Goal: Task Accomplishment & Management: Manage account settings

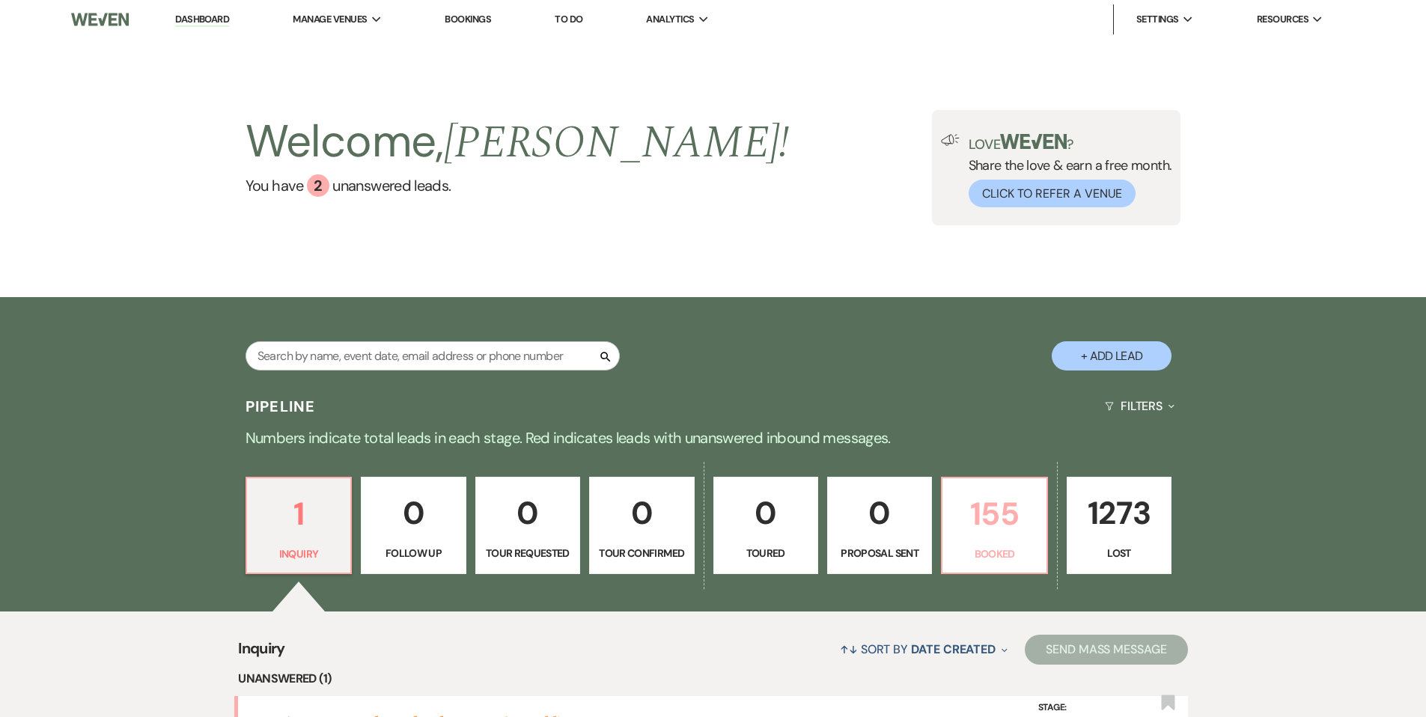
click at [993, 535] on p "155" at bounding box center [993, 514] width 85 height 50
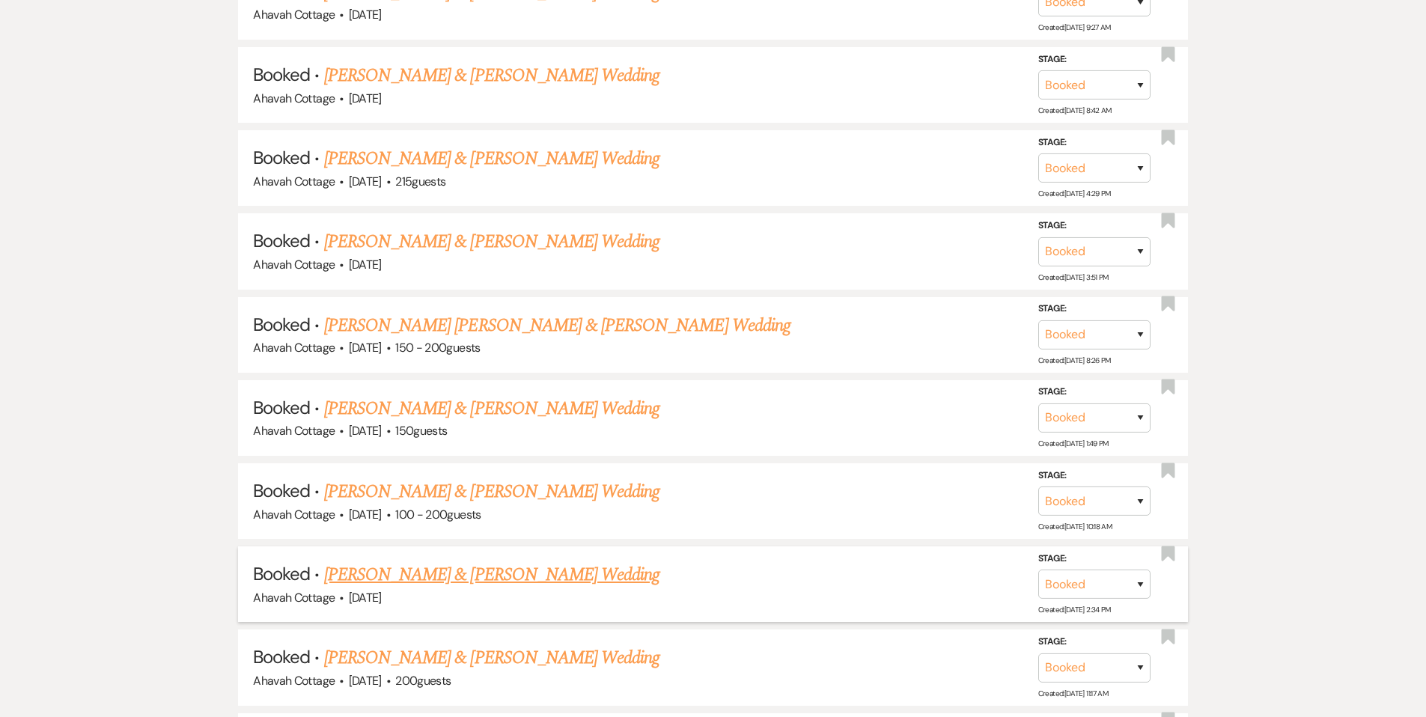
scroll to position [2166, 0]
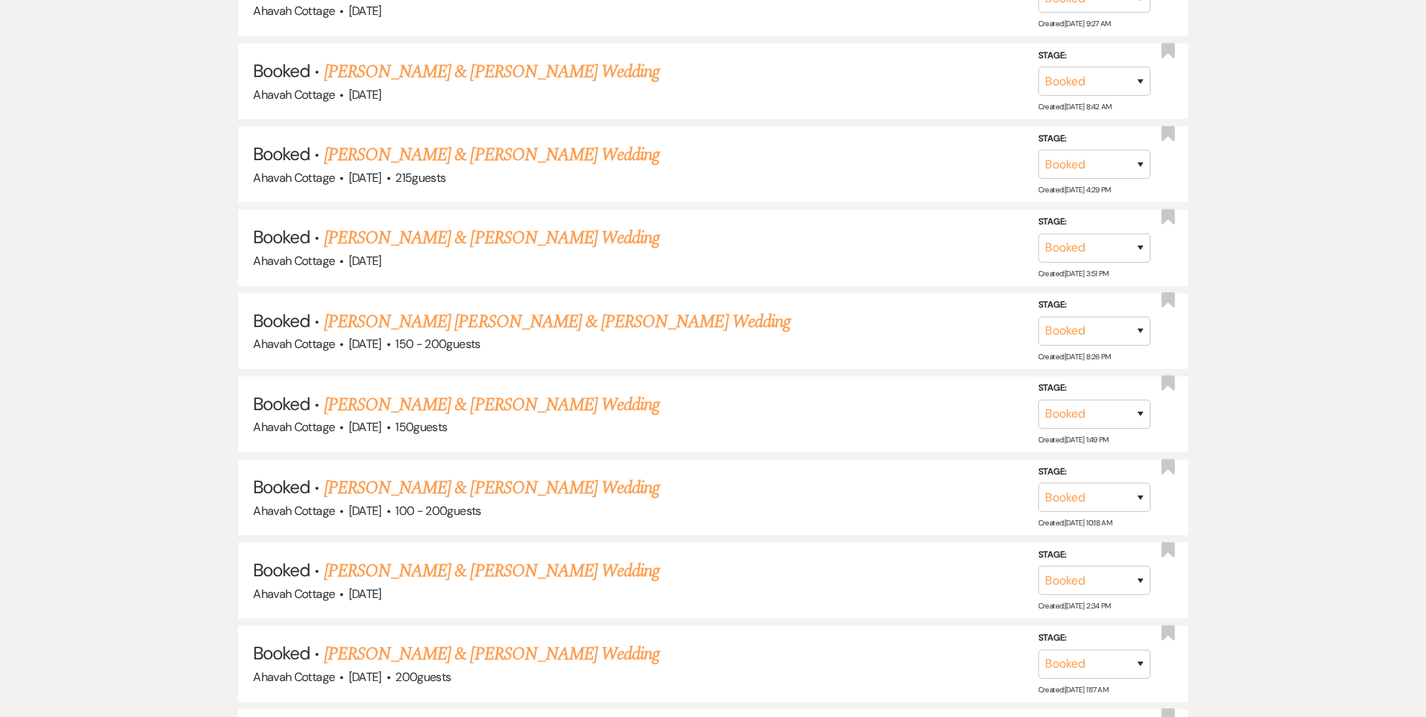
click at [441, 475] on link "[PERSON_NAME] & [PERSON_NAME] Wedding" at bounding box center [491, 488] width 335 height 27
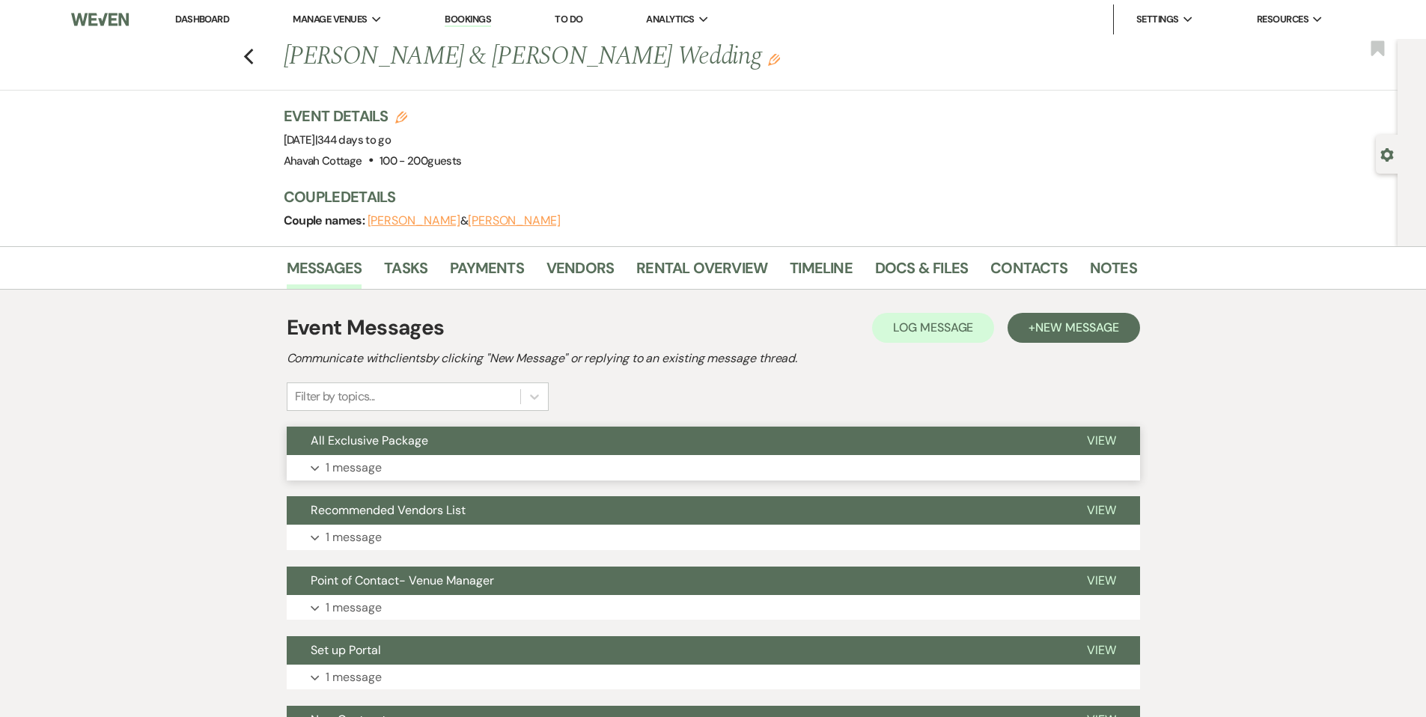
click at [348, 466] on p "1 message" at bounding box center [354, 467] width 56 height 19
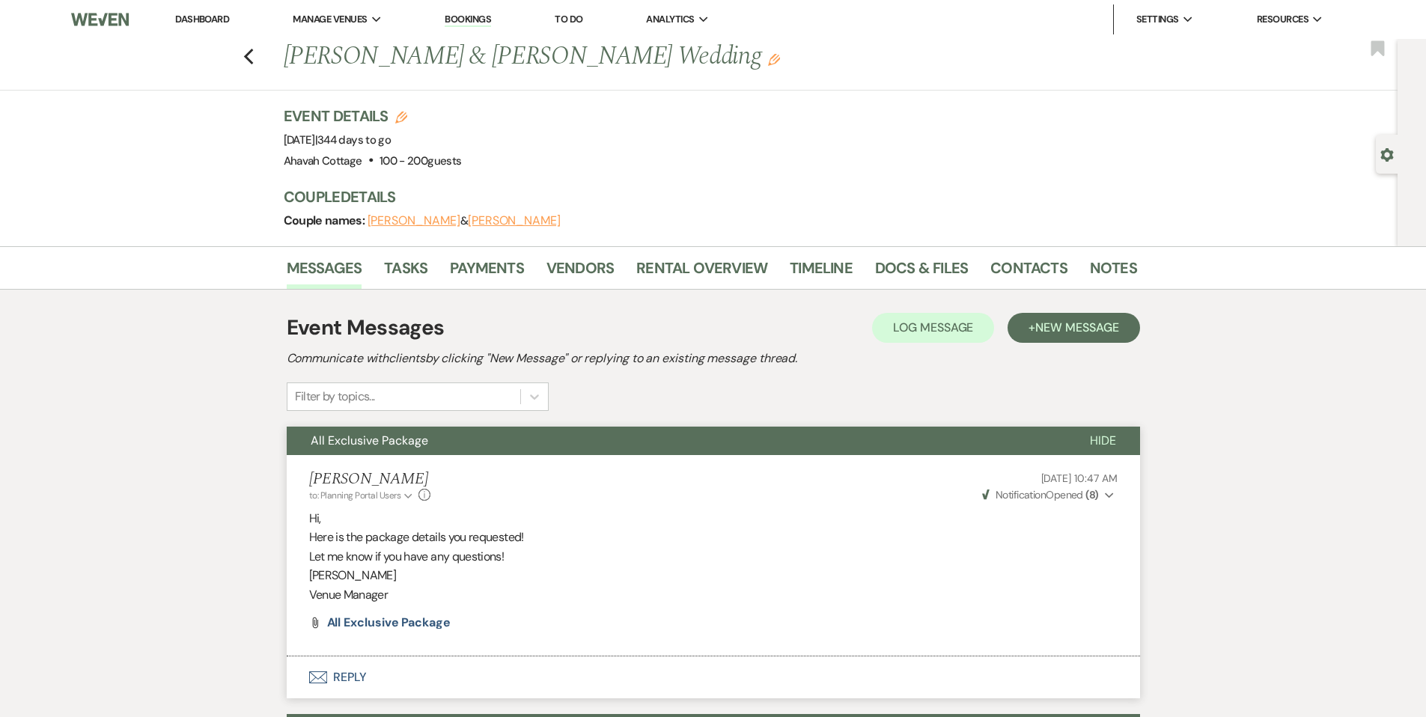
click at [364, 444] on span "All Exclusive Package" at bounding box center [370, 441] width 118 height 16
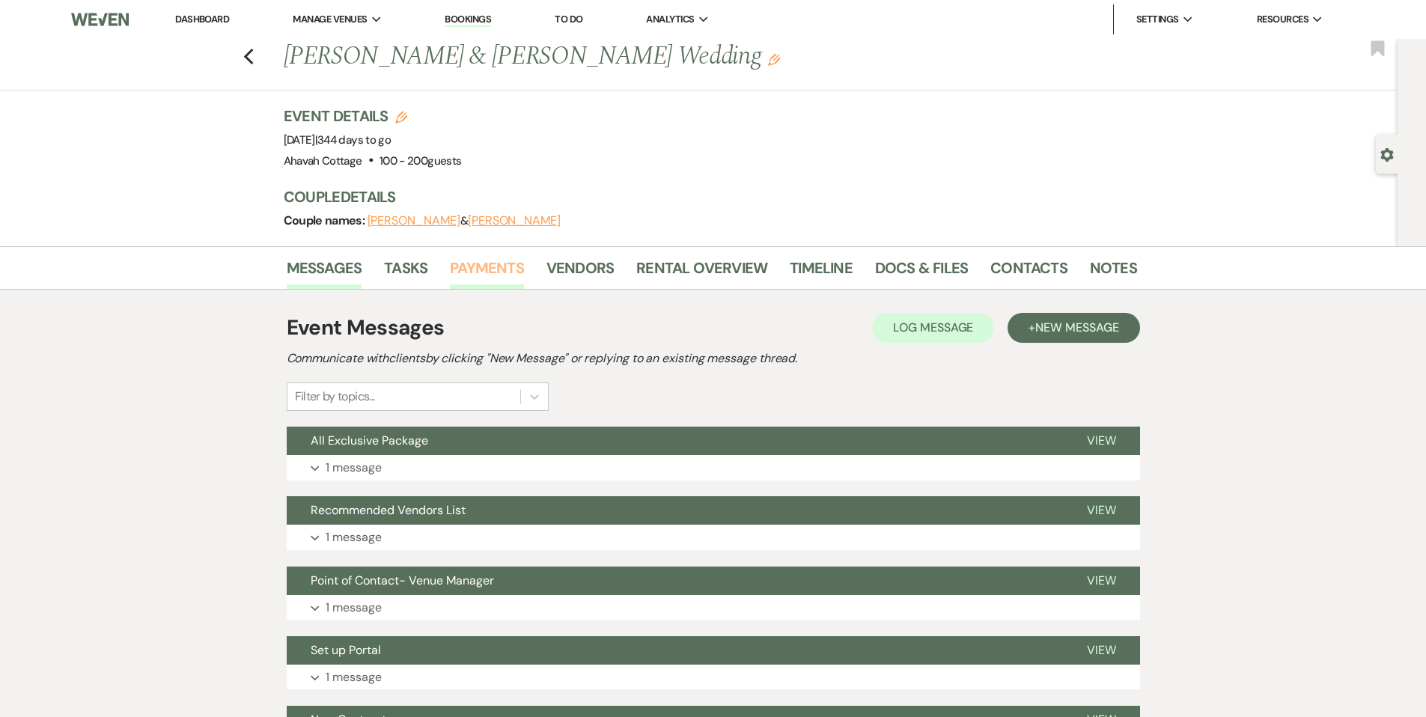
click at [474, 269] on link "Payments" at bounding box center [487, 272] width 74 height 33
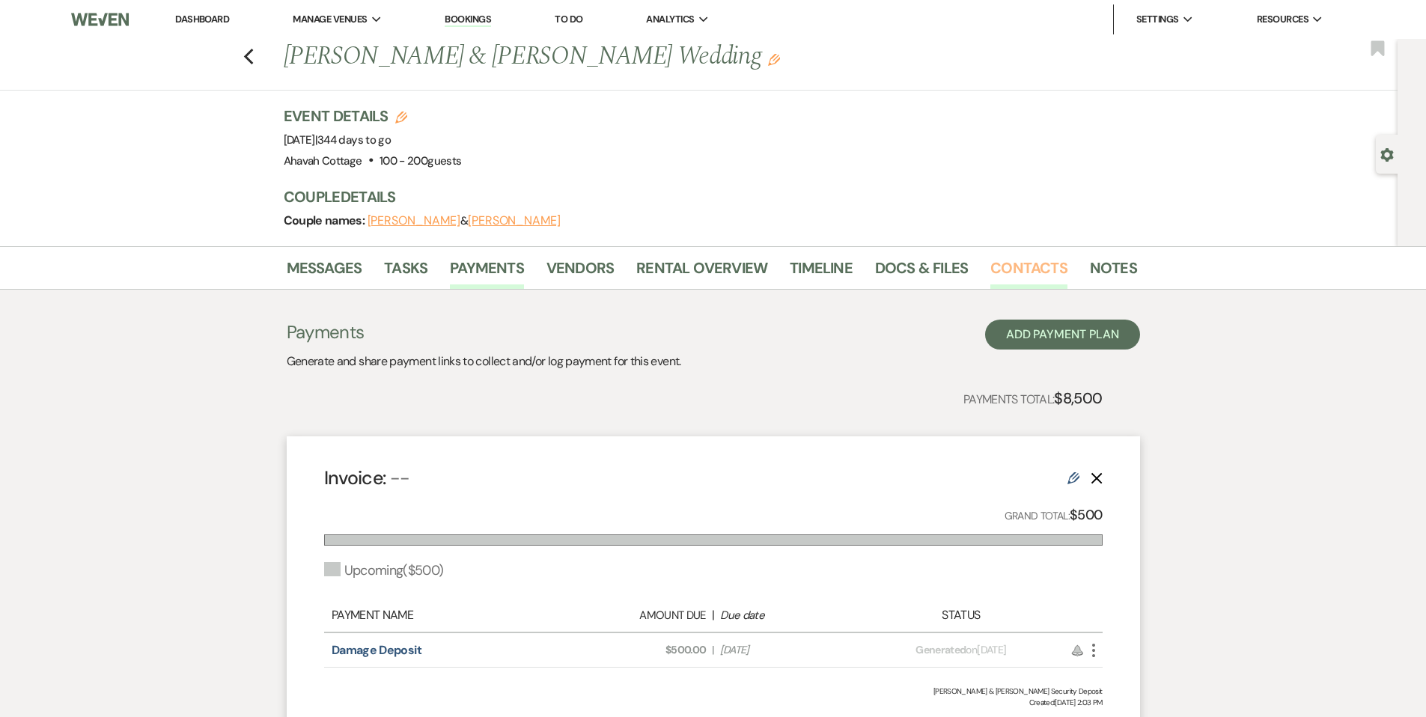
click at [1003, 269] on link "Contacts" at bounding box center [1028, 272] width 77 height 33
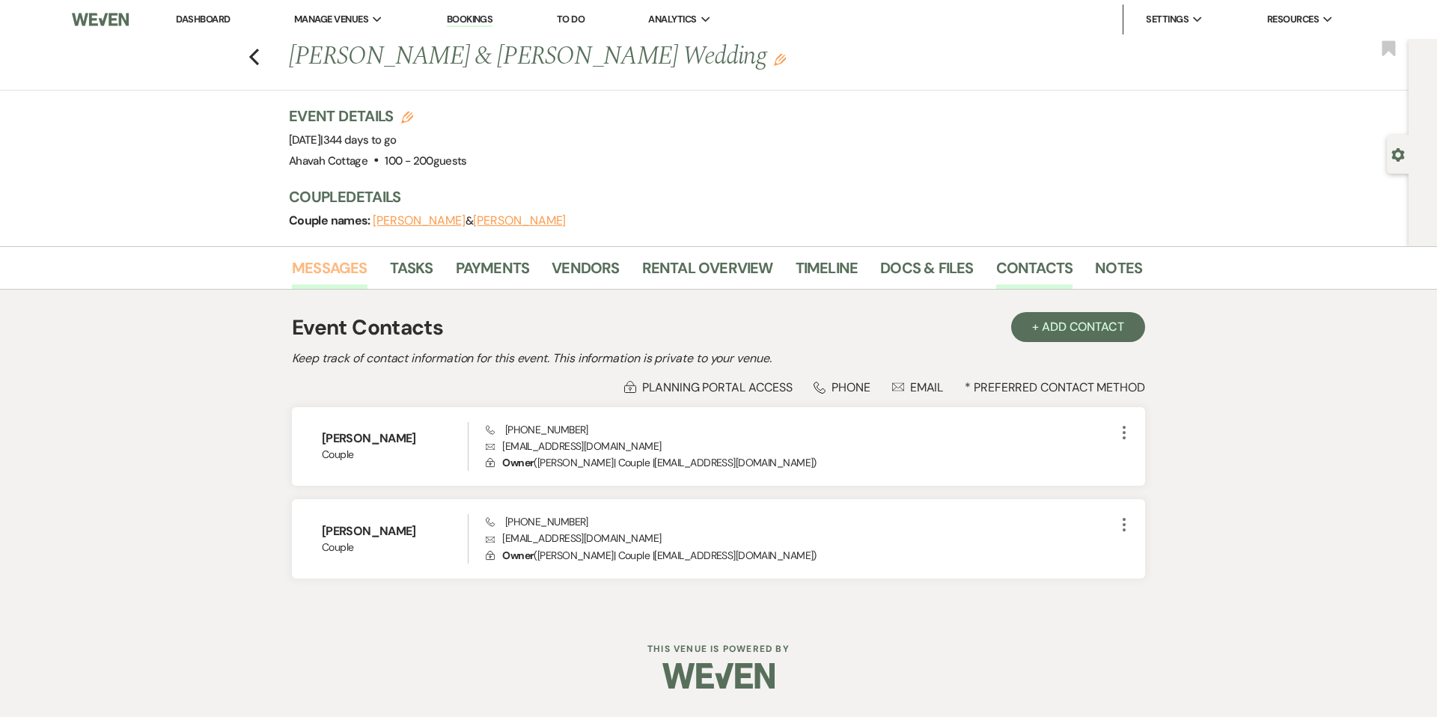
click at [347, 263] on link "Messages" at bounding box center [330, 272] width 76 height 33
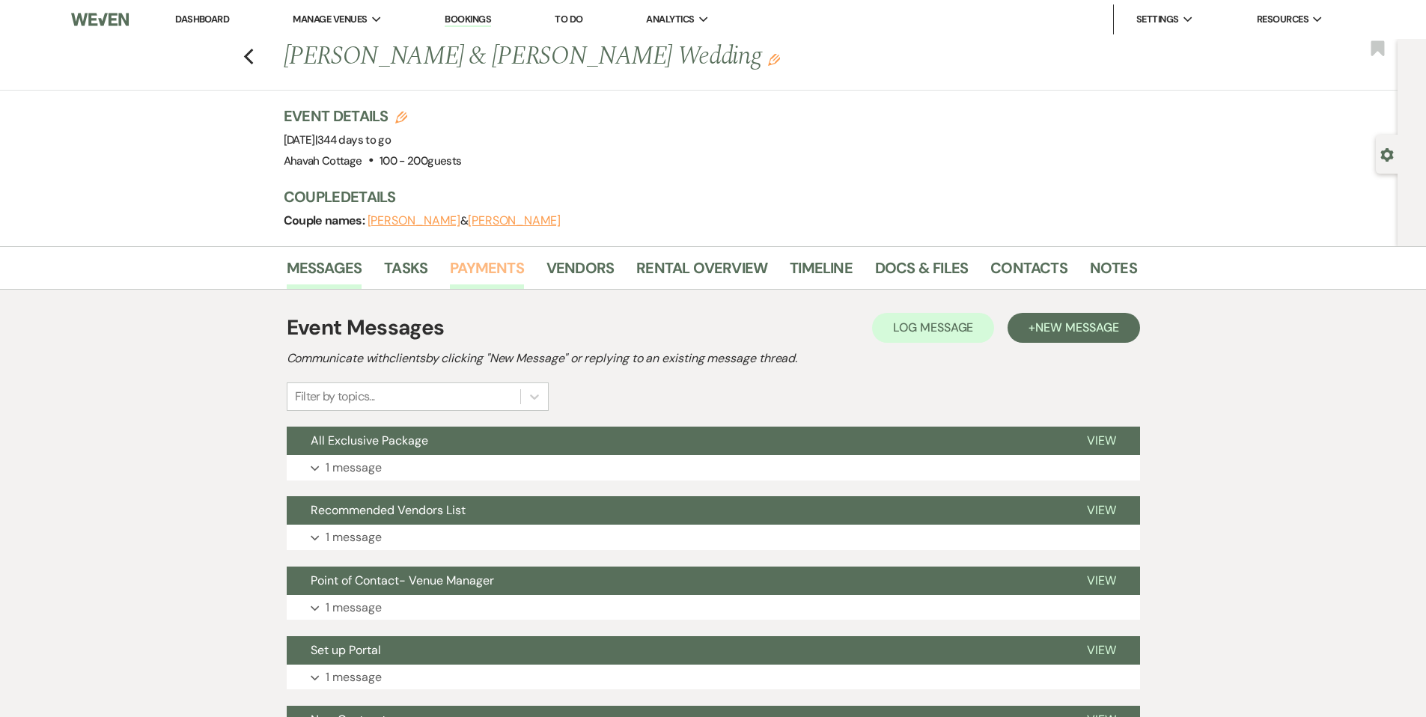
click at [472, 270] on link "Payments" at bounding box center [487, 272] width 74 height 33
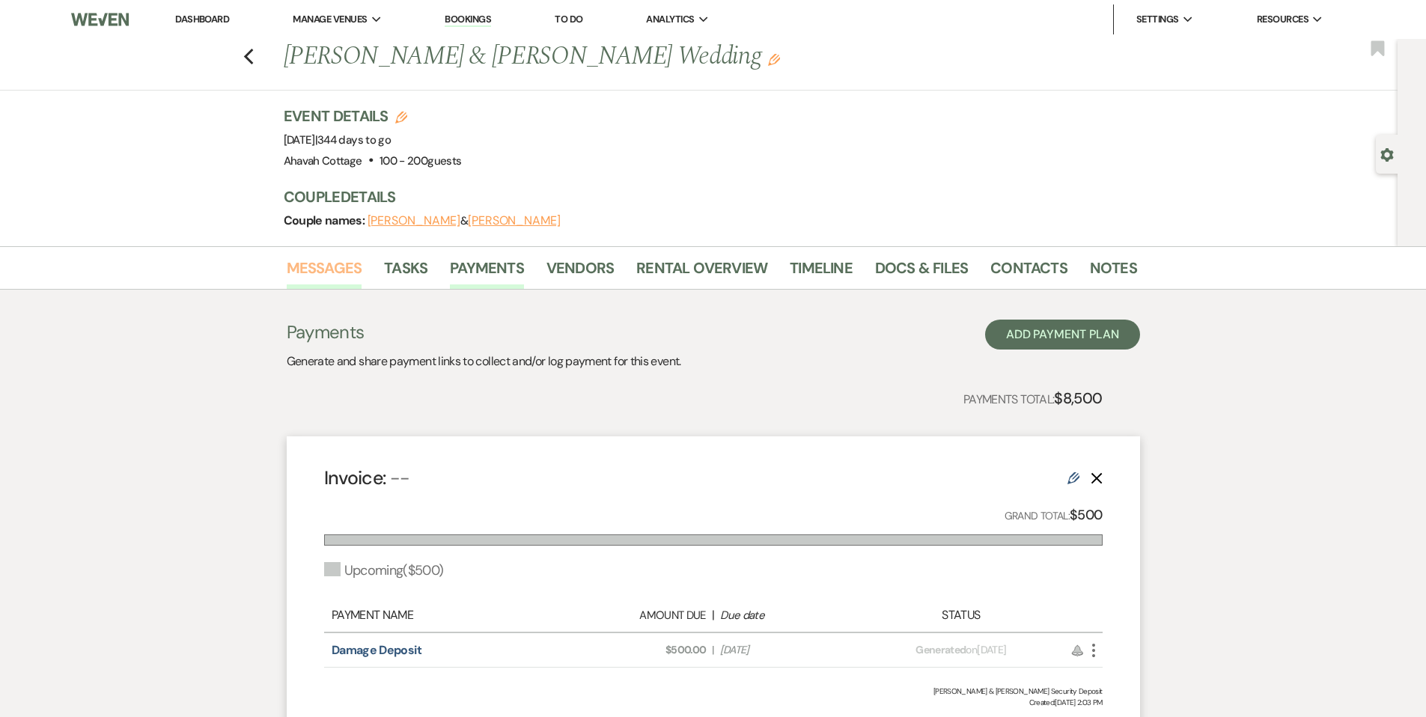
click at [308, 267] on link "Messages" at bounding box center [325, 272] width 76 height 33
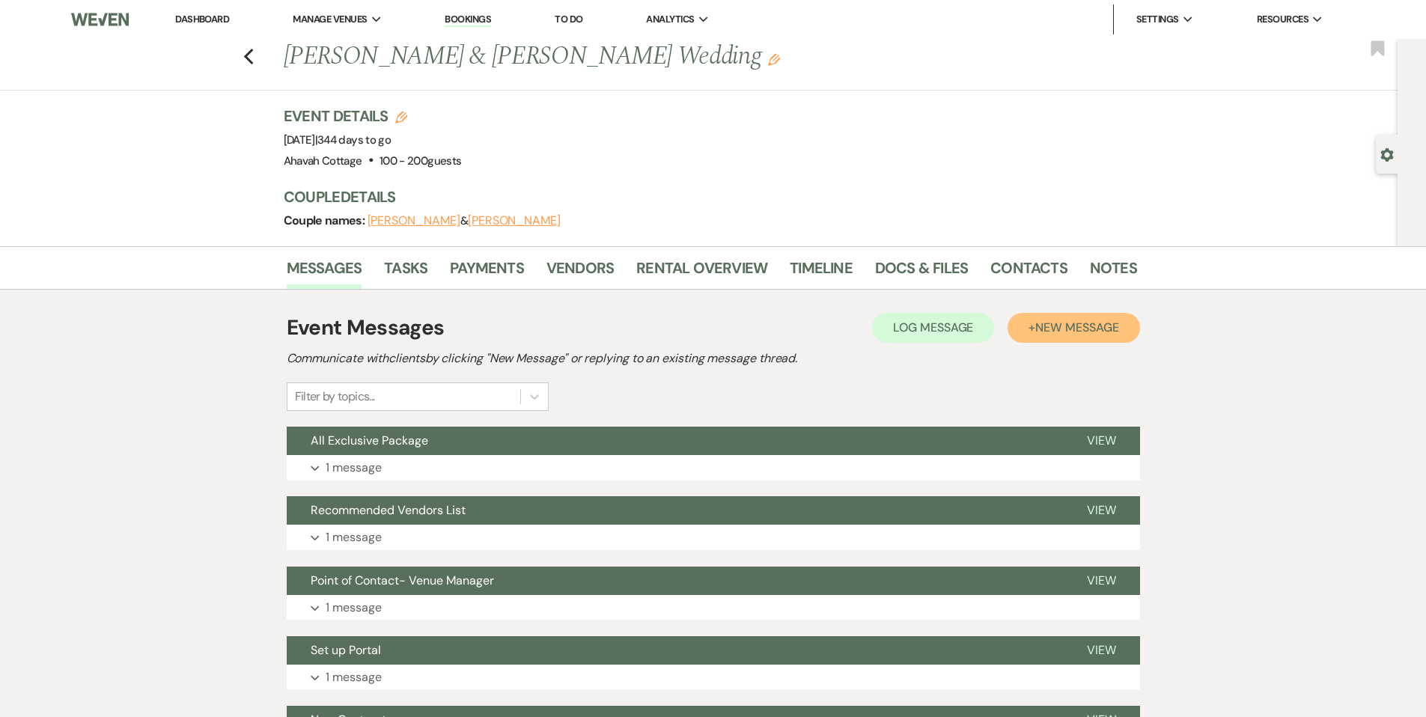
click at [1076, 330] on span "New Message" at bounding box center [1076, 328] width 83 height 16
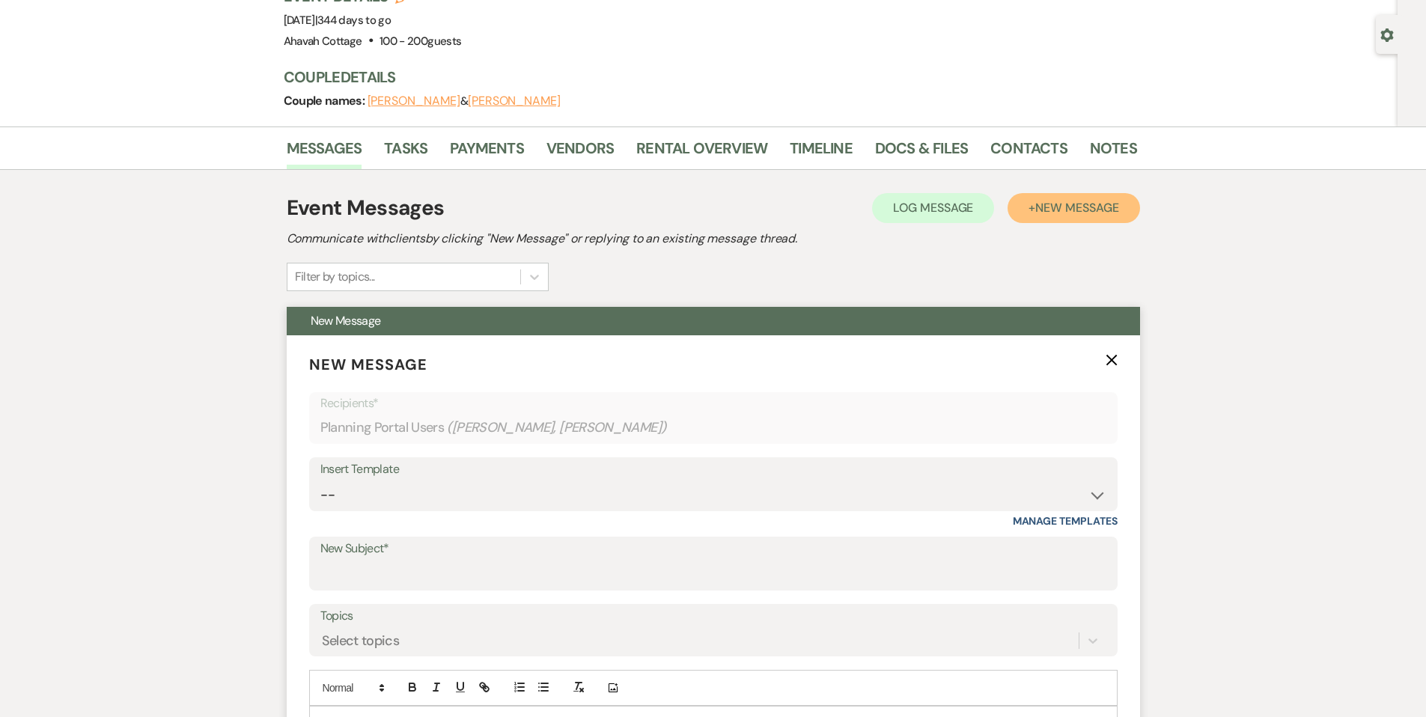
scroll to position [121, 0]
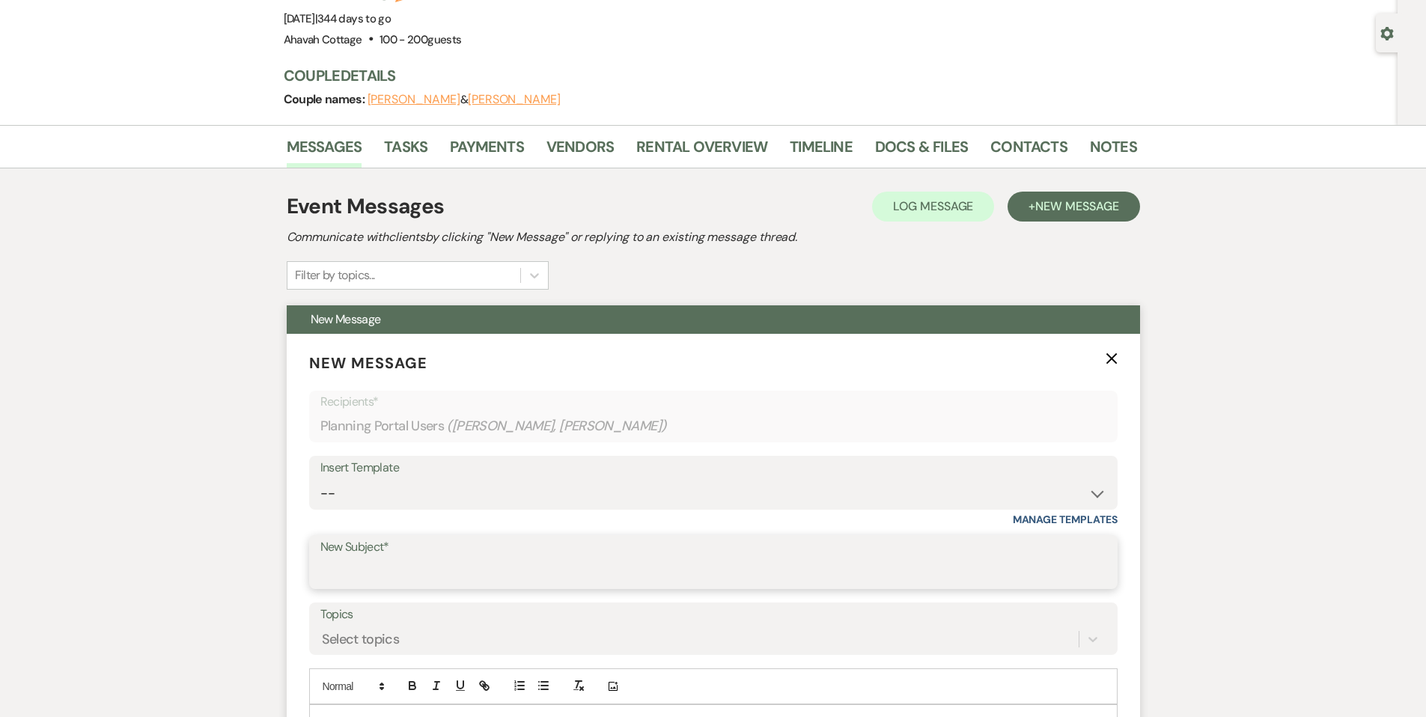
click at [345, 574] on input "New Subject*" at bounding box center [713, 572] width 786 height 29
drag, startPoint x: 437, startPoint y: 572, endPoint x: 403, endPoint y: 573, distance: 33.7
click at [429, 572] on input "Information about All Inclusive Package" at bounding box center [713, 572] width 786 height 29
drag, startPoint x: 416, startPoint y: 572, endPoint x: 485, endPoint y: 569, distance: 68.9
click at [484, 569] on input "Information about All Inclusive Package" at bounding box center [713, 572] width 786 height 29
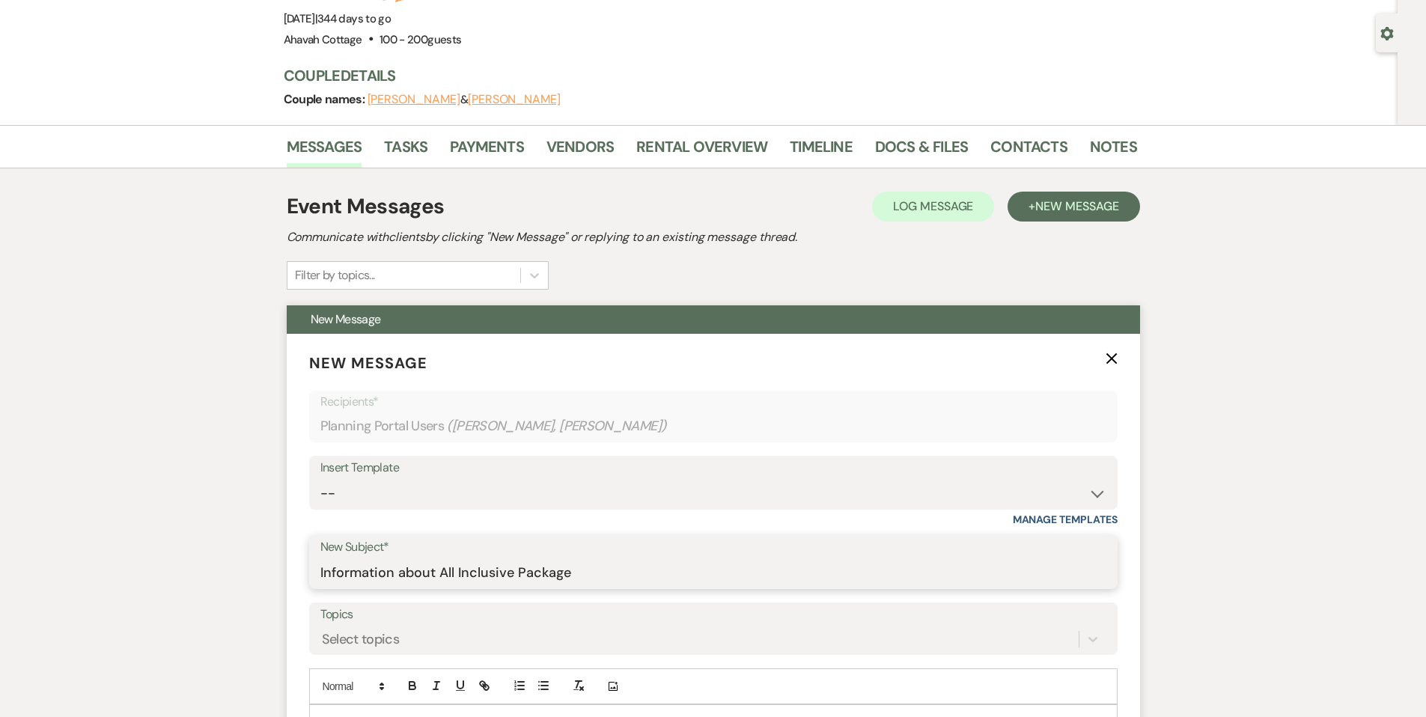
drag, startPoint x: 568, startPoint y: 572, endPoint x: 396, endPoint y: 577, distance: 172.2
click at [396, 577] on input "Information about All Inclusive Package" at bounding box center [713, 572] width 786 height 29
click at [451, 570] on input "Information on Cater and Decor" at bounding box center [713, 572] width 786 height 29
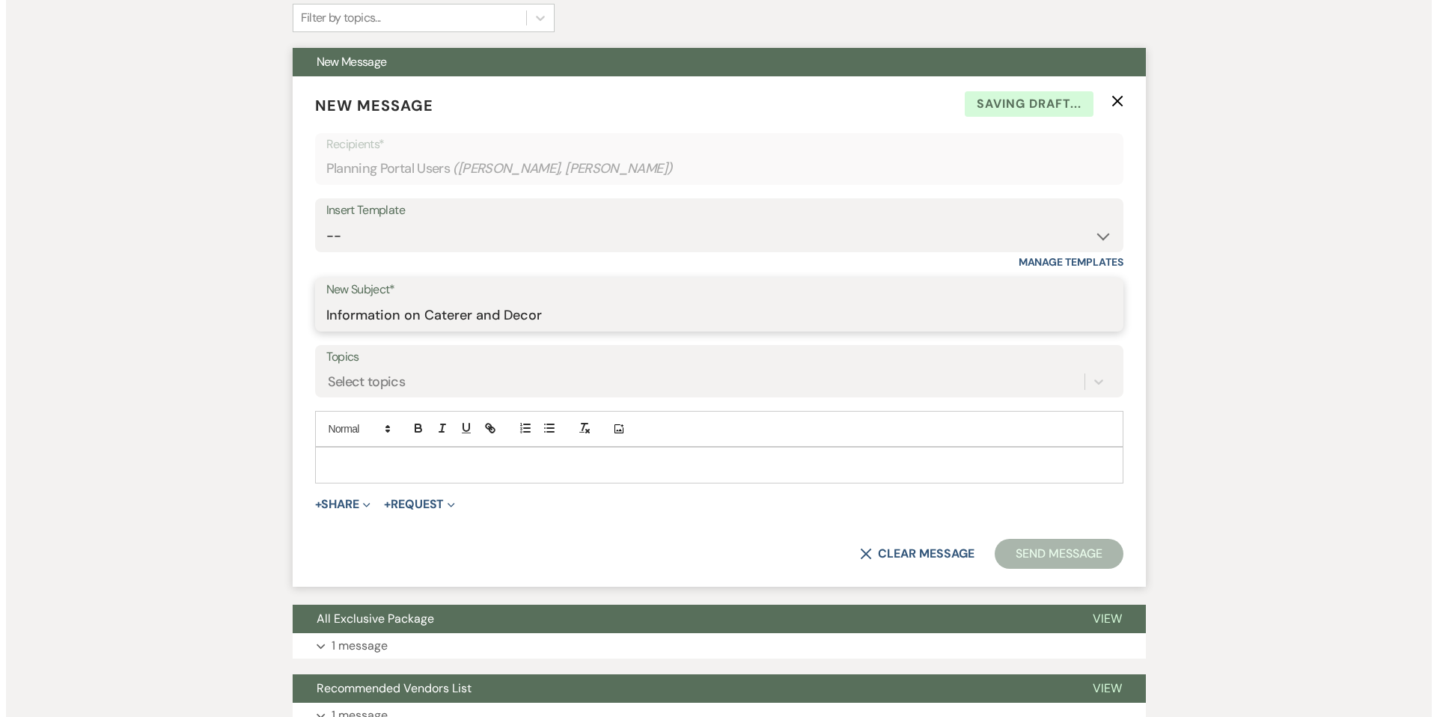
scroll to position [386, 0]
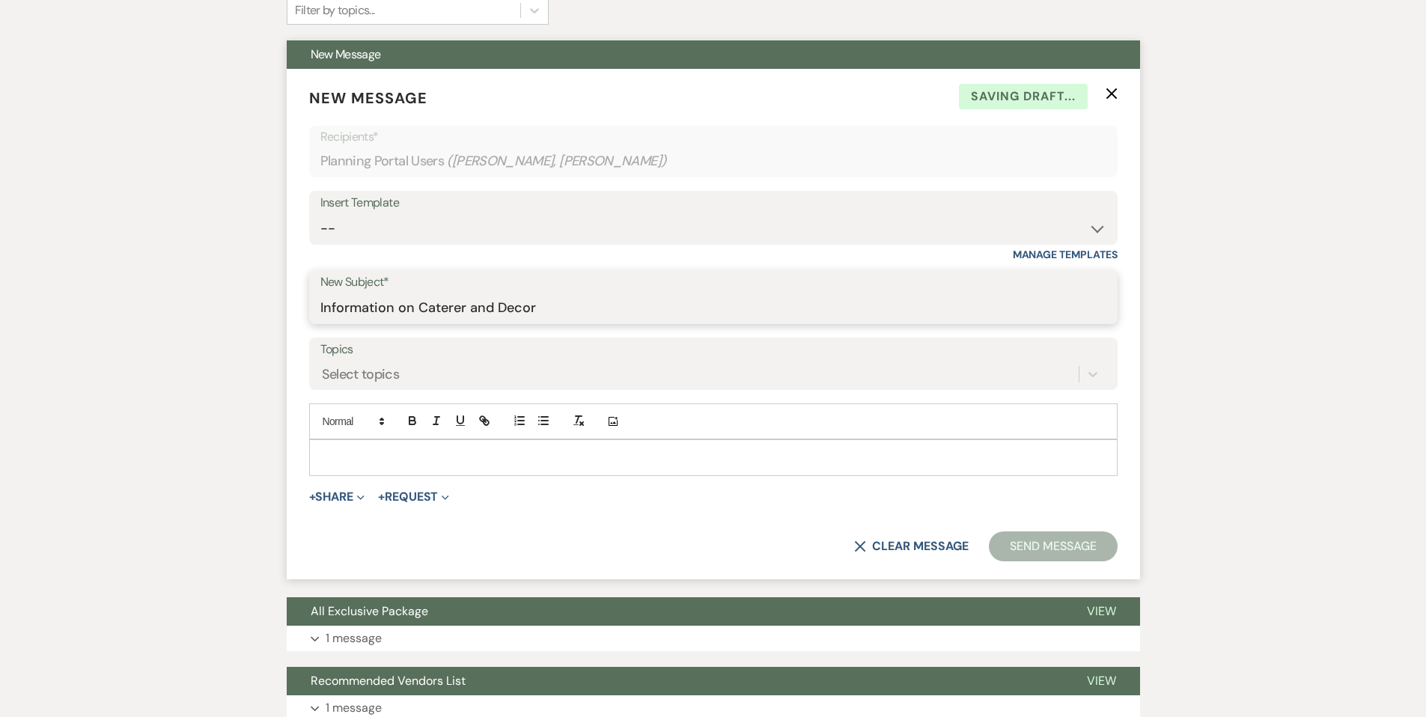
type input "Information on Caterer and Decor"
click at [329, 447] on div at bounding box center [713, 457] width 807 height 34
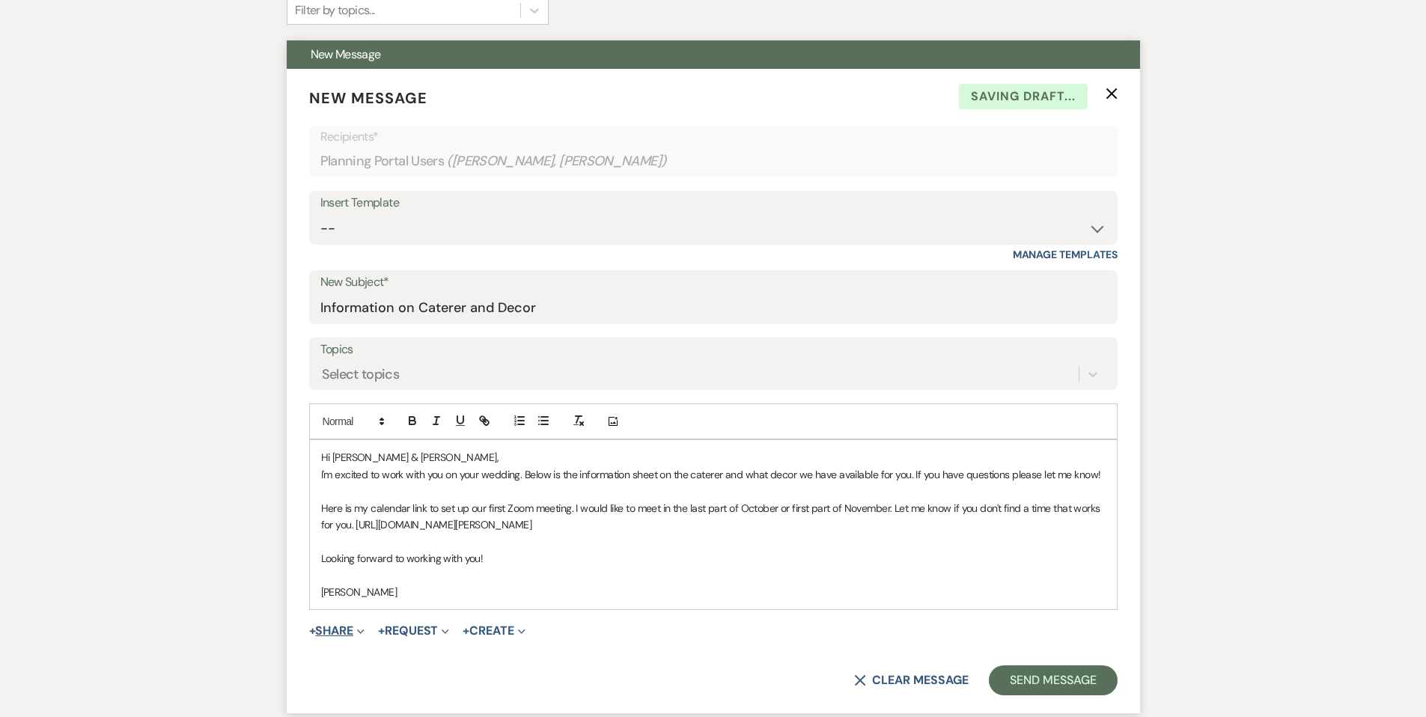
click at [346, 627] on button "+ Share Expand" at bounding box center [337, 631] width 56 height 12
click at [352, 659] on span "Doc Upload Documents" at bounding box center [369, 661] width 85 height 16
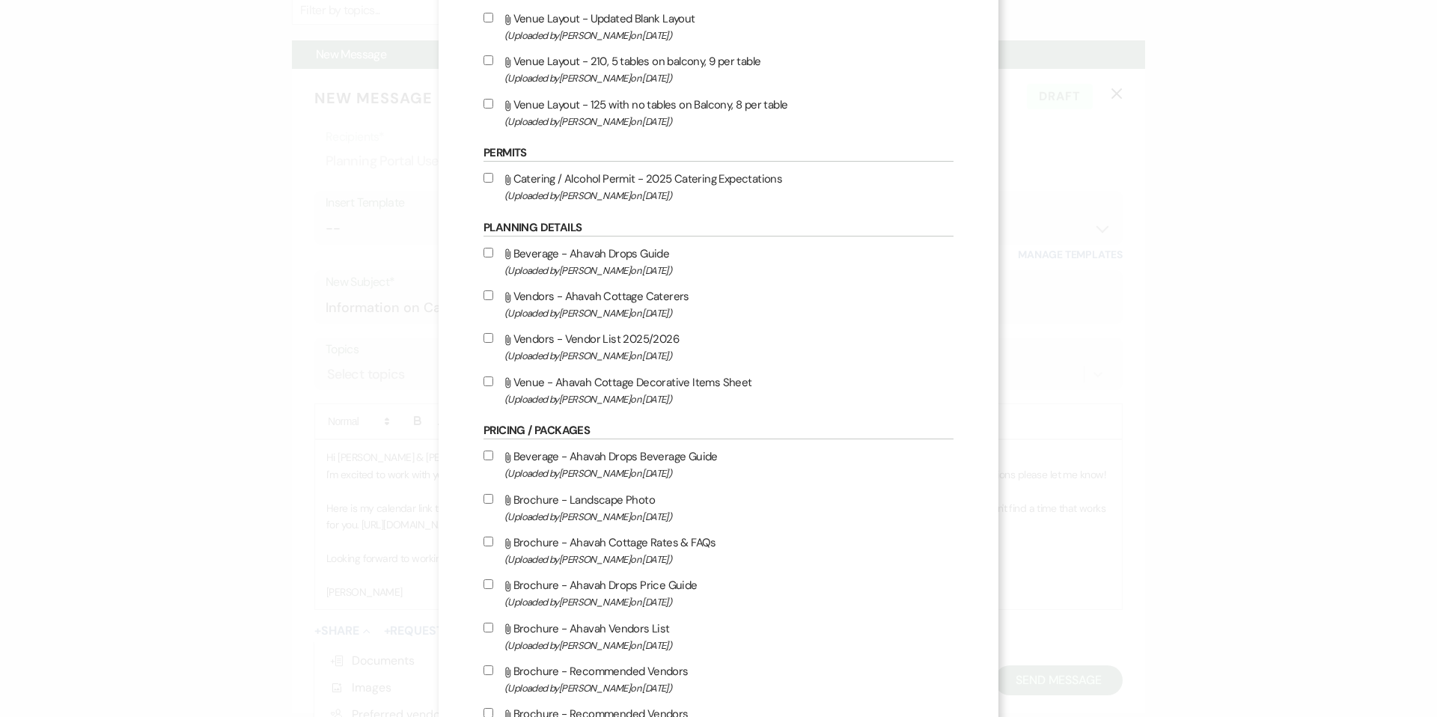
scroll to position [1071, 0]
click at [484, 384] on input "Attach File Venue - Ahavah Cottage Decorative Items Sheet (Uploaded by [PERSON_…" at bounding box center [489, 379] width 10 height 10
checkbox input "true"
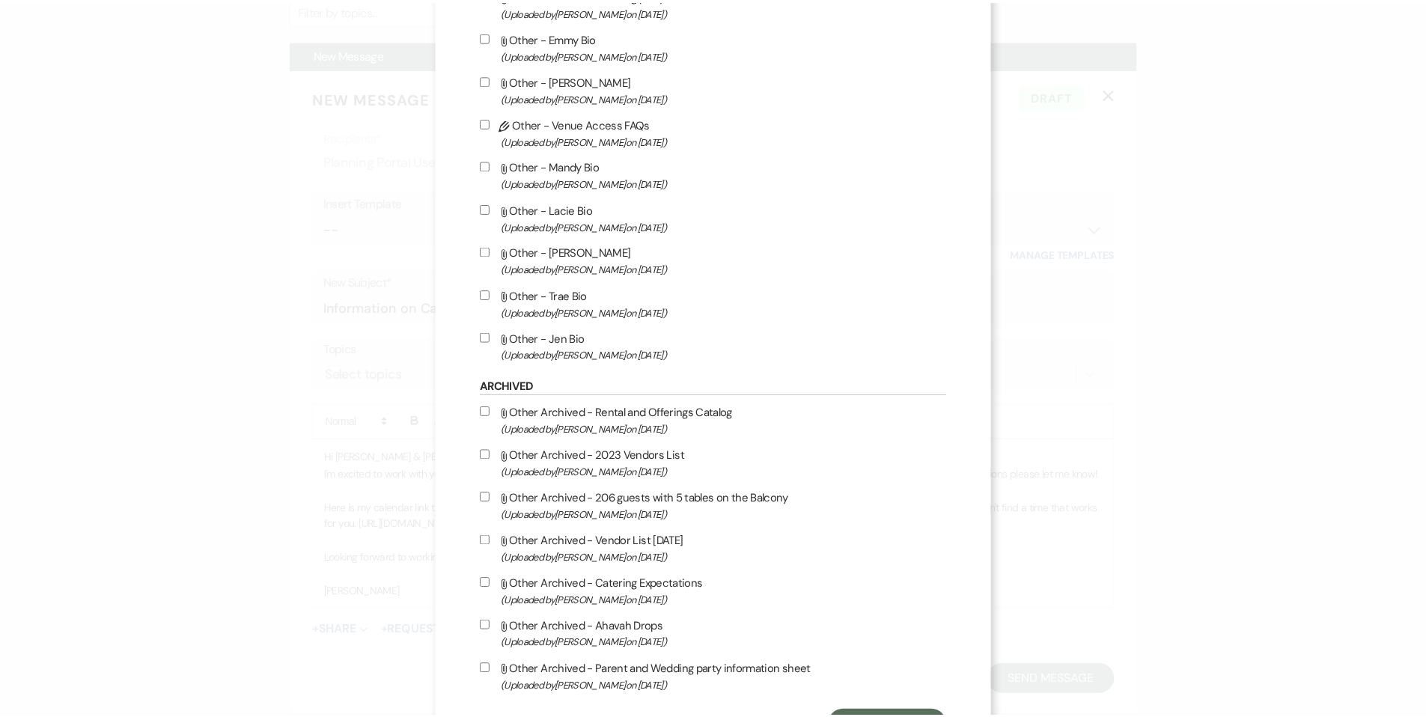
scroll to position [2763, 0]
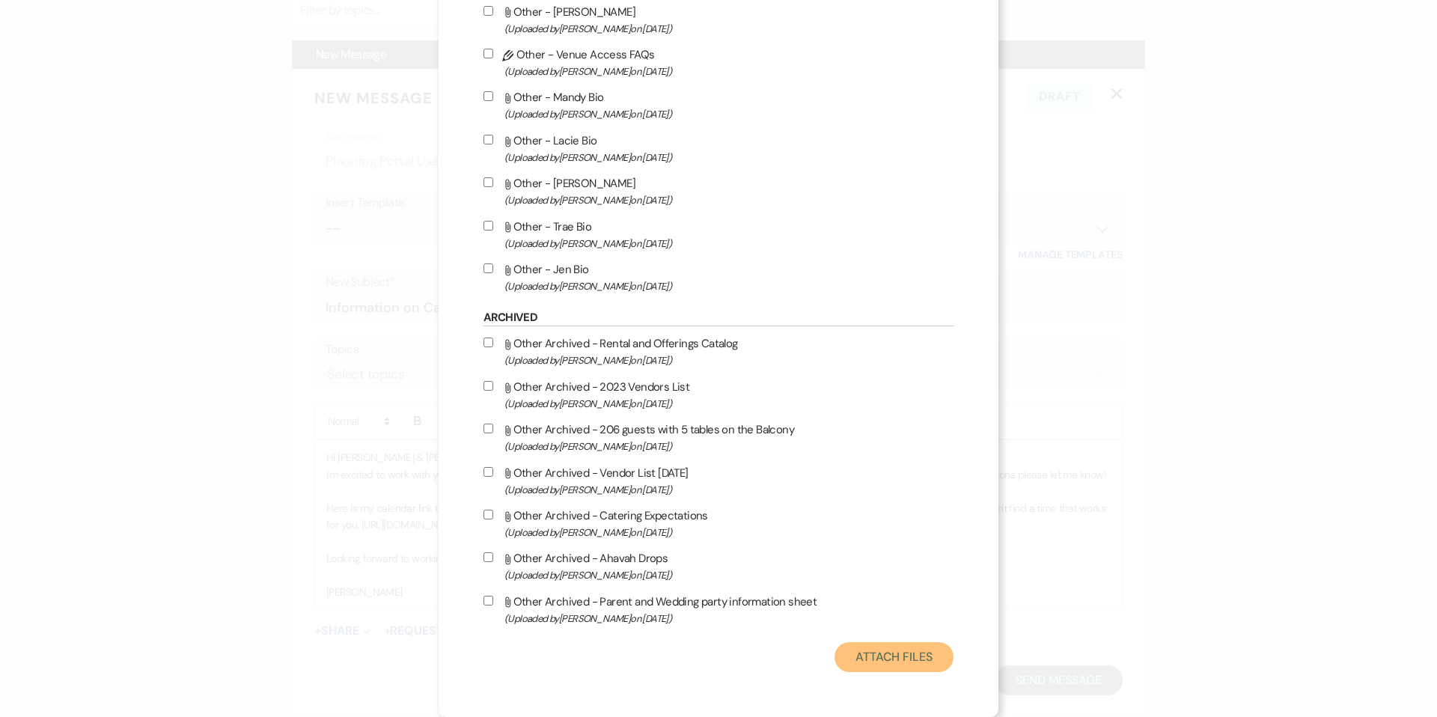
click at [853, 655] on button "Attach Files" at bounding box center [894, 657] width 119 height 30
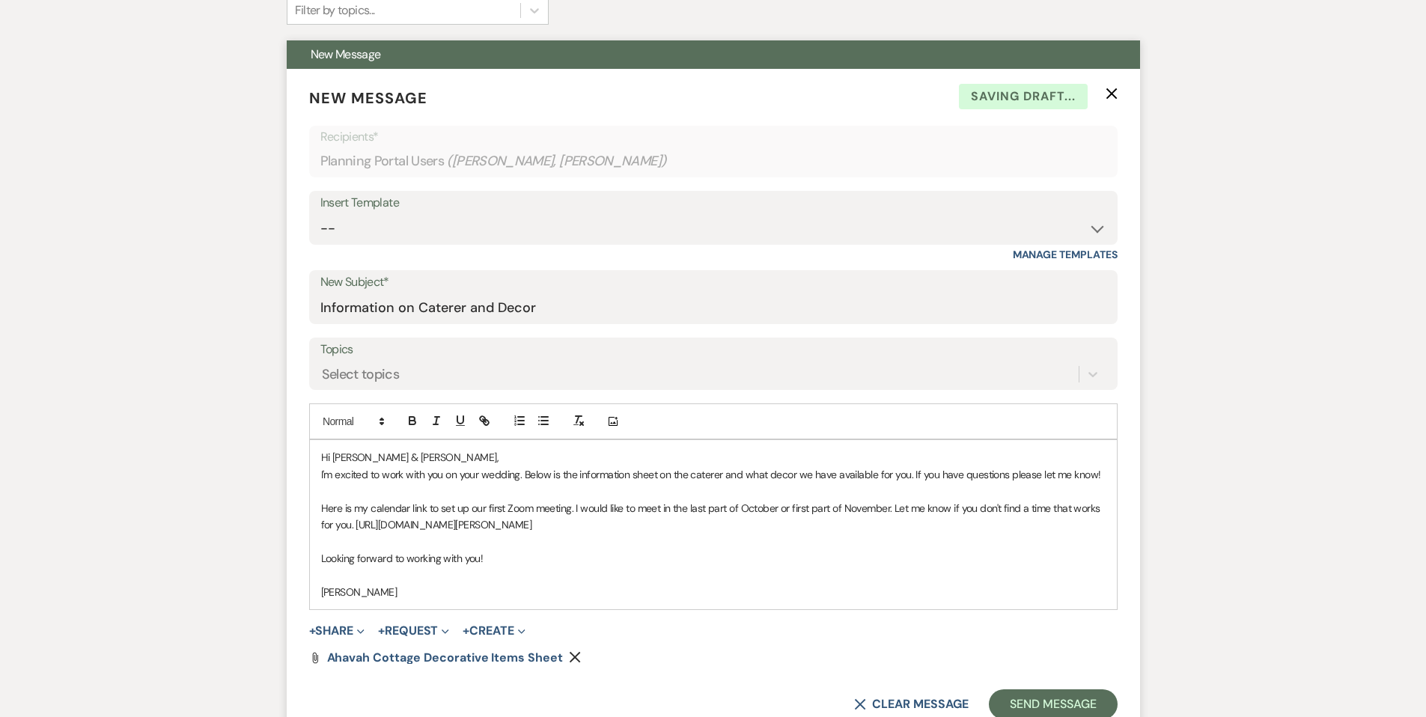
scroll to position [383, 0]
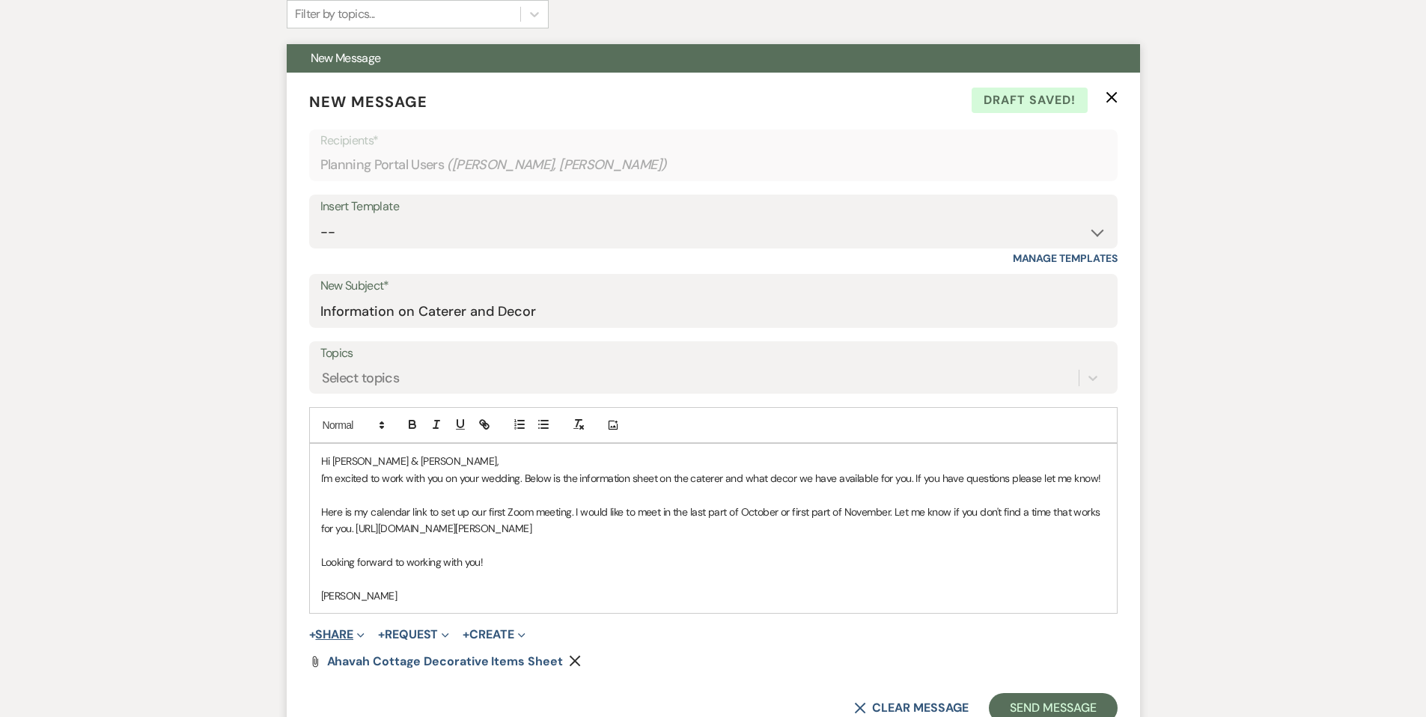
click at [365, 632] on icon "Expand" at bounding box center [360, 635] width 7 height 7
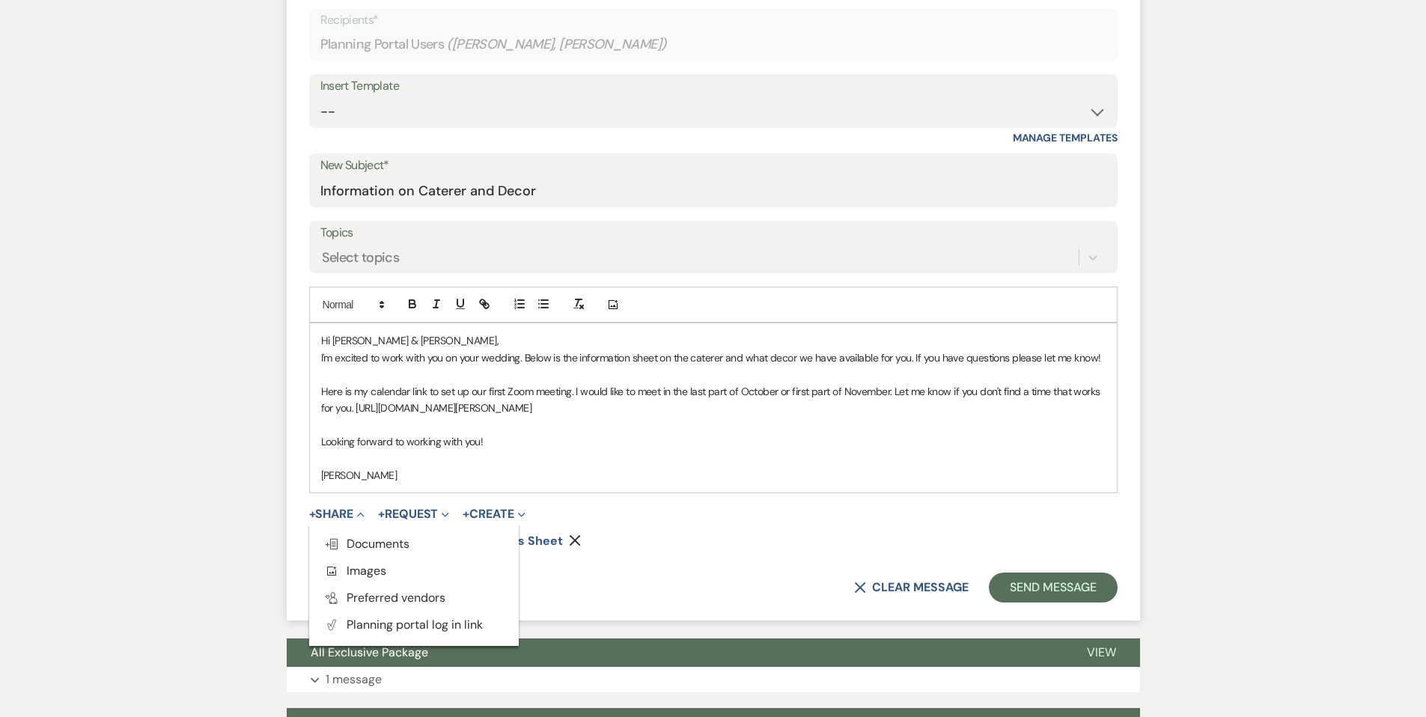
scroll to position [505, 0]
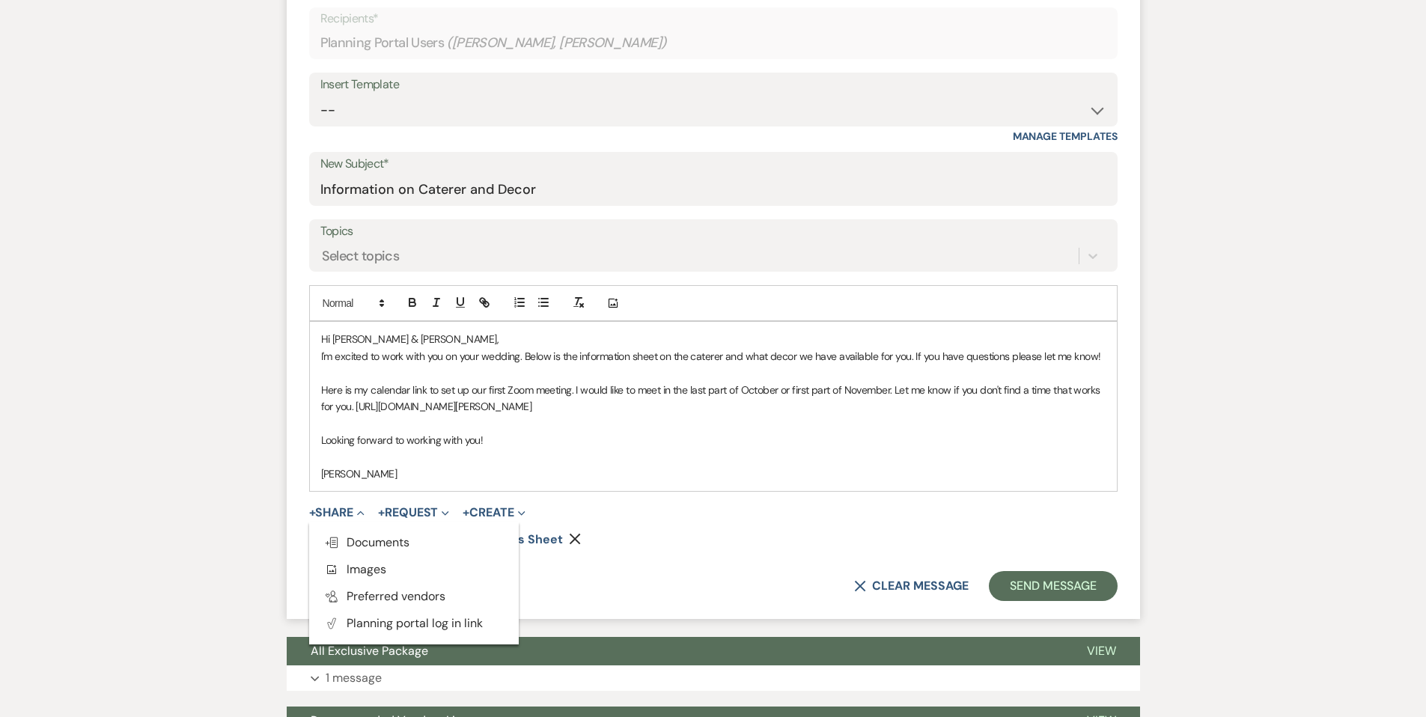
click at [662, 564] on form "New Message X Draft Recipients* Planning Portal Users ( [PERSON_NAME], [PERSON_…" at bounding box center [713, 285] width 853 height 668
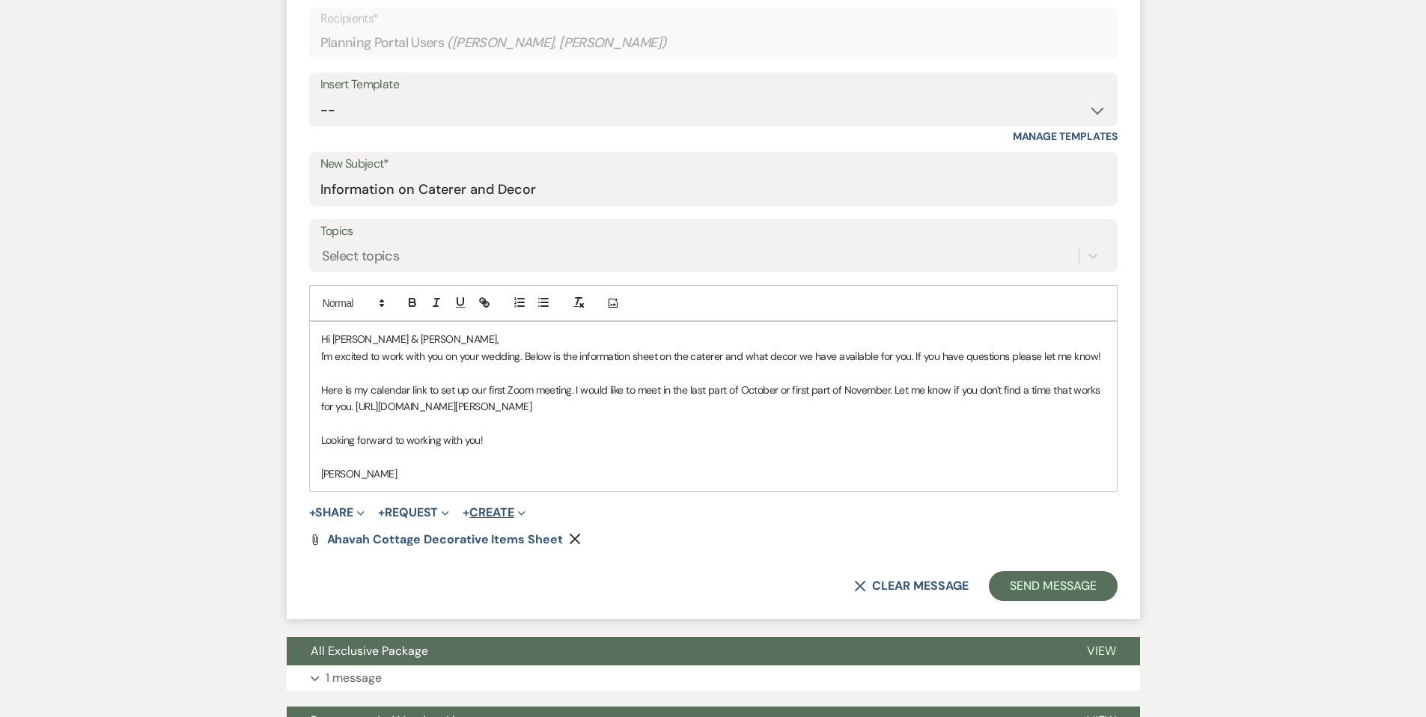
click at [519, 511] on button "+ Create Expand" at bounding box center [494, 513] width 62 height 12
click at [684, 536] on div "Attach File Ahavah Cottage Decorative Items Sheet Remove" at bounding box center [713, 540] width 808 height 12
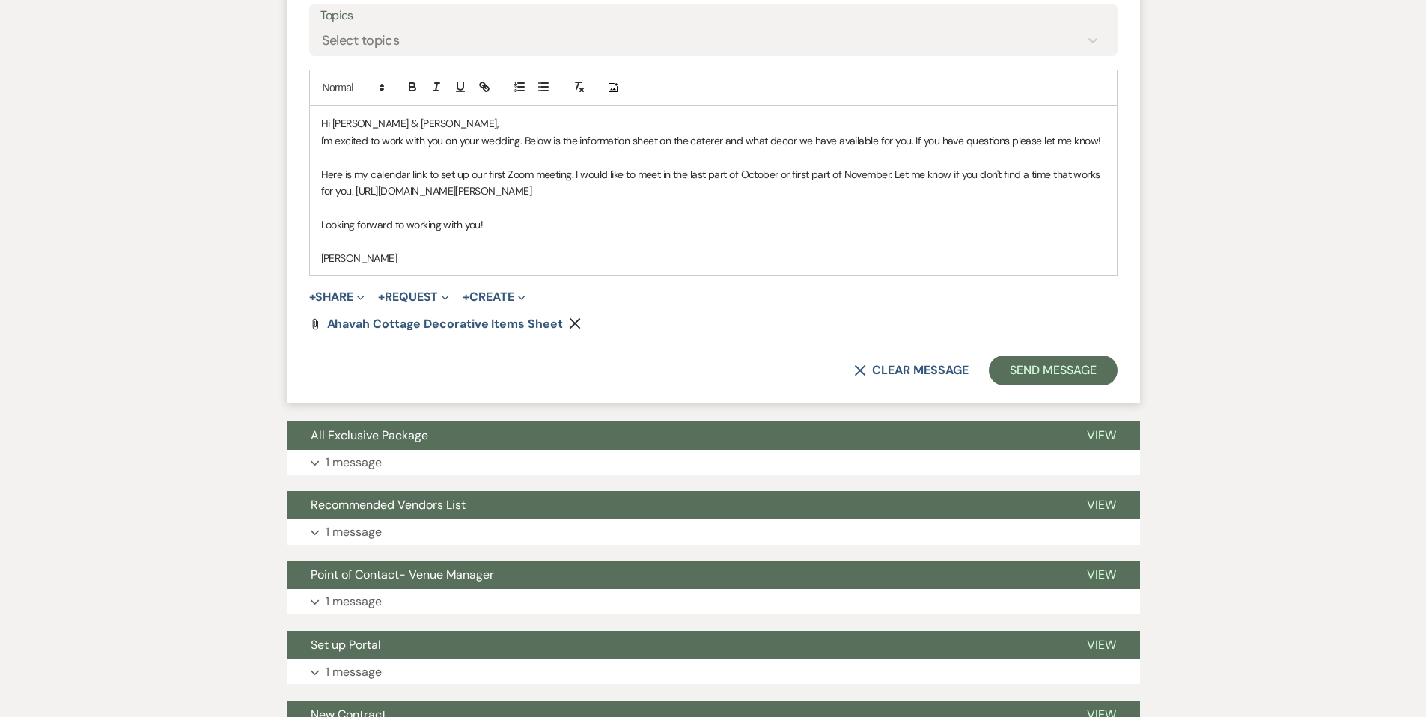
scroll to position [727, 0]
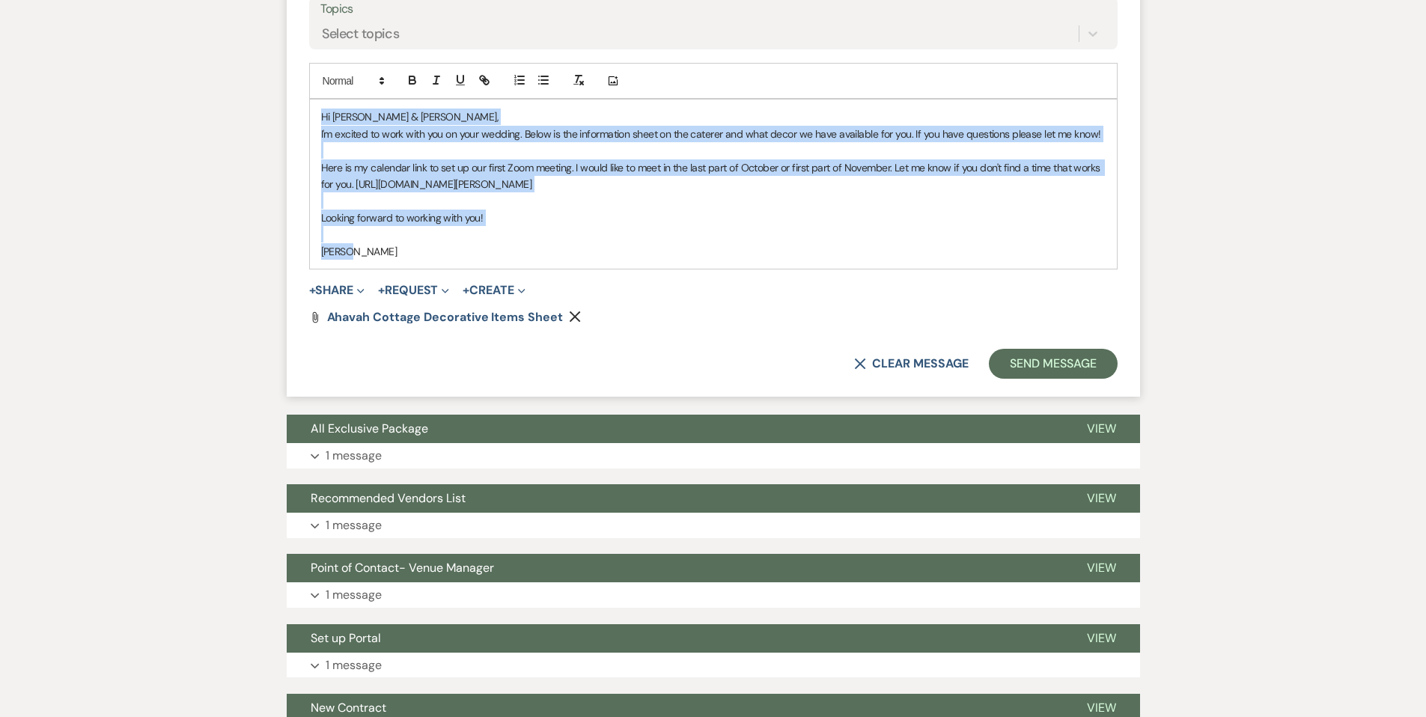
drag, startPoint x: 316, startPoint y: 114, endPoint x: 506, endPoint y: 242, distance: 229.2
click at [511, 247] on div "Hi [PERSON_NAME] & [PERSON_NAME], I'm excited to work with you on your wedding.…" at bounding box center [713, 184] width 807 height 169
copy div "Hi [PERSON_NAME] & [PERSON_NAME], I'm excited to work with you on your wedding.…"
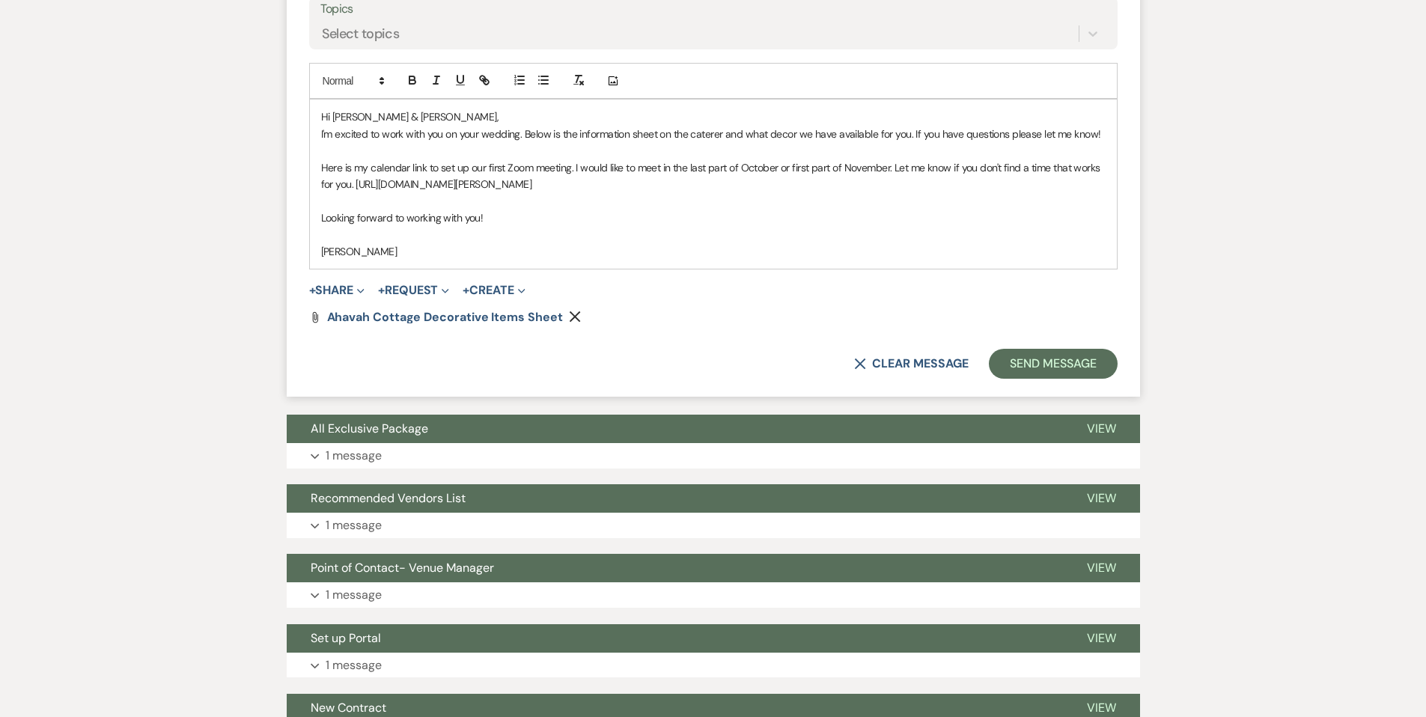
click at [707, 321] on div "Attach File Ahavah Cottage Decorative Items Sheet Remove" at bounding box center [713, 317] width 808 height 12
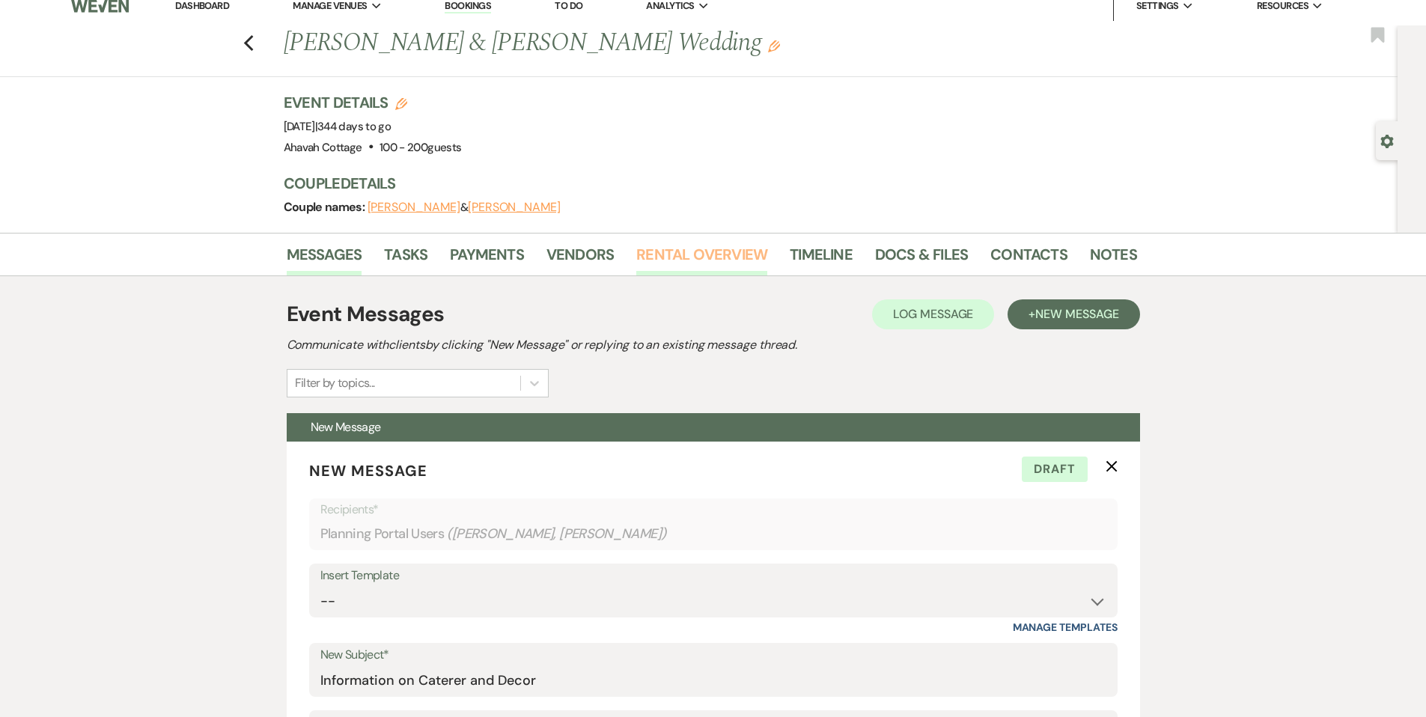
scroll to position [0, 0]
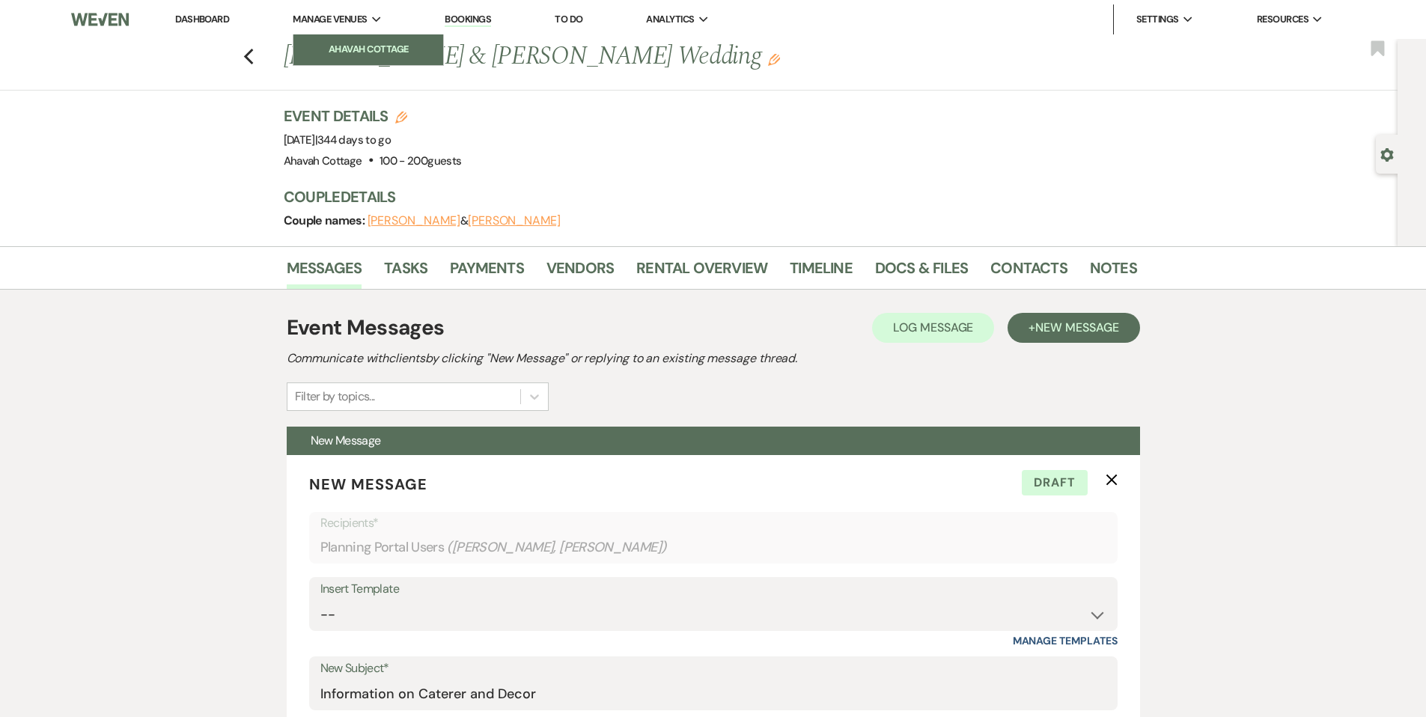
click at [355, 42] on li "Ahavah Cottage" at bounding box center [368, 49] width 135 height 15
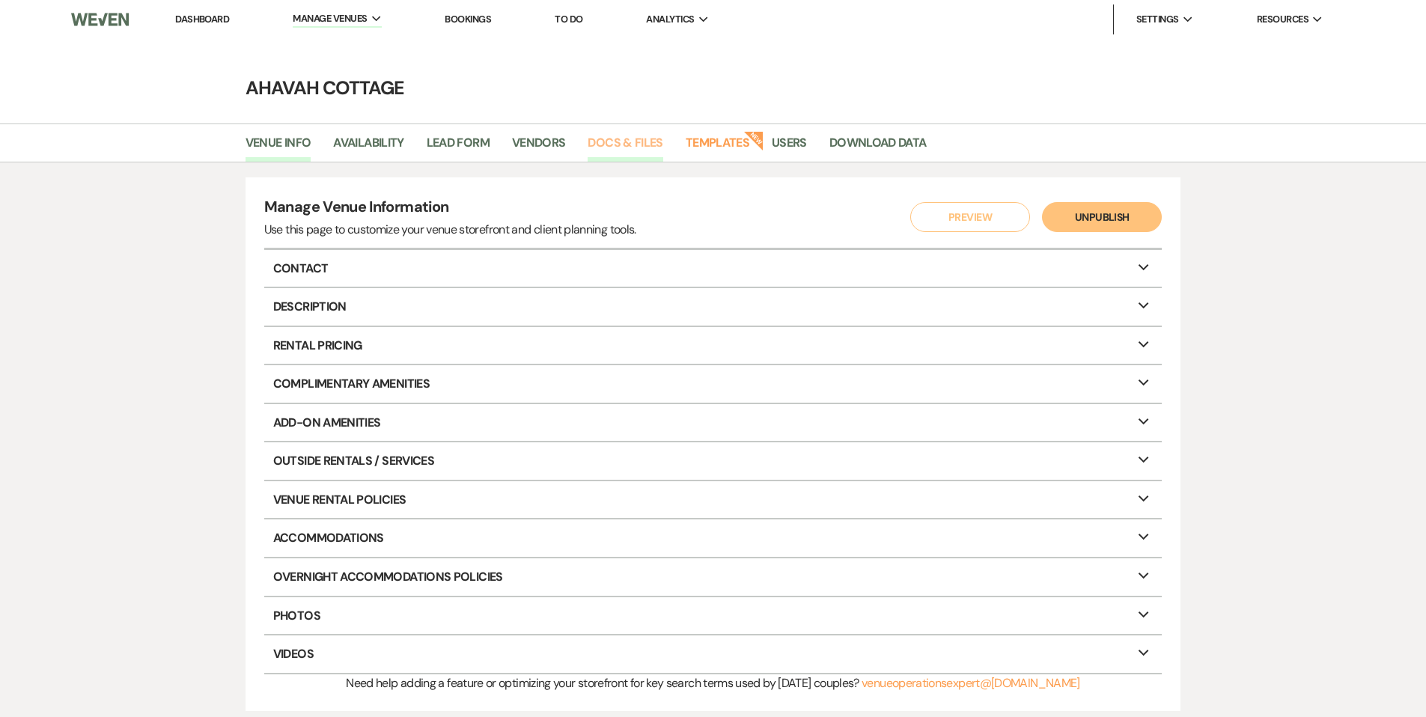
click at [622, 135] on link "Docs & Files" at bounding box center [625, 147] width 75 height 28
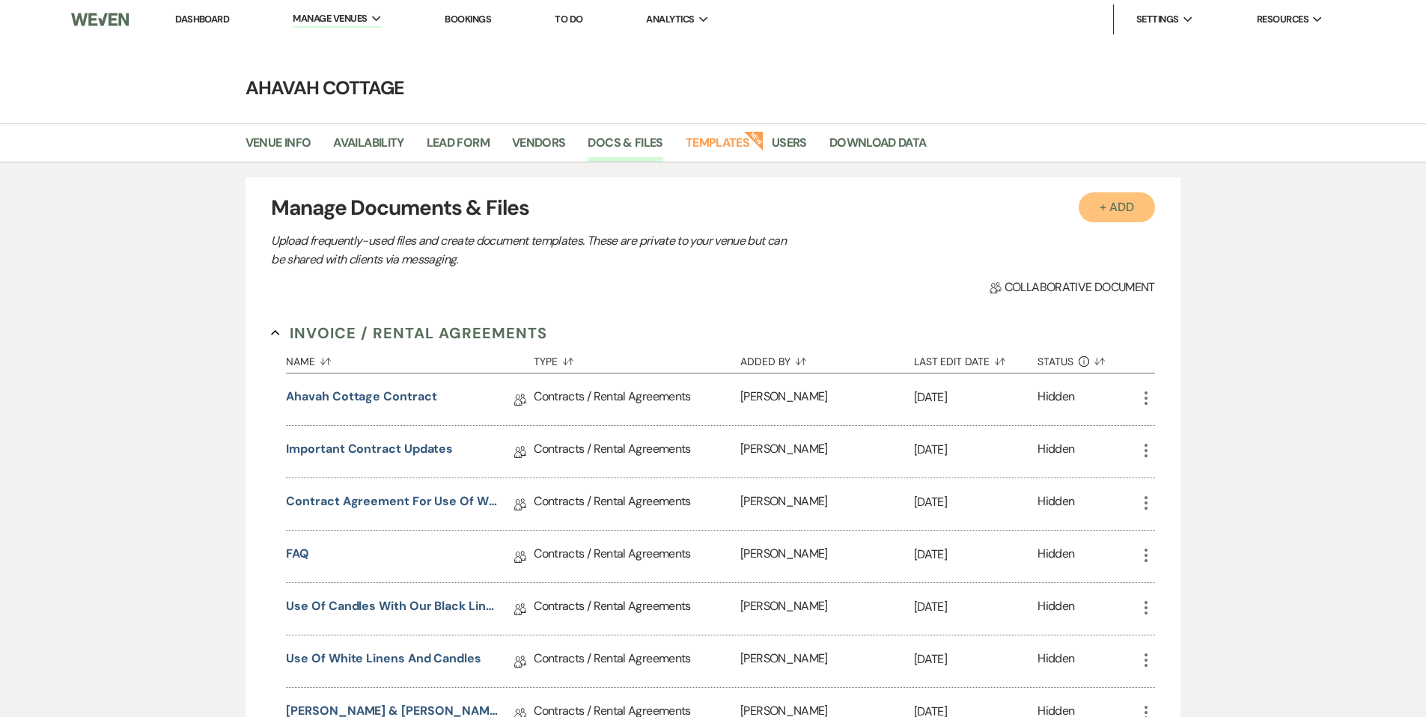
click at [1100, 211] on button "+ Add" at bounding box center [1117, 207] width 76 height 30
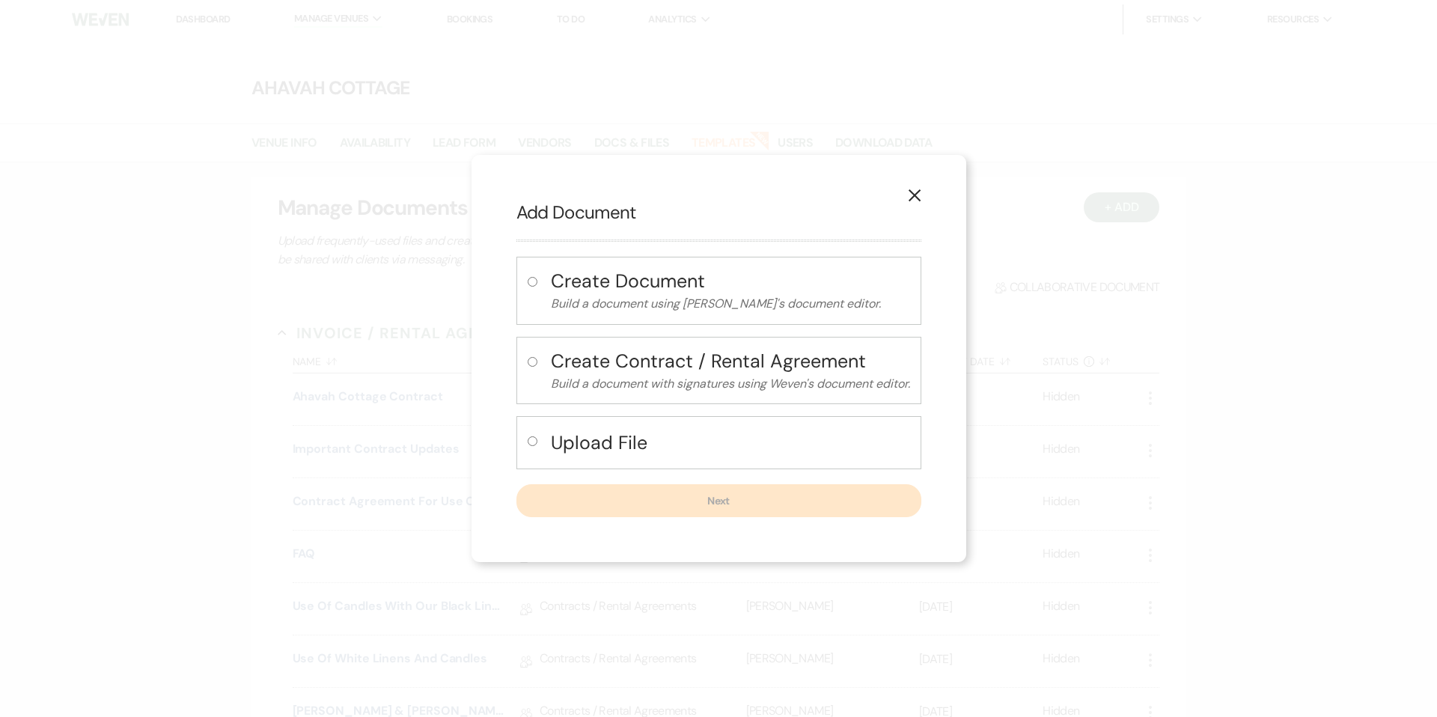
click at [529, 441] on input "radio" at bounding box center [533, 441] width 10 height 10
radio input "true"
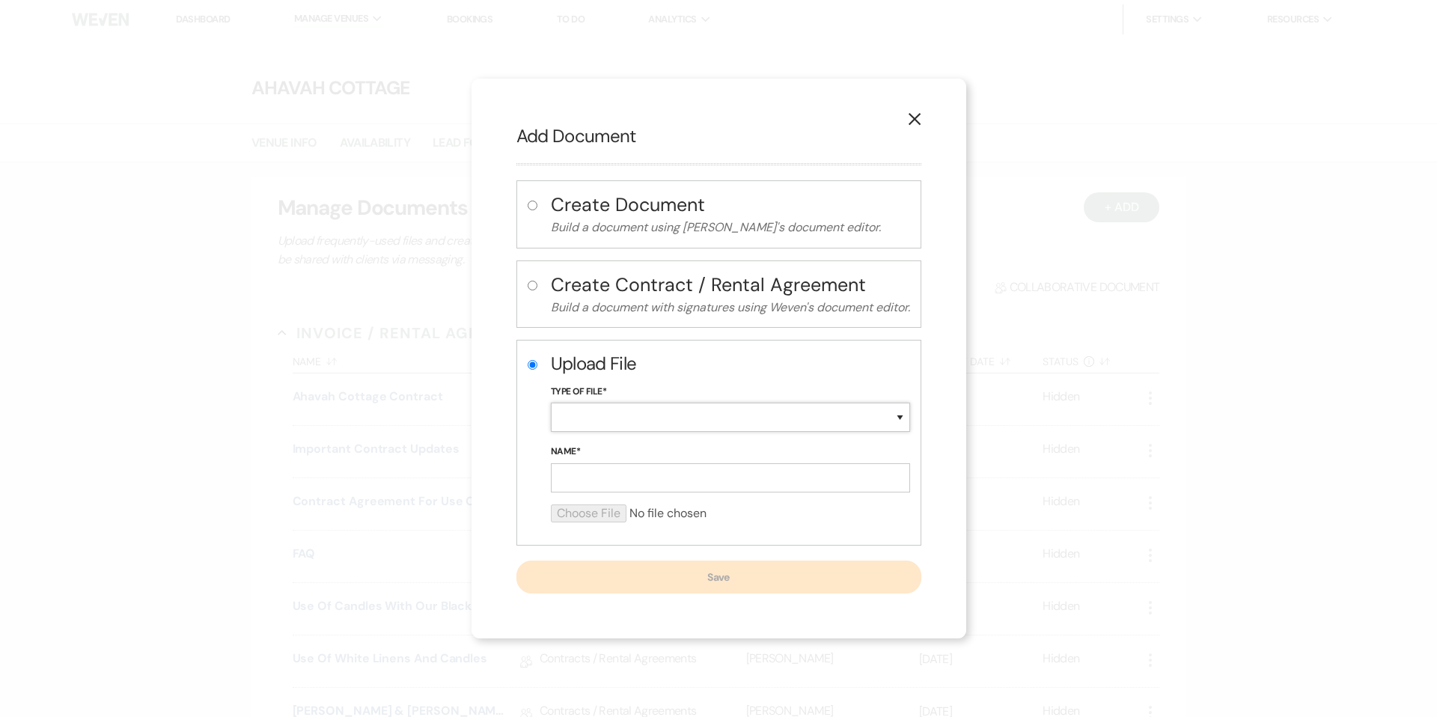
click at [627, 420] on select "Special Event Insurance Vendor Certificate of Insurance Contracts / Rental Agre…" at bounding box center [730, 417] width 359 height 29
select select "43"
click at [551, 403] on select "Special Event Insurance Vendor Certificate of Insurance Contracts / Rental Agre…" at bounding box center [730, 417] width 359 height 29
click at [611, 475] on input "Name*" at bounding box center [730, 477] width 359 height 29
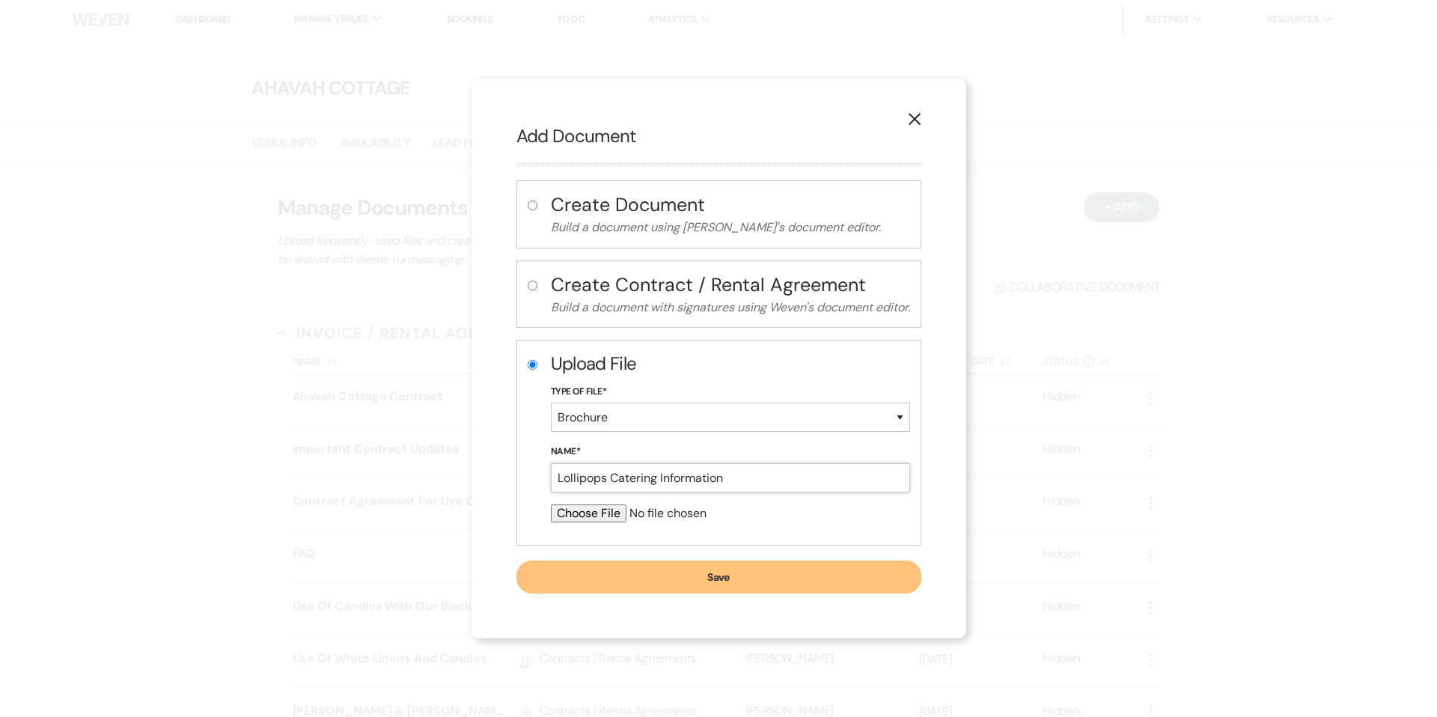
type input "Lollipops Catering Information"
click at [567, 514] on input "file" at bounding box center [730, 514] width 359 height 18
type input "C:\fakepath\8152024 Lolli Pops Catering Menu.pdf 2.pdf"
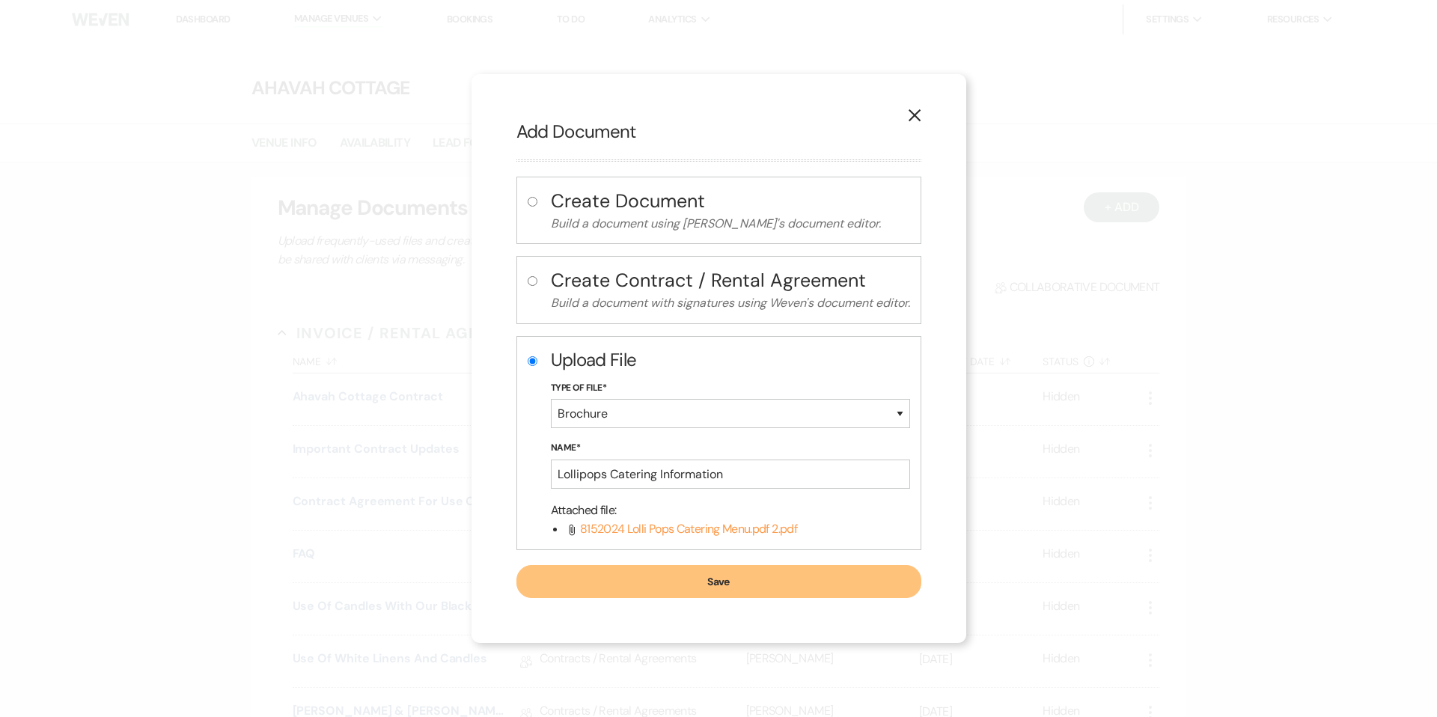
click at [679, 585] on button "Save" at bounding box center [718, 581] width 405 height 33
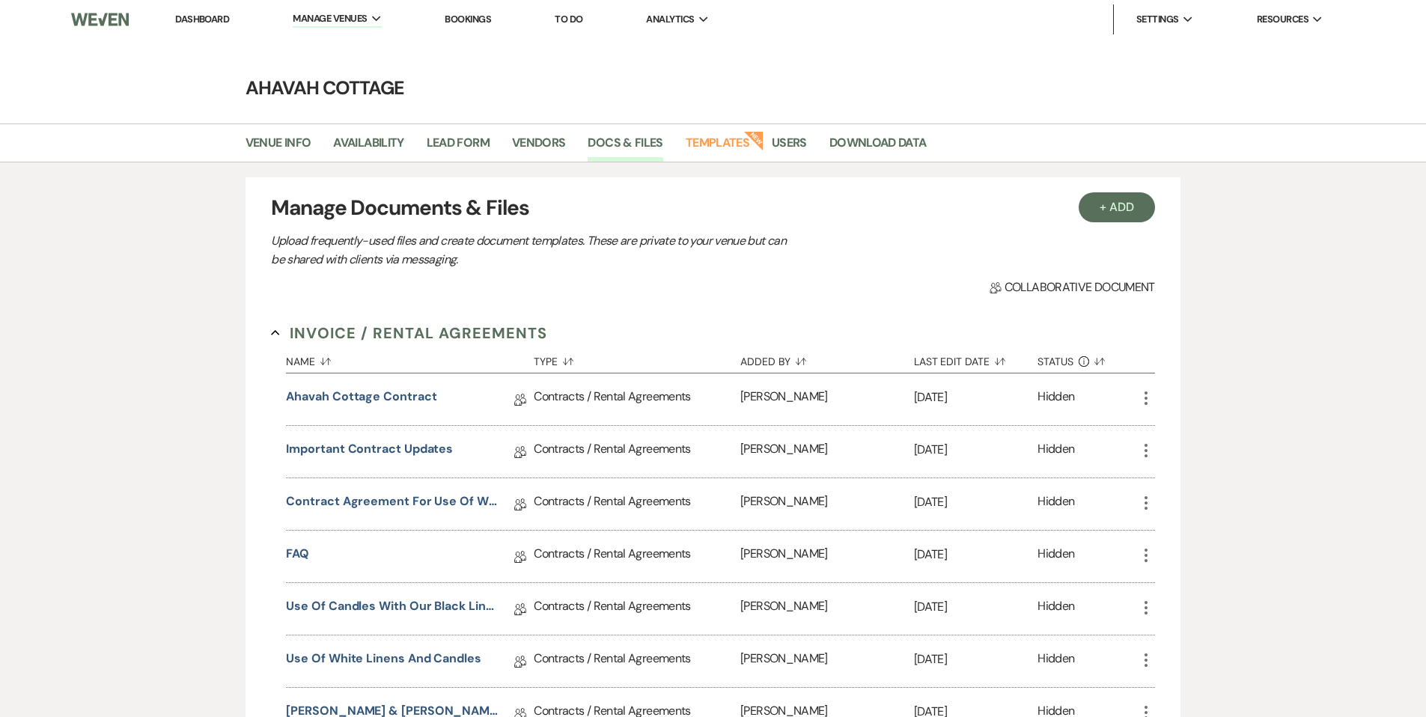
click at [192, 17] on link "Dashboard" at bounding box center [202, 19] width 54 height 13
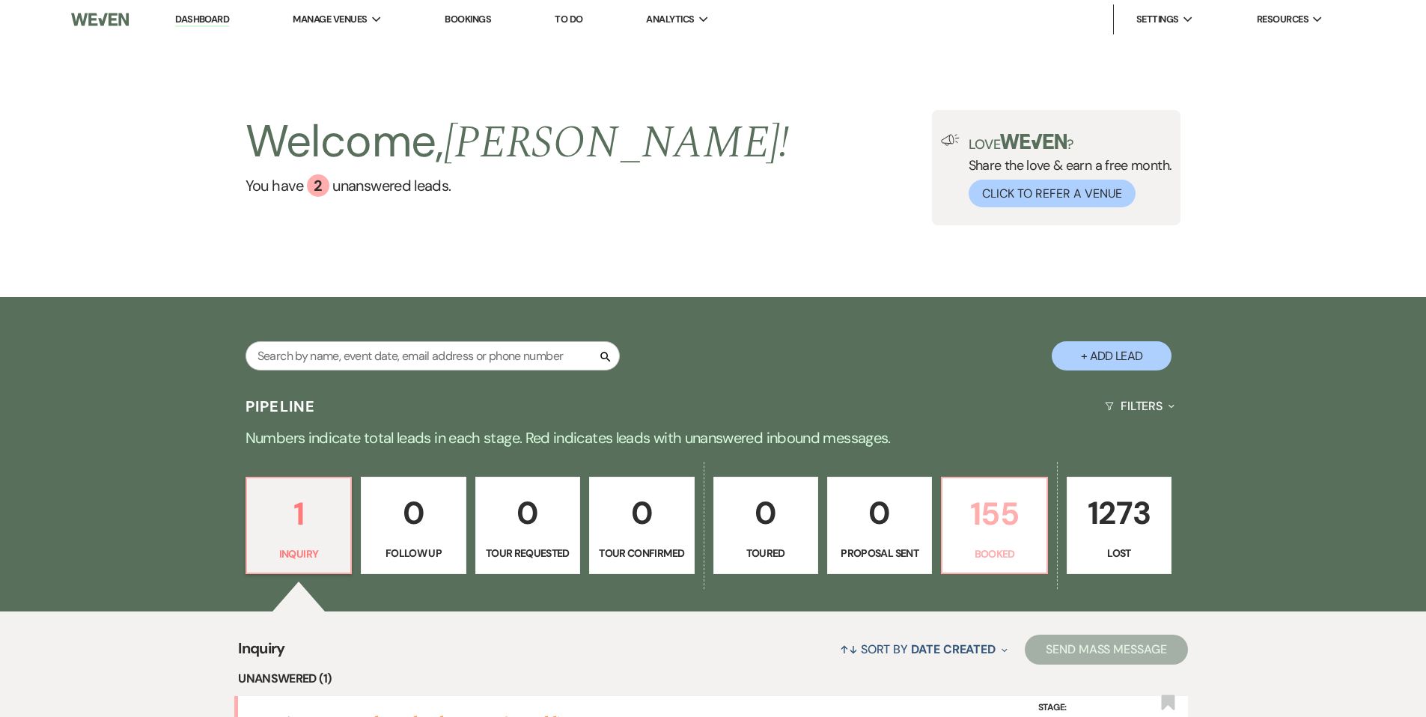
click at [991, 531] on p "155" at bounding box center [993, 514] width 85 height 50
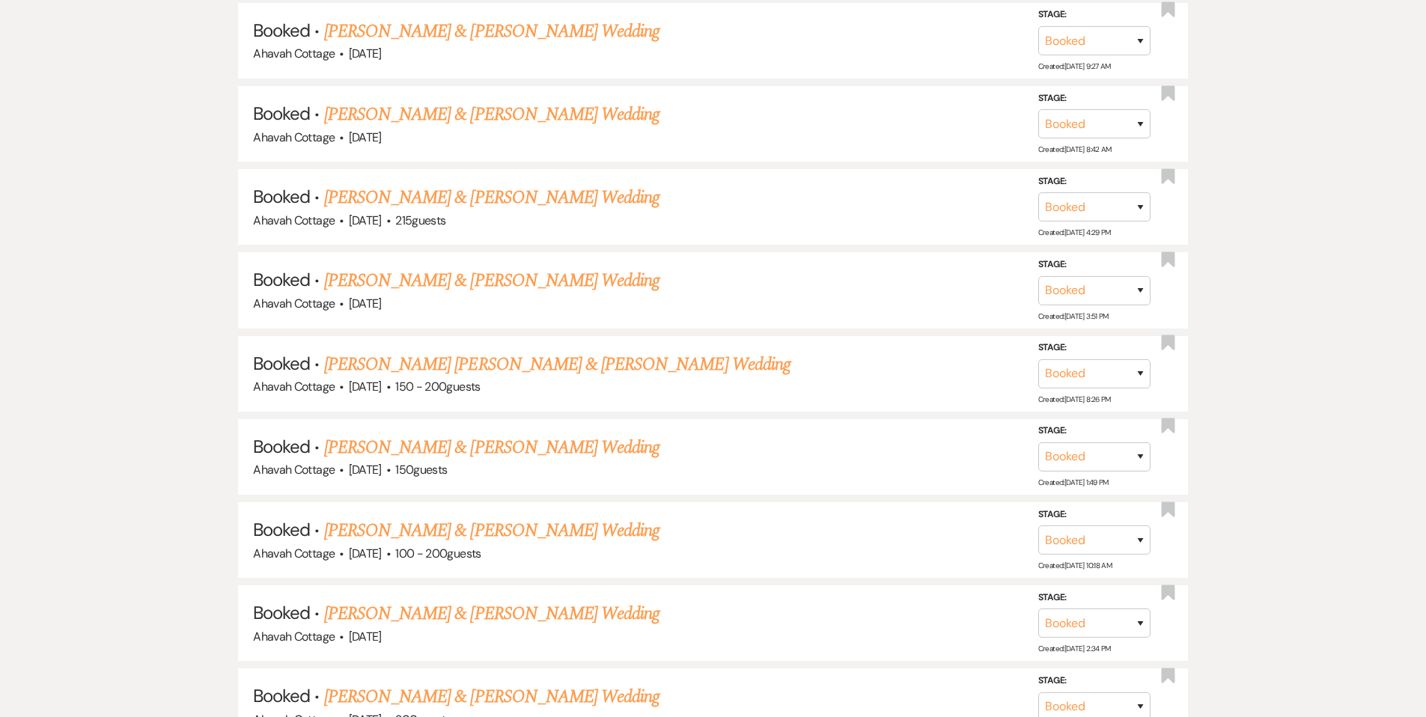
scroll to position [2125, 0]
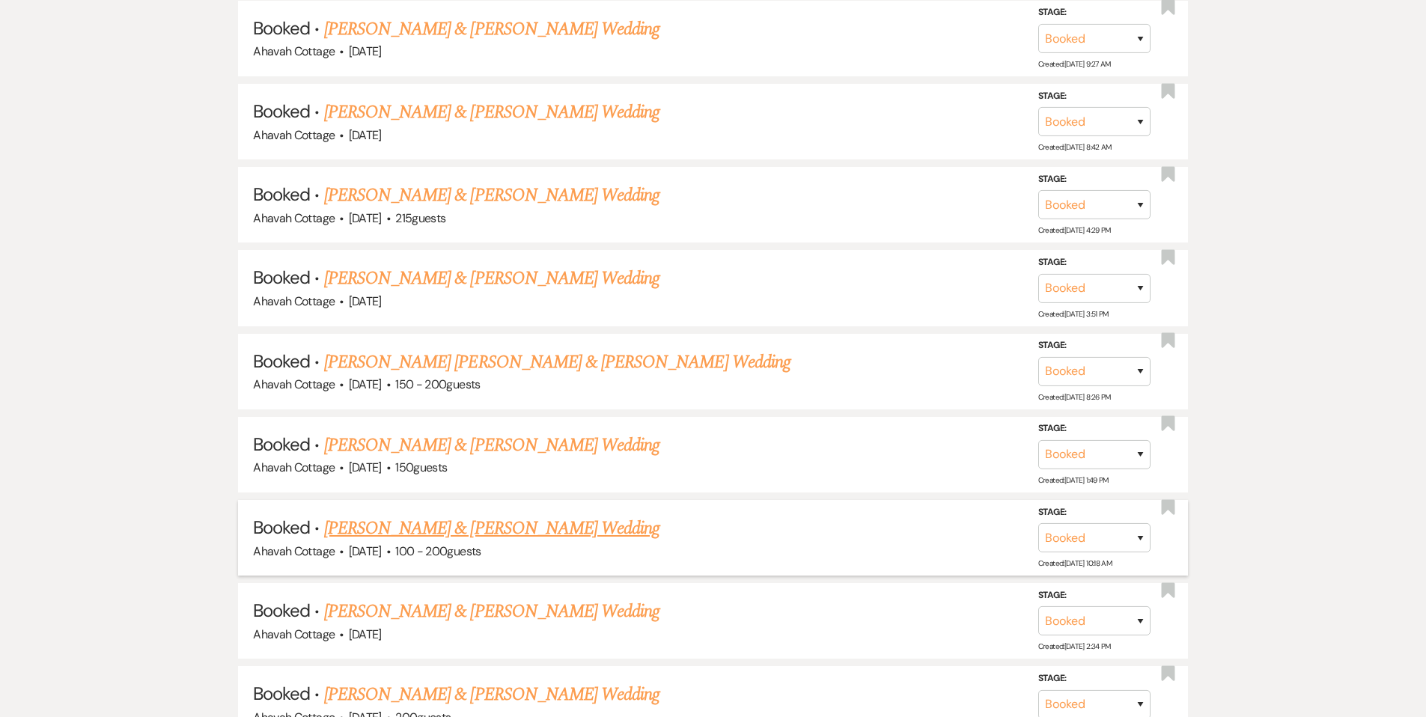
click at [490, 515] on link "[PERSON_NAME] & [PERSON_NAME] Wedding" at bounding box center [491, 528] width 335 height 27
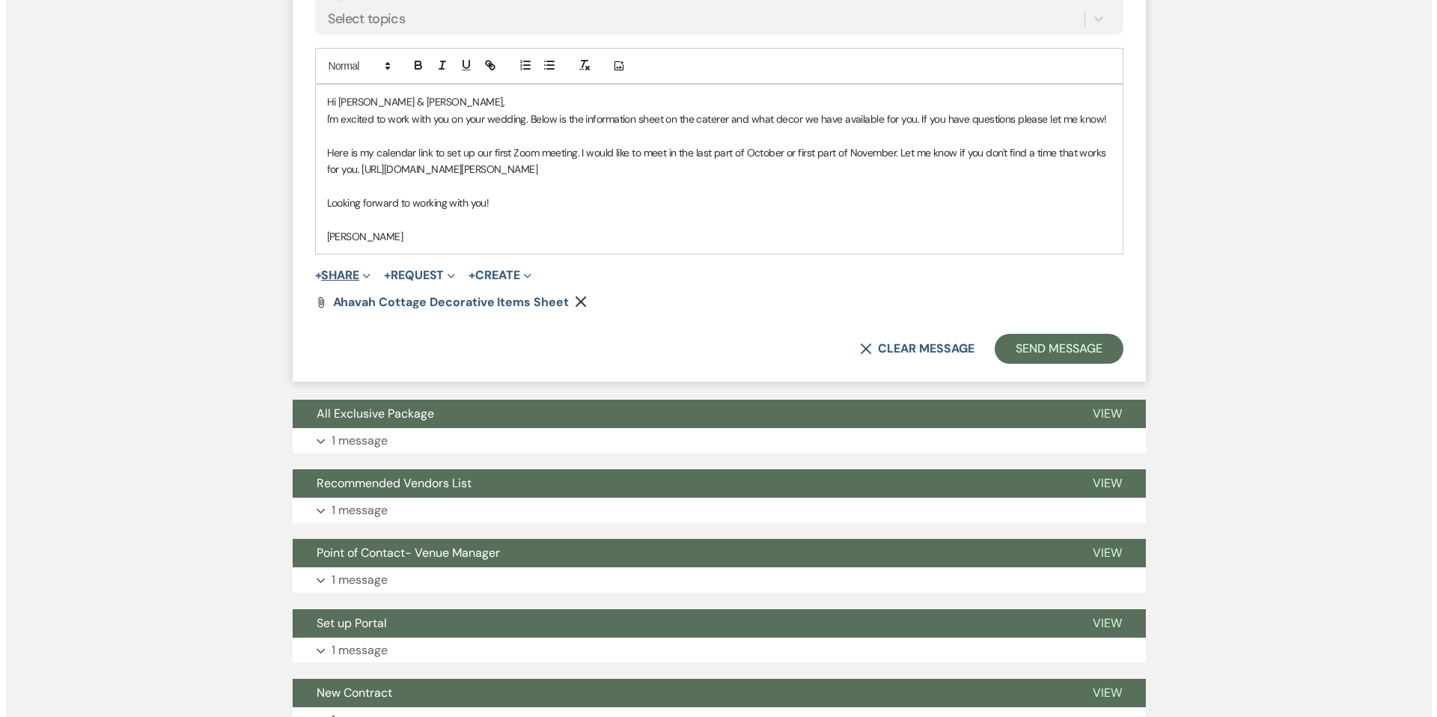
scroll to position [737, 0]
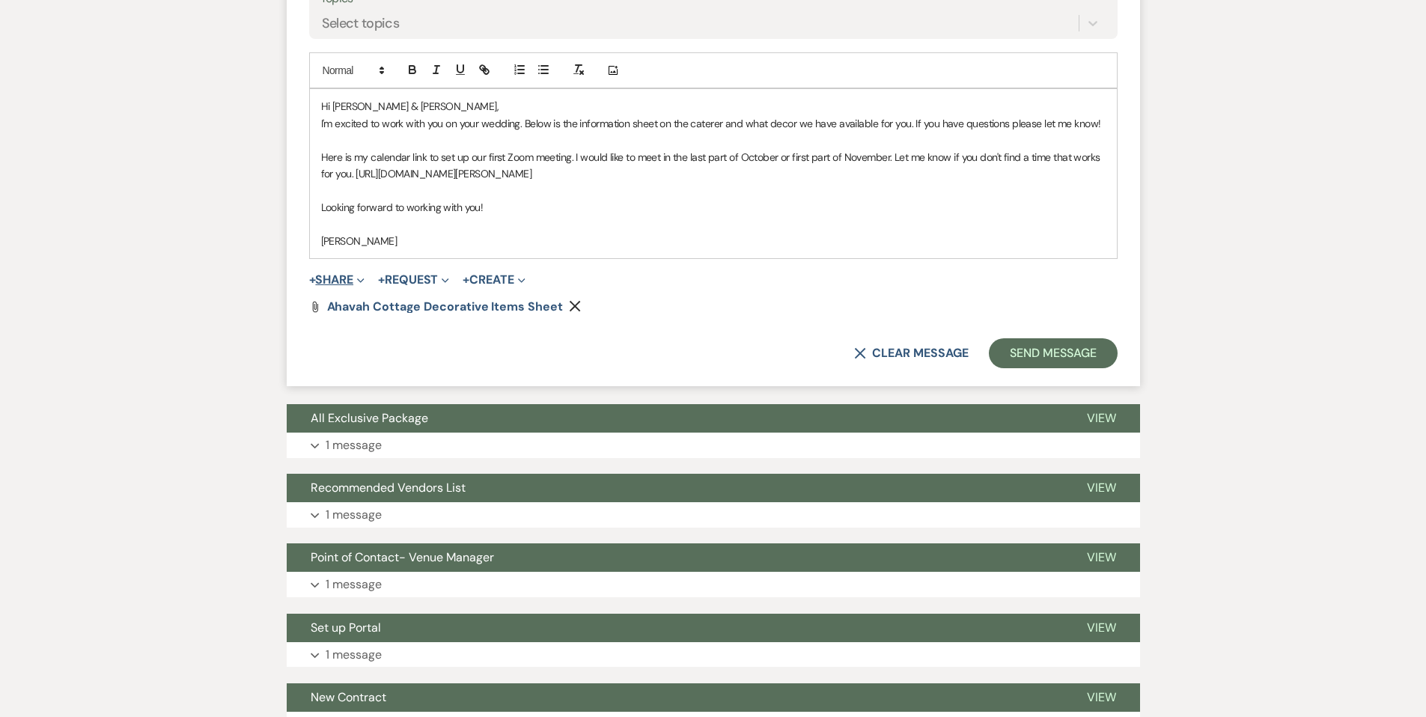
click at [335, 279] on button "+ Share Expand" at bounding box center [337, 280] width 56 height 12
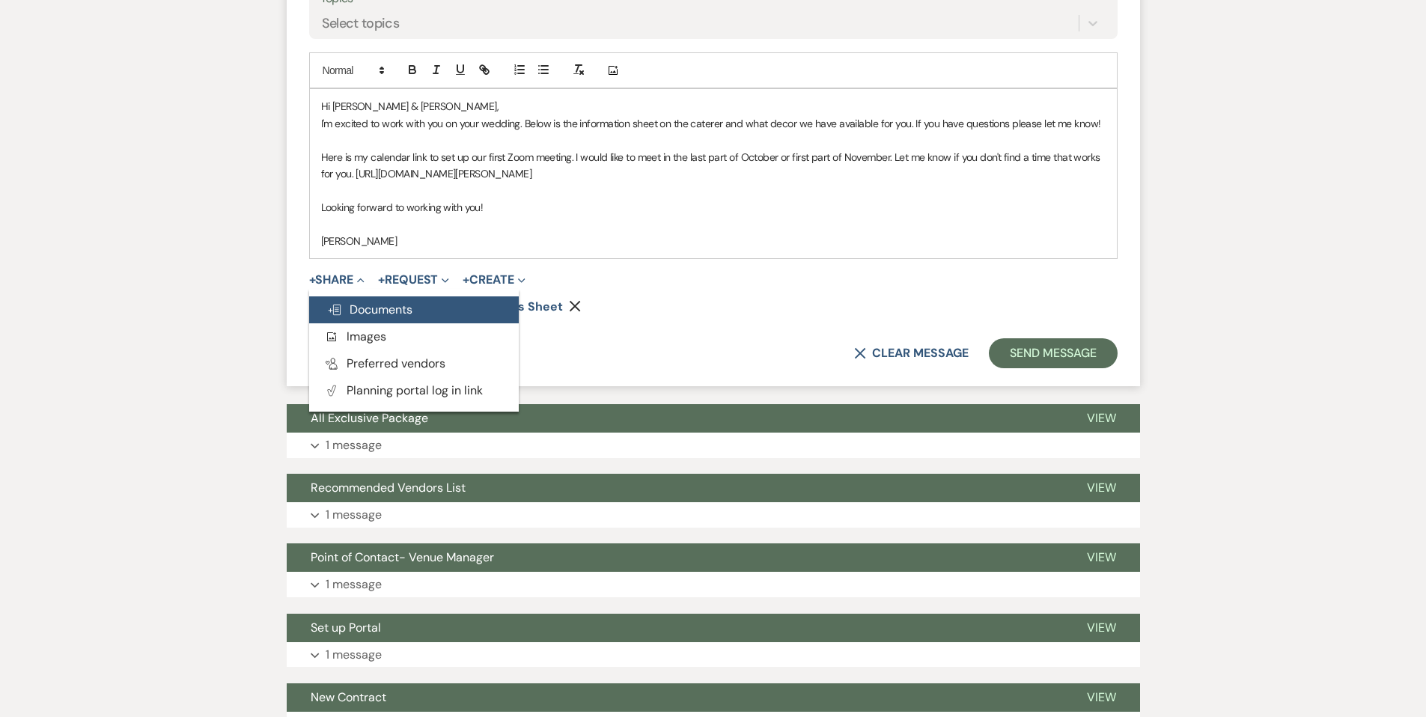
click at [357, 313] on span "Doc Upload Documents" at bounding box center [369, 310] width 85 height 16
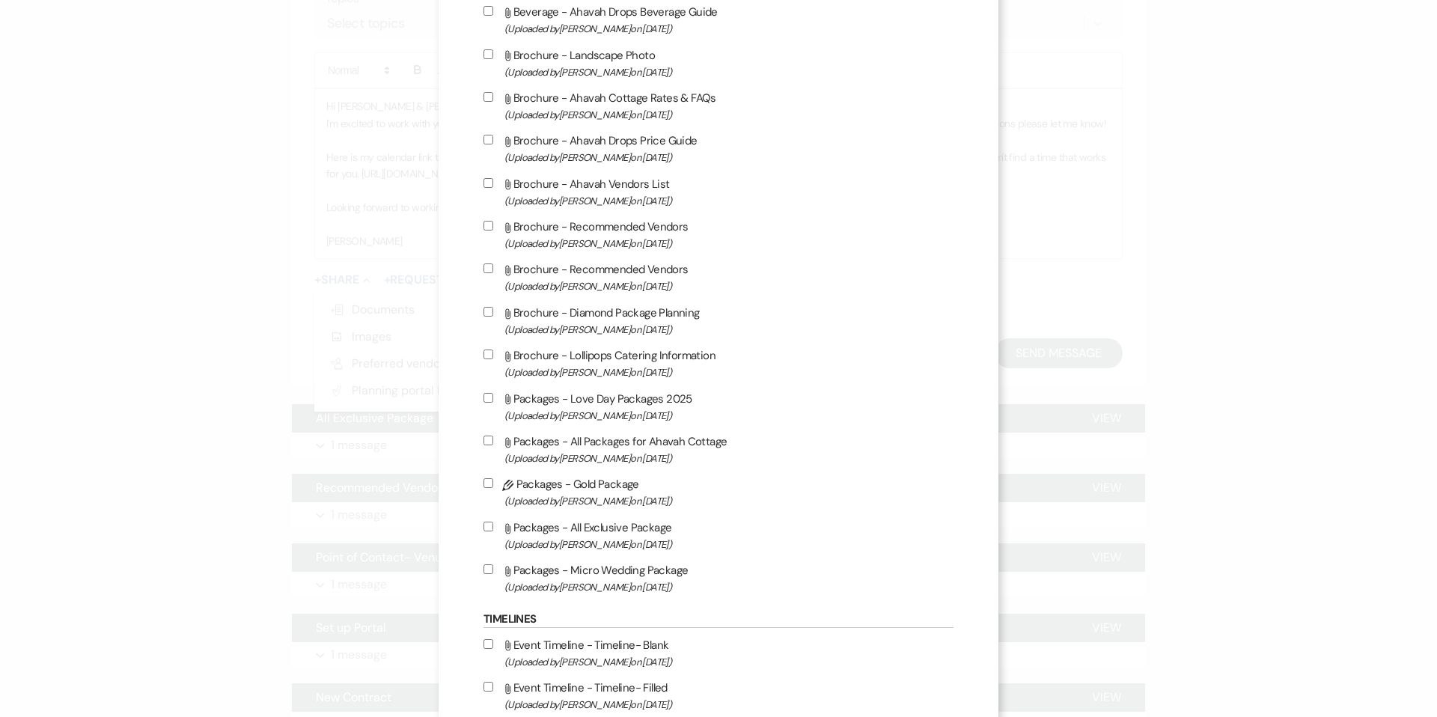
scroll to position [1516, 0]
click at [488, 357] on input "Attach File Brochure - Lollipops Catering Information (Uploaded by [PERSON_NAME…" at bounding box center [489, 352] width 10 height 10
checkbox input "true"
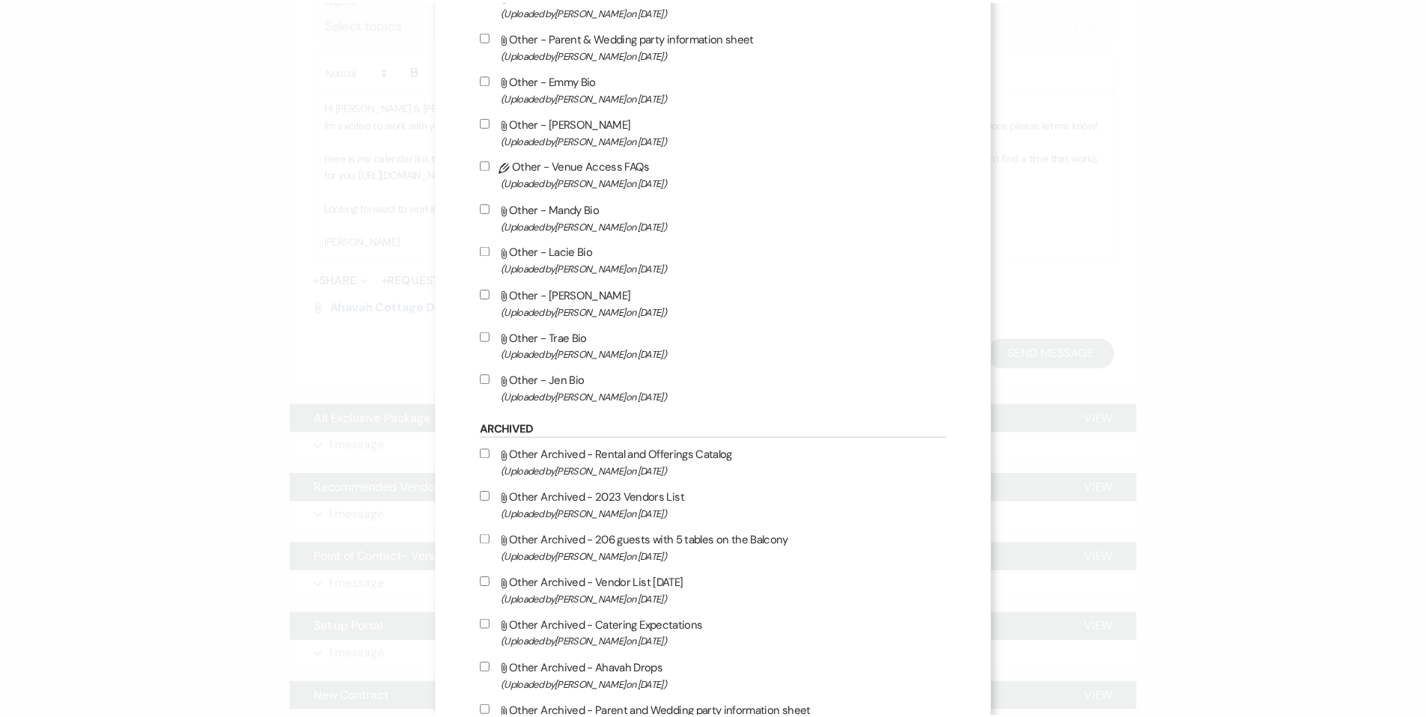
scroll to position [2806, 0]
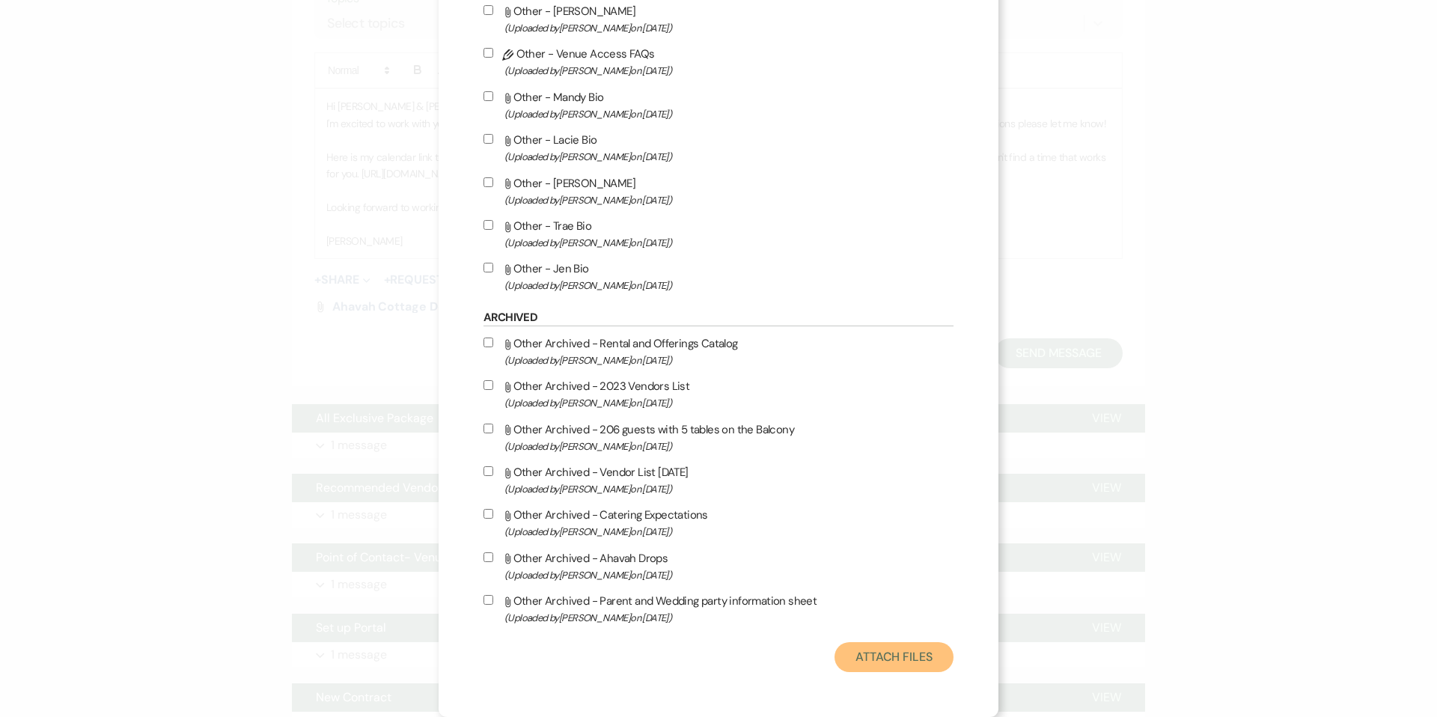
click at [871, 657] on button "Attach Files" at bounding box center [894, 657] width 119 height 30
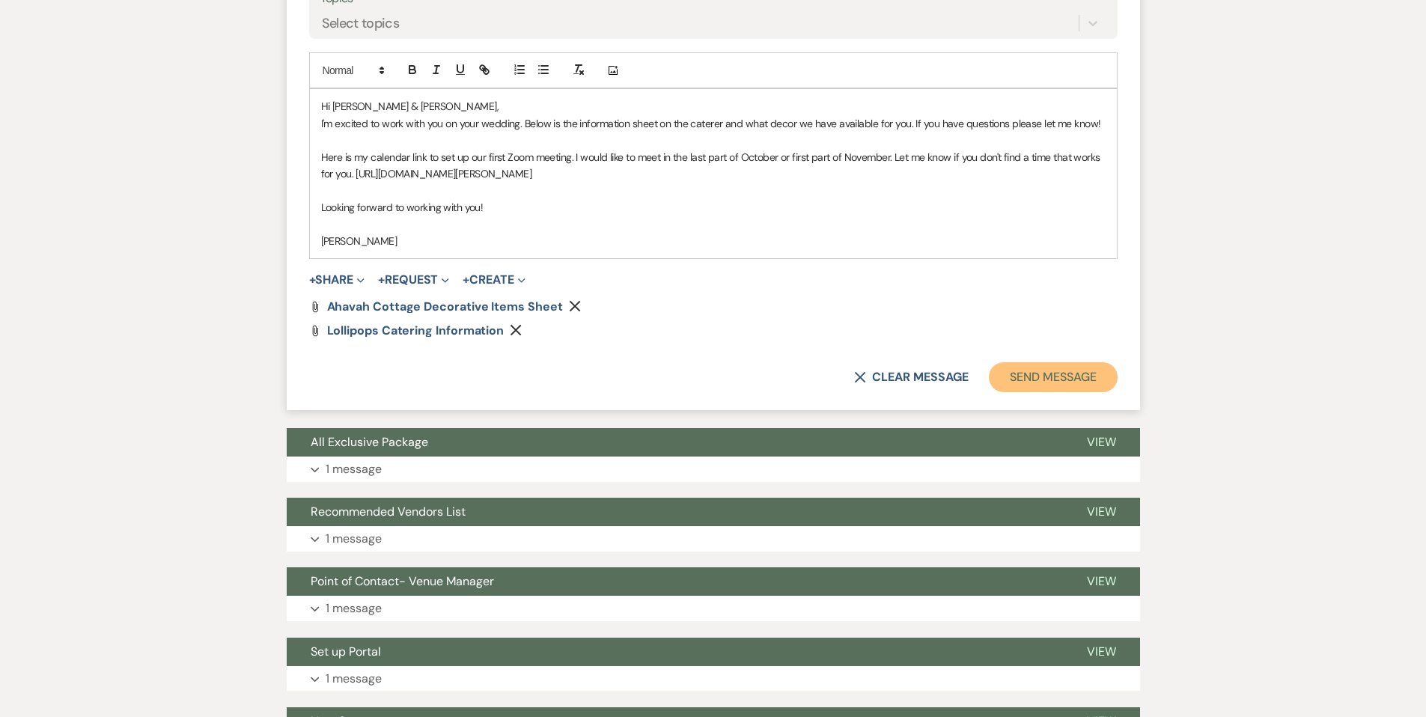
click at [1020, 376] on button "Send Message" at bounding box center [1053, 377] width 128 height 30
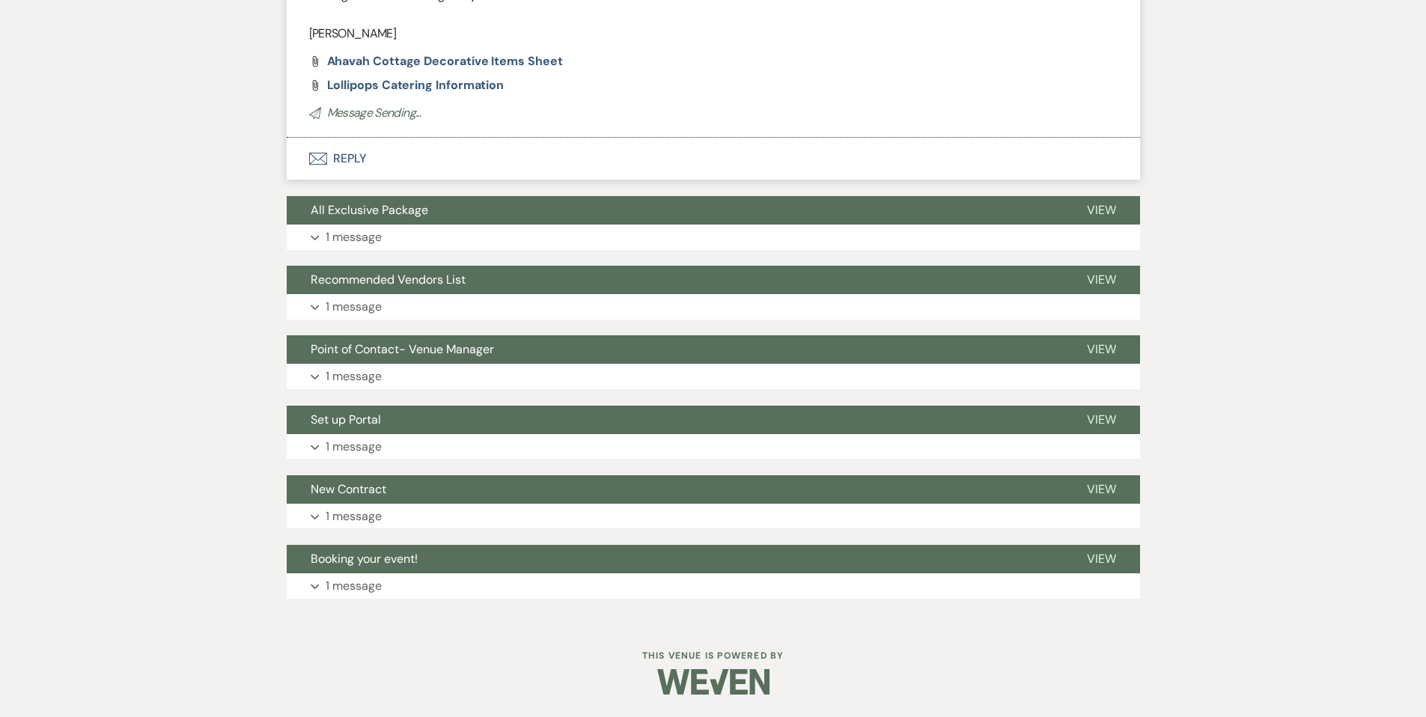
scroll to position [180, 0]
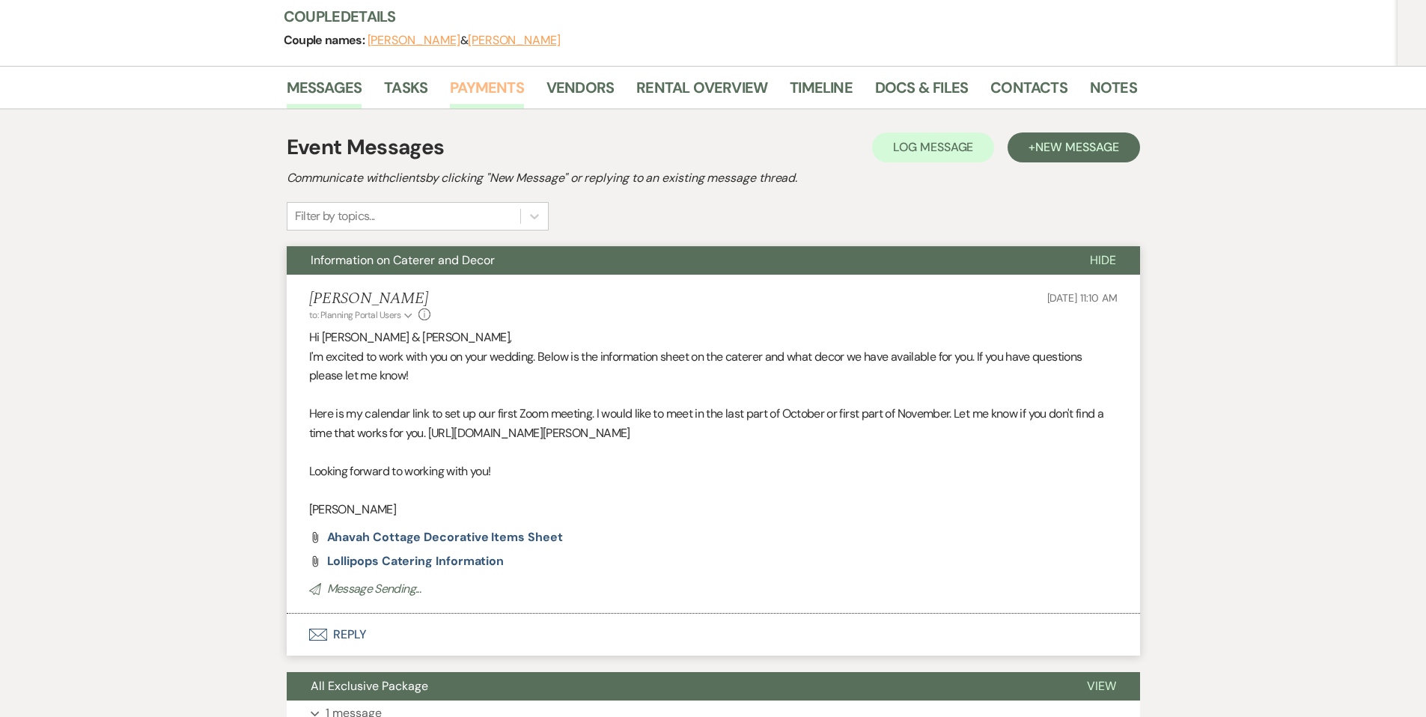
click at [475, 81] on link "Payments" at bounding box center [487, 92] width 74 height 33
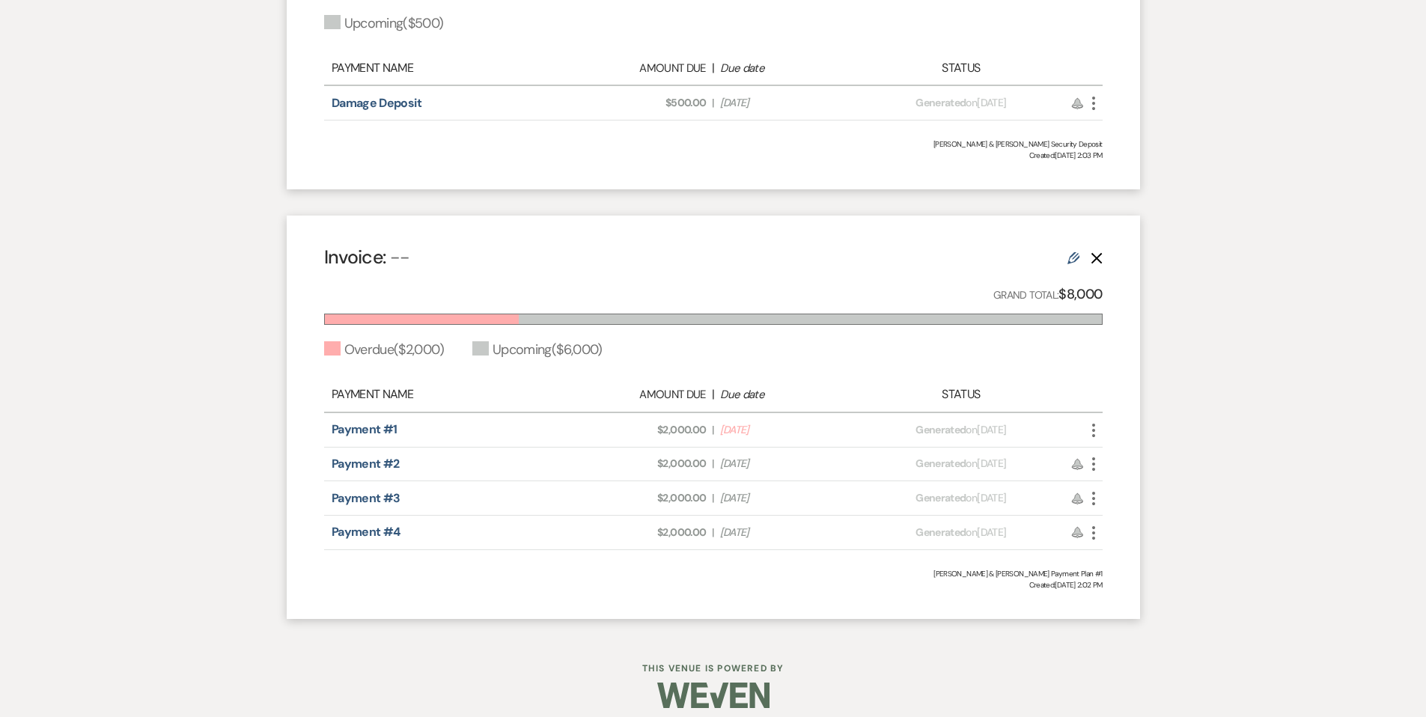
scroll to position [549, 0]
click at [1071, 257] on icon "Edit" at bounding box center [1073, 257] width 12 height 12
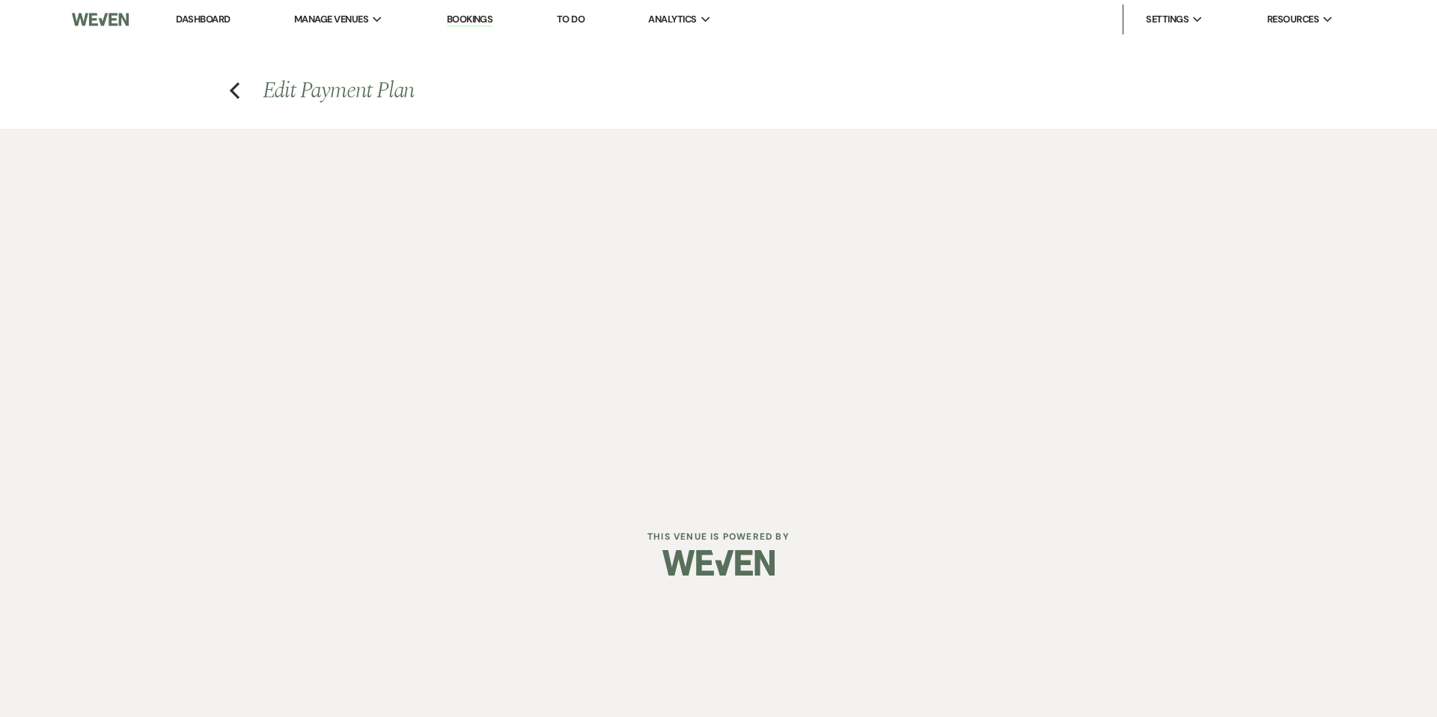
select select "2"
select select "percentage"
select select "false"
select select "2"
select select "percentage"
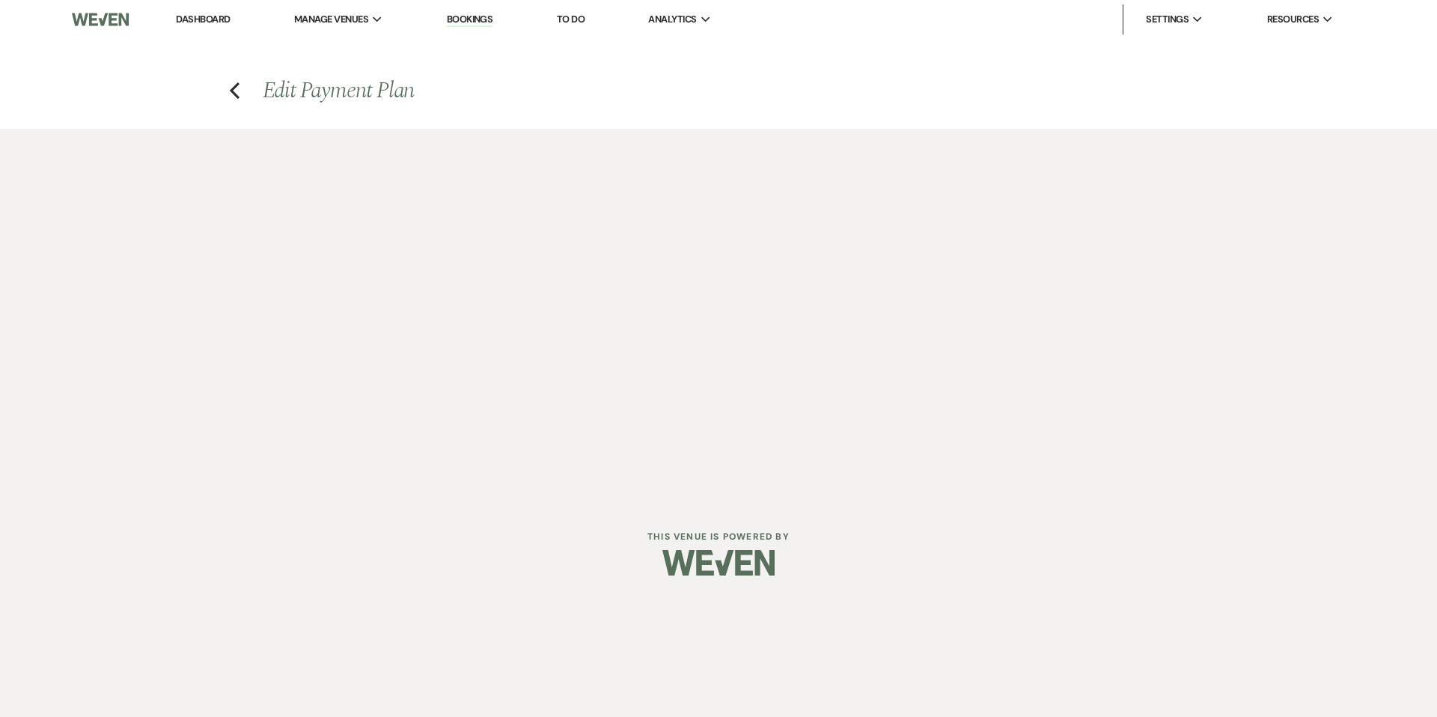
select select "false"
select select "client"
select select "weeks"
select select "client"
select select "days"
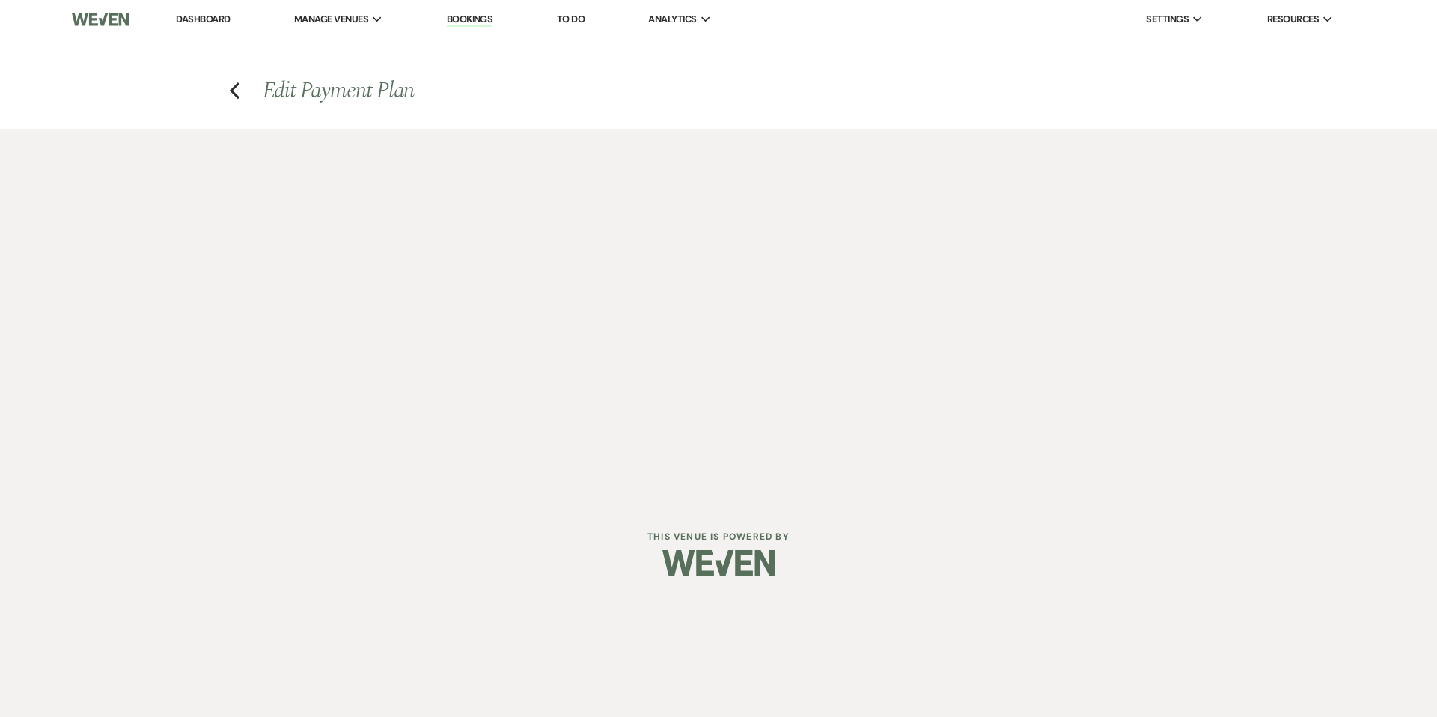
select select "2"
select select "percentage"
select select "false"
select select "client"
select select "weeks"
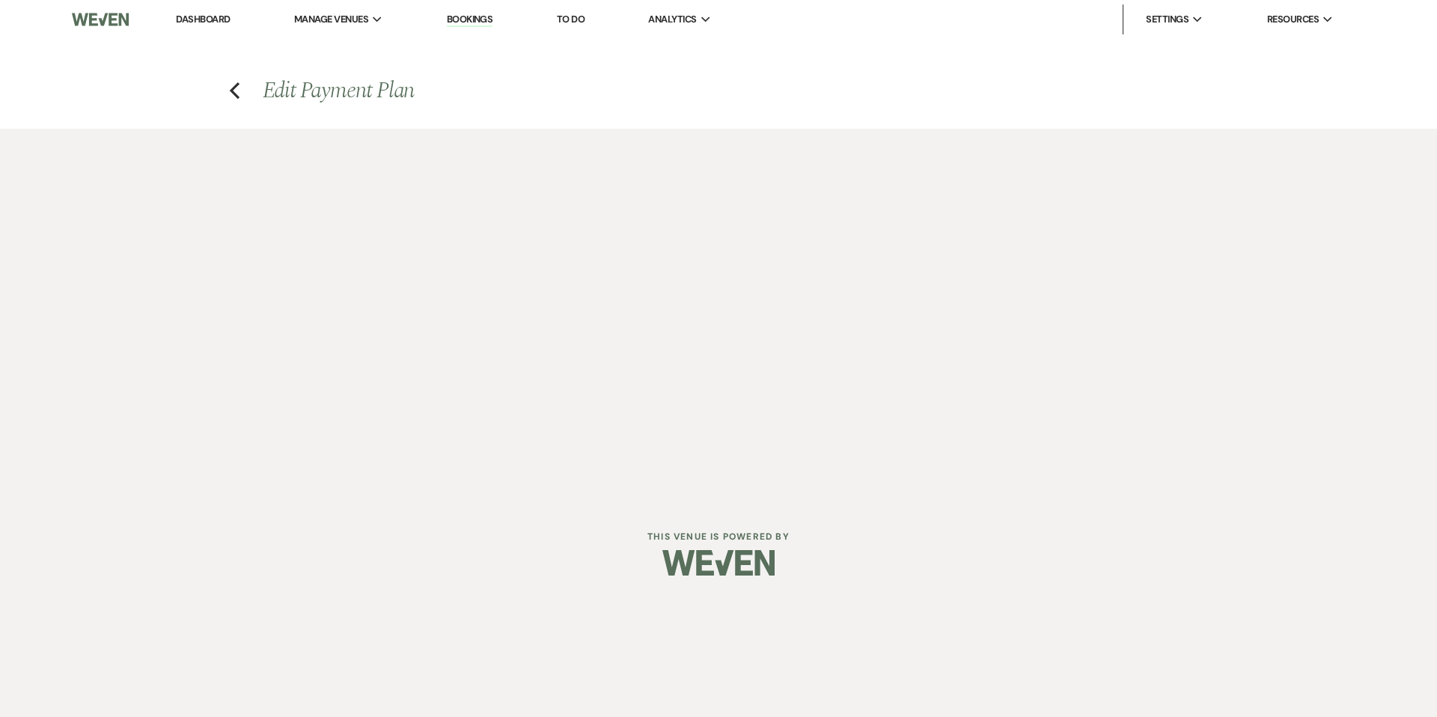
select select "client"
select select "days"
select select "2"
select select "percentage"
select select "false"
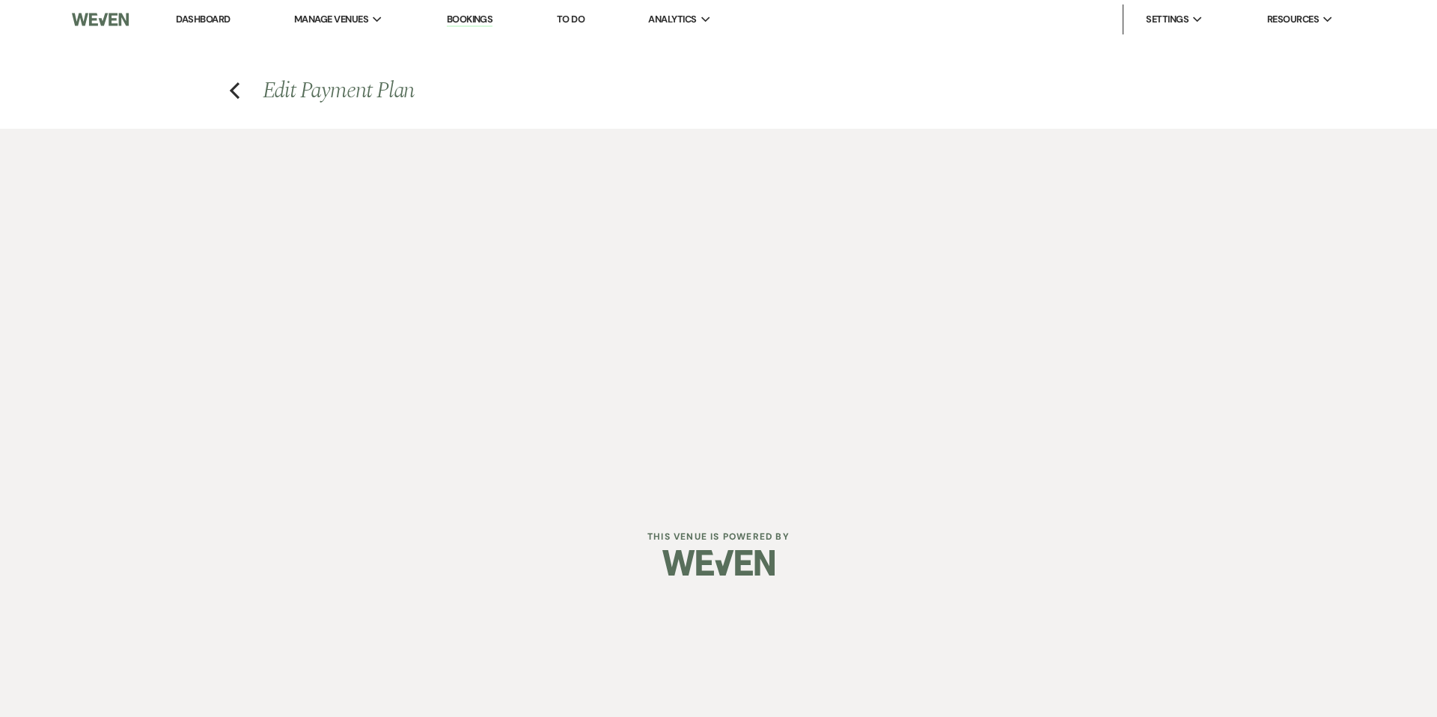
select select "client"
select select "weeks"
select select "client"
select select "days"
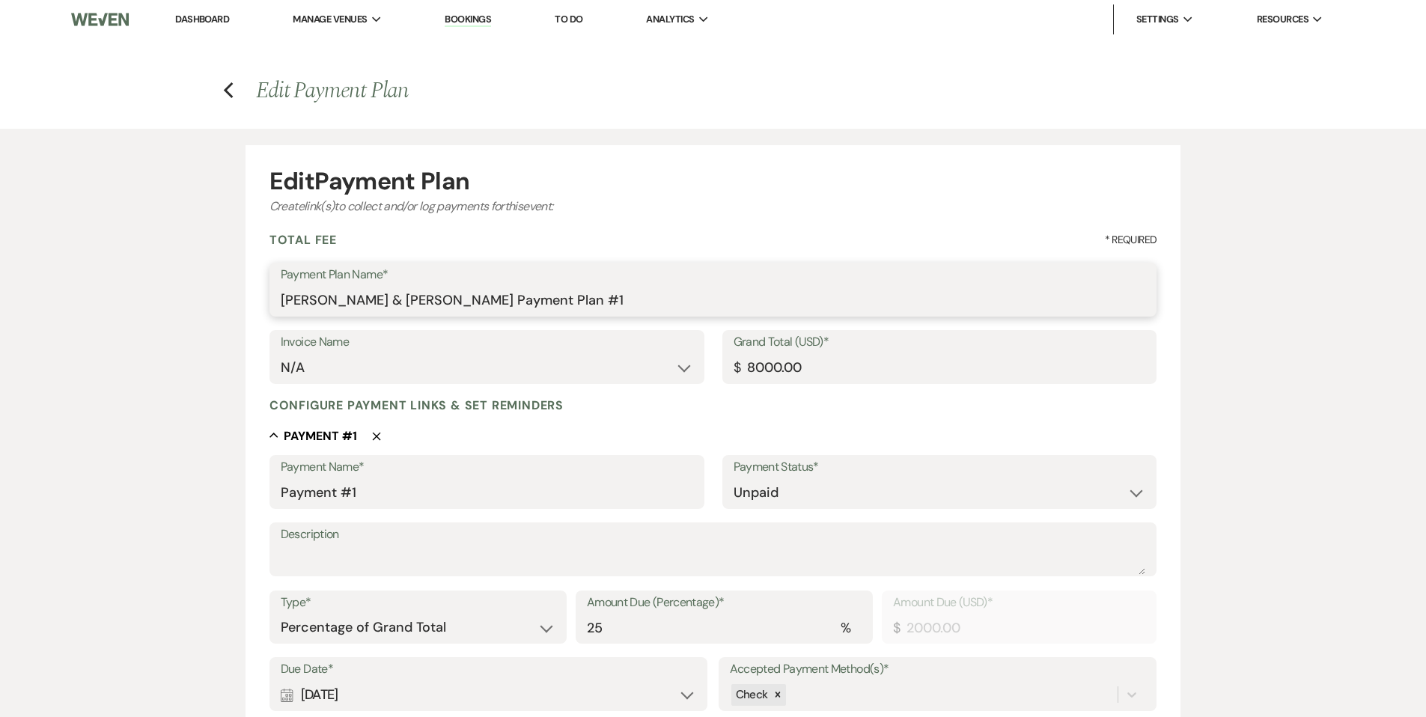
click at [641, 297] on input "[PERSON_NAME] & [PERSON_NAME] Payment Plan #1" at bounding box center [713, 300] width 865 height 29
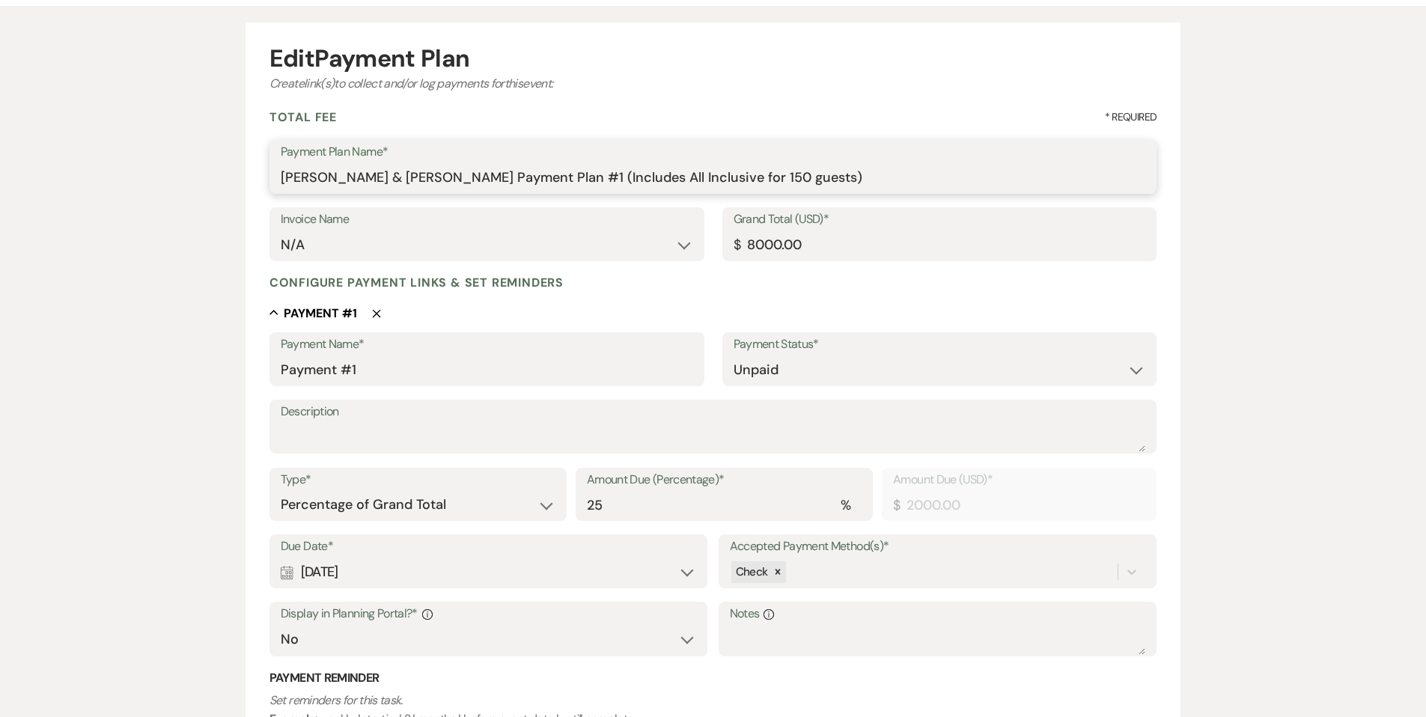
scroll to position [121, 0]
drag, startPoint x: 631, startPoint y: 178, endPoint x: 868, endPoint y: 175, distance: 236.6
click at [868, 175] on input "[PERSON_NAME] & [PERSON_NAME] Payment Plan #1 (Includes All Inclusive for 150 g…" at bounding box center [713, 179] width 865 height 29
click at [925, 147] on label "Payment Plan Name*" at bounding box center [713, 154] width 865 height 22
click at [925, 165] on input "[PERSON_NAME] & [PERSON_NAME] Payment Plan #1 (Includes All Inclusive for 150 g…" at bounding box center [713, 179] width 865 height 29
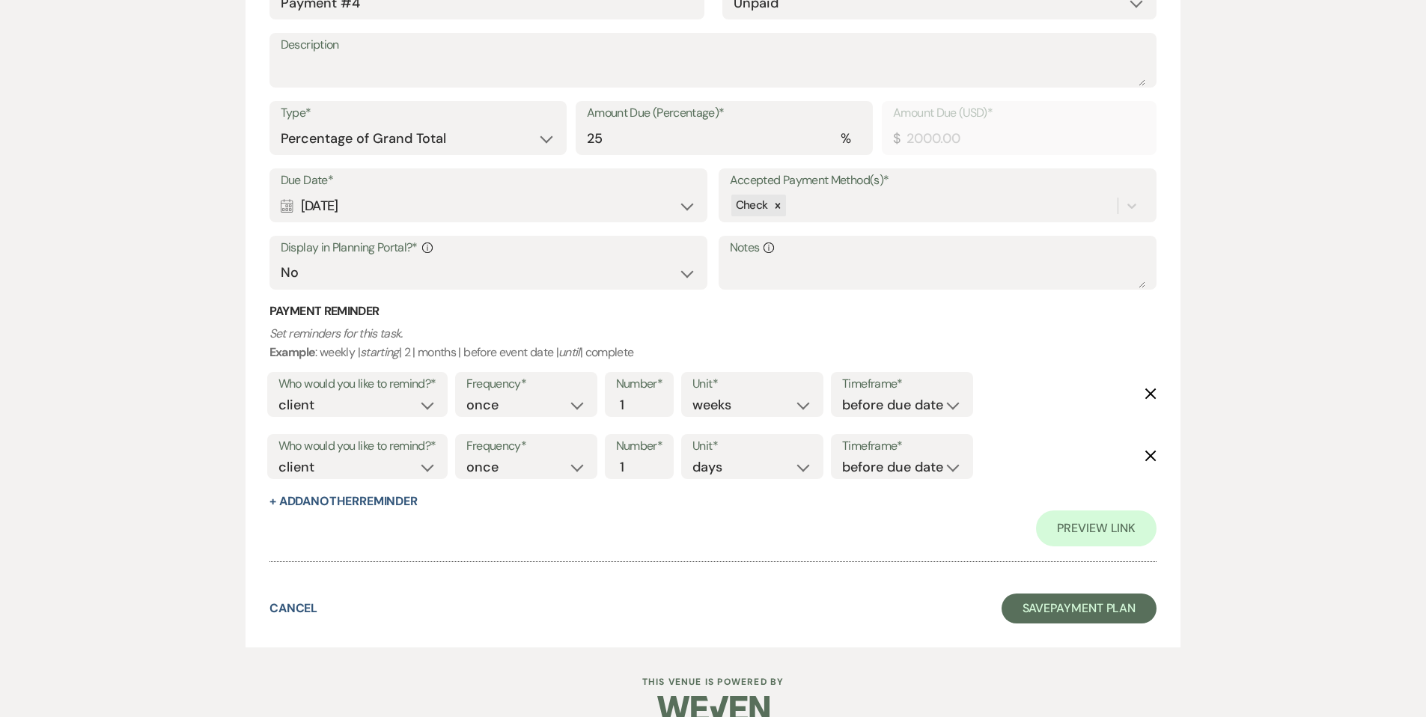
scroll to position [2305, 0]
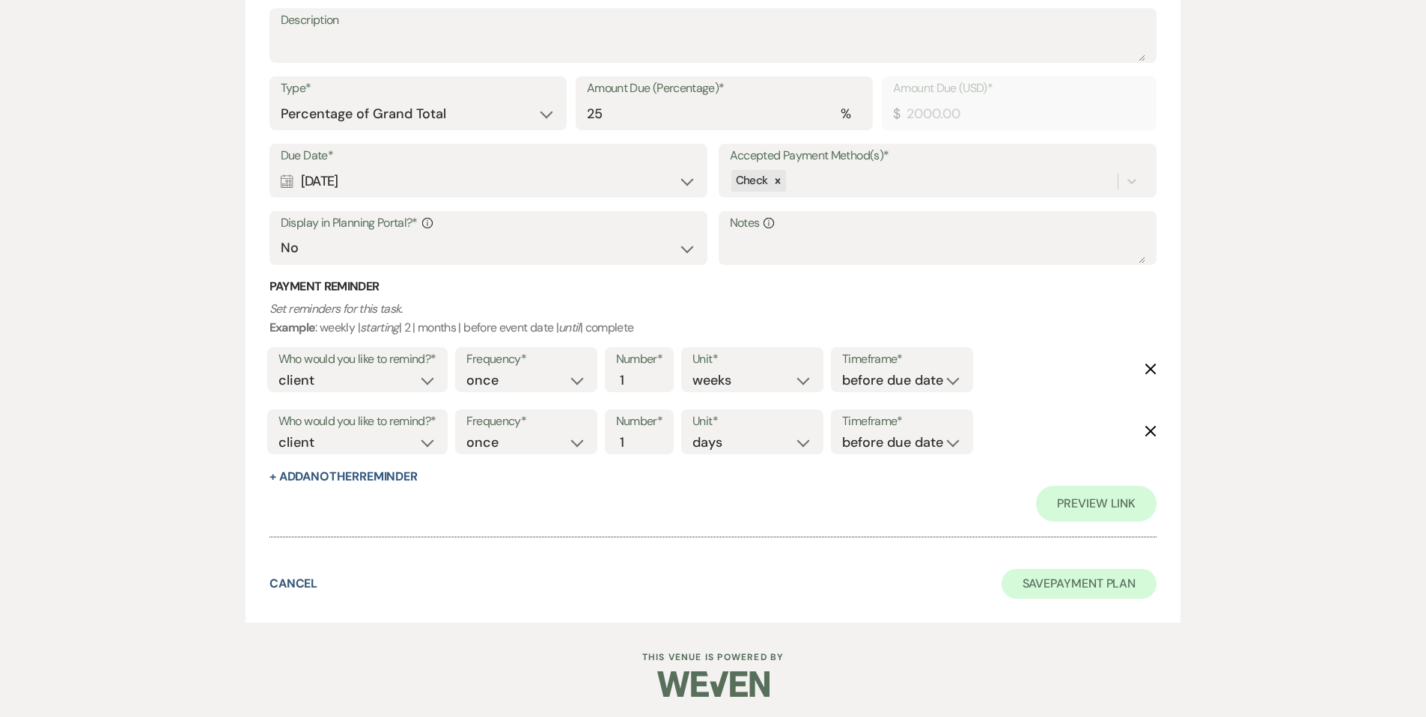
type input "[PERSON_NAME] & [PERSON_NAME] Payment Plan #1"
click at [1029, 584] on button "Save Payment Plan" at bounding box center [1080, 584] width 156 height 30
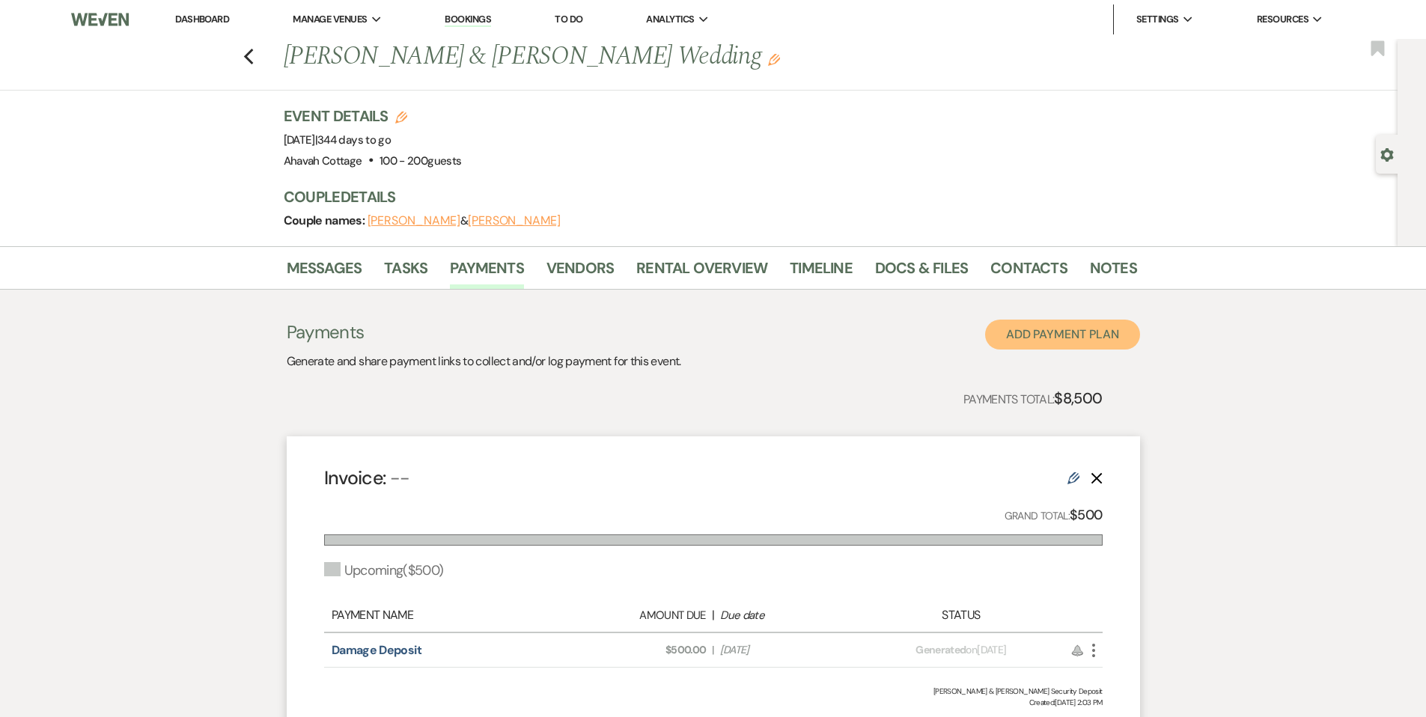
click at [1027, 332] on button "Add Payment Plan" at bounding box center [1062, 335] width 155 height 30
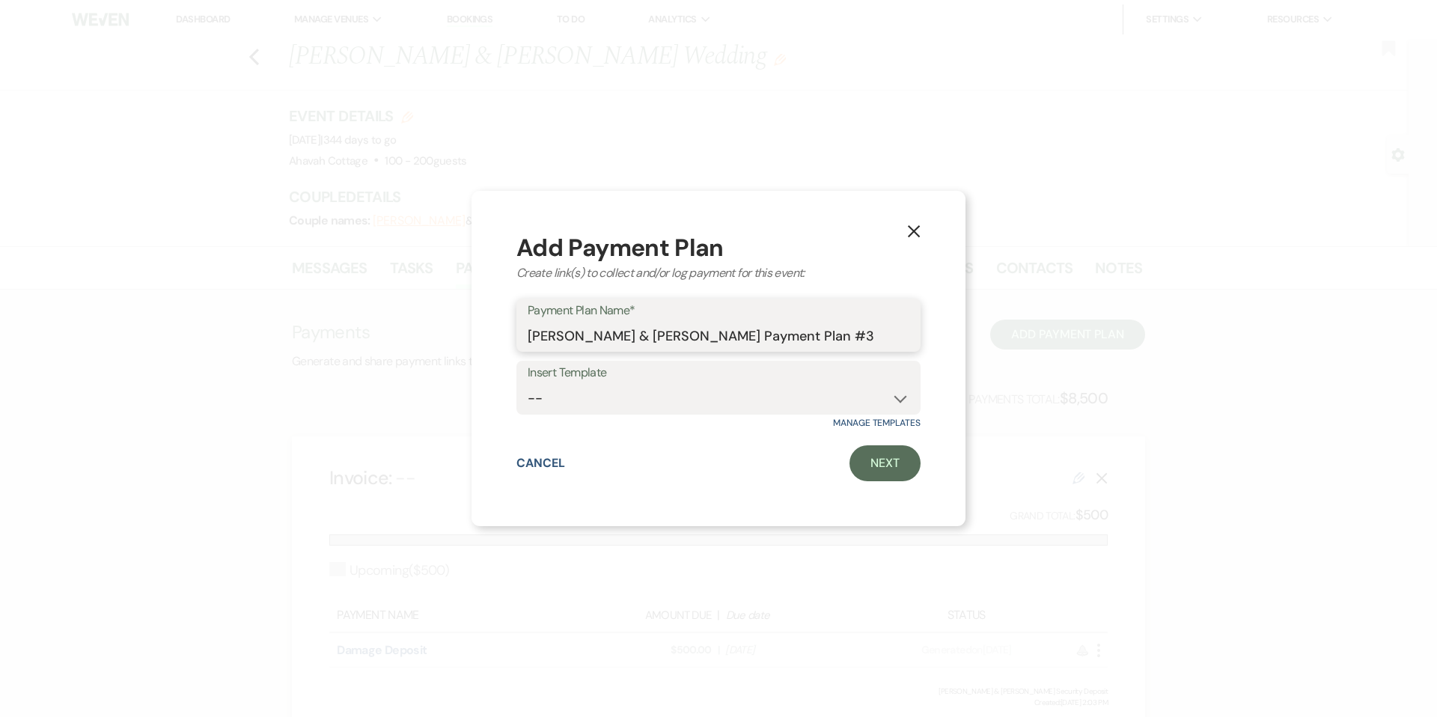
drag, startPoint x: 859, startPoint y: 335, endPoint x: 883, endPoint y: 335, distance: 24.0
click at [883, 335] on input "[PERSON_NAME] & [PERSON_NAME] Payment Plan #3" at bounding box center [719, 335] width 382 height 29
type input "[PERSON_NAME] & [PERSON_NAME] Payment Plan for All Inclusive Package for 150 gu…"
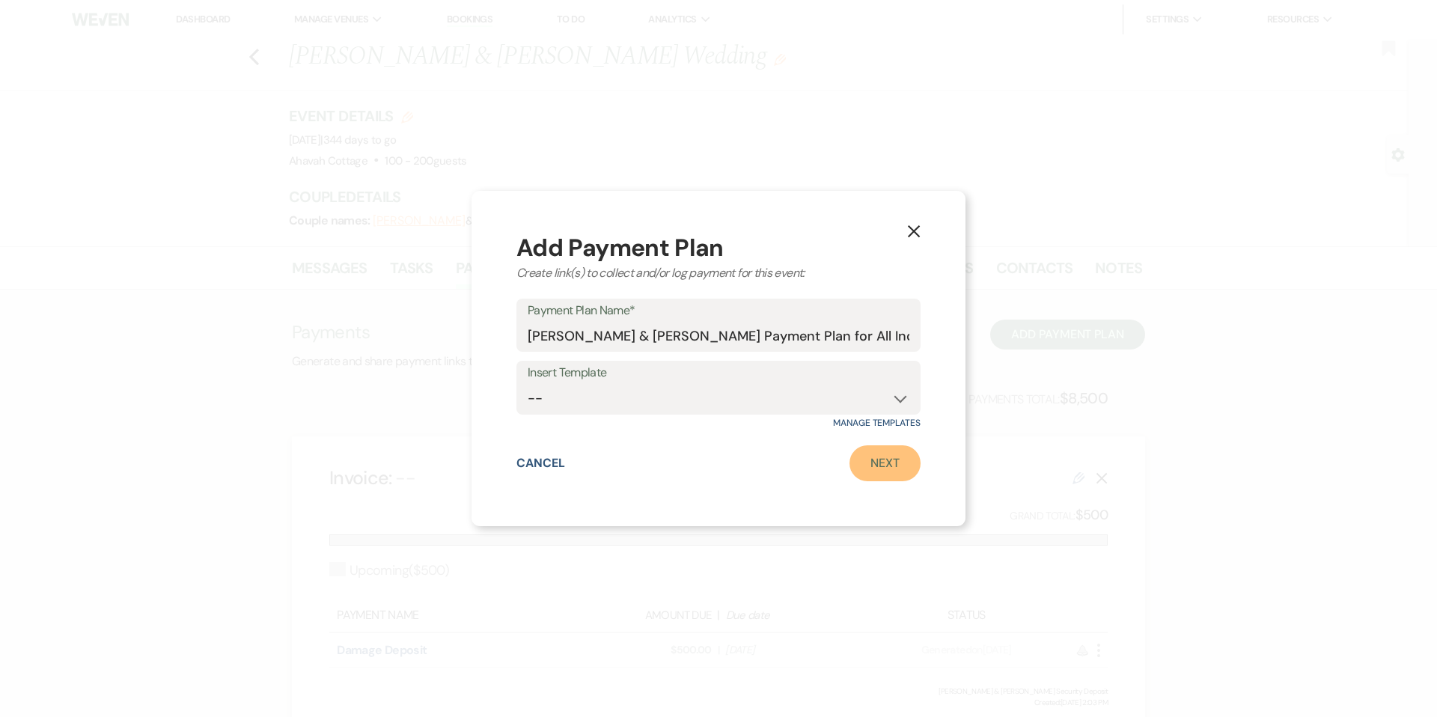
click at [885, 465] on link "Next" at bounding box center [885, 463] width 71 height 36
select select "2"
select select "percentage"
select select "true"
select select "client"
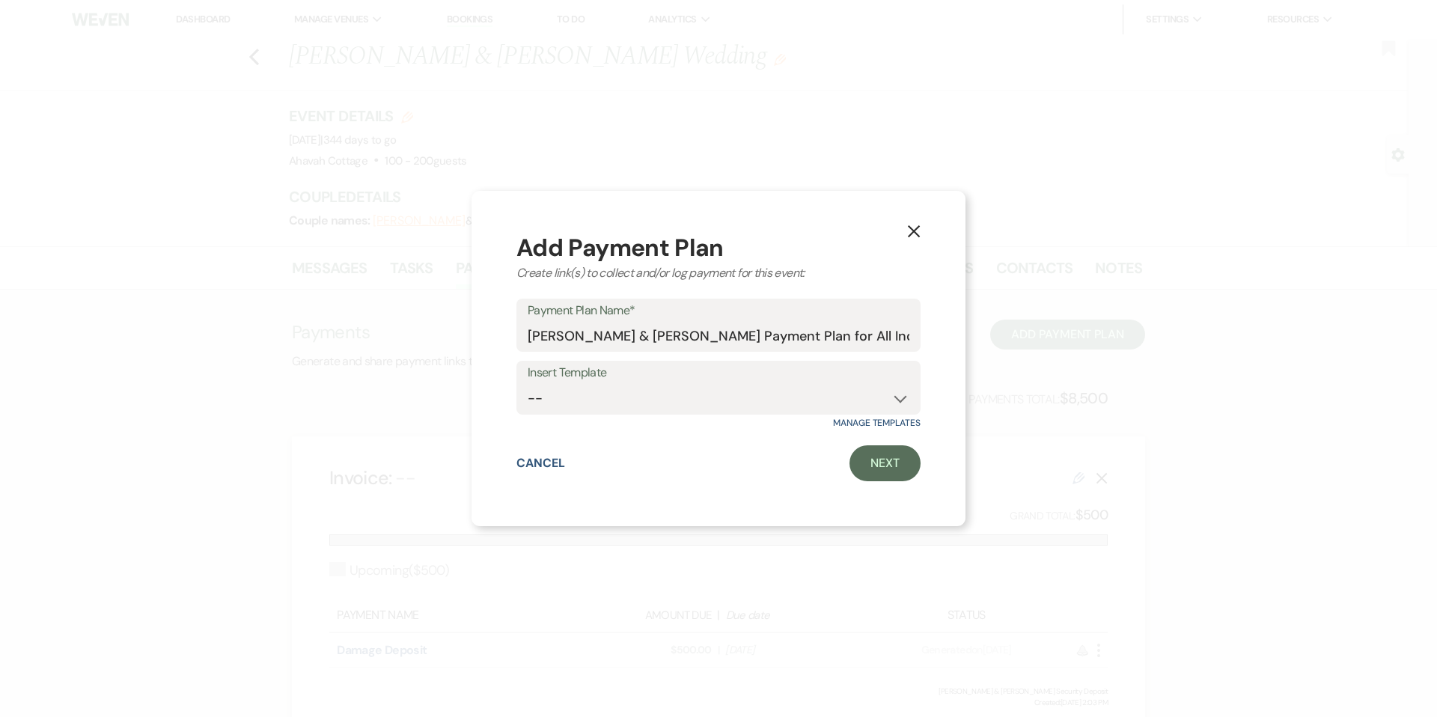
select select "weeks"
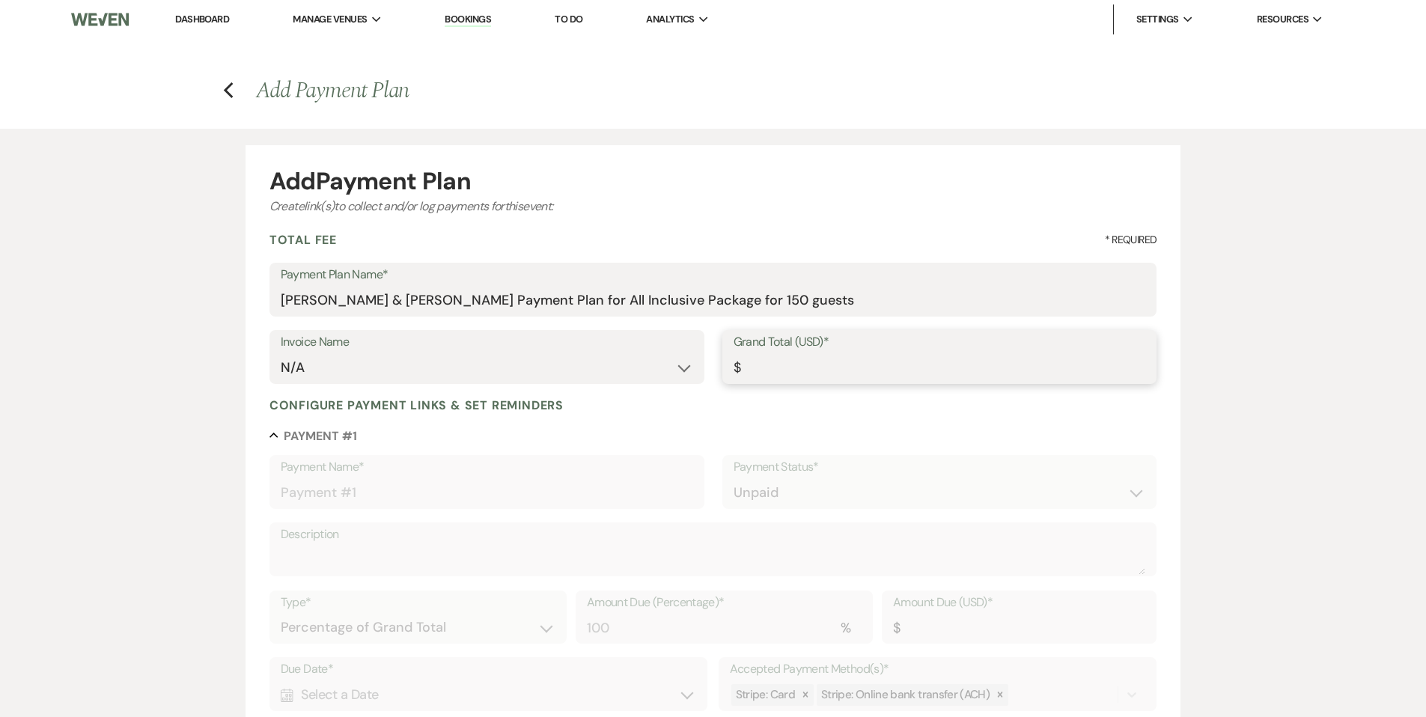
click at [786, 366] on input "Grand Total (USD)*" at bounding box center [940, 367] width 412 height 29
type input "2"
type input "2.00"
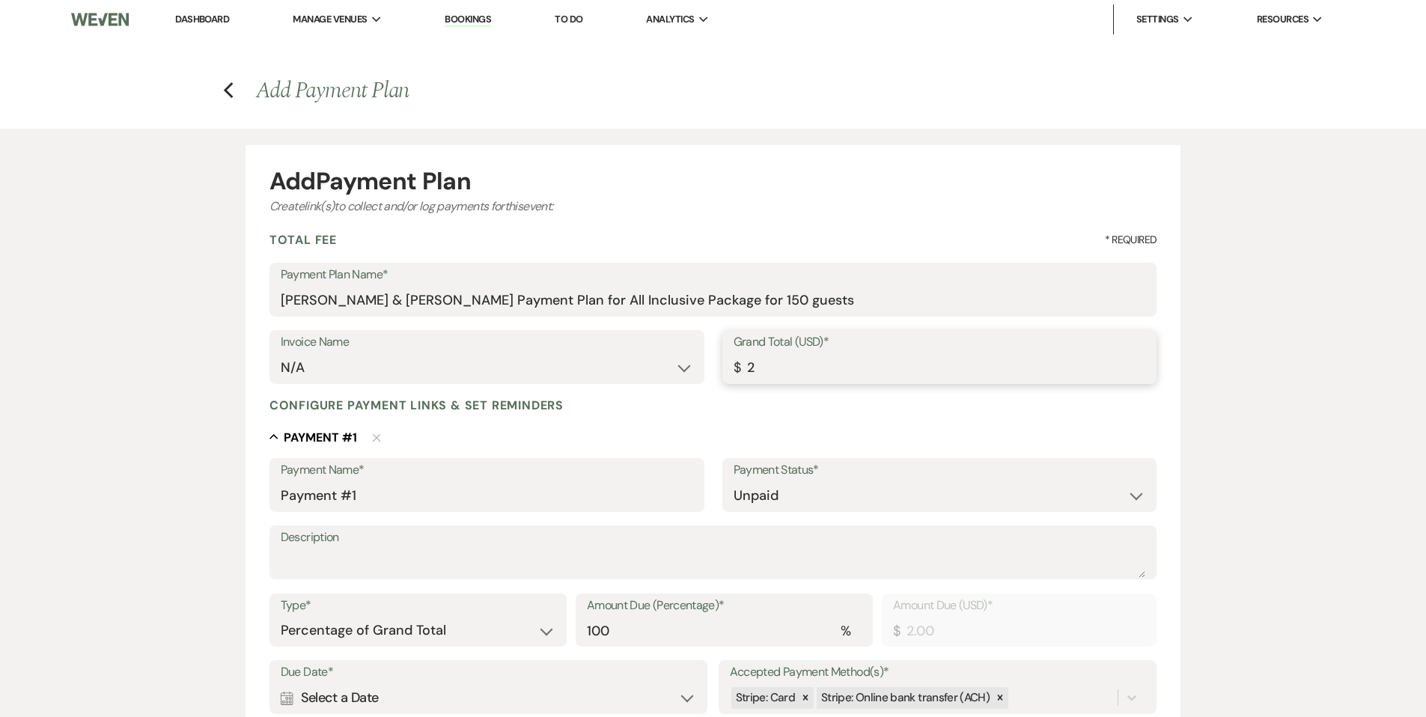
type input "22"
type input "22.00"
drag, startPoint x: 744, startPoint y: 367, endPoint x: 767, endPoint y: 366, distance: 22.5
click at [767, 366] on input "22" at bounding box center [940, 367] width 412 height 29
type input "1"
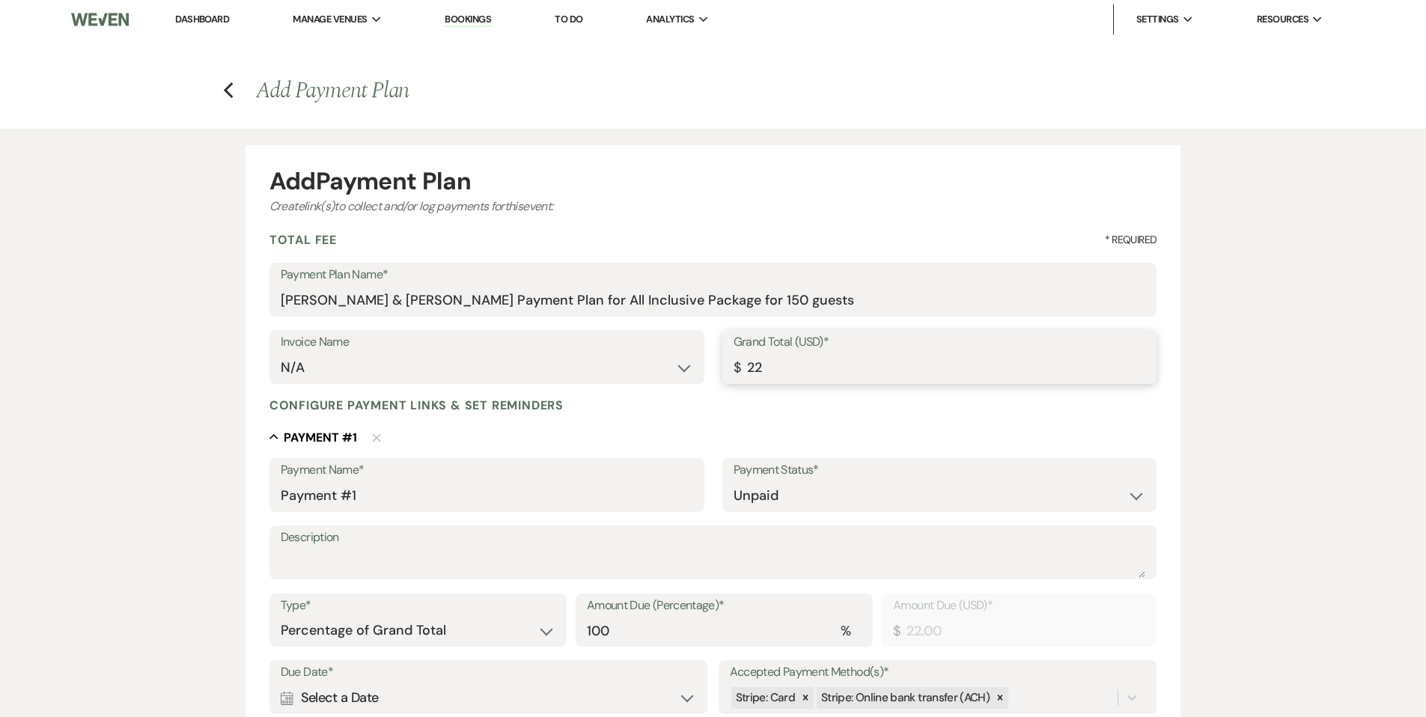
type input "1.00"
type input "14"
type input "14.00"
type input "145"
type input "145.00"
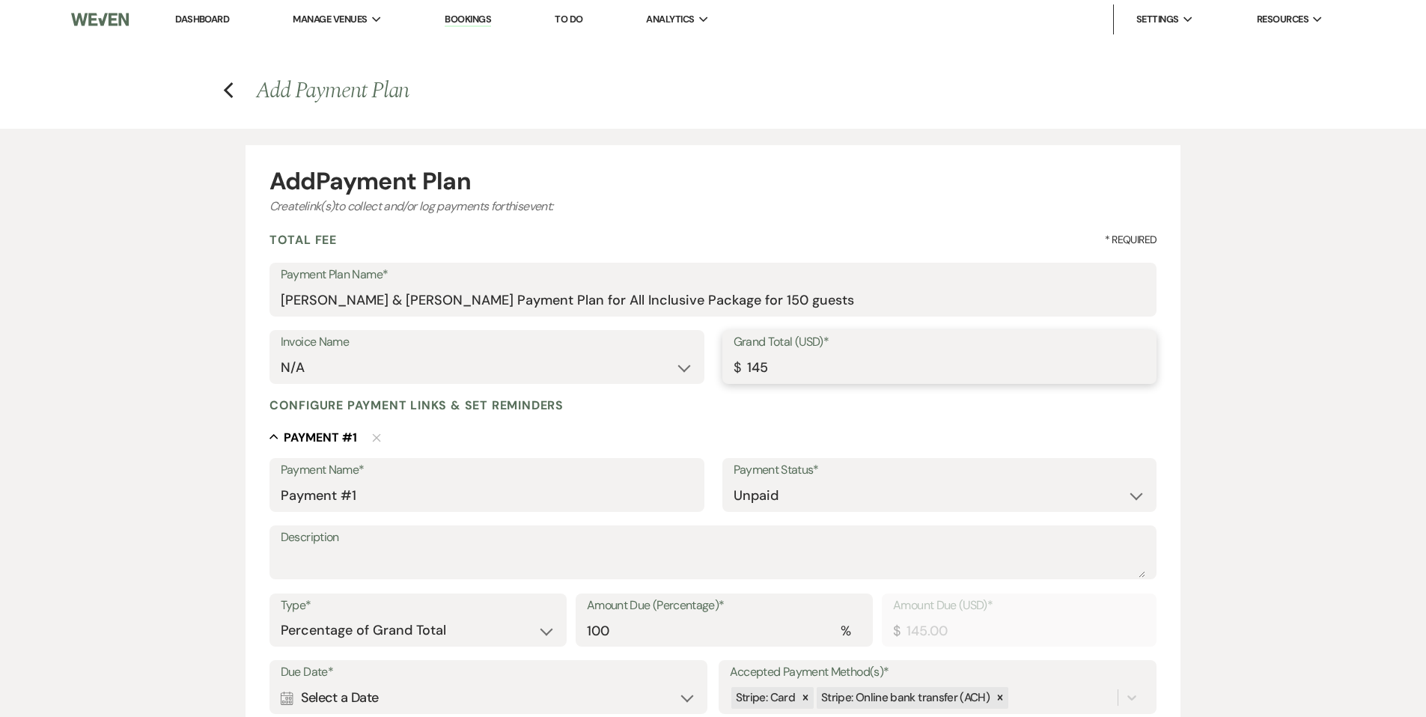
type input "1450"
type input "1450.00"
type input "14500"
type input "14500.00"
type input "145000"
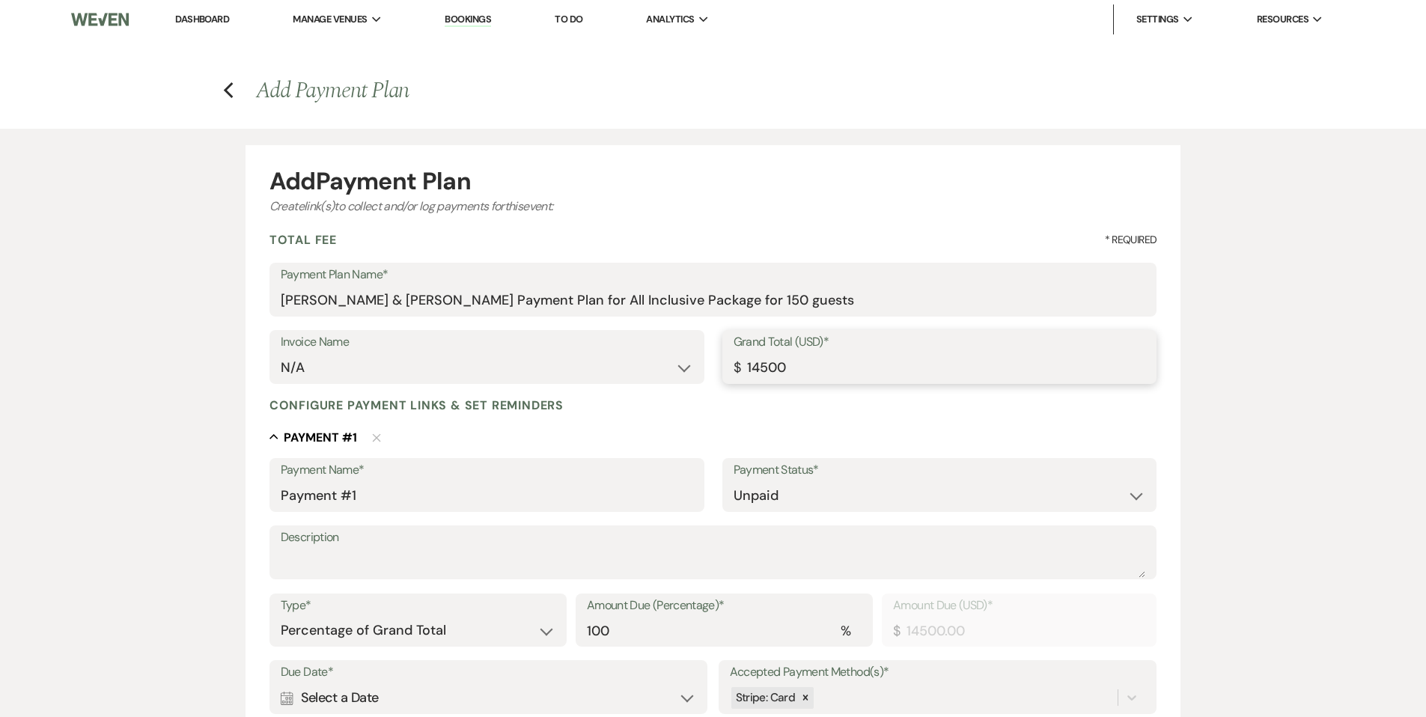
type input "145000.00"
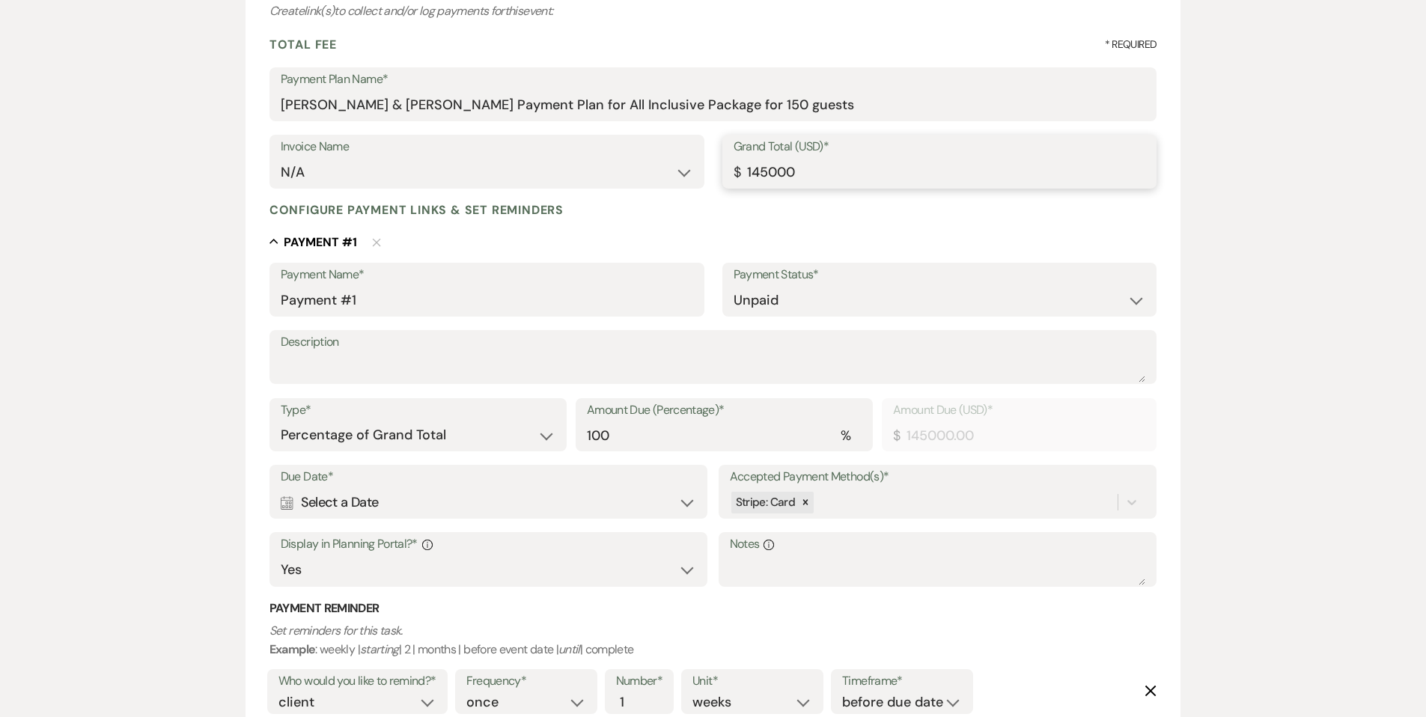
scroll to position [197, 0]
type input "14500"
type input "14500.00"
click at [623, 293] on input "Payment #1" at bounding box center [487, 298] width 412 height 29
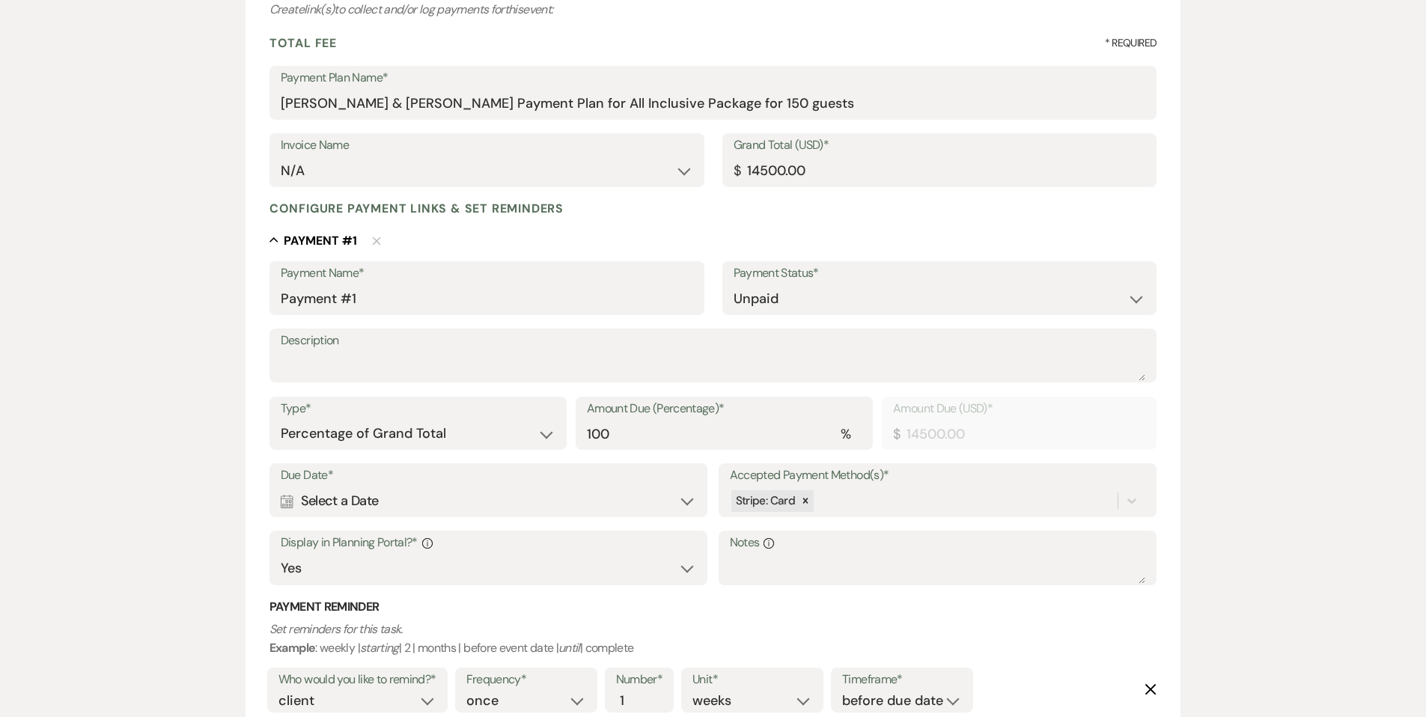
click at [838, 271] on label "Payment Status*" at bounding box center [940, 274] width 412 height 22
click at [546, 430] on select "Dollar Amount Percentage of Grand Total" at bounding box center [418, 433] width 275 height 29
select select "flat"
click at [281, 419] on select "Dollar Amount Percentage of Grand Total" at bounding box center [418, 433] width 275 height 29
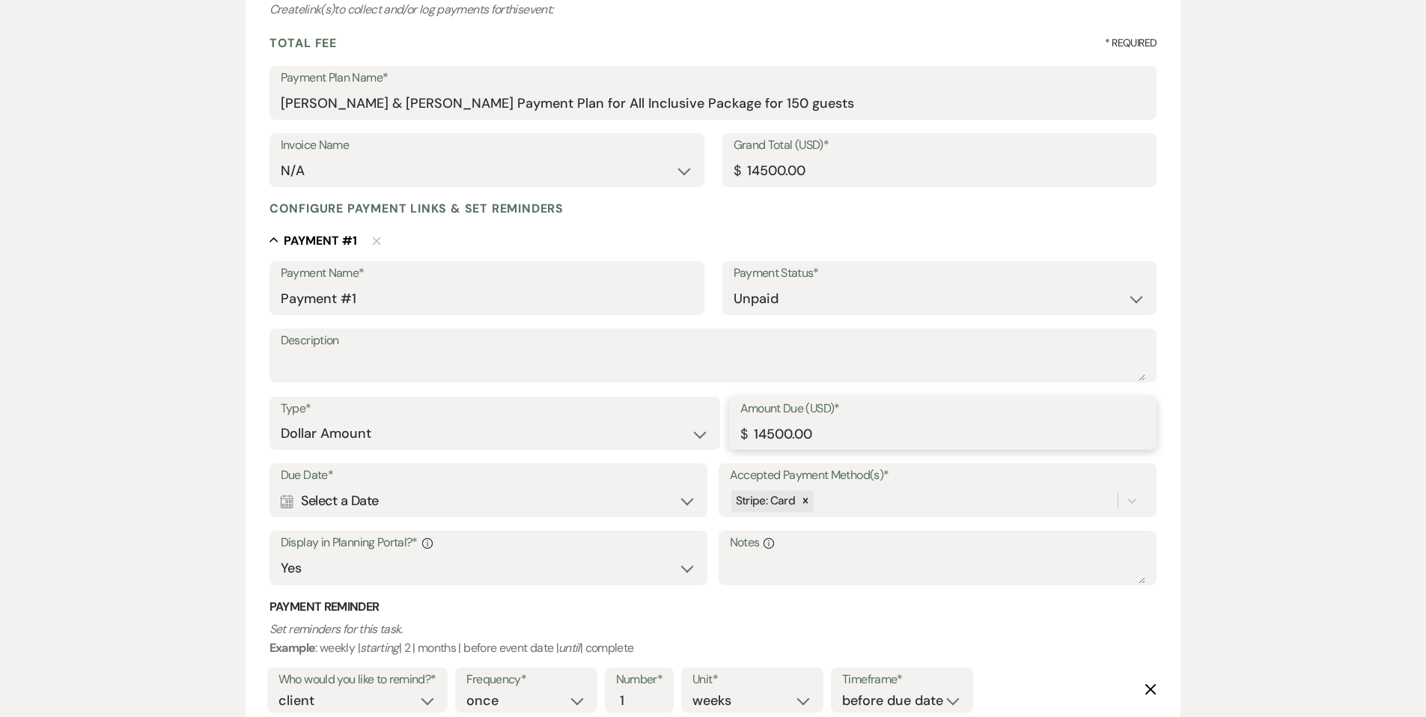
drag, startPoint x: 761, startPoint y: 433, endPoint x: 820, endPoint y: 432, distance: 59.1
click at [820, 432] on input "14500.00" at bounding box center [943, 433] width 406 height 29
drag, startPoint x: 753, startPoint y: 434, endPoint x: 823, endPoint y: 433, distance: 70.4
click at [823, 433] on input "14500.00" at bounding box center [943, 433] width 406 height 29
click at [805, 499] on icon at bounding box center [805, 501] width 5 height 5
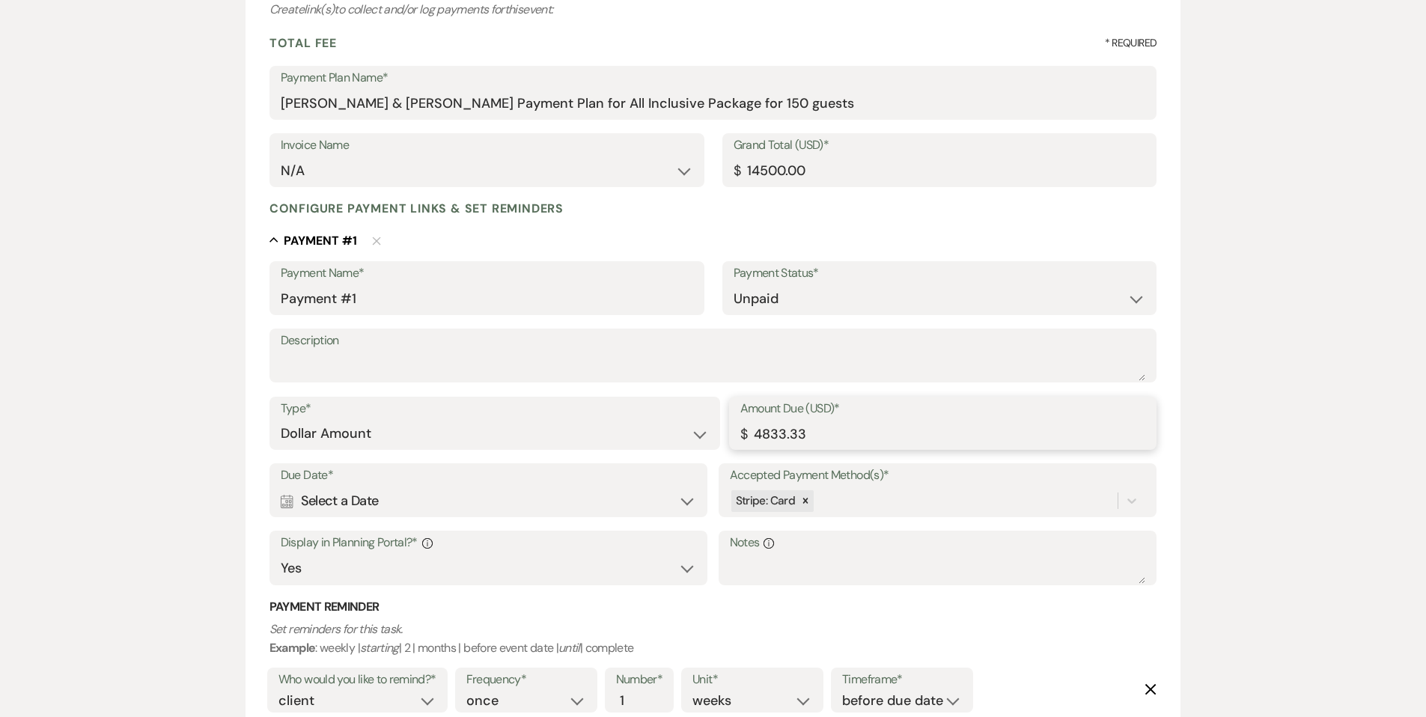
type input "4833.33"
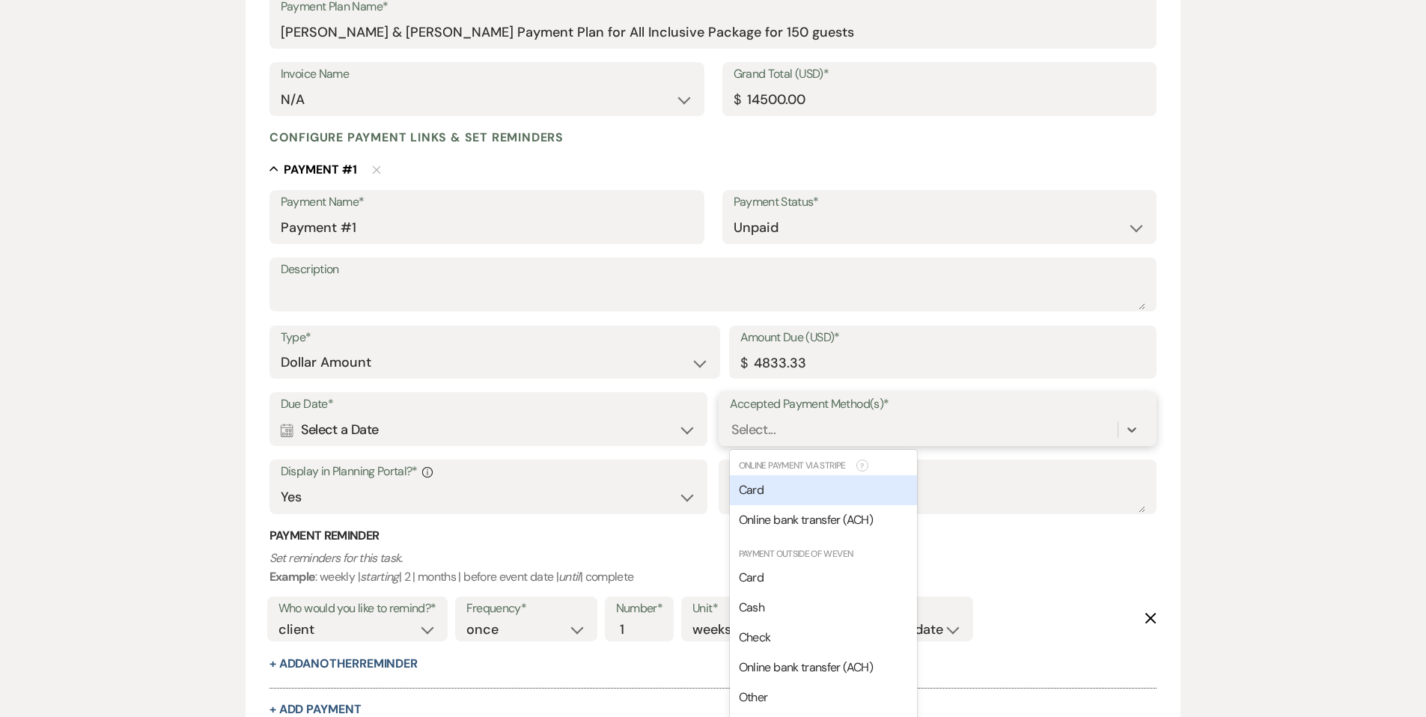
click at [805, 444] on div "option [object Object], deselected. option [object Object] focused, 0 of 2. 7 r…" at bounding box center [938, 429] width 416 height 28
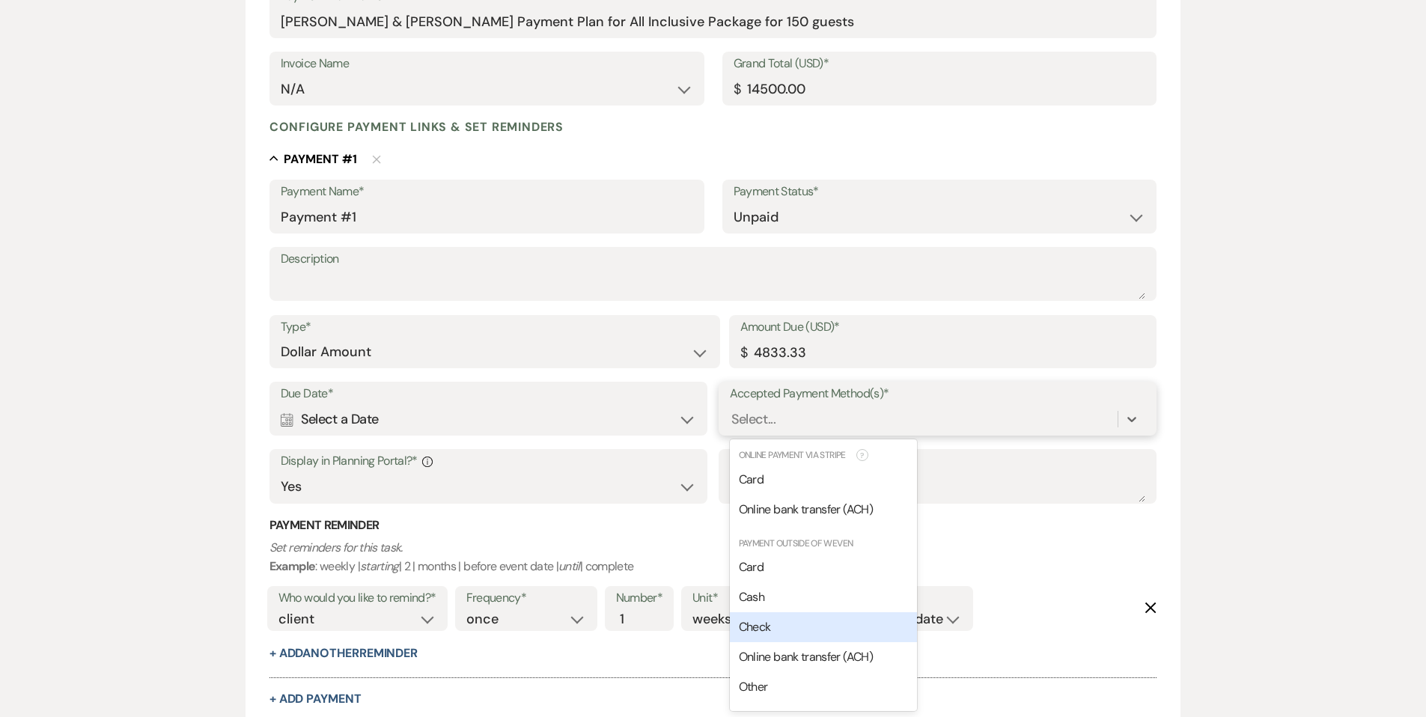
click at [790, 623] on div "Check" at bounding box center [823, 627] width 187 height 30
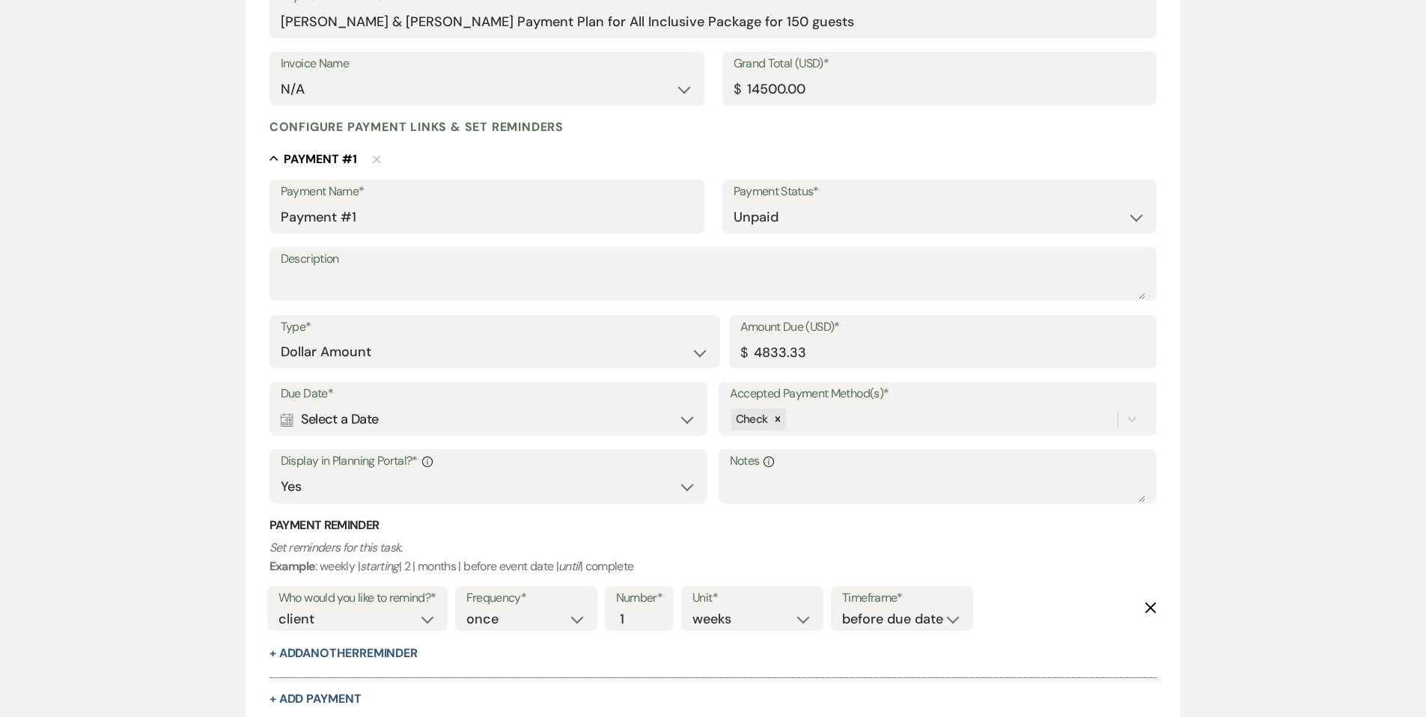
click at [686, 416] on div "Calendar Select a Date Expand" at bounding box center [489, 419] width 416 height 29
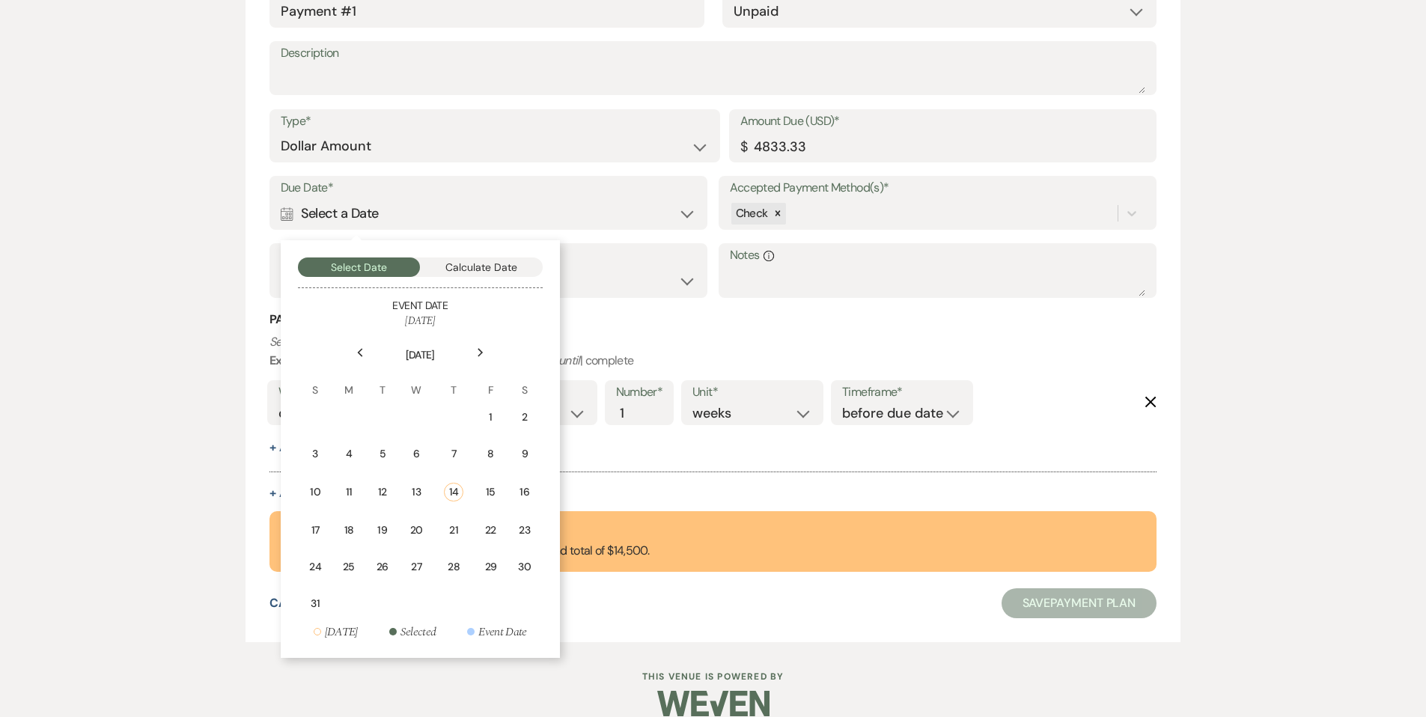
scroll to position [490, 0]
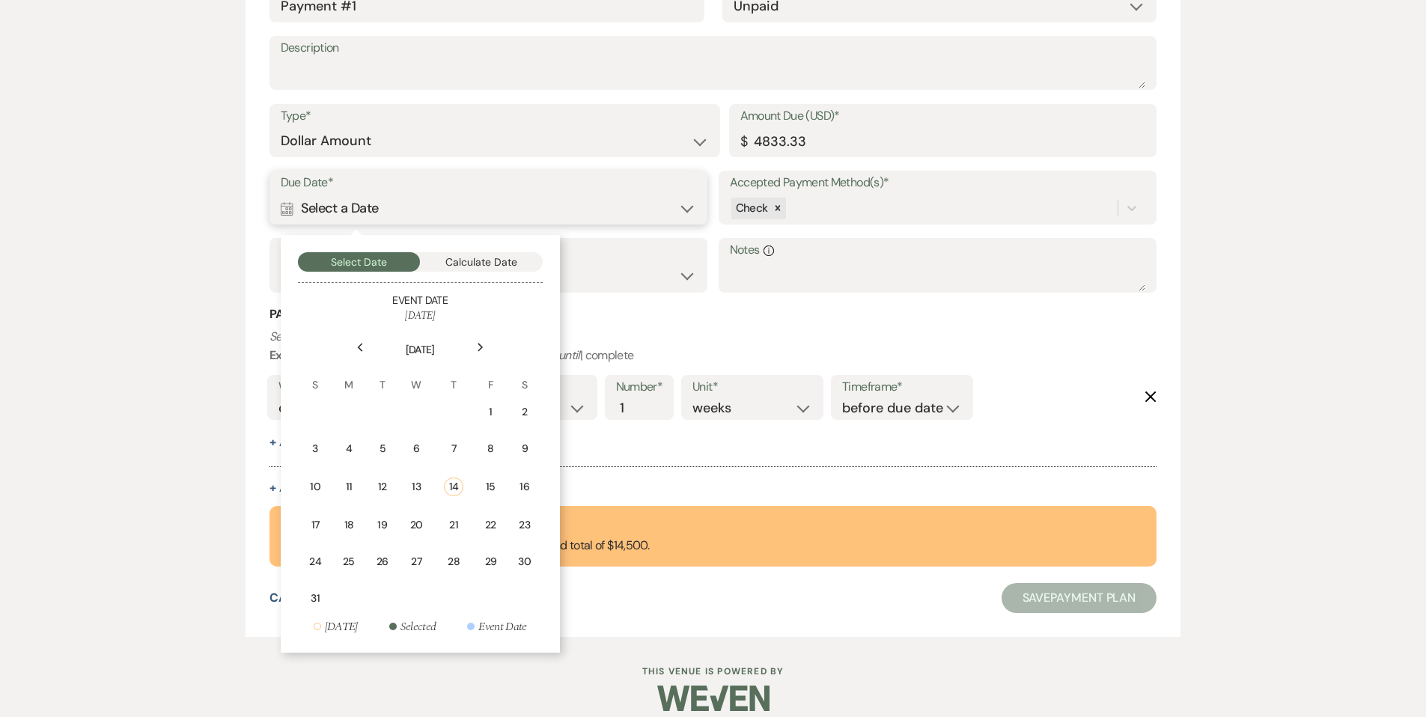
click at [478, 264] on button "Calculate Date" at bounding box center [481, 261] width 123 height 19
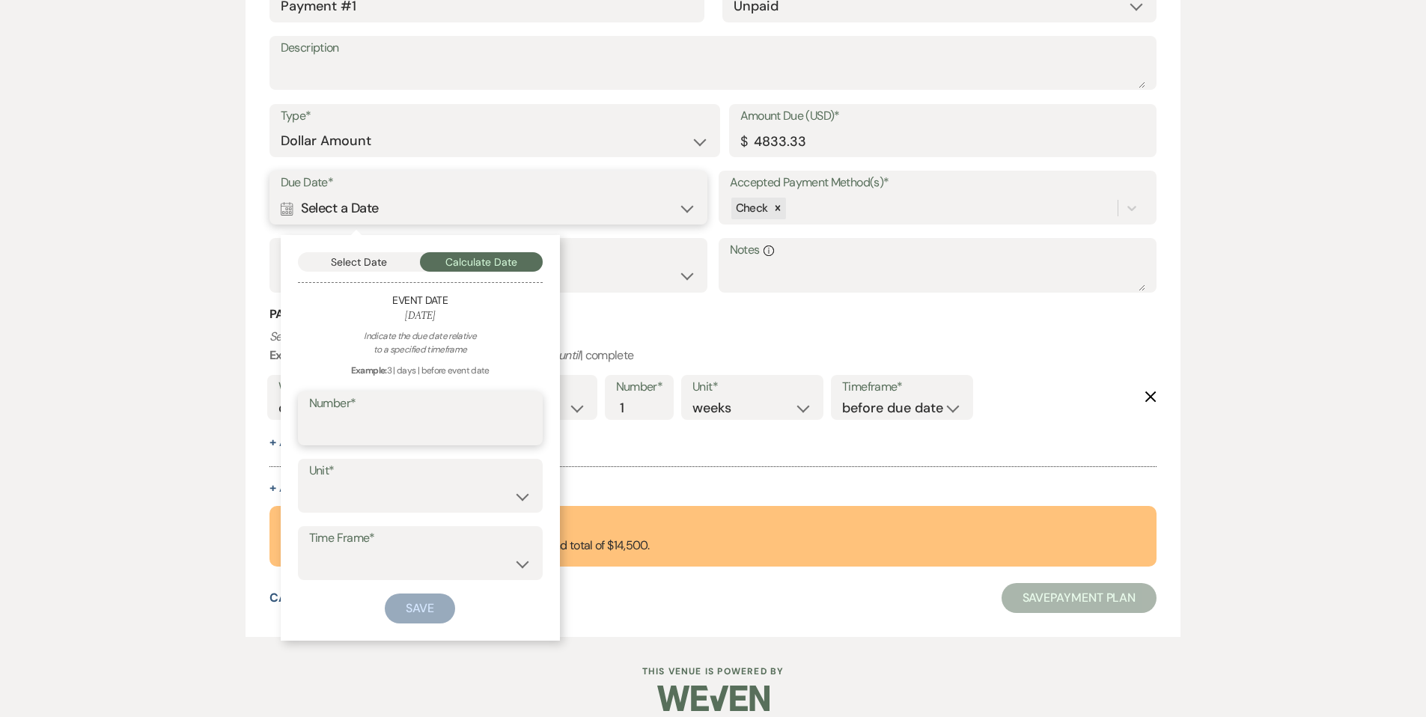
click at [345, 435] on input "Number*" at bounding box center [420, 429] width 222 height 29
type input "9"
click at [355, 493] on select "days weeks months" at bounding box center [420, 496] width 222 height 29
select select "month"
click at [309, 482] on select "days weeks months" at bounding box center [420, 496] width 222 height 29
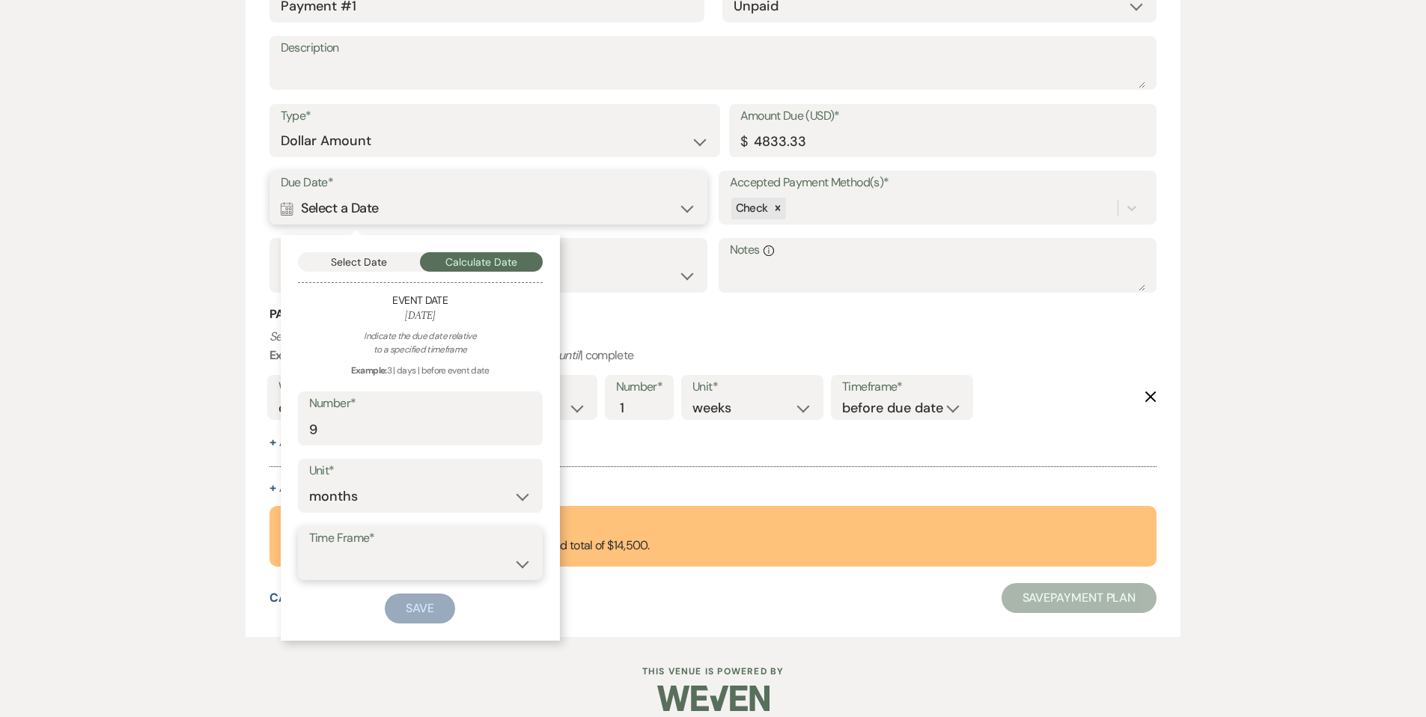
click at [368, 558] on select "before event date after event date after event is booked after [DATE] date" at bounding box center [420, 563] width 222 height 29
select select "beforeEventDate"
click at [309, 549] on select "before event date after event date after event is booked after [DATE] date" at bounding box center [420, 563] width 222 height 29
click at [406, 607] on button "Save" at bounding box center [420, 609] width 70 height 30
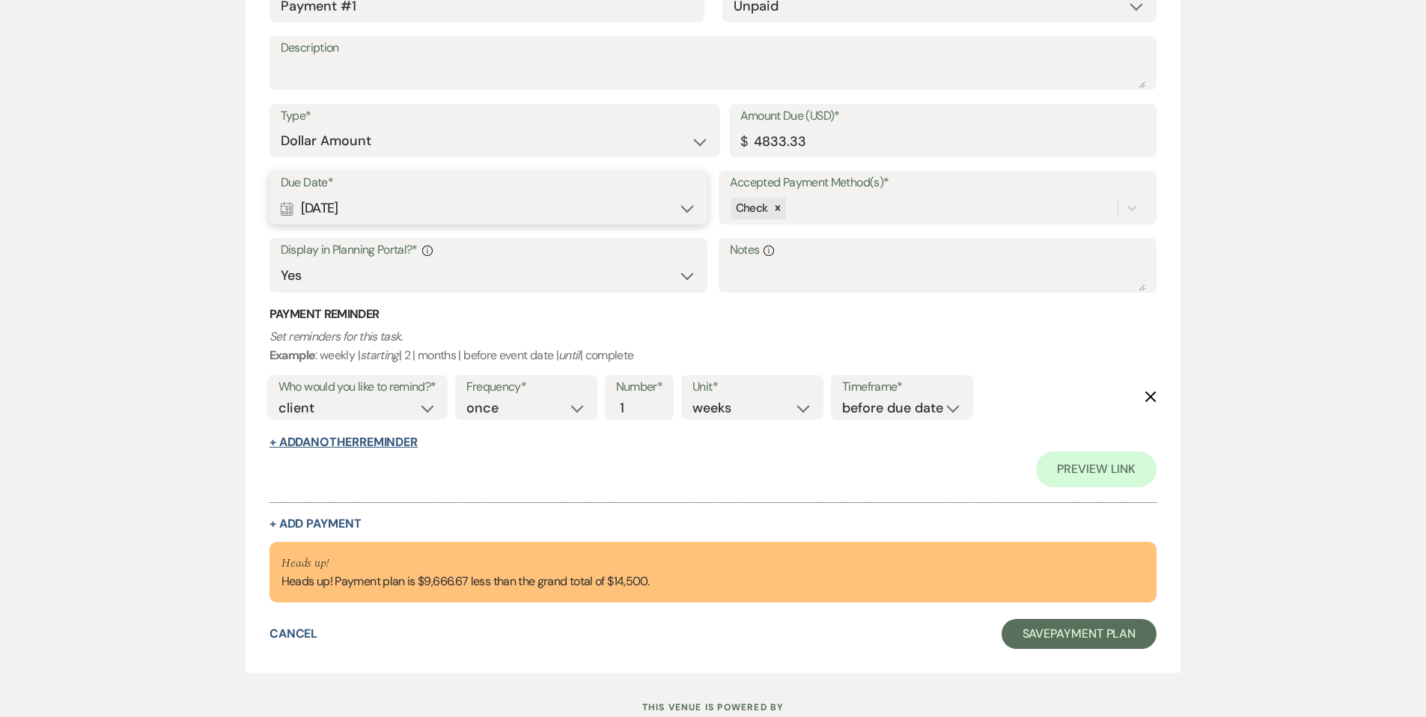
click at [335, 439] on button "+ Add Another Reminder" at bounding box center [343, 442] width 148 height 12
select select "client"
select select "days"
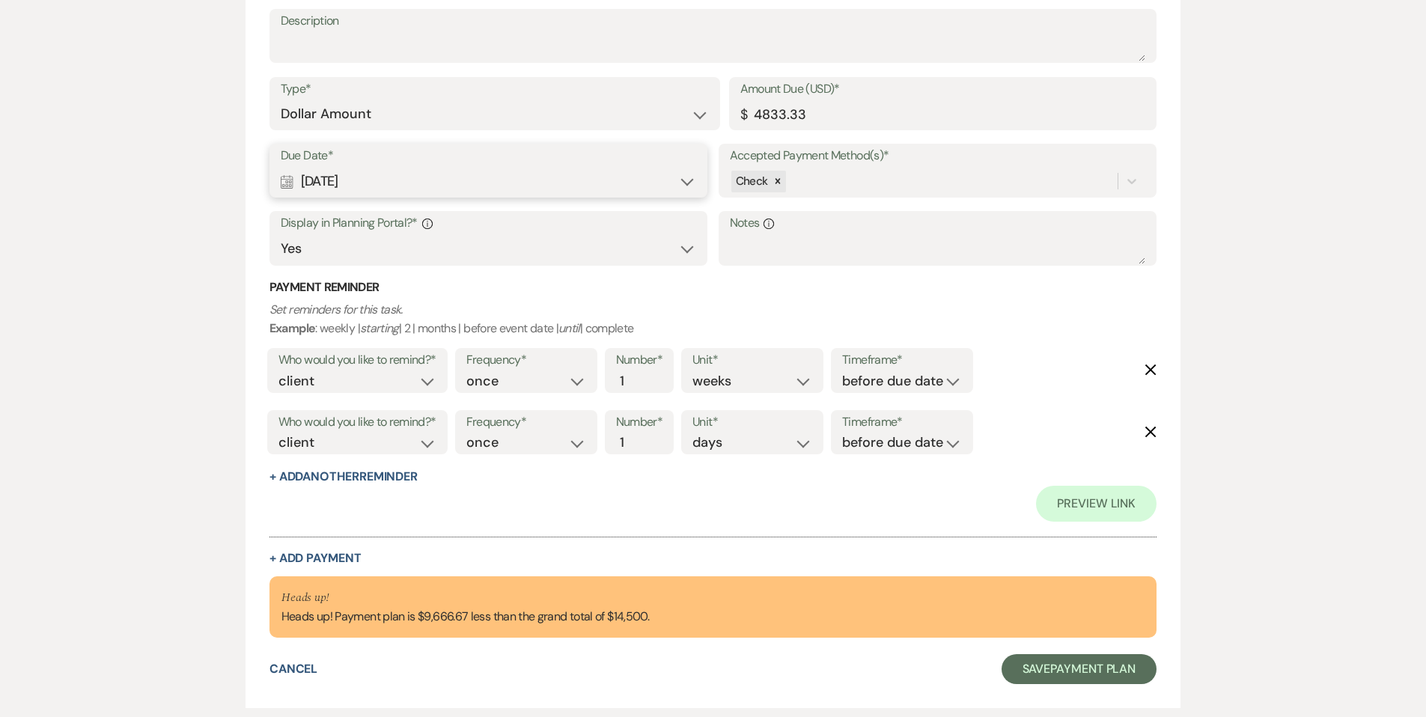
scroll to position [603, 0]
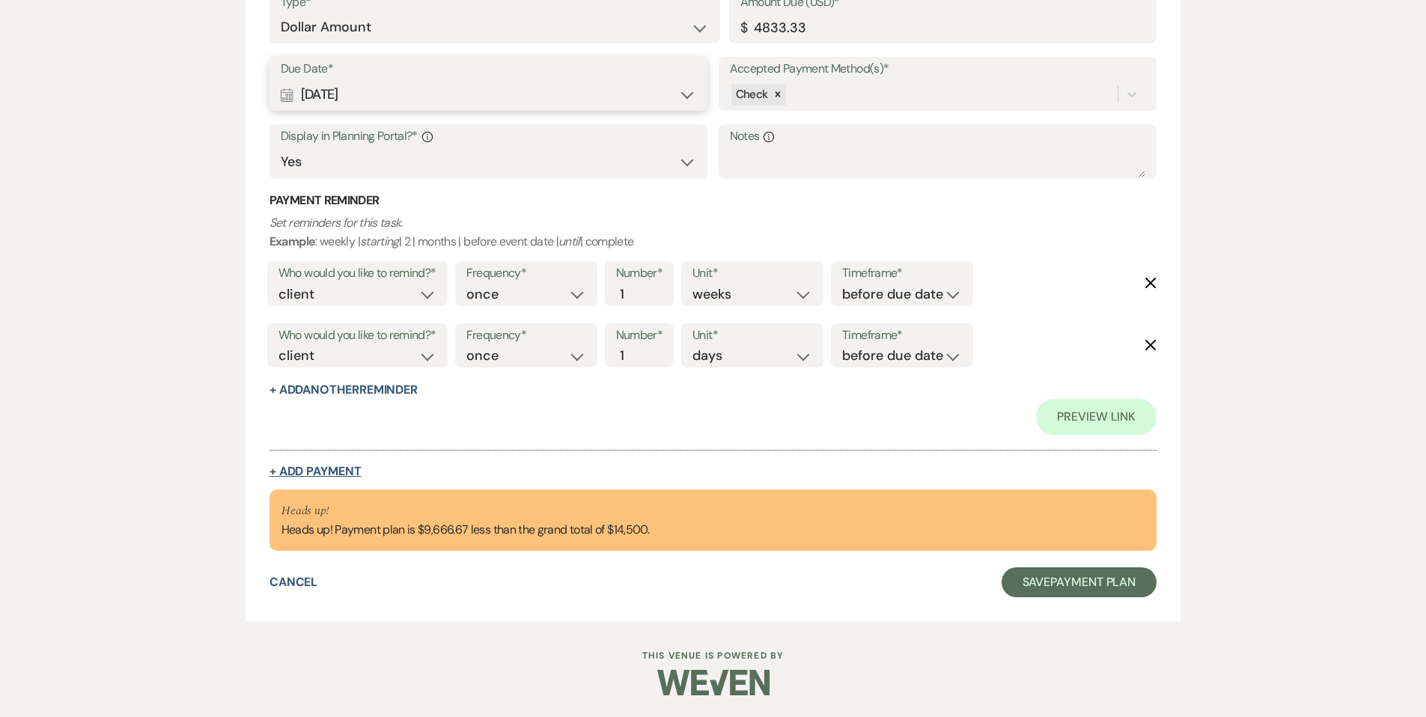
click at [311, 469] on button "+ Add Payment" at bounding box center [315, 472] width 92 height 12
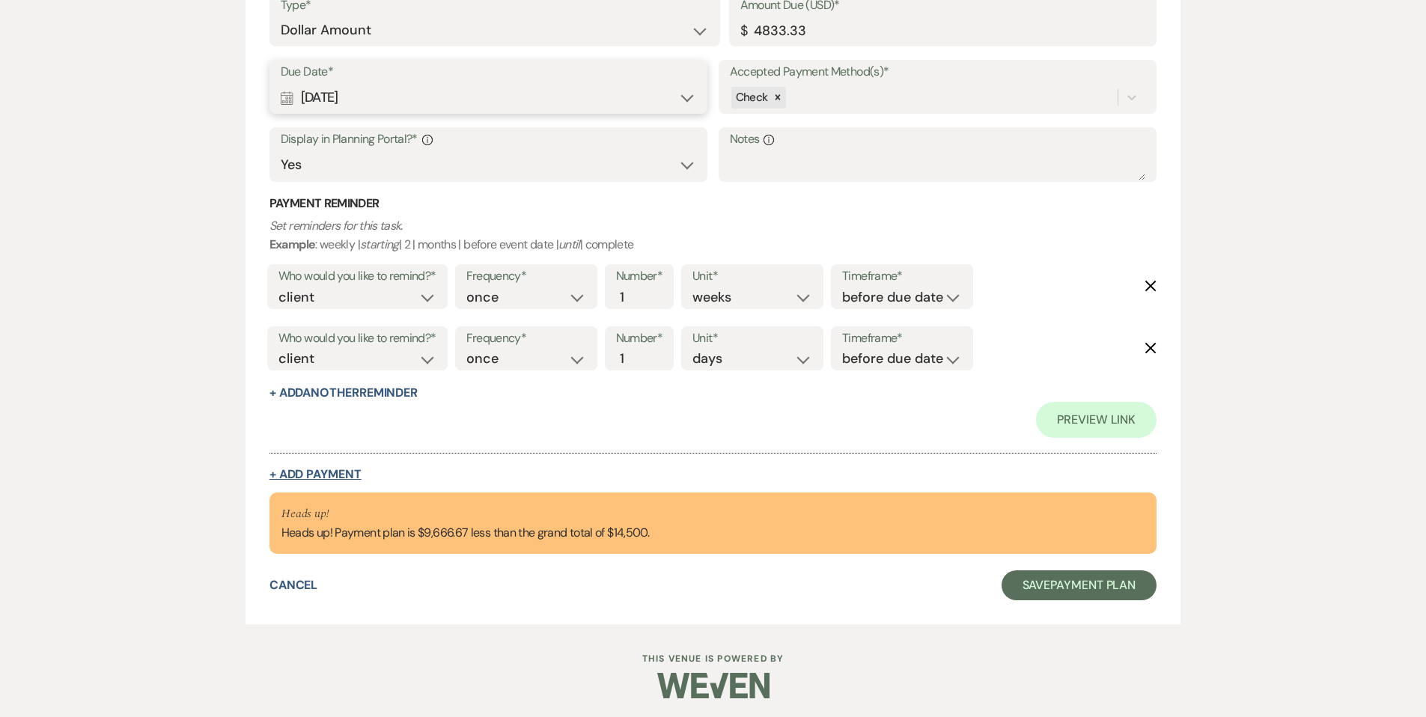
select select "2"
select select "flat"
select select "true"
select select "client"
select select "weeks"
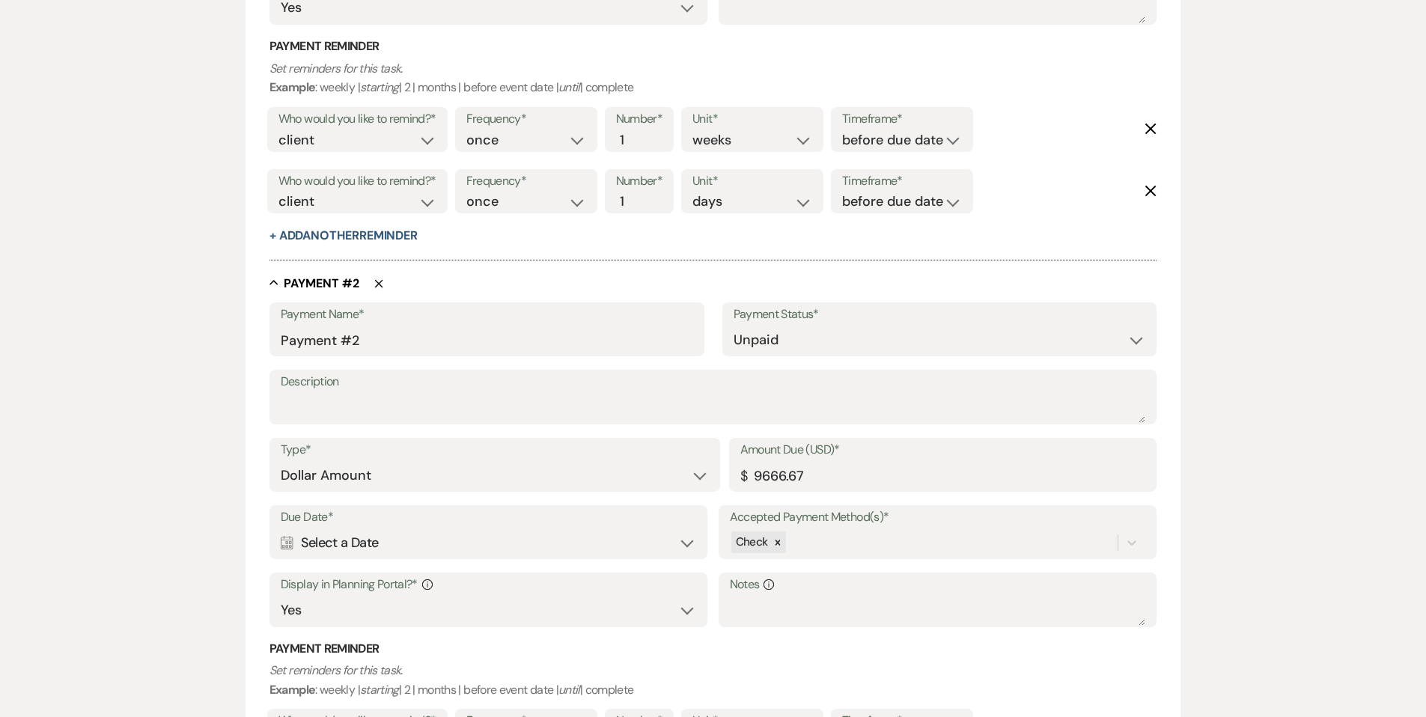
scroll to position [765, 0]
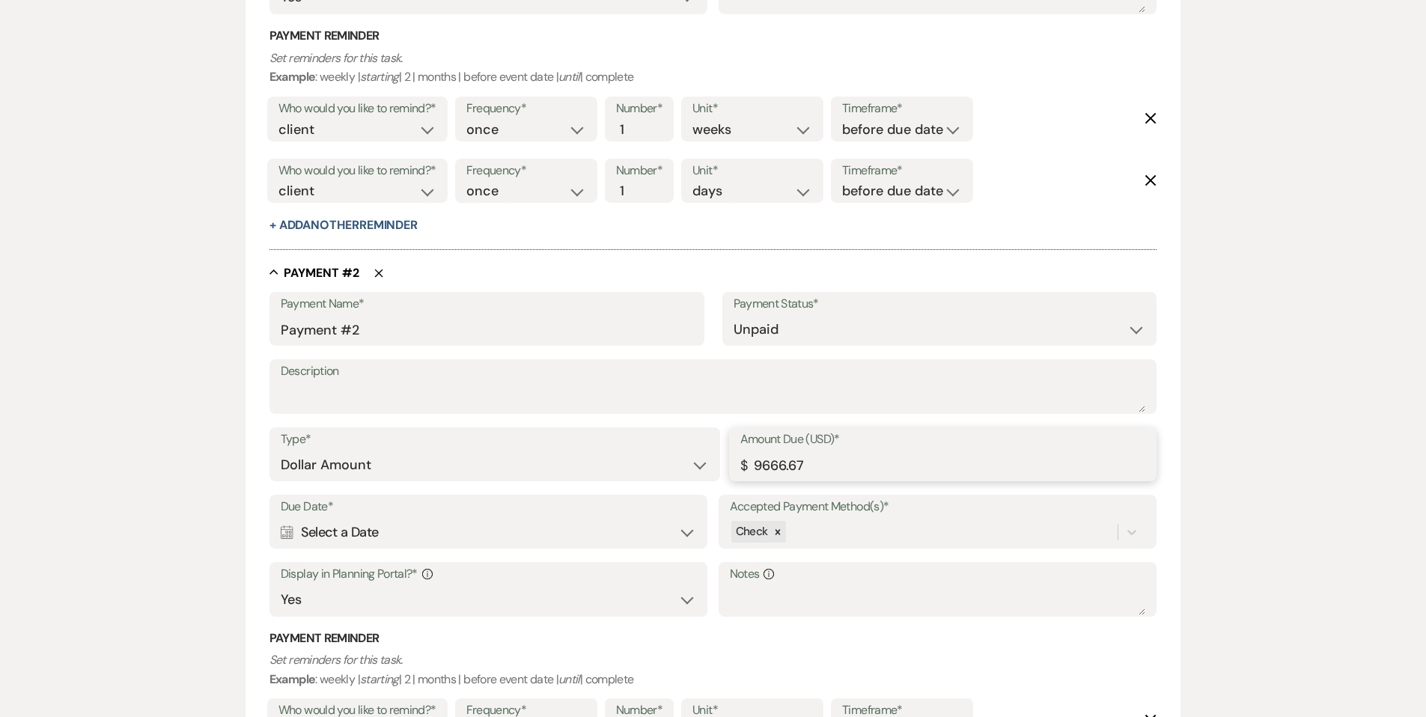
drag, startPoint x: 752, startPoint y: 466, endPoint x: 811, endPoint y: 461, distance: 59.3
click at [811, 461] on input "9666.67" at bounding box center [943, 465] width 406 height 29
drag, startPoint x: 753, startPoint y: 463, endPoint x: 809, endPoint y: 461, distance: 56.2
click at [809, 461] on input "9666.67" at bounding box center [943, 465] width 406 height 29
type input "4833.33"
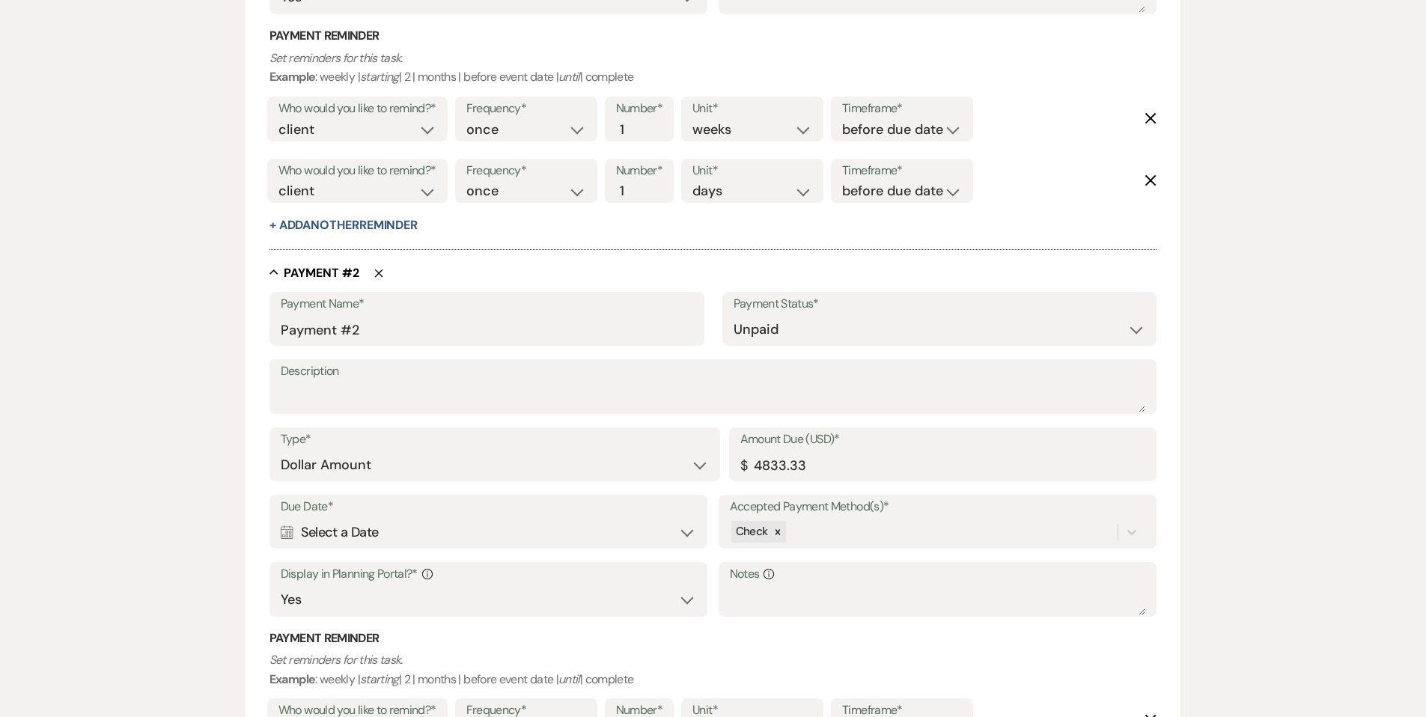
click at [689, 529] on div "Calendar Select a Date Expand" at bounding box center [489, 532] width 416 height 29
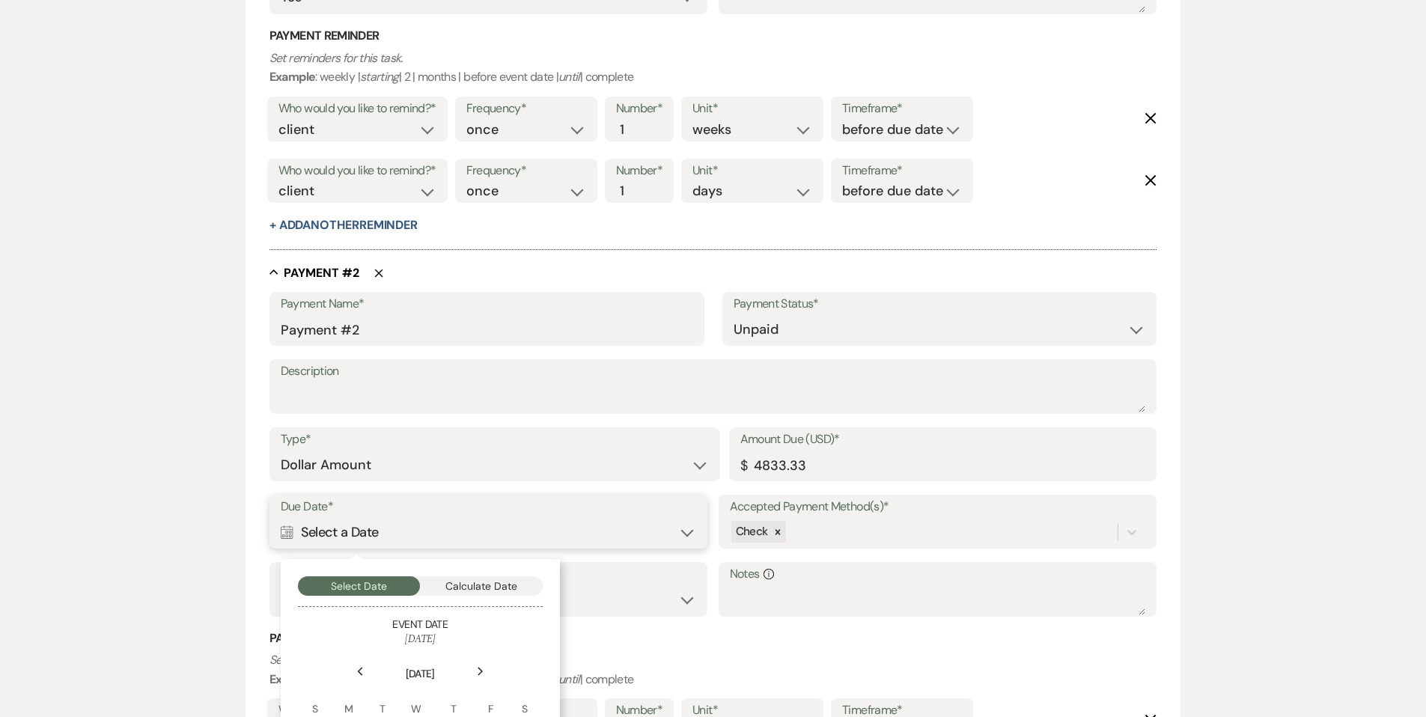
click at [502, 588] on button "Calculate Date" at bounding box center [481, 585] width 123 height 19
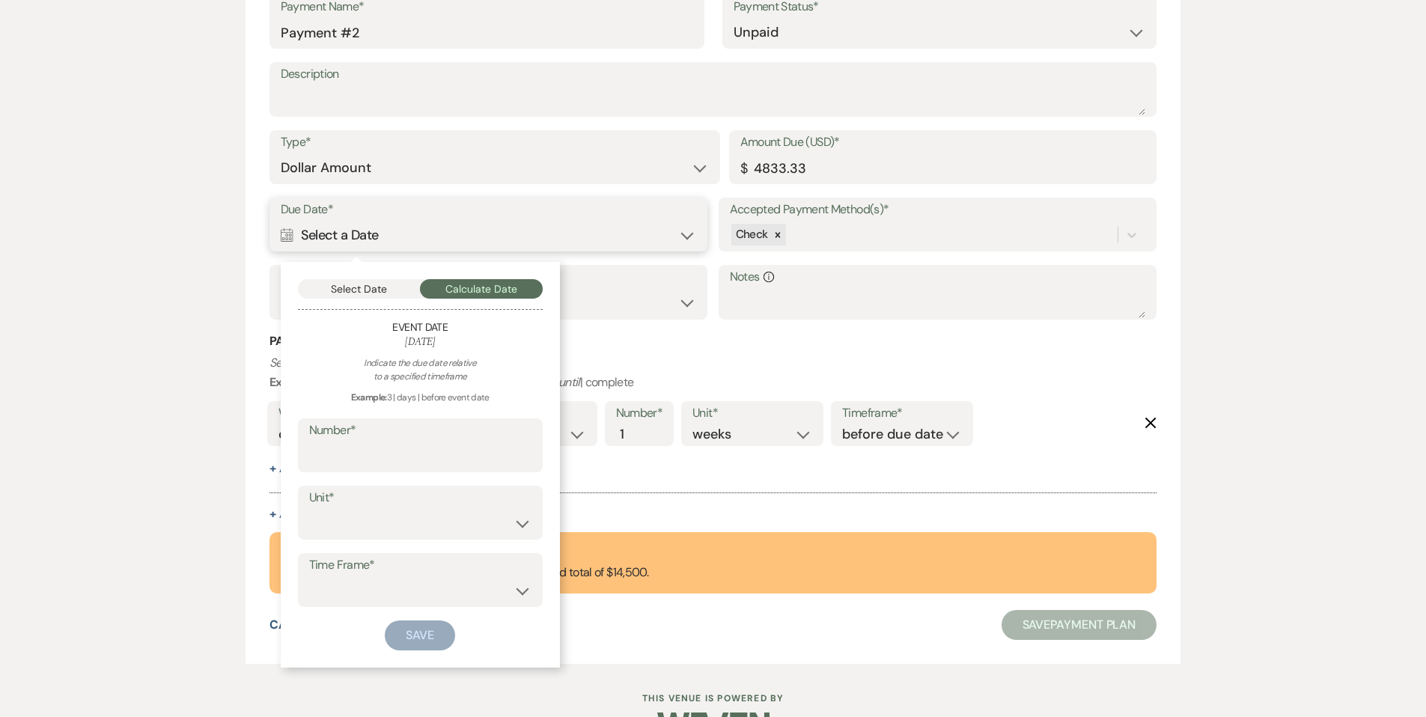
scroll to position [1064, 0]
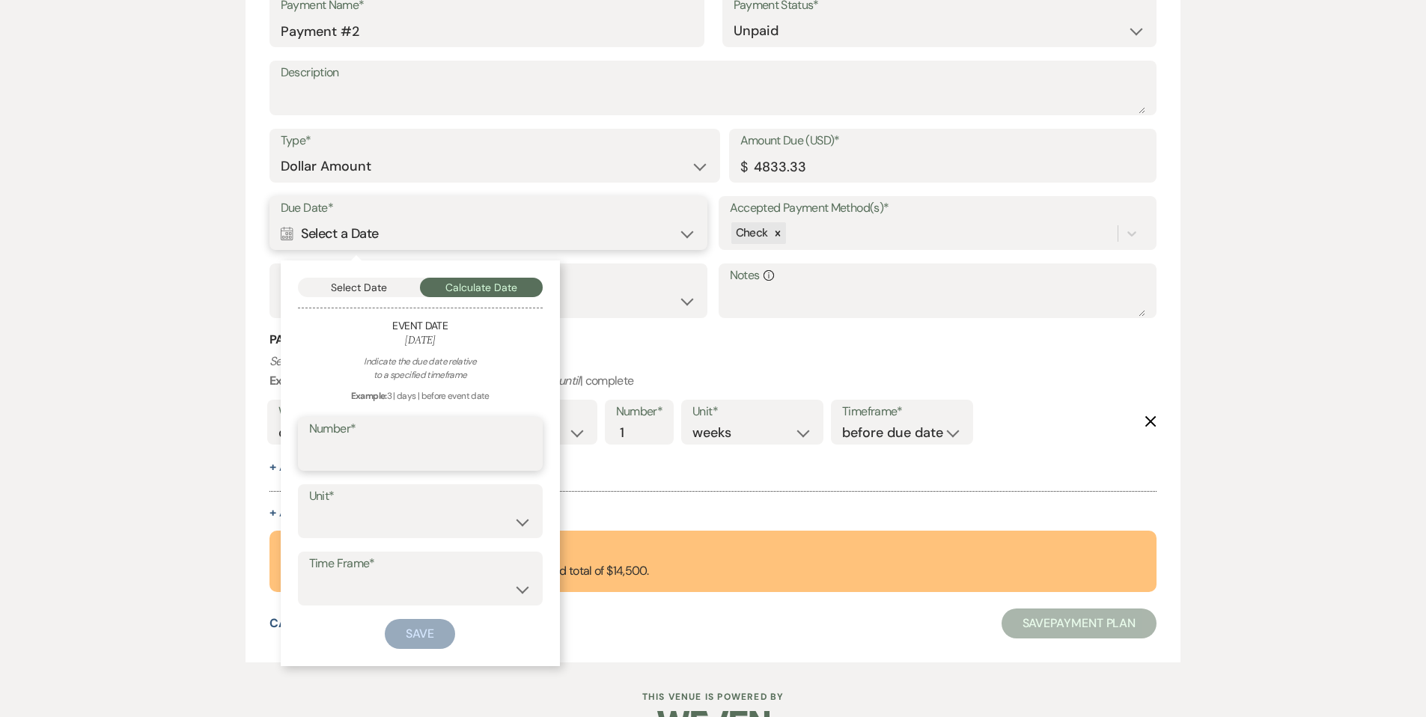
click at [347, 454] on input "Number*" at bounding box center [420, 454] width 222 height 29
type input "6"
click at [344, 524] on select "days weeks months" at bounding box center [420, 522] width 222 height 29
select select "month"
click at [309, 508] on select "days weeks months" at bounding box center [420, 522] width 222 height 29
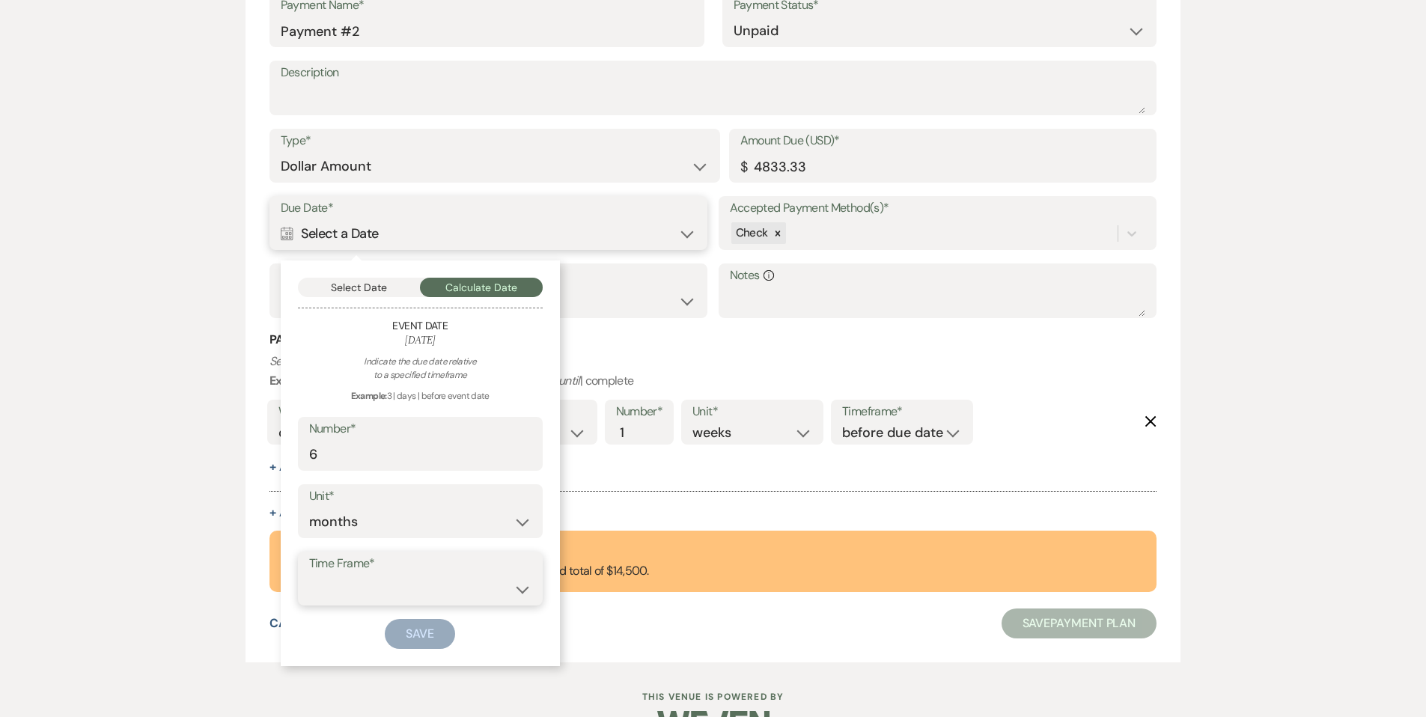
click at [364, 582] on select "before event date after event date after event is booked after [DATE] date" at bounding box center [420, 589] width 222 height 29
select select "beforeEventDate"
click at [309, 575] on select "before event date after event date after event is booked after [DATE] date" at bounding box center [420, 589] width 222 height 29
click at [424, 628] on button "Save" at bounding box center [420, 634] width 70 height 30
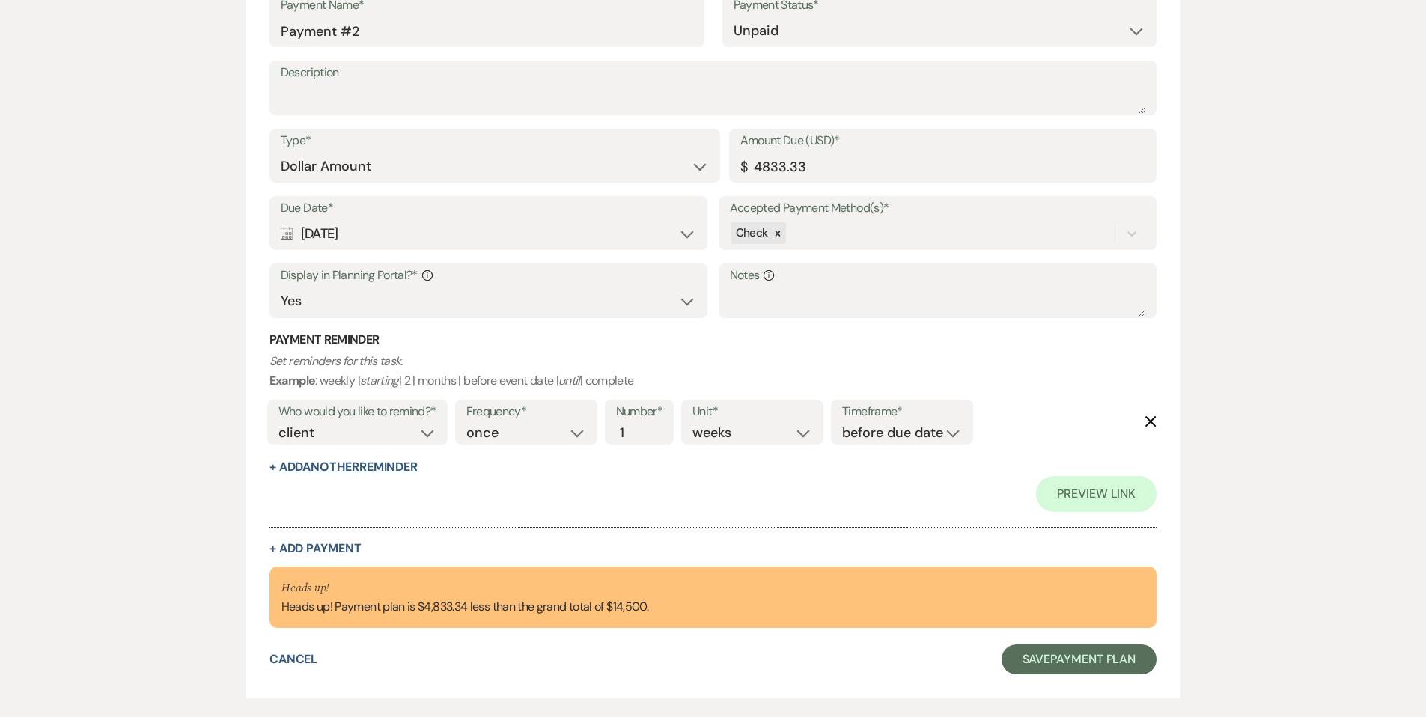
click at [338, 469] on button "+ Add Another Reminder" at bounding box center [343, 467] width 148 height 12
select select "client"
select select "days"
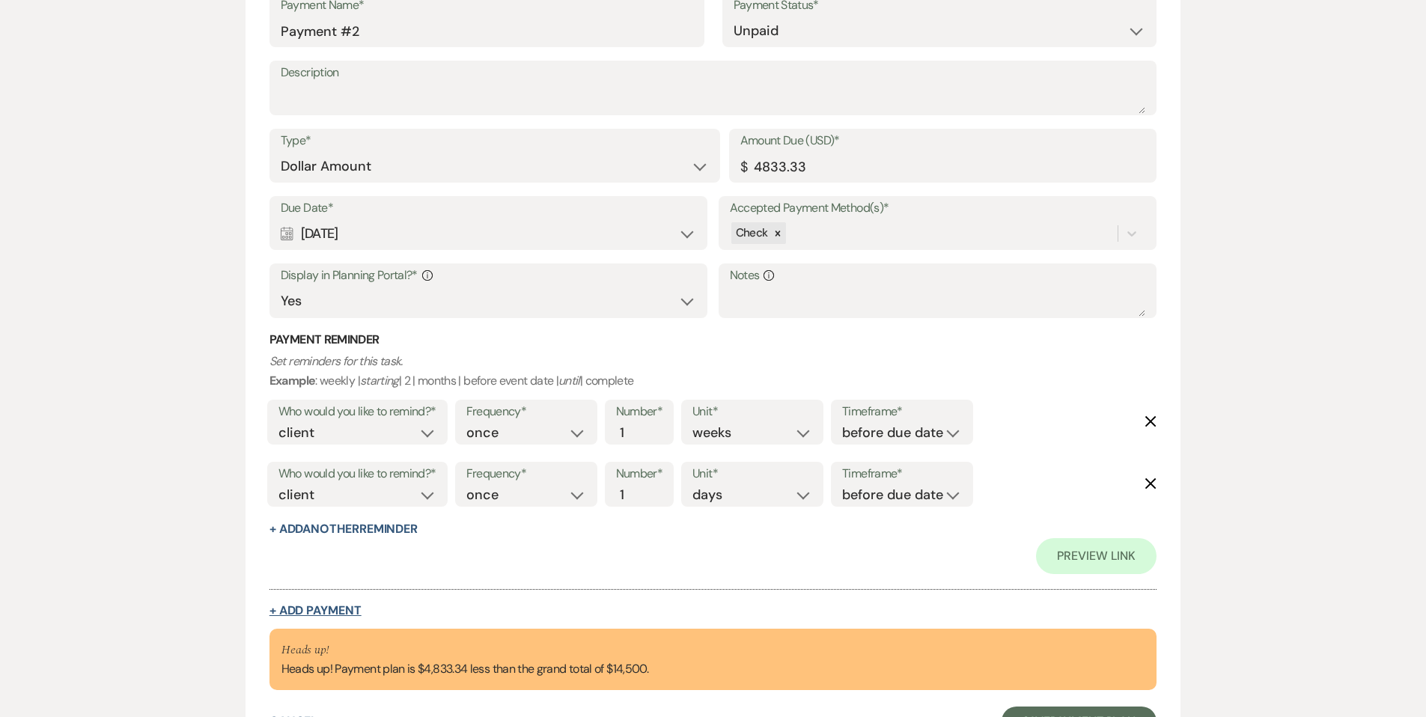
click at [321, 611] on button "+ Add Payment" at bounding box center [315, 611] width 92 height 12
select select "2"
select select "flat"
select select "true"
select select "client"
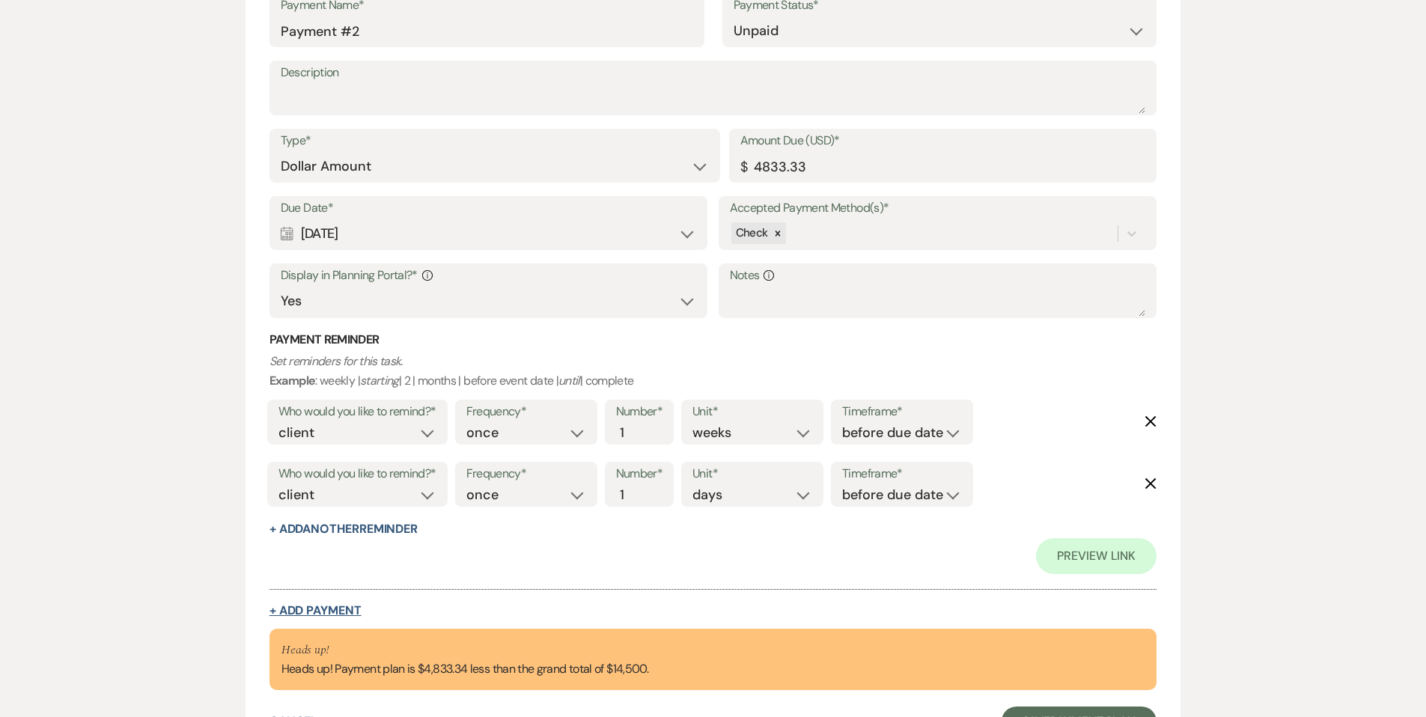
select select "weeks"
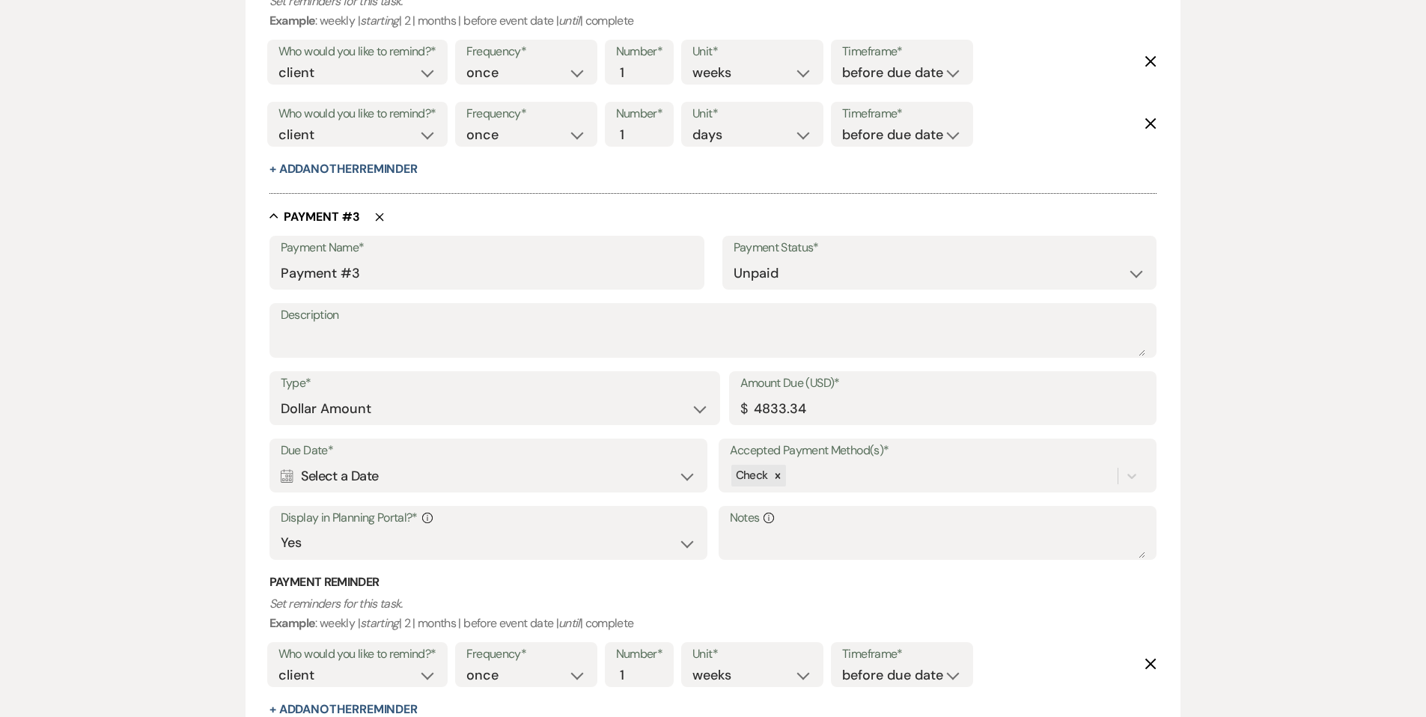
scroll to position [1442, 0]
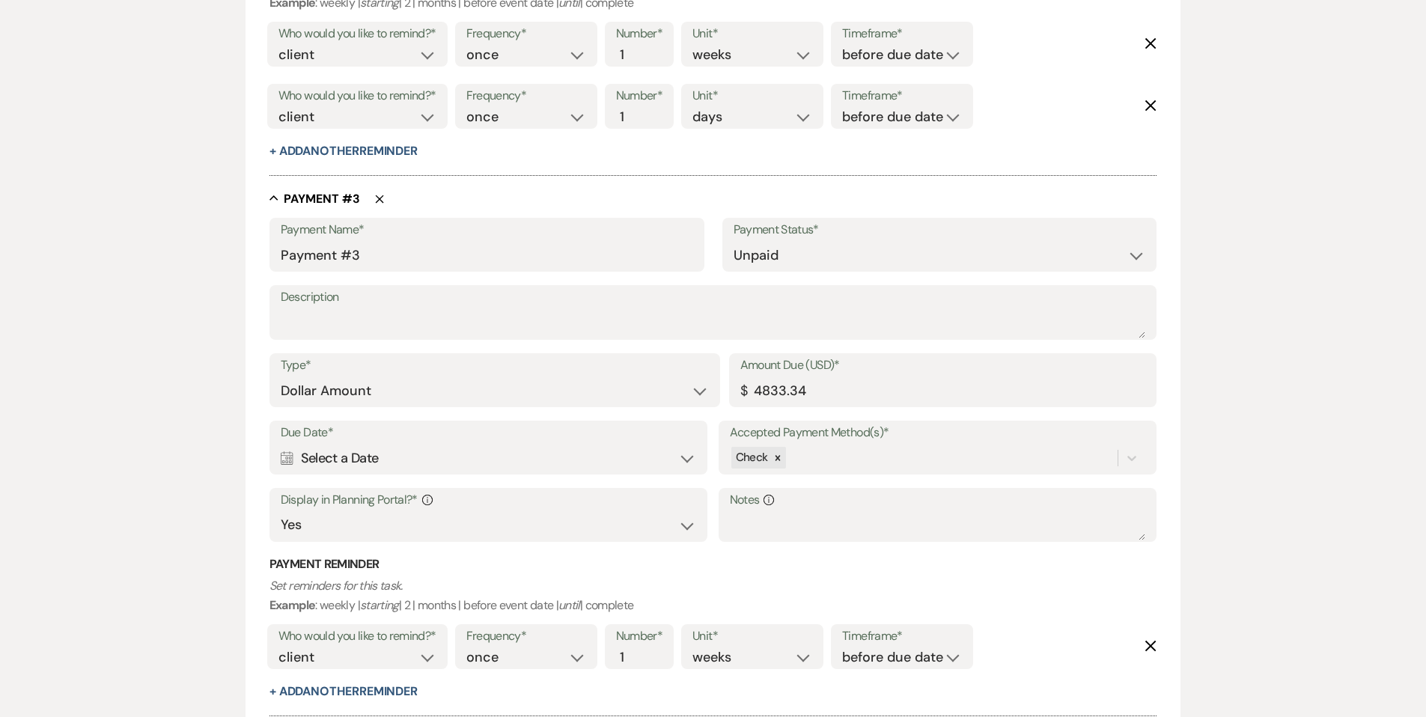
click at [400, 456] on div "Calendar Select a Date Expand" at bounding box center [489, 458] width 416 height 29
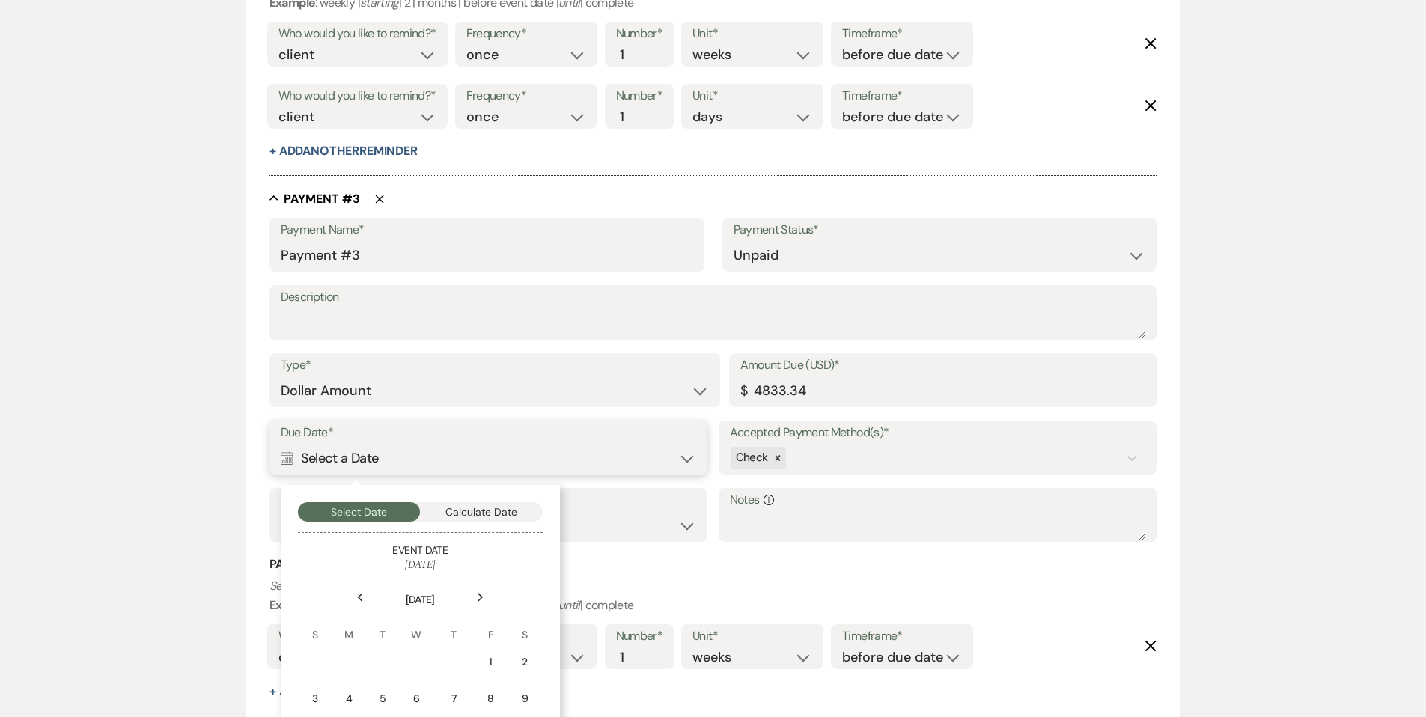
click at [472, 506] on button "Calculate Date" at bounding box center [481, 511] width 123 height 19
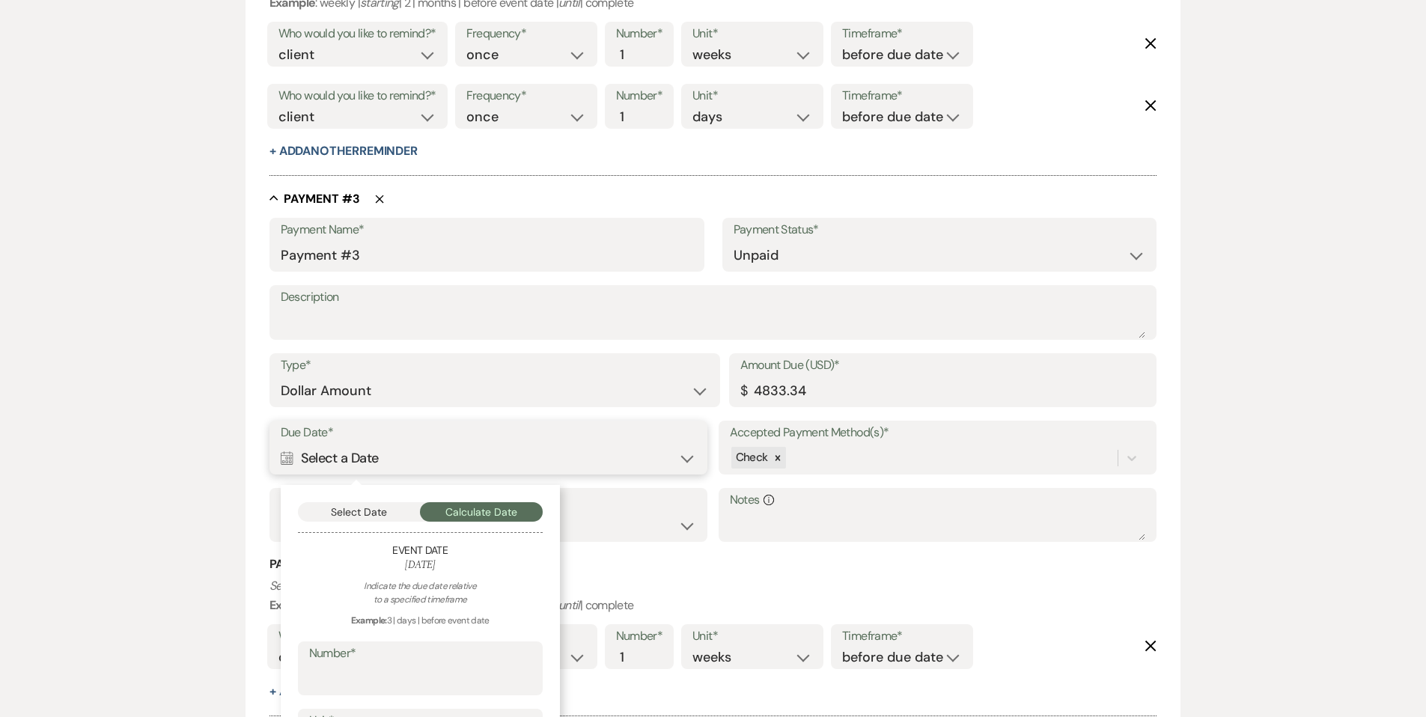
scroll to position [1621, 0]
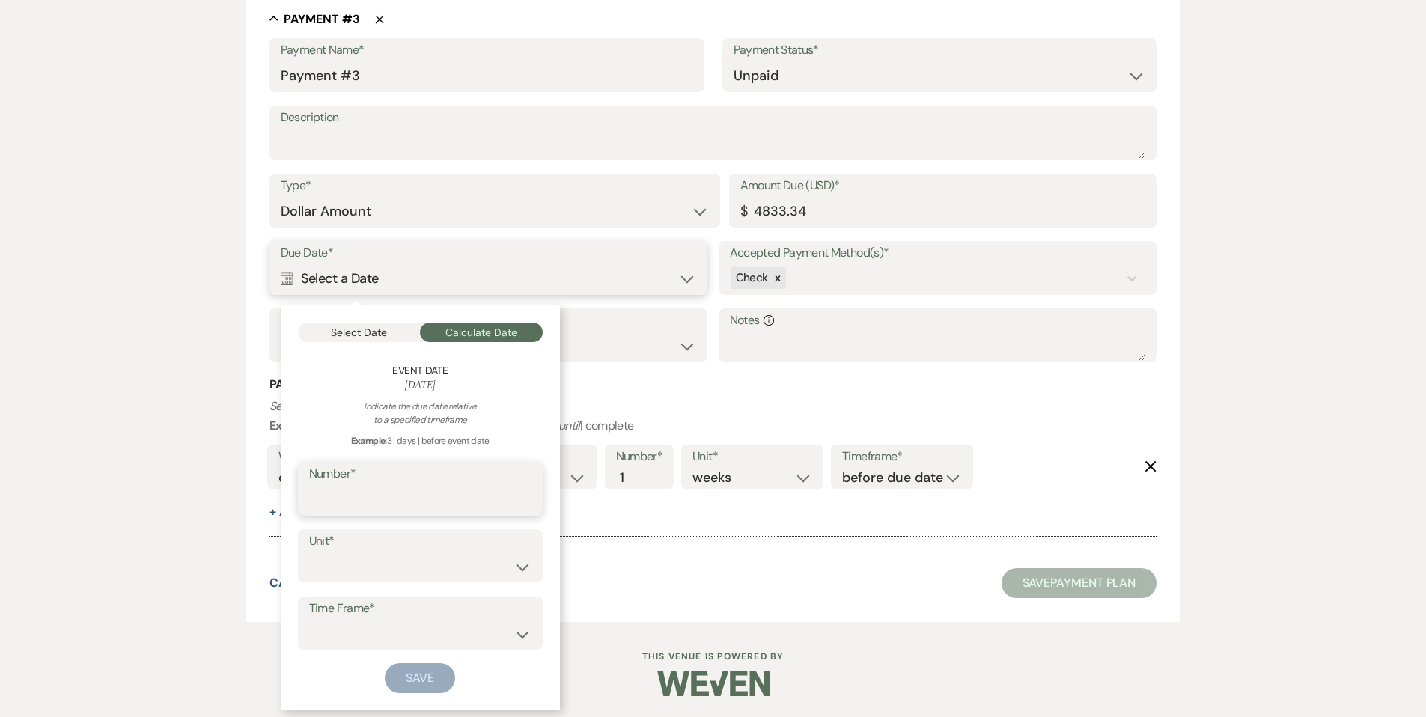
click at [351, 495] on input "Number*" at bounding box center [420, 499] width 222 height 29
click at [342, 500] on input "Number*" at bounding box center [420, 500] width 221 height 29
type input "3"
click at [335, 562] on select "days weeks months" at bounding box center [420, 566] width 222 height 29
select select "month"
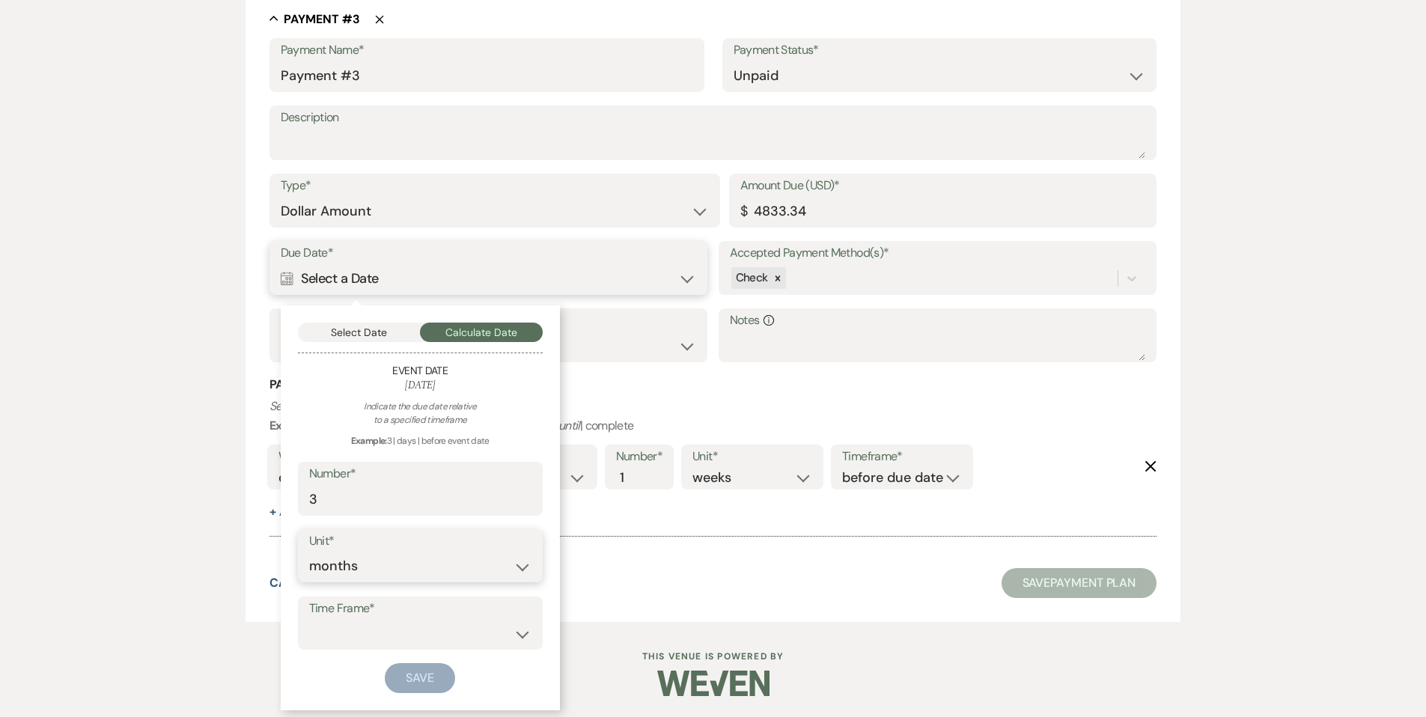
click at [309, 552] on select "days weeks months" at bounding box center [420, 566] width 222 height 29
click at [340, 631] on select "before event date after event date after event is booked after [DATE] date" at bounding box center [420, 633] width 222 height 29
select select "beforeEventDate"
click at [309, 619] on select "before event date after event date after event is booked after [DATE] date" at bounding box center [420, 633] width 222 height 29
click at [409, 678] on button "Save" at bounding box center [420, 678] width 70 height 30
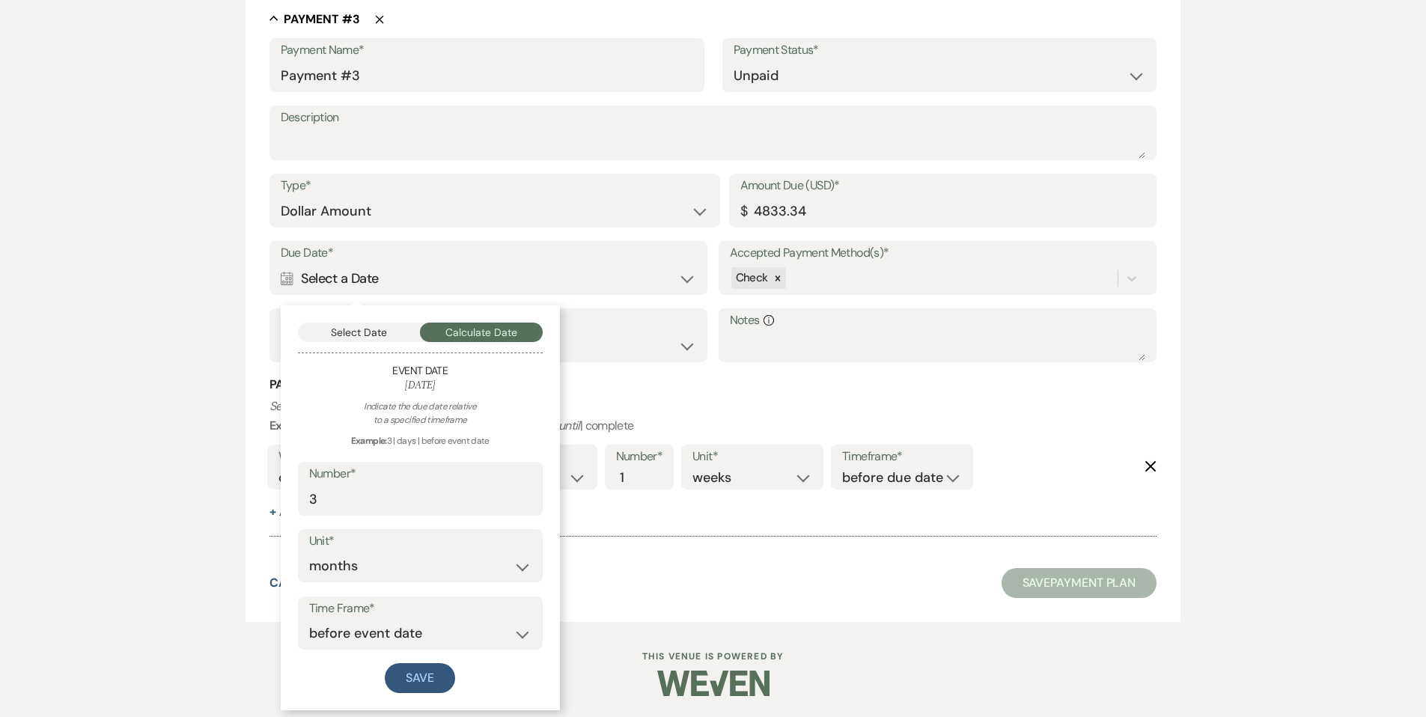
scroll to position [1657, 0]
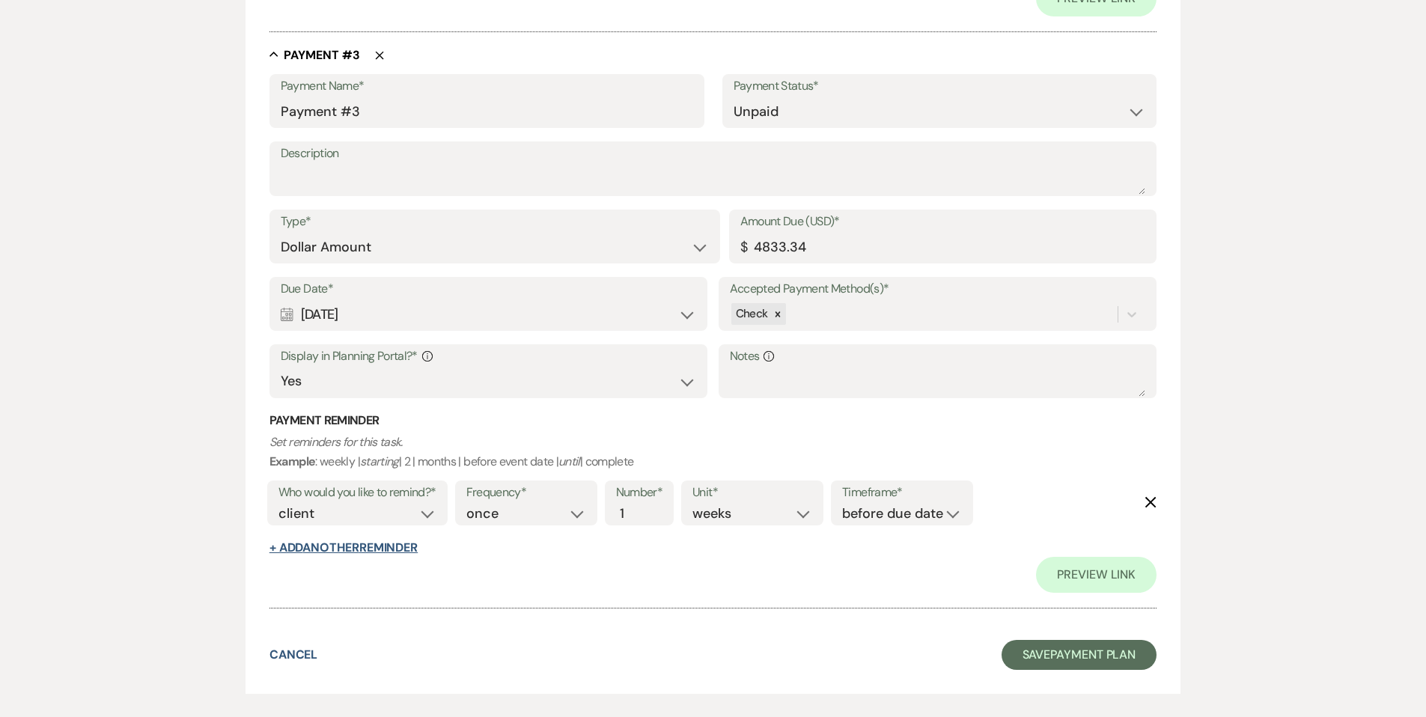
click at [388, 552] on button "+ Add Another Reminder" at bounding box center [343, 548] width 148 height 12
select select "client"
select select "days"
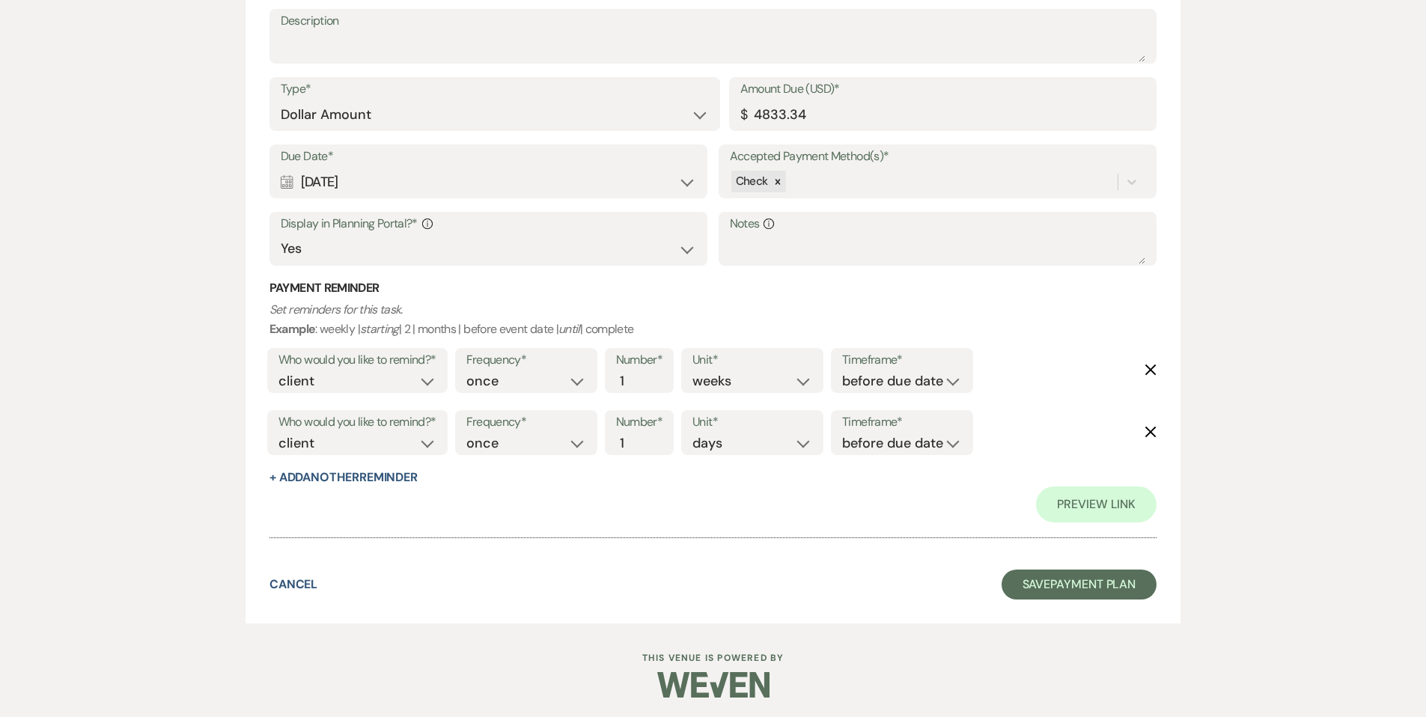
scroll to position [1791, 0]
click at [1020, 581] on button "Save Payment Plan" at bounding box center [1080, 583] width 156 height 30
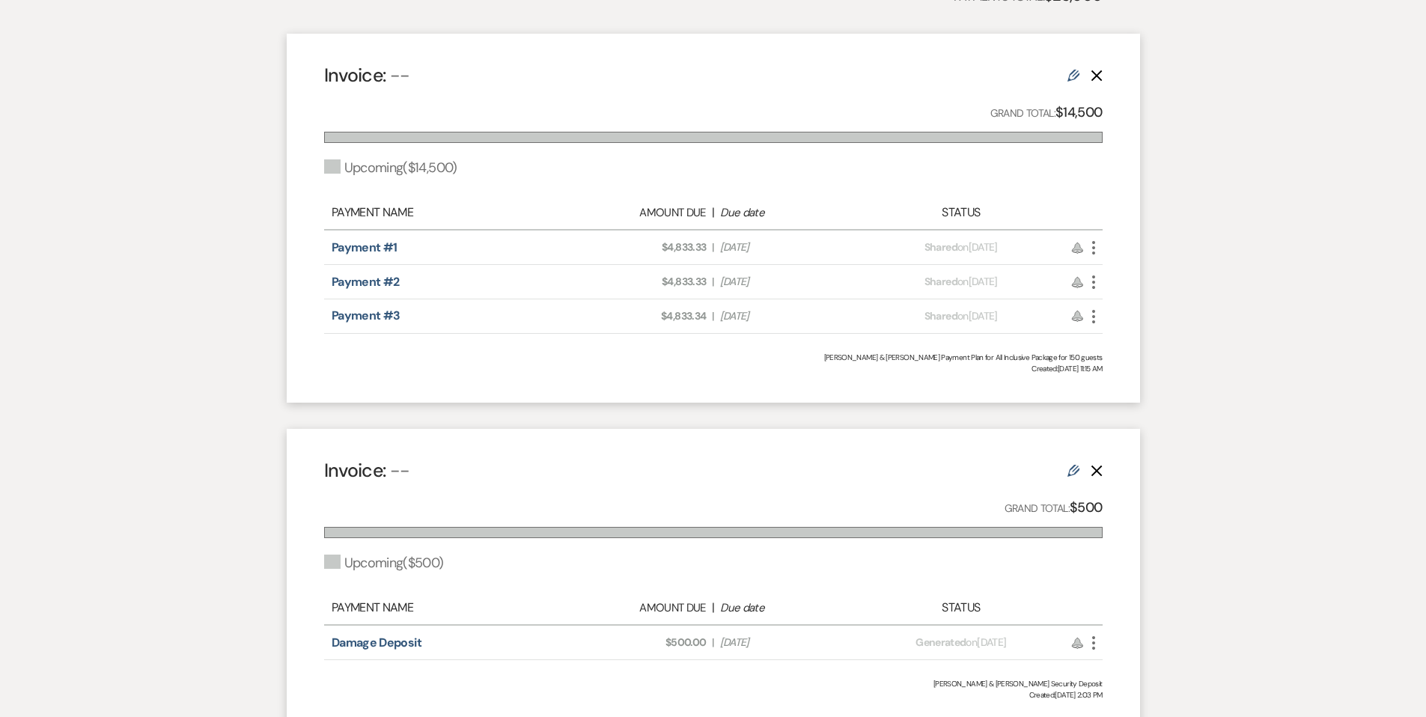
scroll to position [397, 0]
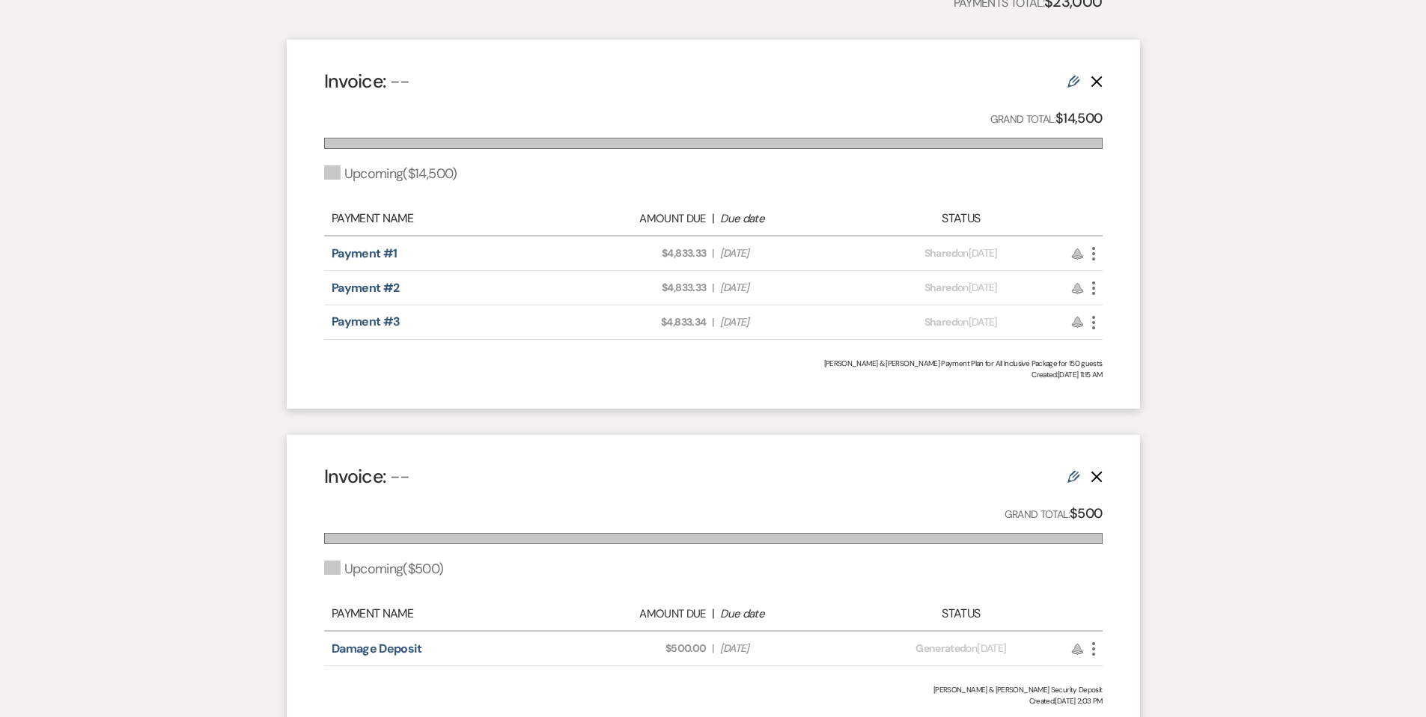
click at [1071, 82] on use at bounding box center [1073, 82] width 12 height 12
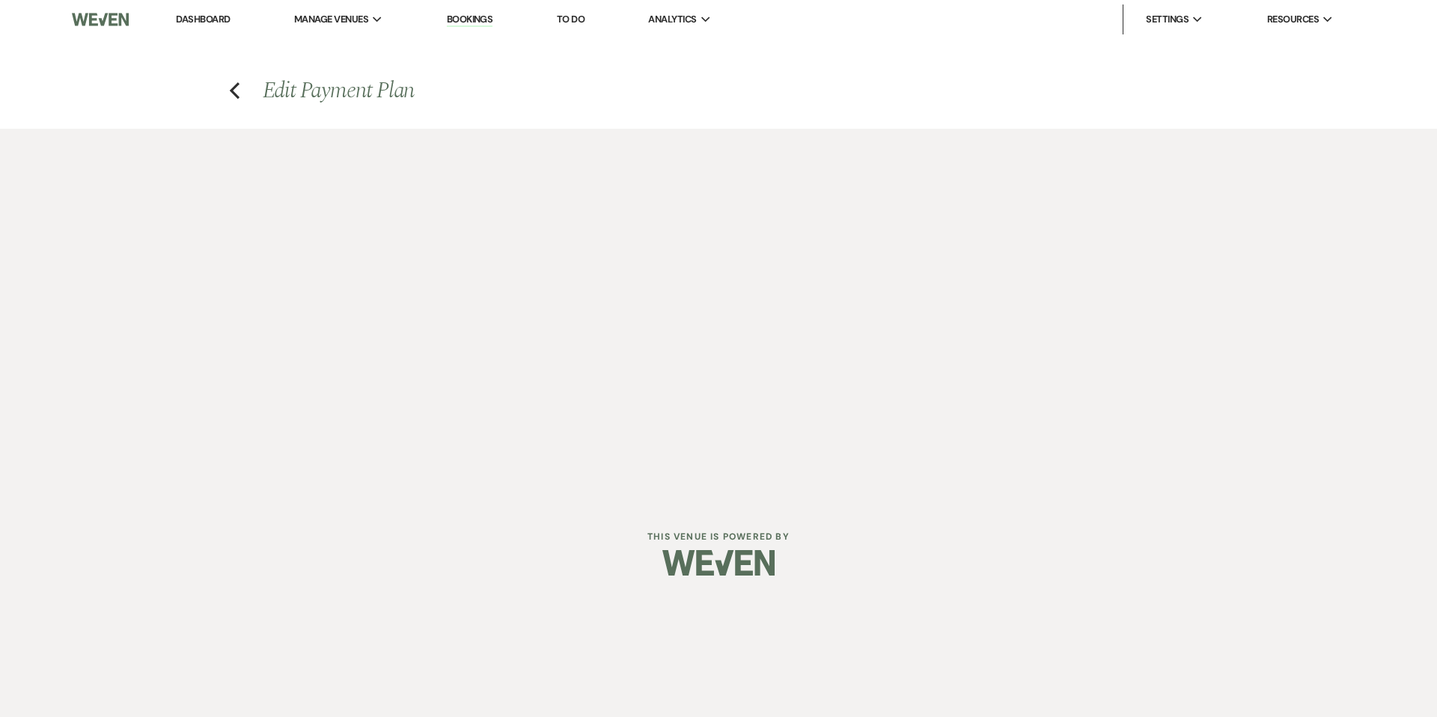
select select "2"
select select "flat"
select select "true"
select select "client"
select select "weeks"
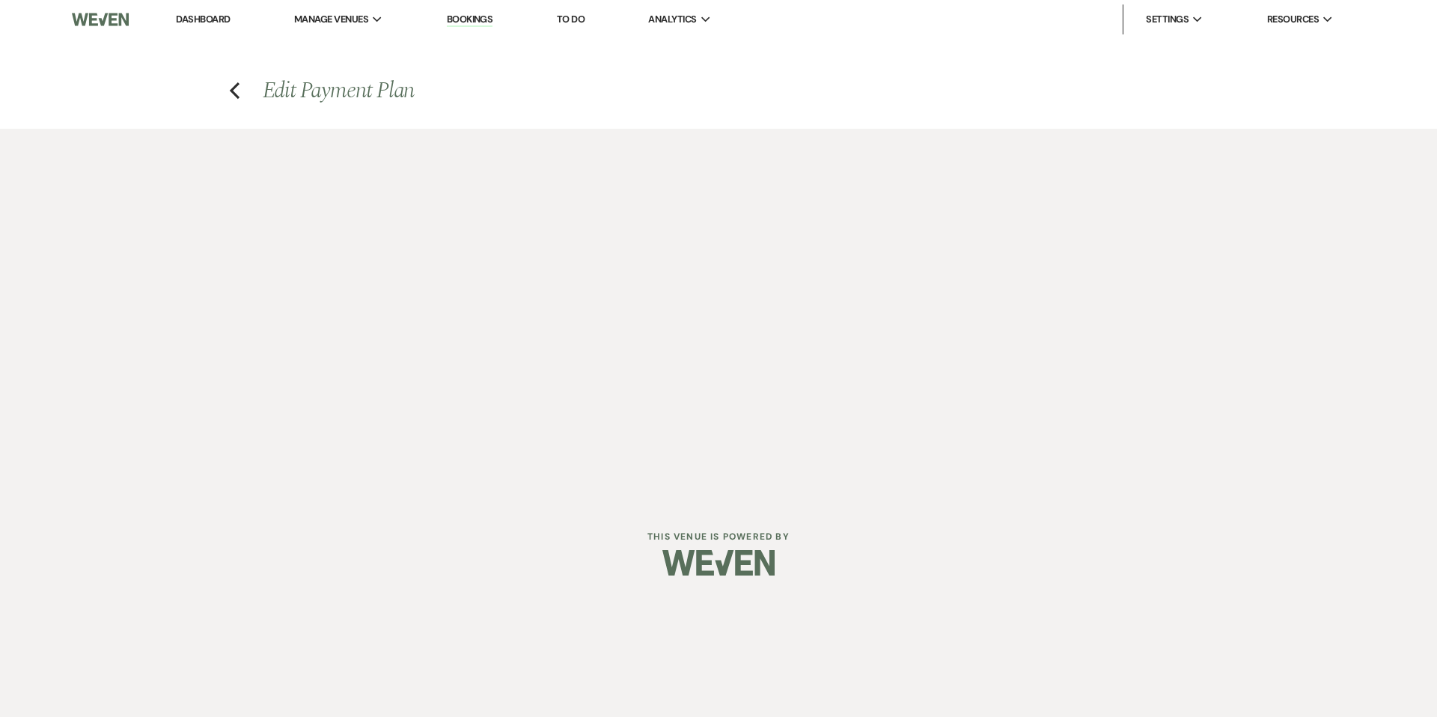
select select "client"
select select "days"
select select "2"
select select "flat"
select select "true"
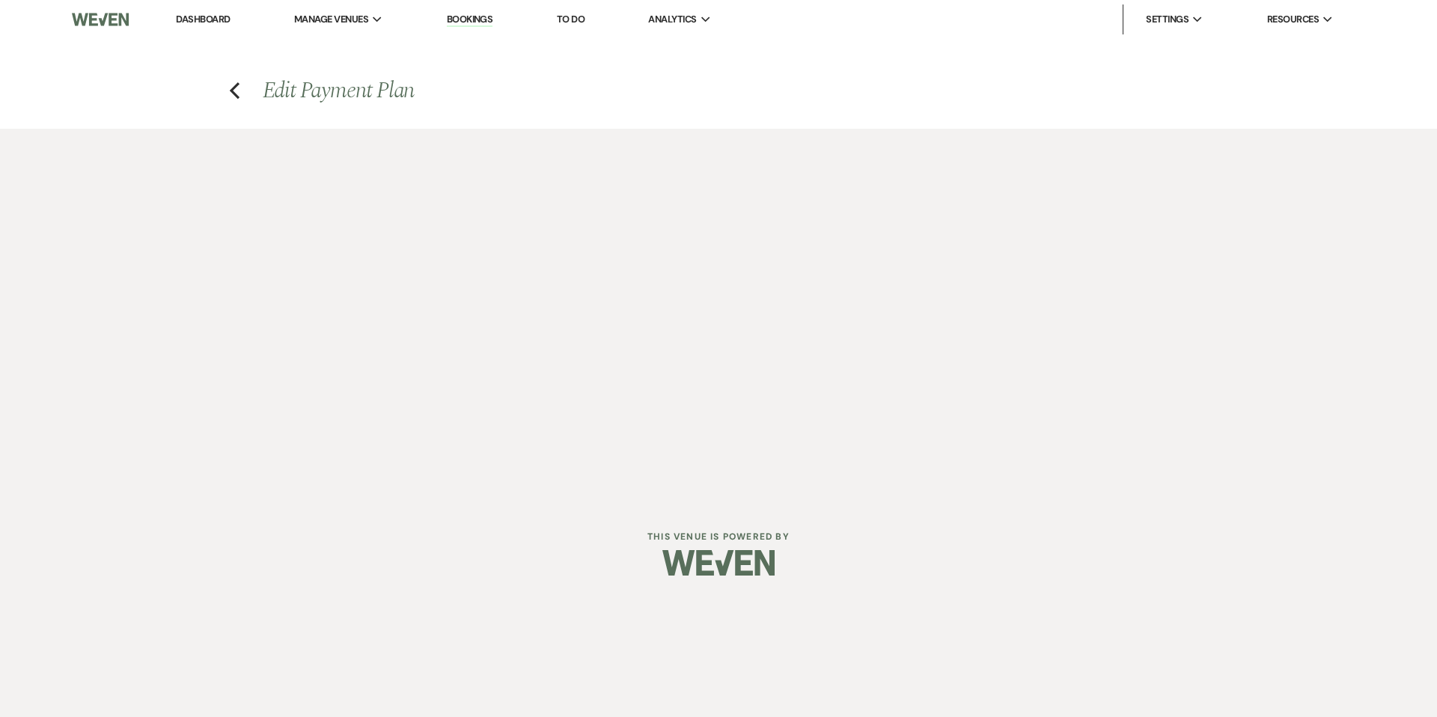
select select "client"
select select "weeks"
select select "client"
select select "days"
select select "2"
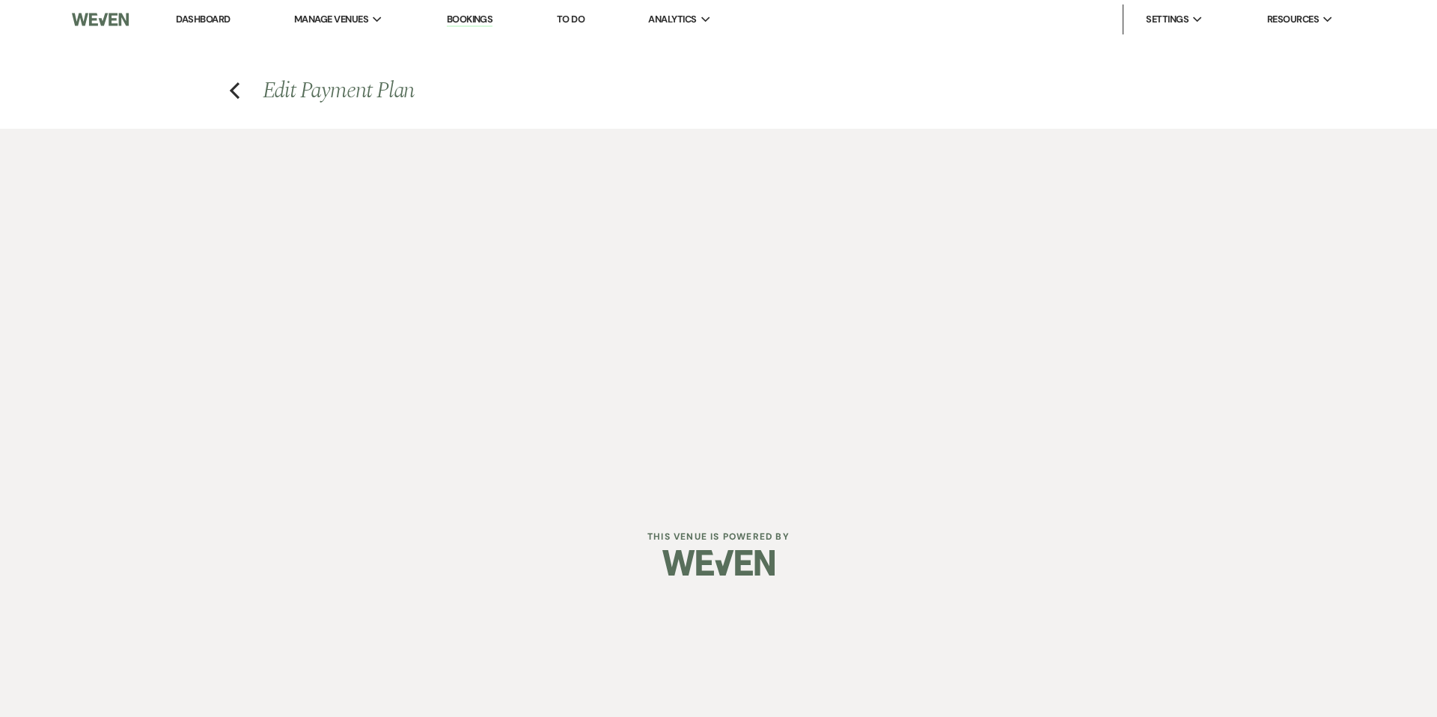
select select "flat"
select select "true"
select select "client"
select select "weeks"
select select "client"
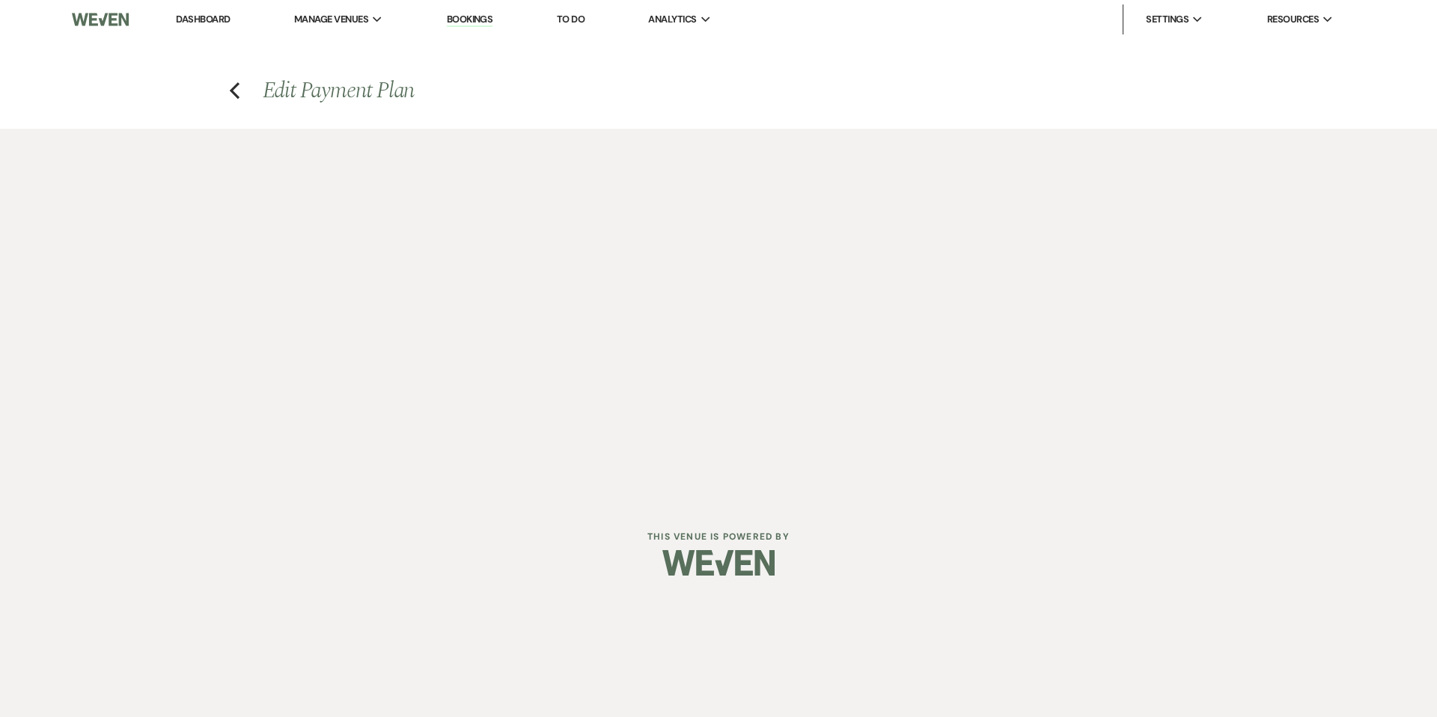
select select "days"
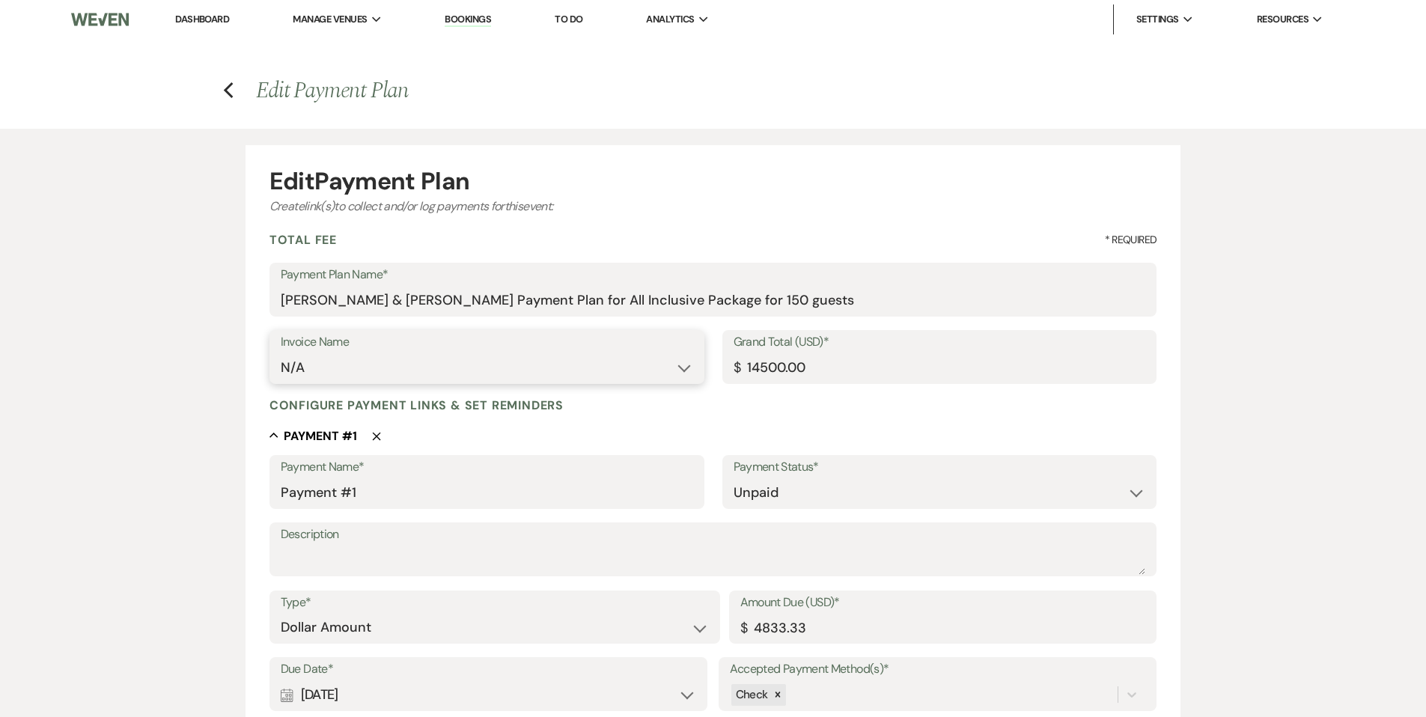
click at [315, 369] on select "N/A" at bounding box center [487, 367] width 412 height 29
click at [281, 353] on select "N/A" at bounding box center [487, 367] width 412 height 29
drag, startPoint x: 278, startPoint y: 367, endPoint x: 293, endPoint y: 366, distance: 15.0
click at [278, 367] on div "Invoice Name N/A" at bounding box center [486, 357] width 435 height 54
click at [308, 365] on select "N/A" at bounding box center [487, 367] width 412 height 29
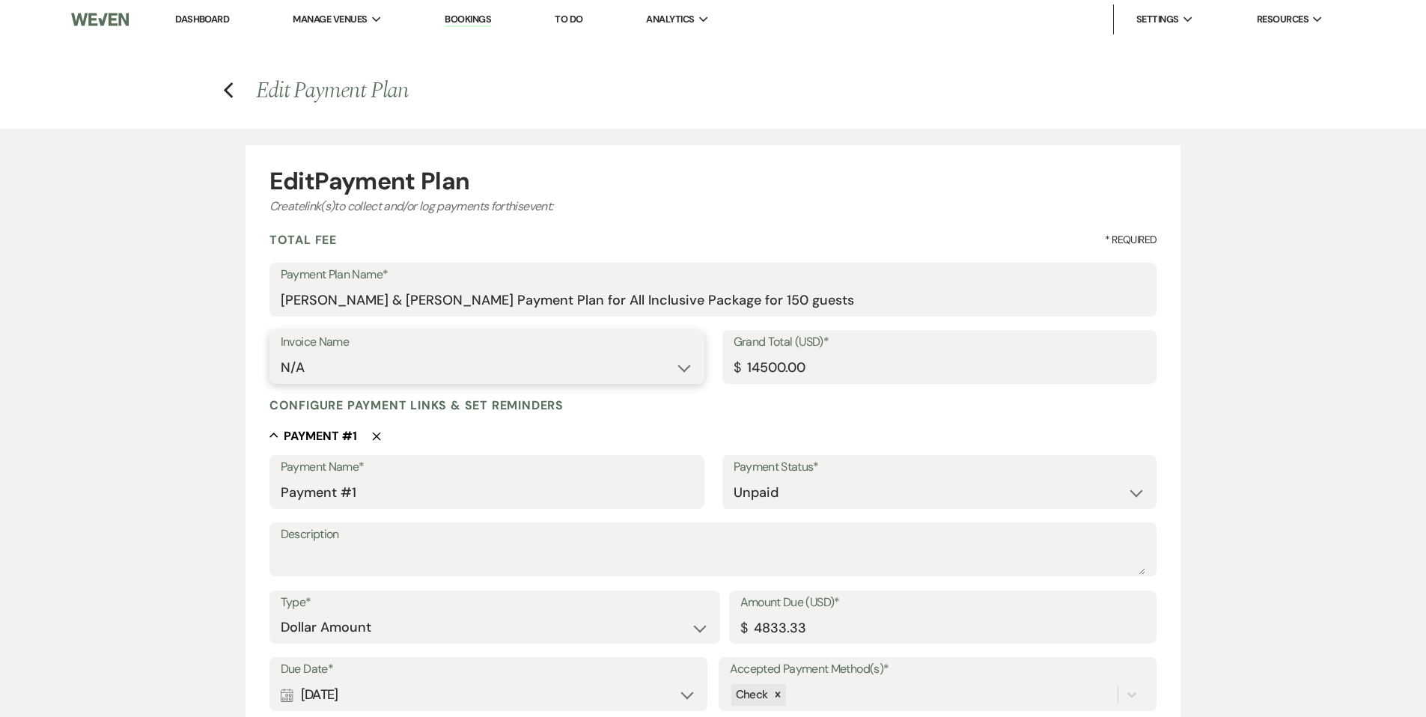
click at [281, 353] on select "N/A" at bounding box center [487, 367] width 412 height 29
click at [319, 557] on textarea "Description" at bounding box center [713, 560] width 865 height 30
drag, startPoint x: 453, startPoint y: 551, endPoint x: 436, endPoint y: 595, distance: 47.1
click at [452, 552] on textarea "All Inclusive Package for 15o guests" at bounding box center [713, 560] width 865 height 30
click at [373, 570] on textarea "All Inclusive Package for 150 guests" at bounding box center [713, 560] width 865 height 30
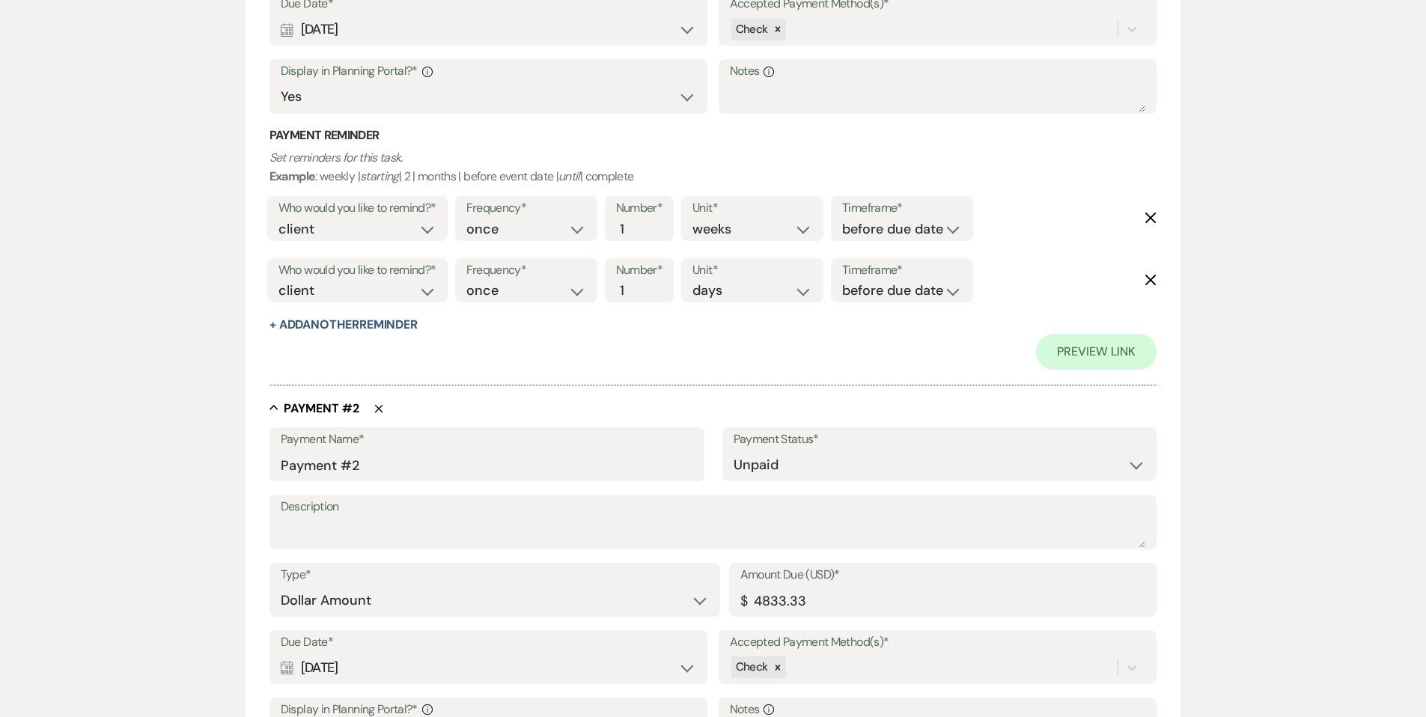
scroll to position [704, 0]
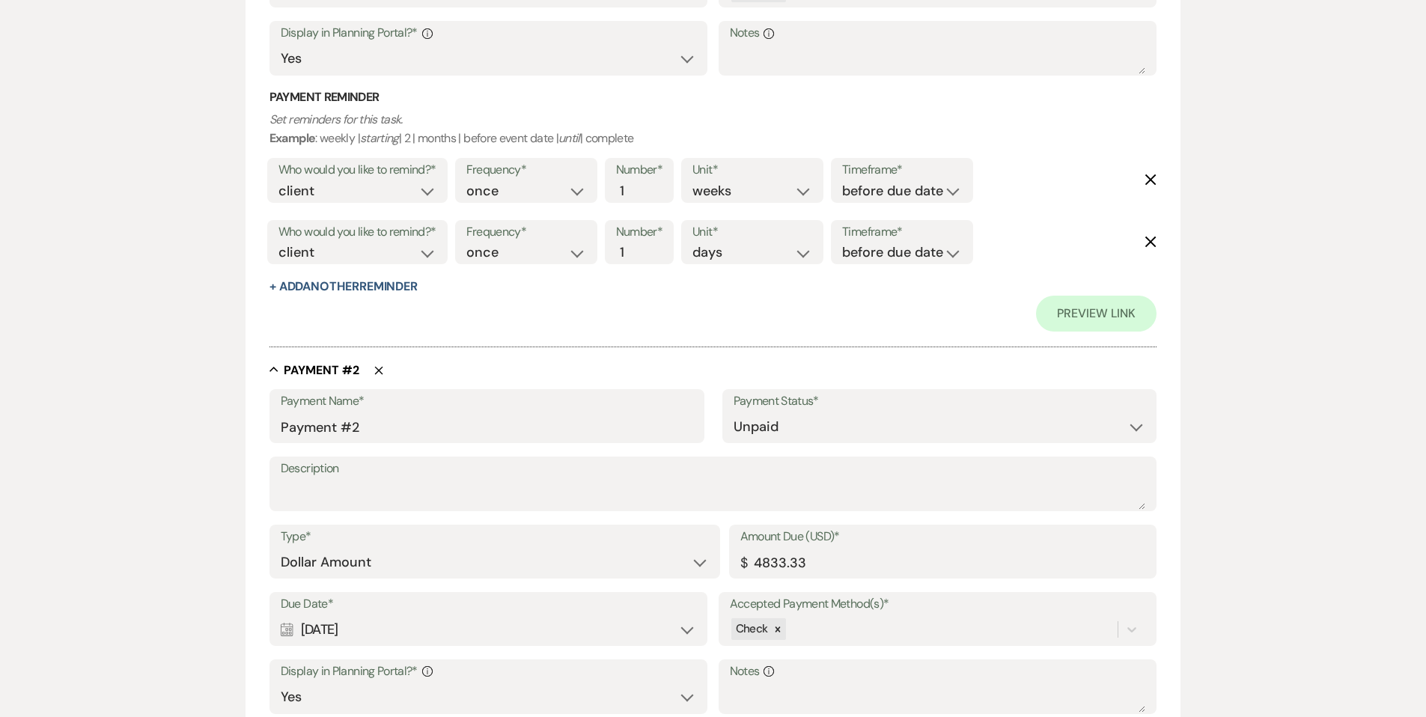
type textarea "All Inclusive Package for 150 guests"
click at [364, 427] on input "Payment #2" at bounding box center [487, 426] width 412 height 29
drag, startPoint x: 362, startPoint y: 428, endPoint x: 269, endPoint y: 429, distance: 92.1
click at [269, 429] on div "Payment Name* Payment #2" at bounding box center [486, 416] width 435 height 54
type input "A"
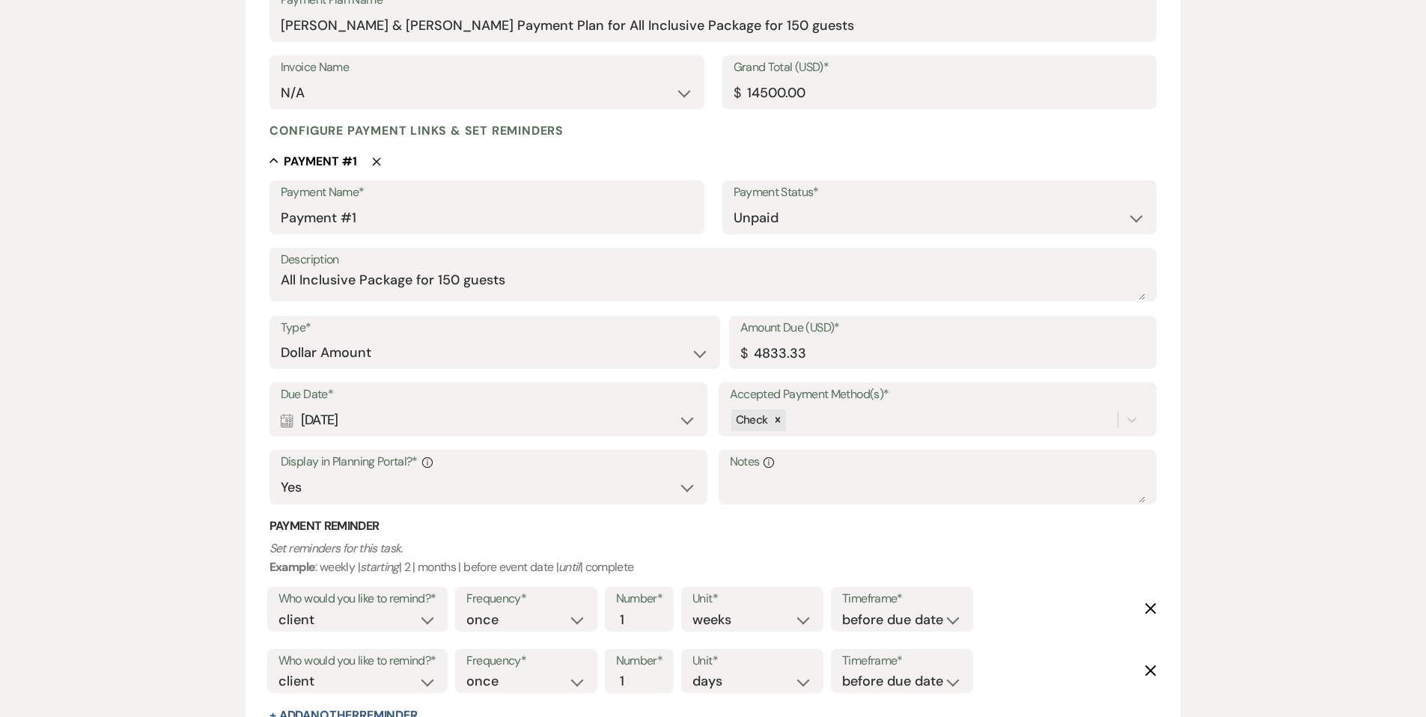
scroll to position [272, 0]
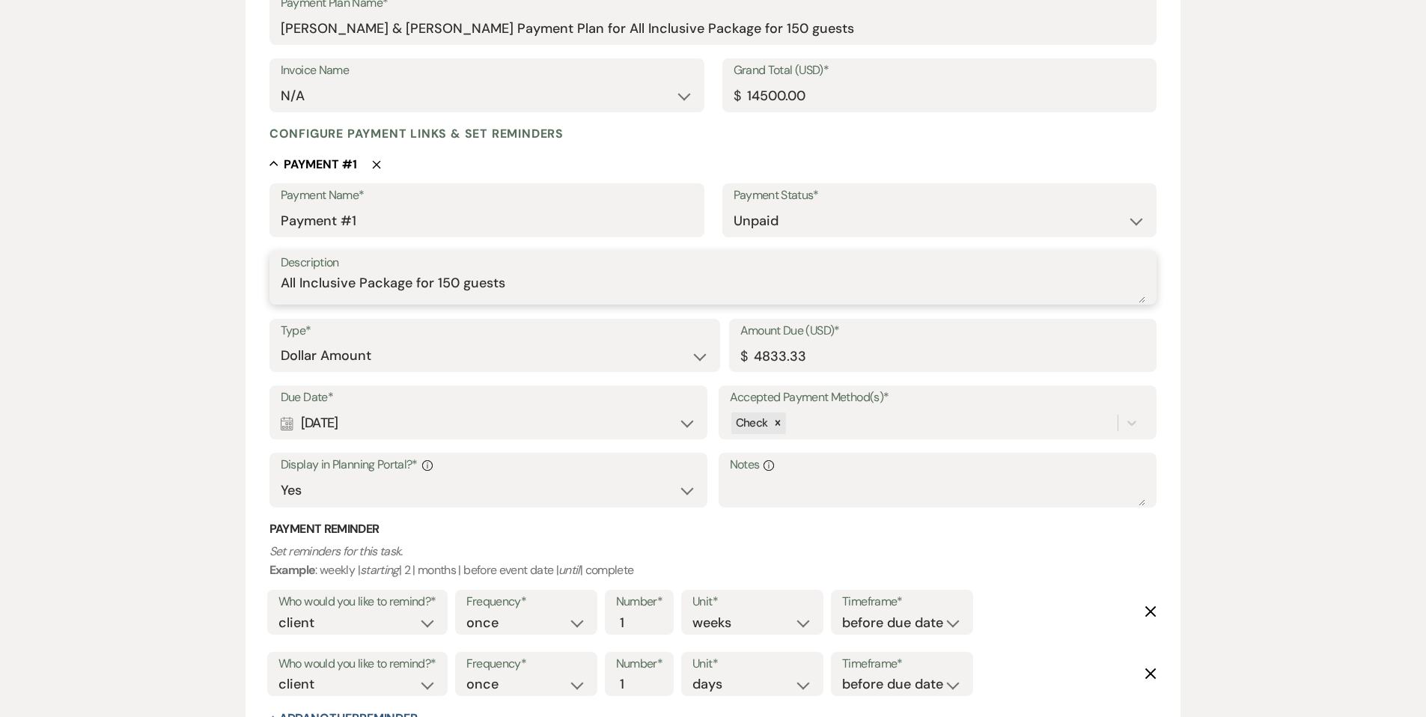
drag, startPoint x: 281, startPoint y: 282, endPoint x: 503, endPoint y: 278, distance: 222.4
click at [503, 278] on textarea "All Inclusive Package for 150 guests" at bounding box center [713, 288] width 865 height 30
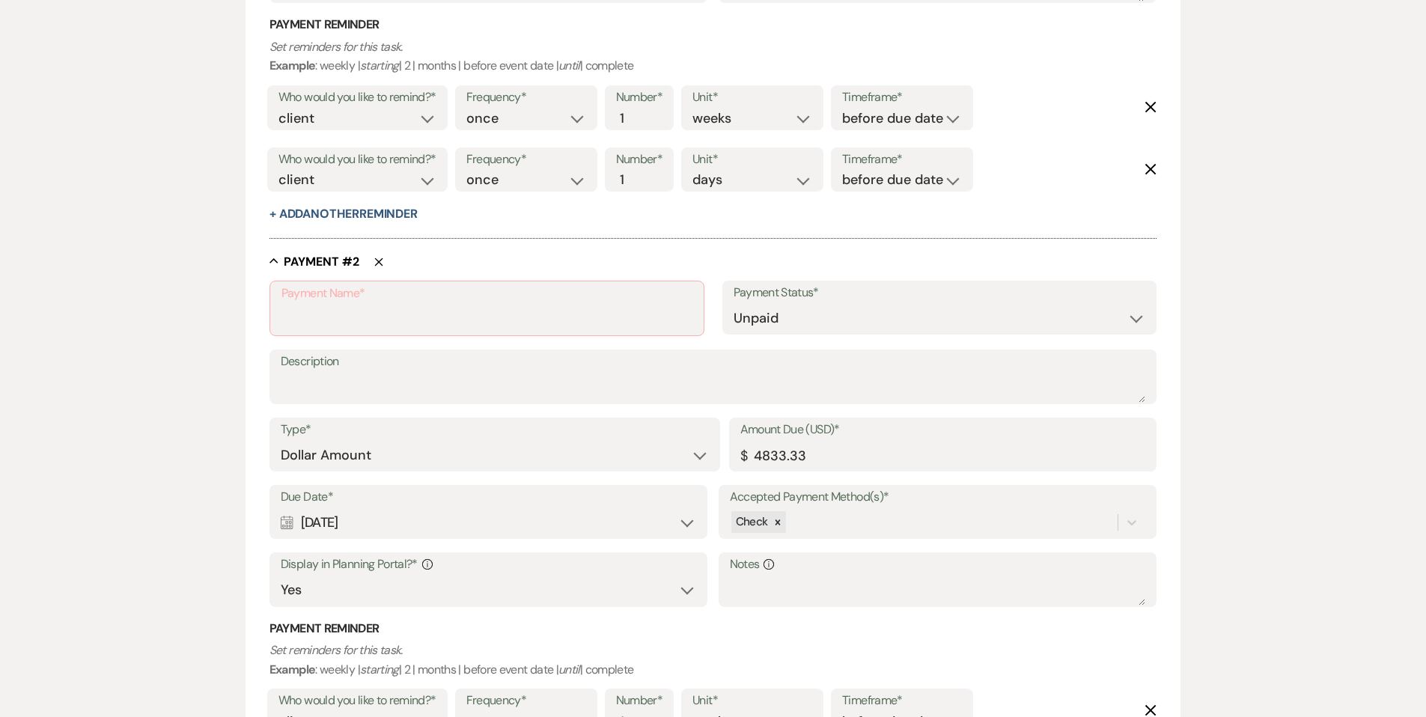
scroll to position [799, 0]
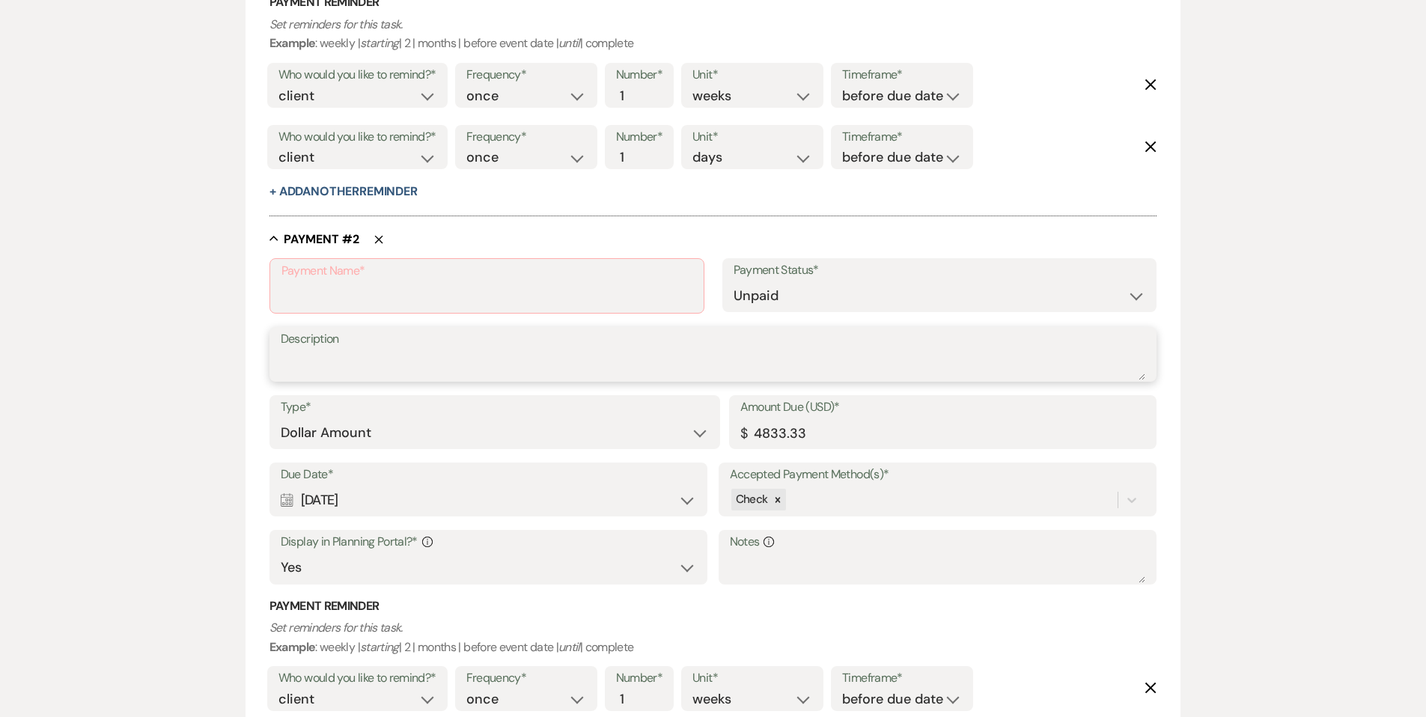
click at [294, 366] on textarea "Description" at bounding box center [713, 365] width 865 height 30
paste textarea "All Inclusive Package for 150 guests"
type textarea "All Inclusive Package for 150 guests"
click at [315, 299] on input "Payment Name*" at bounding box center [486, 296] width 411 height 29
type input "Payment #2"
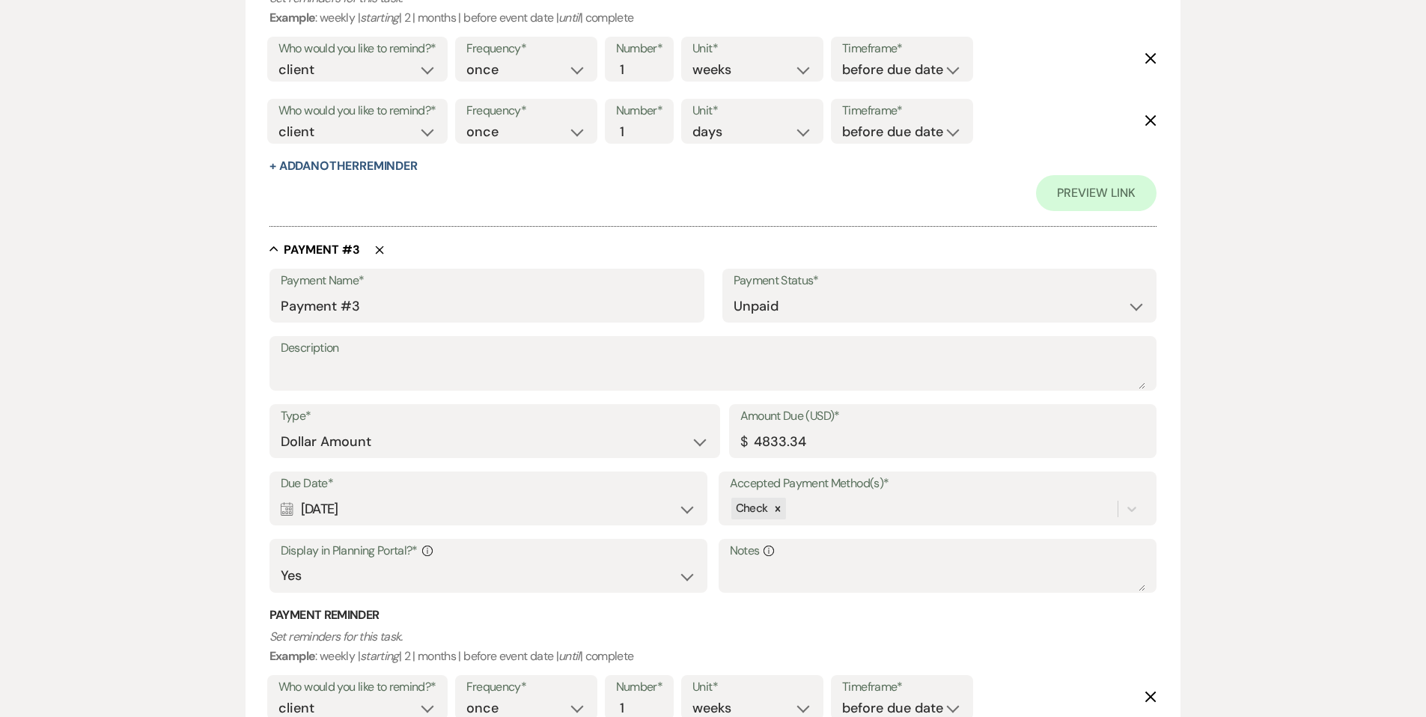
scroll to position [1463, 0]
click at [304, 376] on textarea "Description" at bounding box center [713, 374] width 865 height 30
paste textarea "All Inclusive Package for 150 guests"
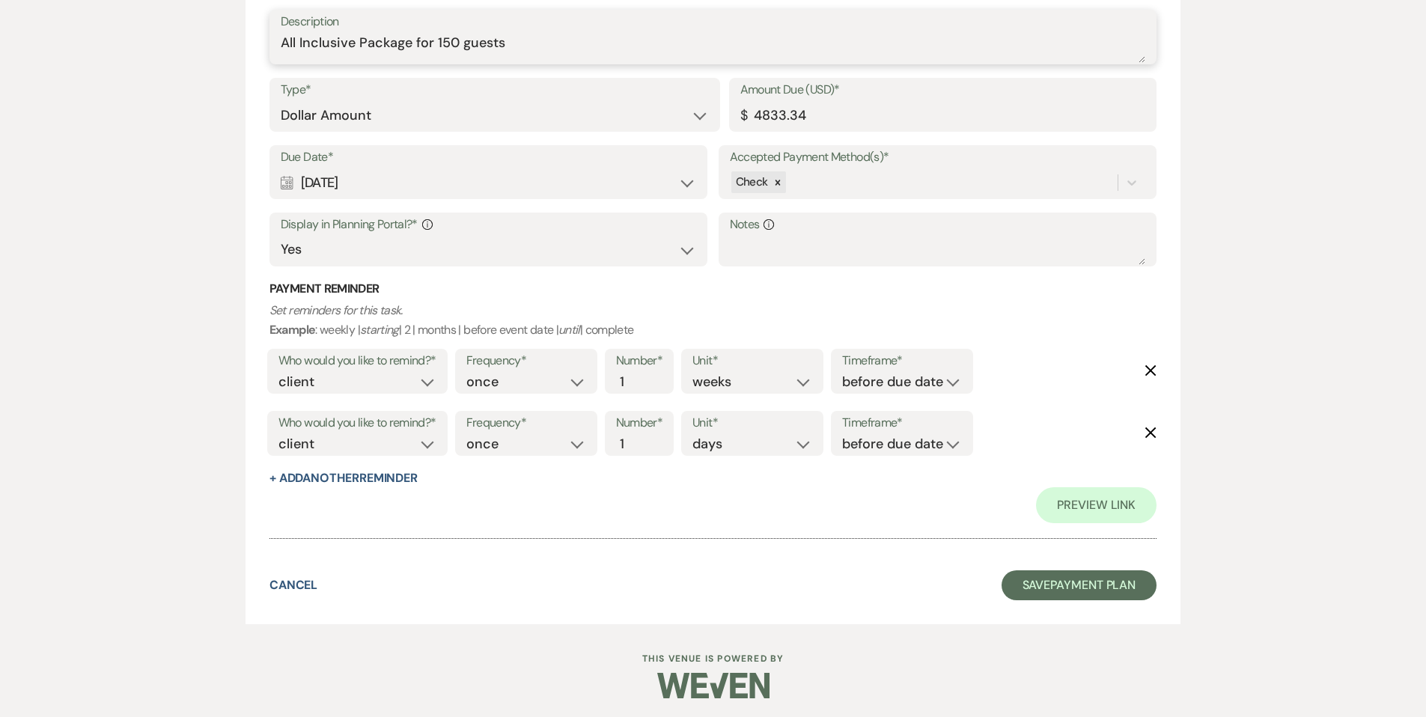
scroll to position [1791, 0]
type textarea "All Inclusive Package for 150 guests"
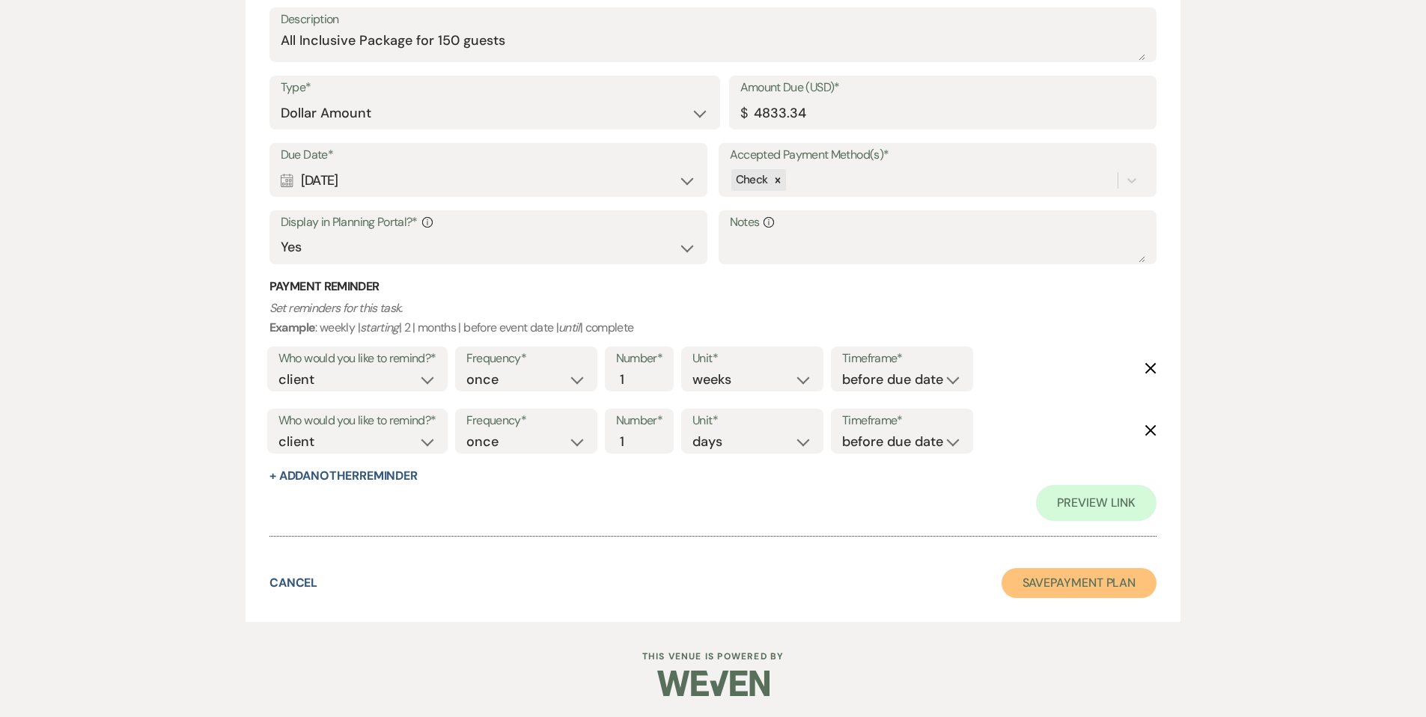
click at [1043, 579] on button "Save Payment Plan" at bounding box center [1080, 583] width 156 height 30
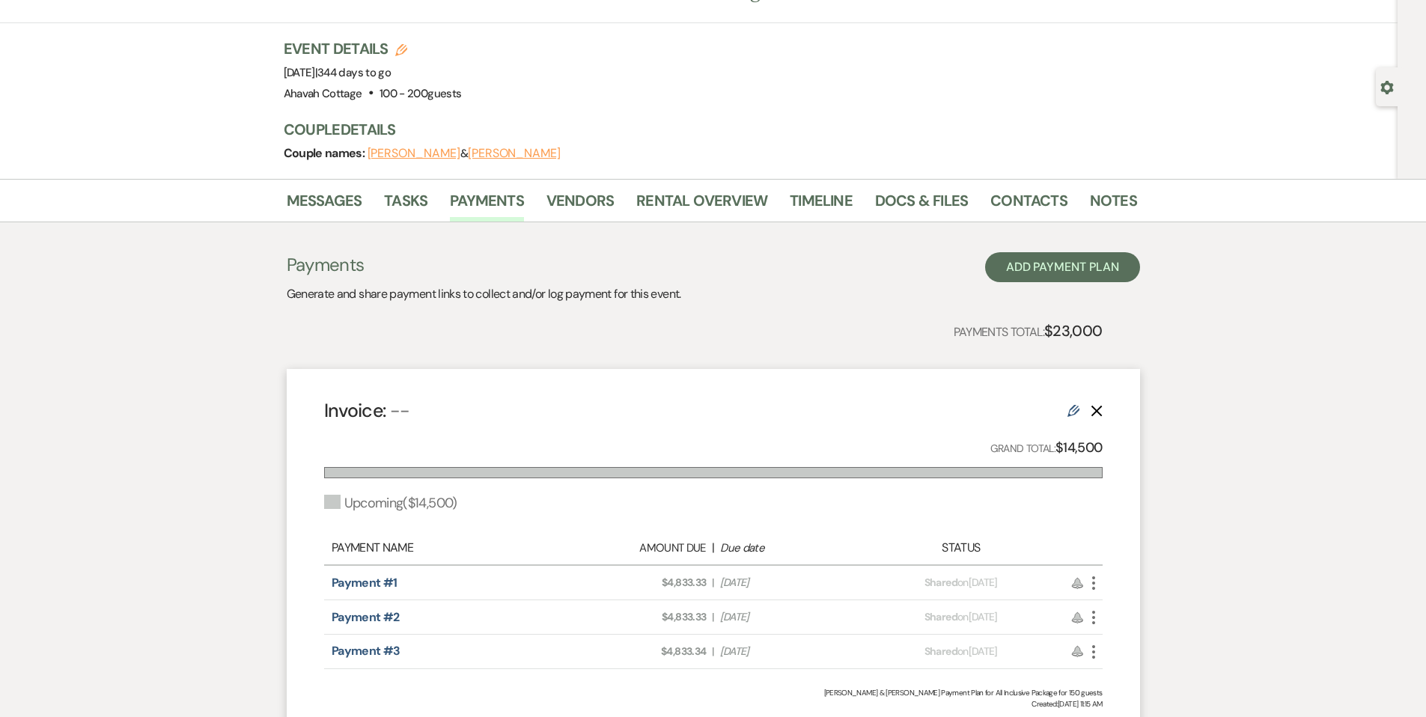
scroll to position [62, 0]
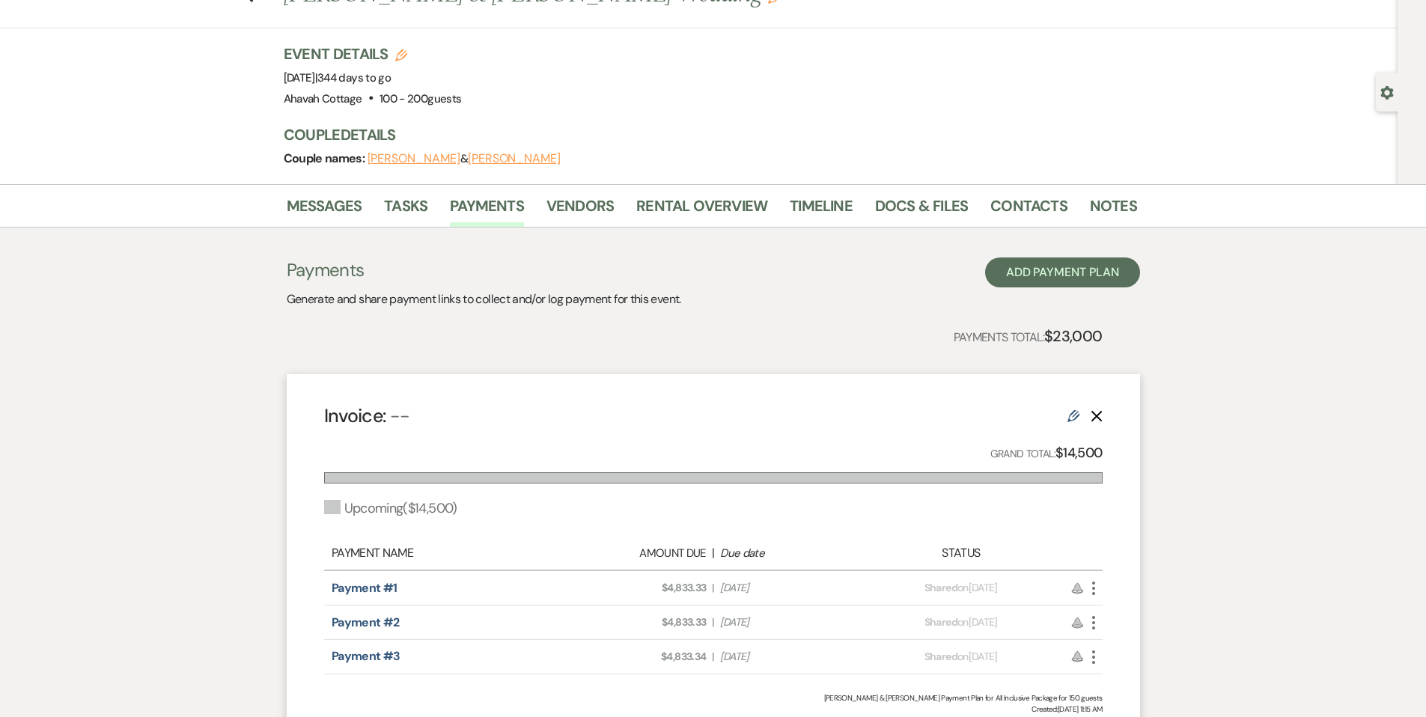
click at [1071, 417] on icon "Edit" at bounding box center [1073, 416] width 12 height 12
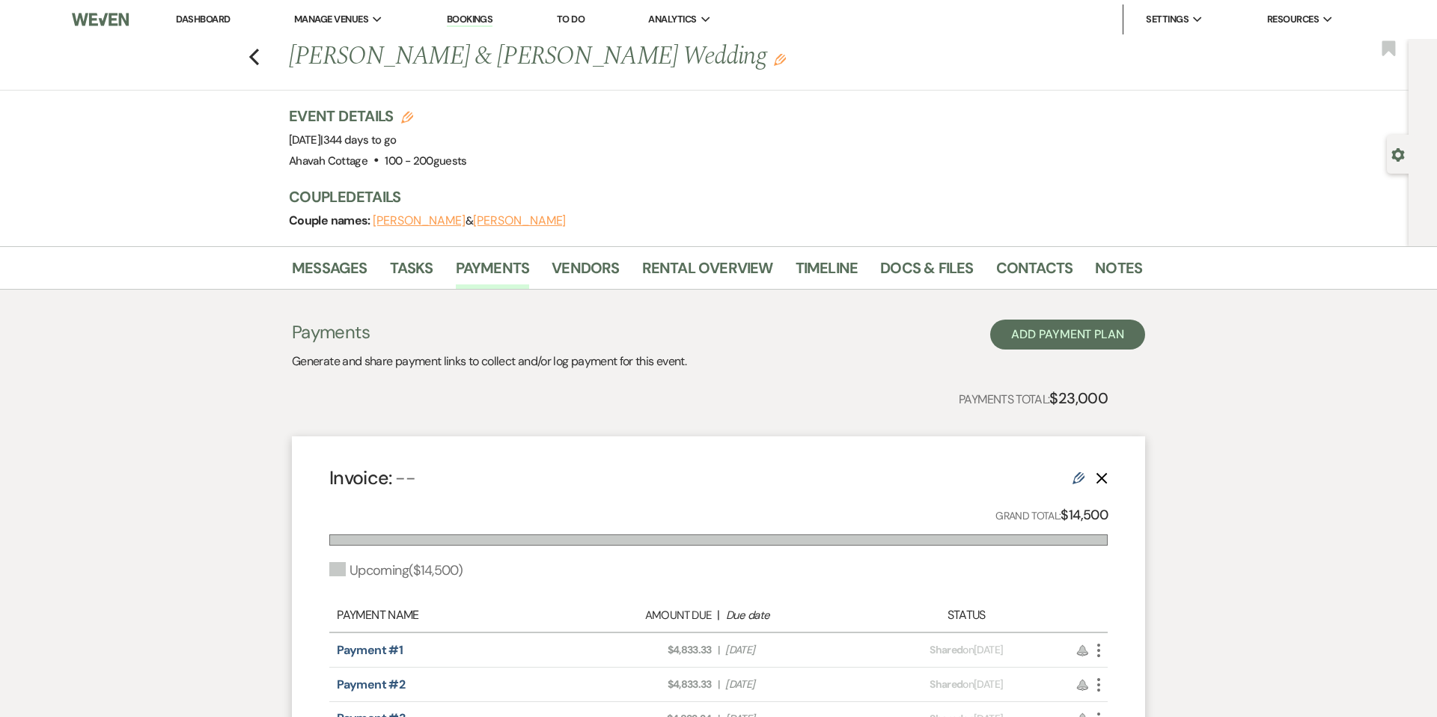
select select "2"
select select "flat"
select select "true"
select select "client"
select select "weeks"
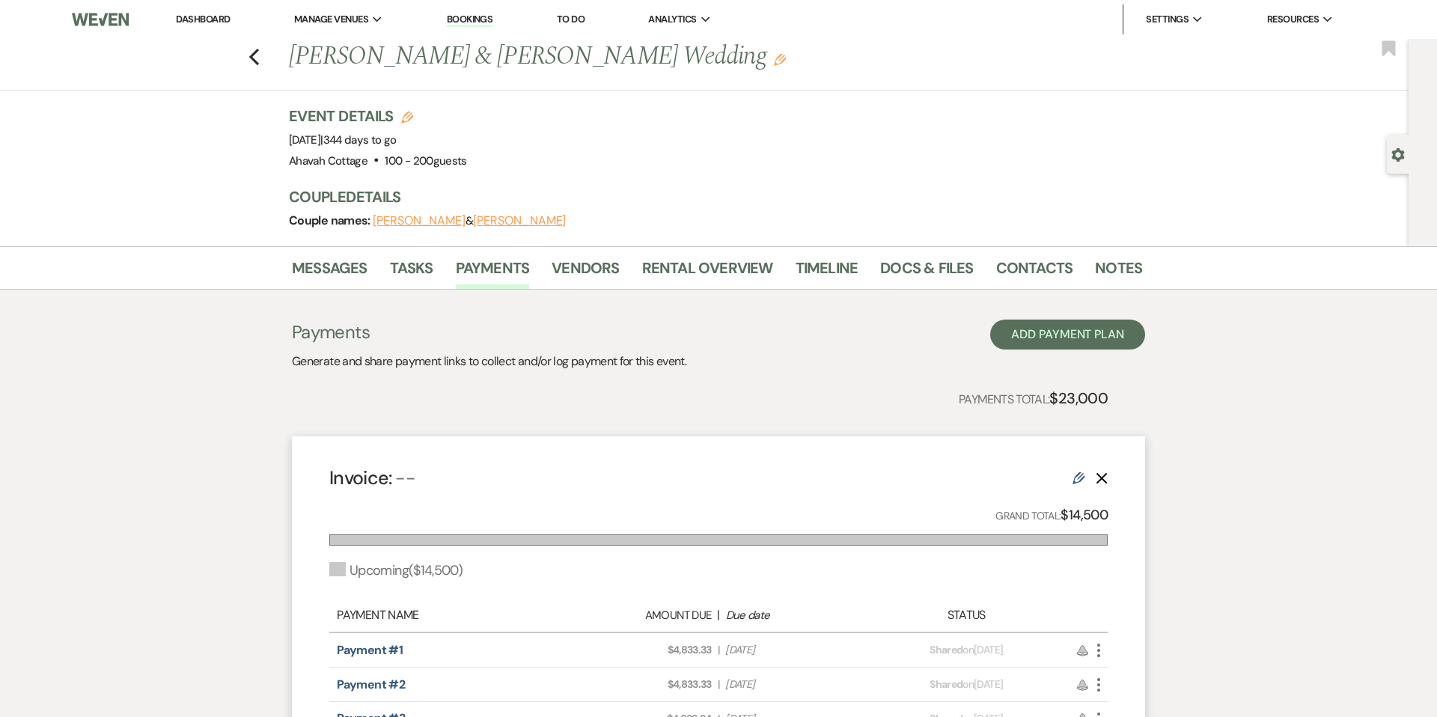
select select "client"
select select "days"
select select "2"
select select "flat"
select select "true"
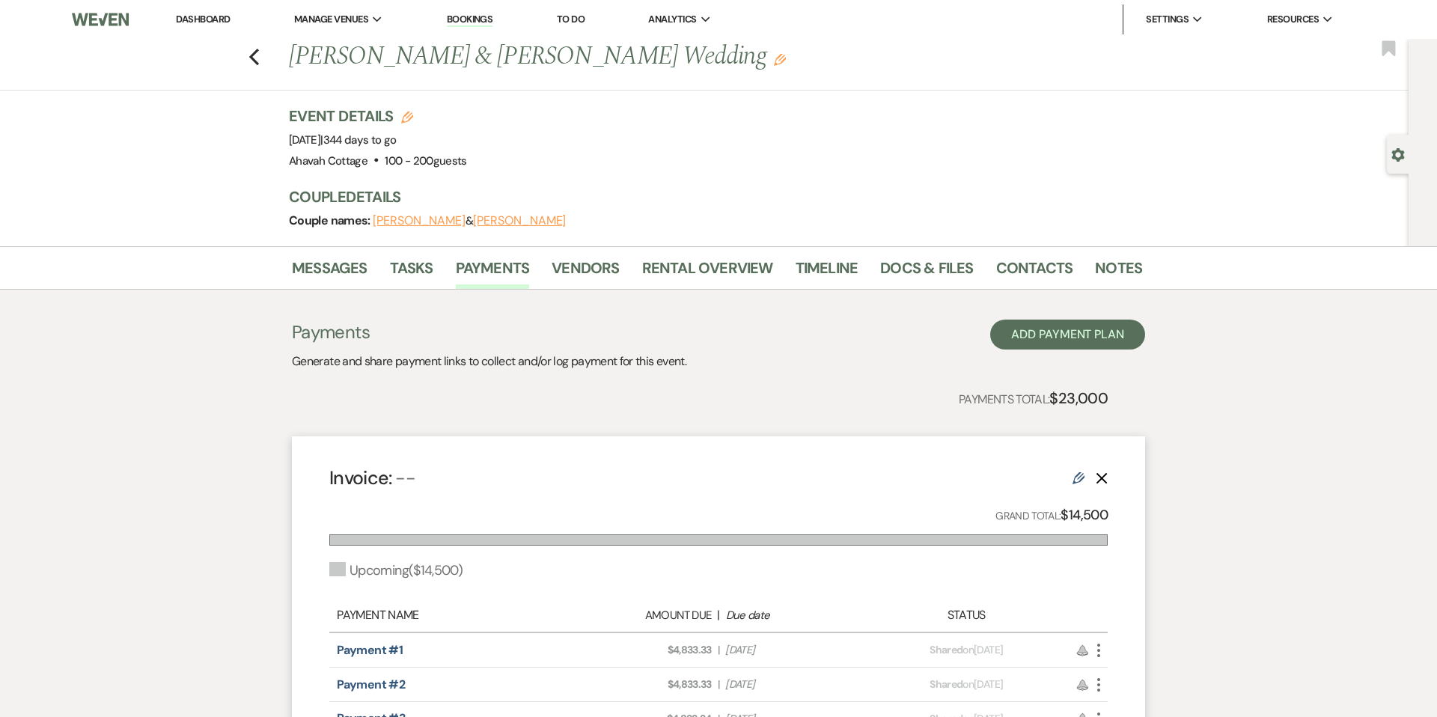
select select "client"
select select "weeks"
select select "client"
select select "days"
select select "2"
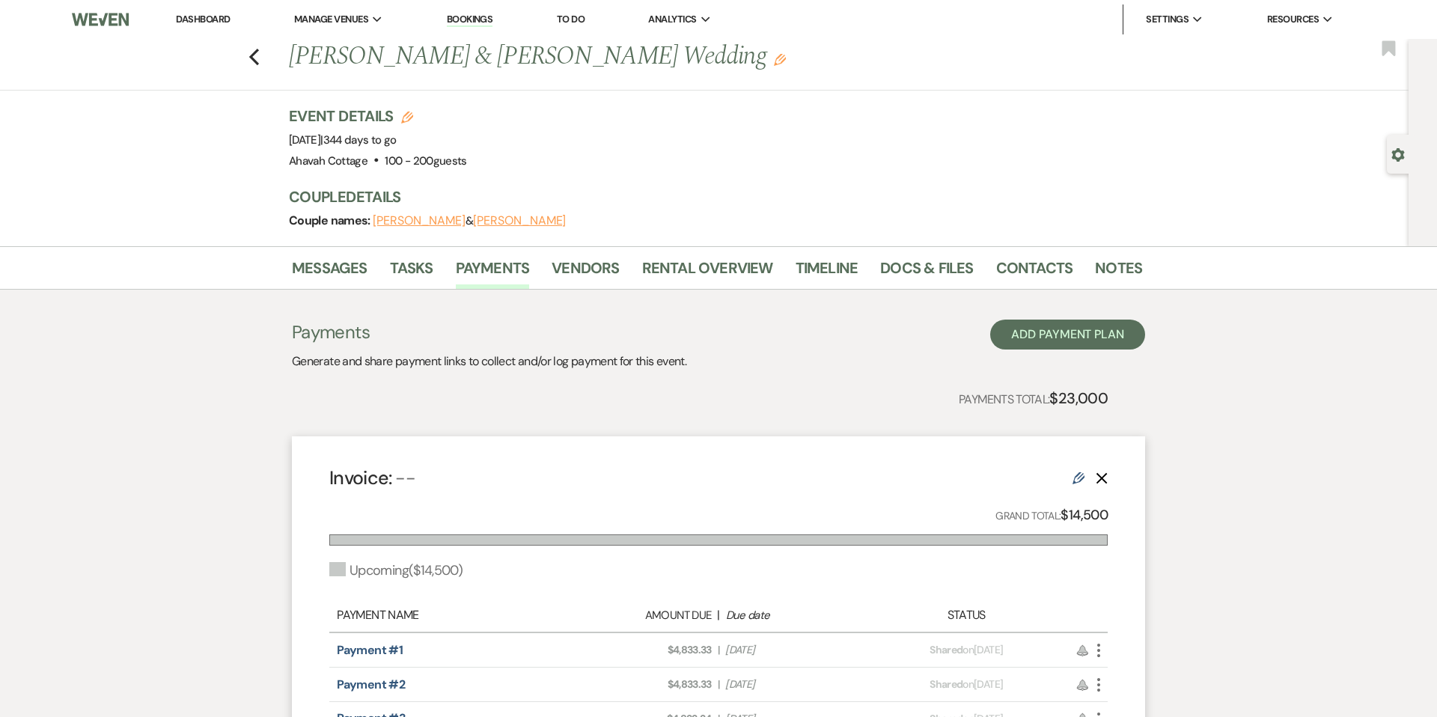
select select "flat"
select select "true"
select select "client"
select select "weeks"
select select "client"
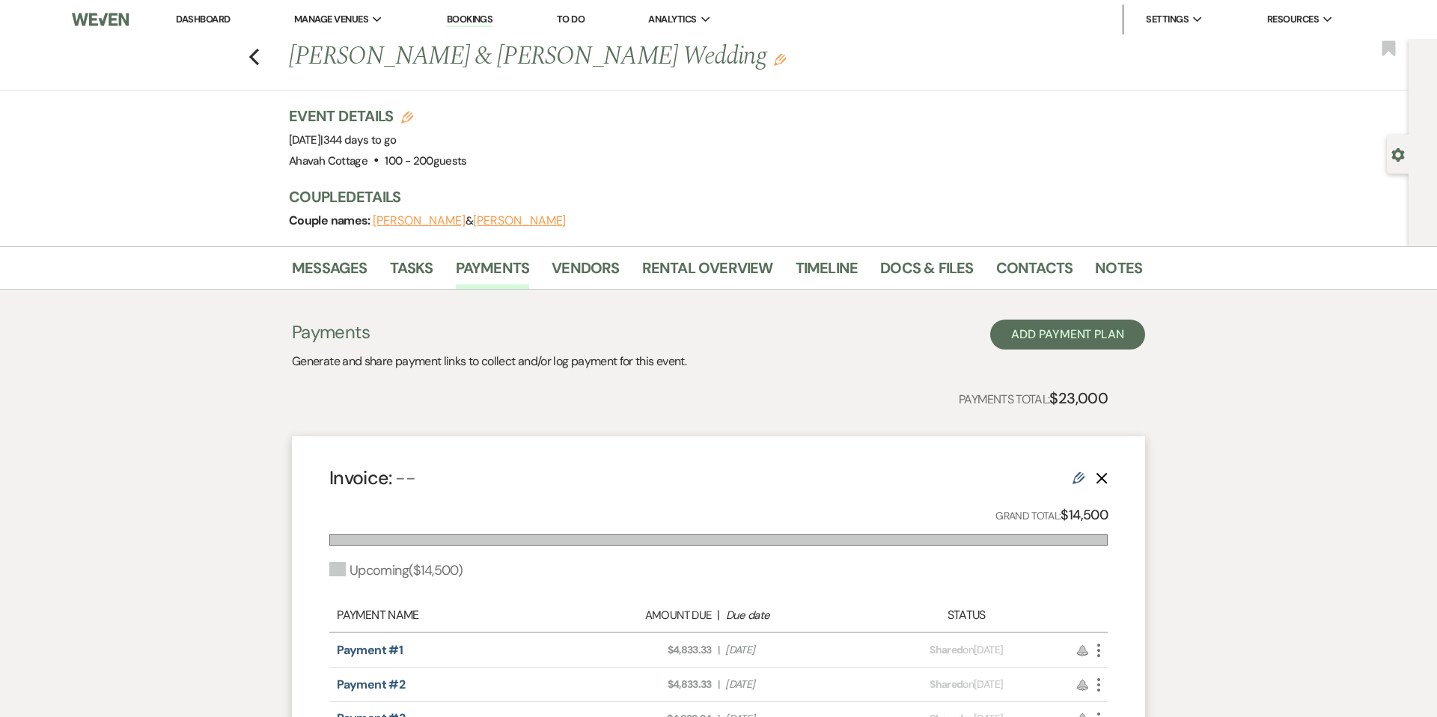
select select "days"
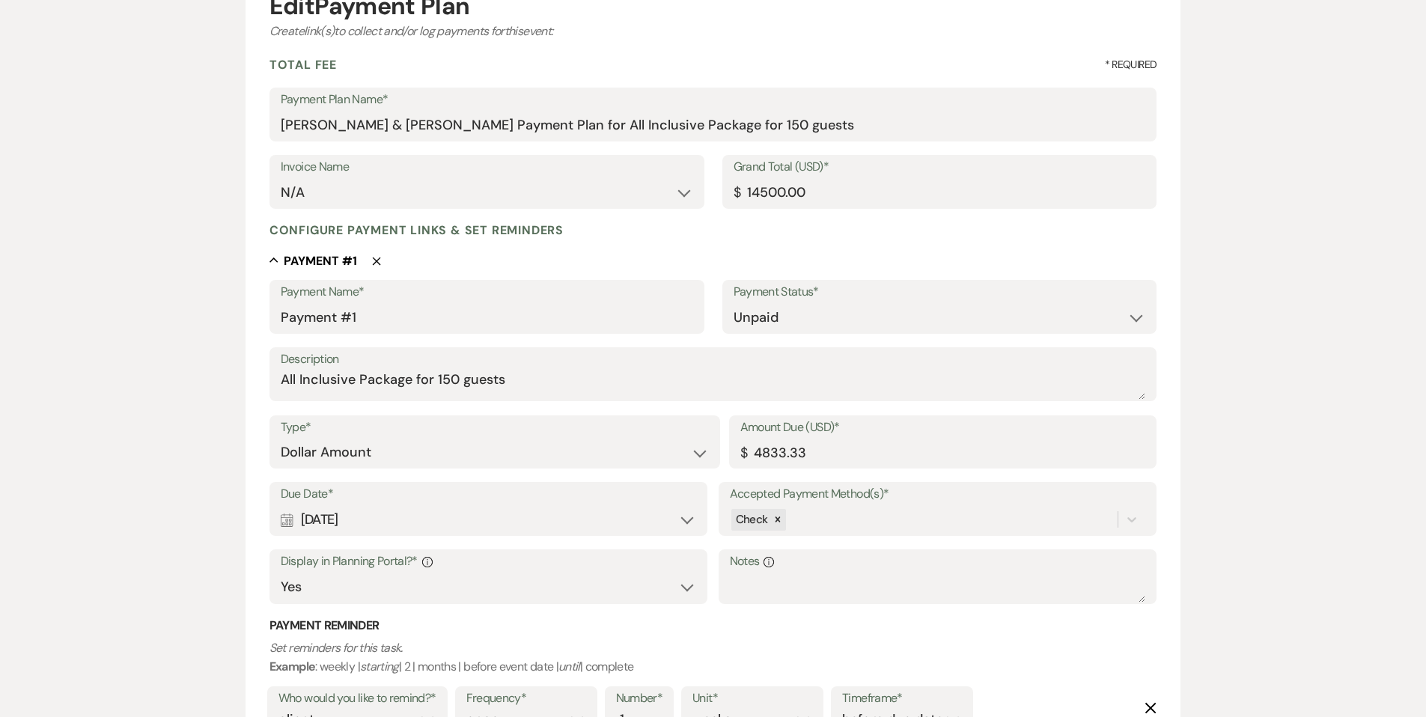
scroll to position [180, 0]
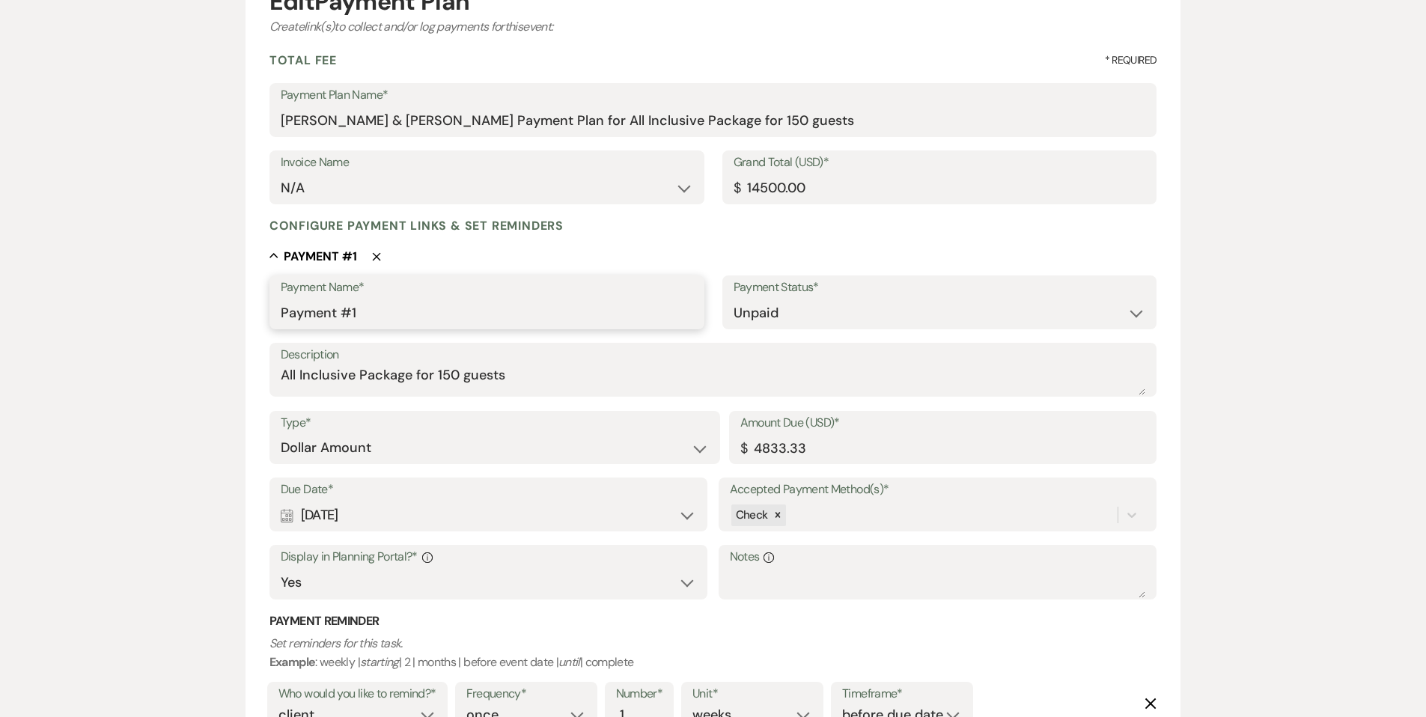
click at [381, 316] on input "Payment #1" at bounding box center [487, 313] width 412 height 29
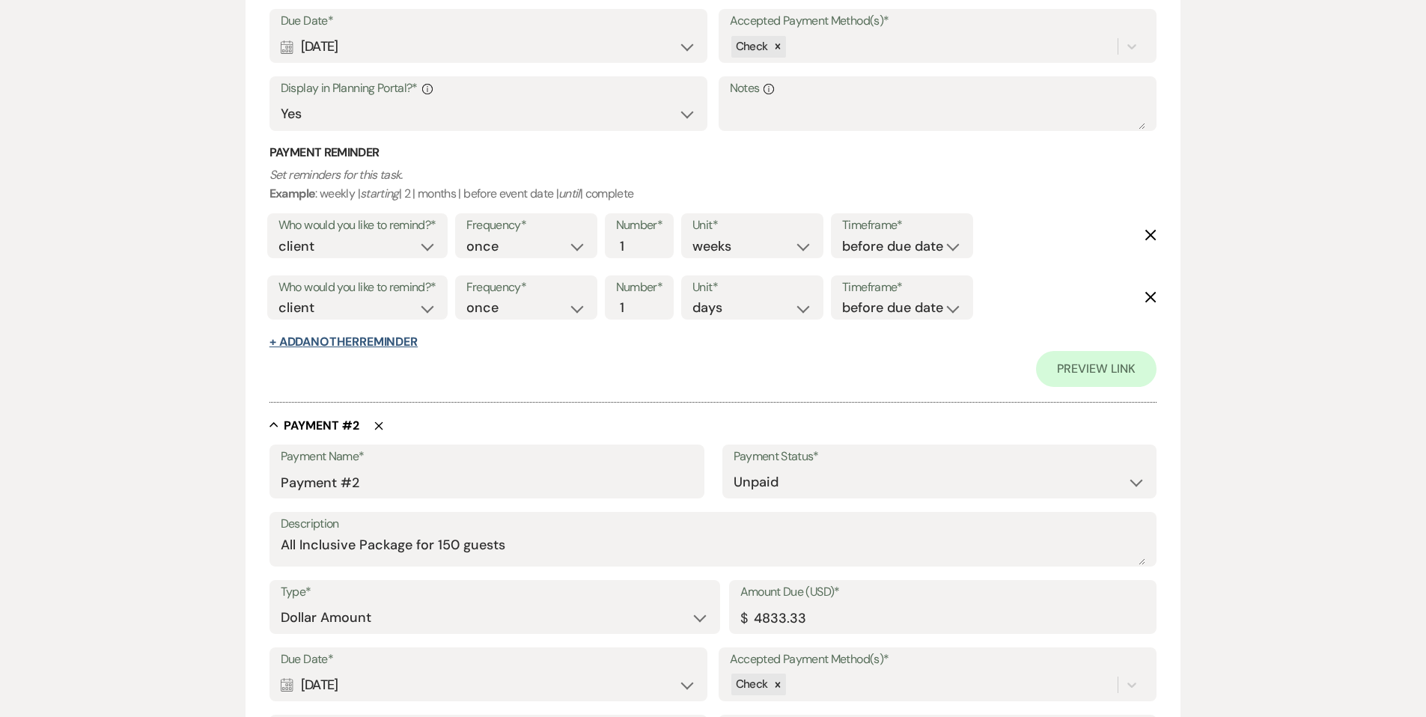
scroll to position [662, 0]
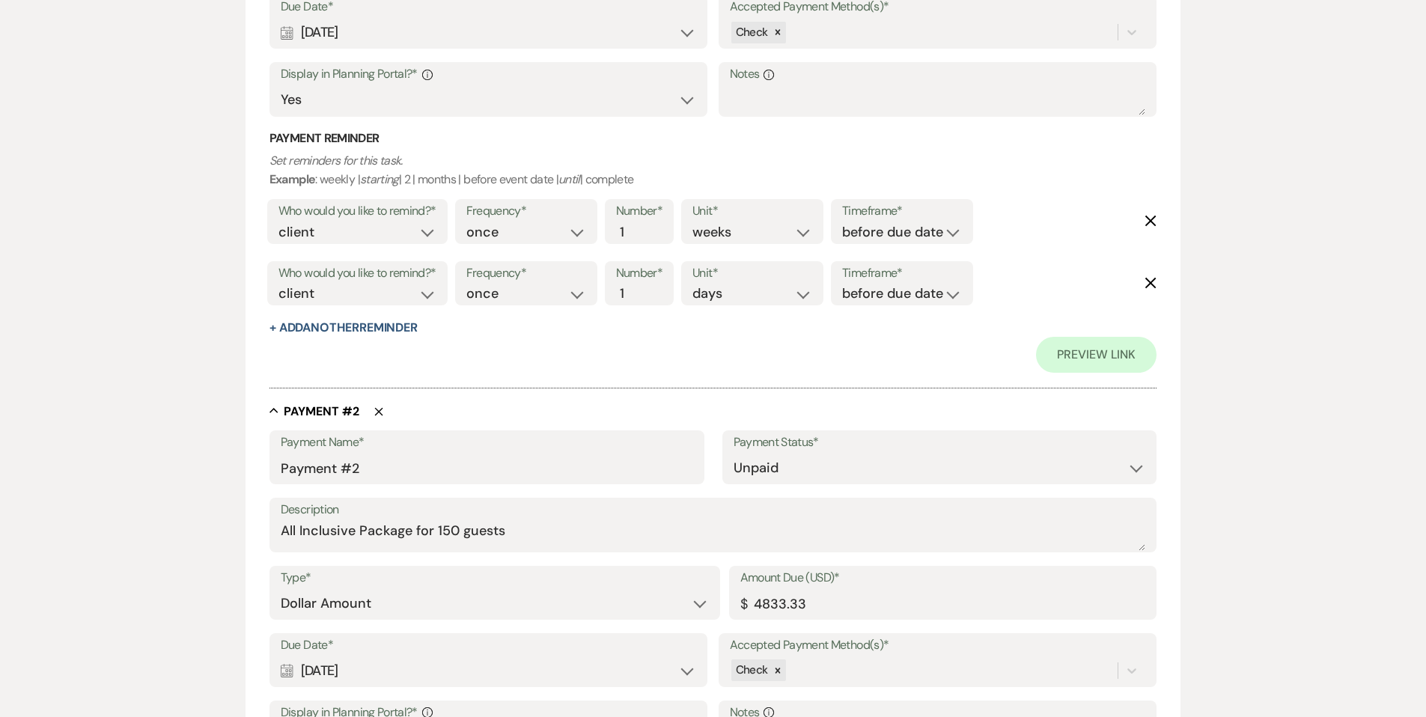
type input "Payment #1 - All Inclusive Package"
click at [371, 466] on input "Payment #2" at bounding box center [487, 468] width 412 height 29
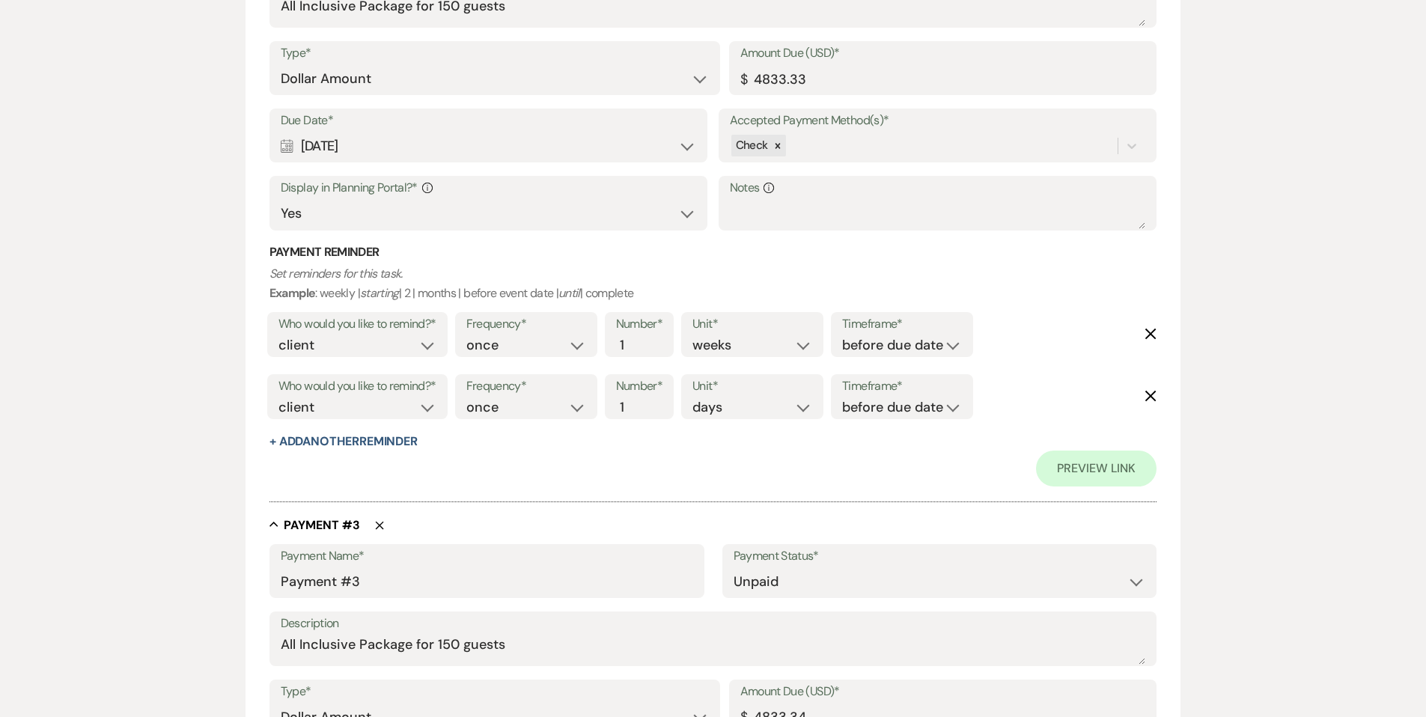
scroll to position [1192, 0]
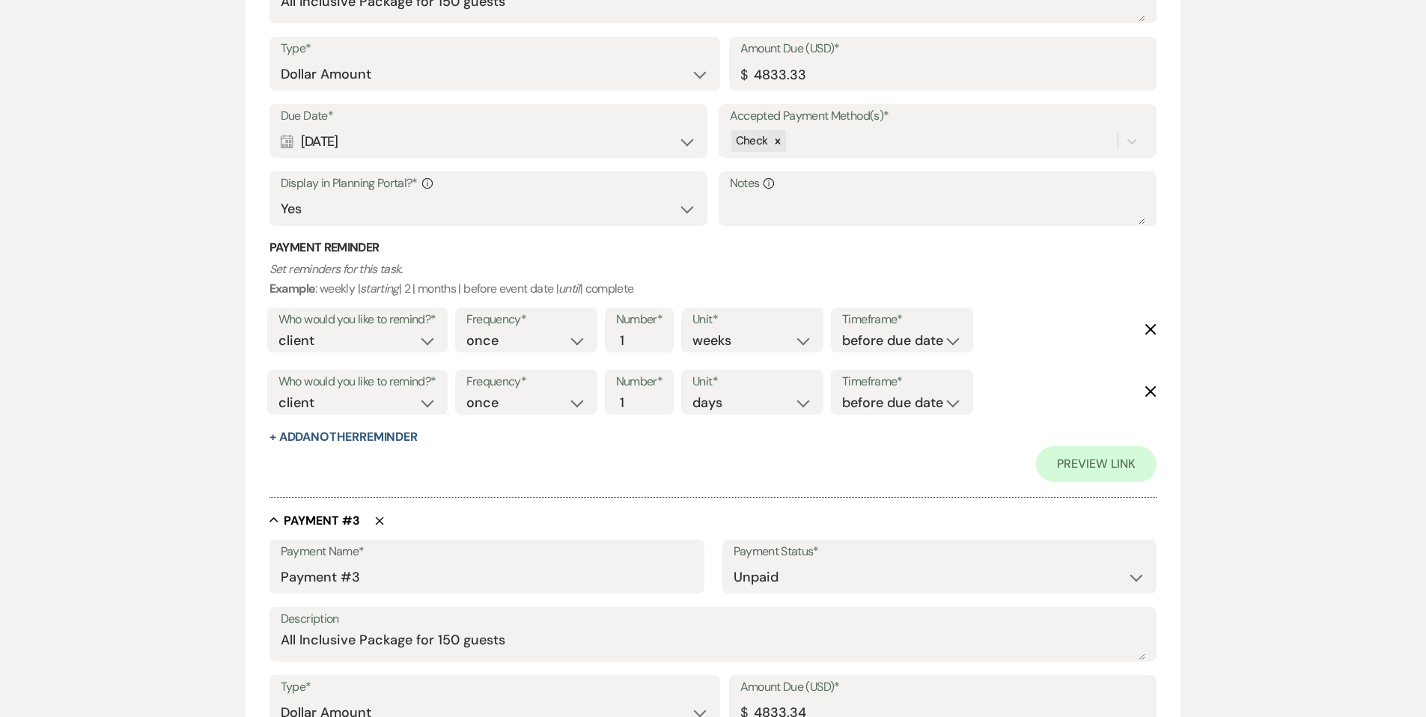
type input "Payment #2 - All Inclusive Package"
click at [409, 569] on input "Payment #3" at bounding box center [487, 577] width 412 height 29
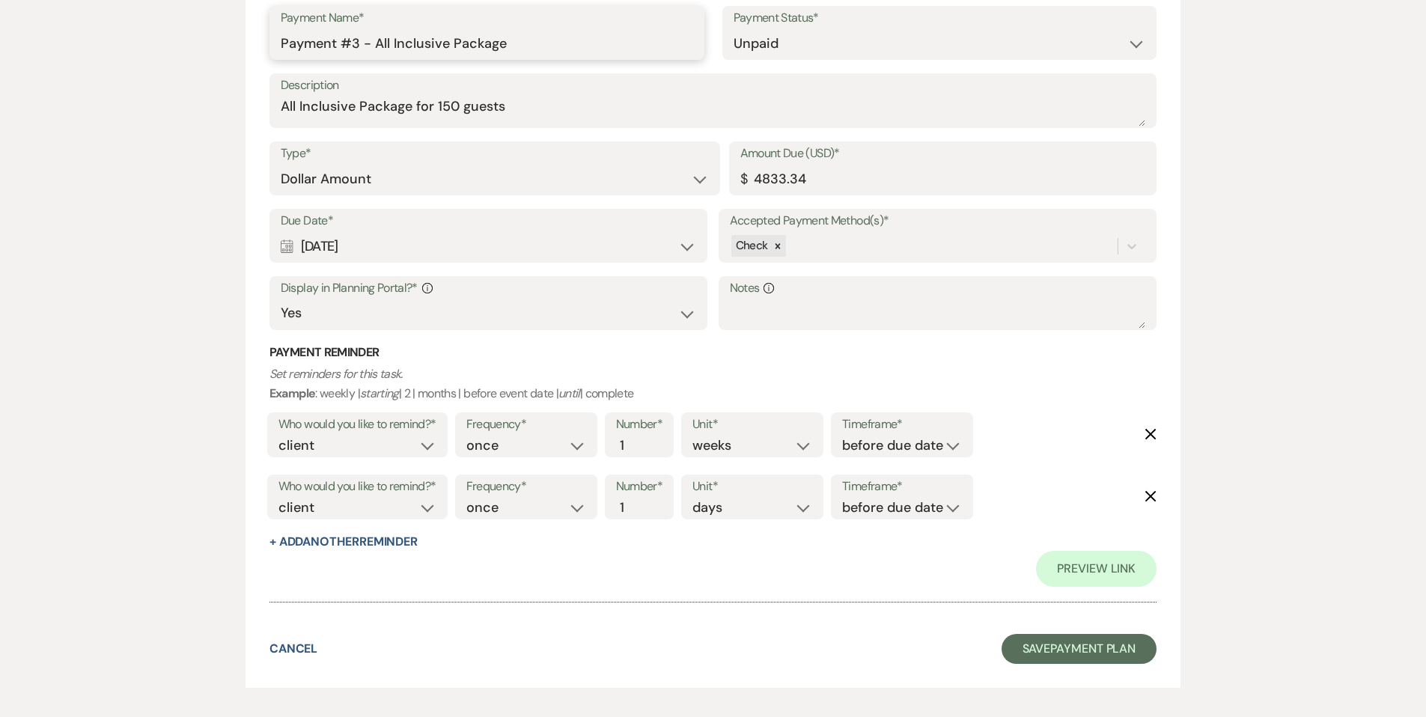
scroll to position [1791, 0]
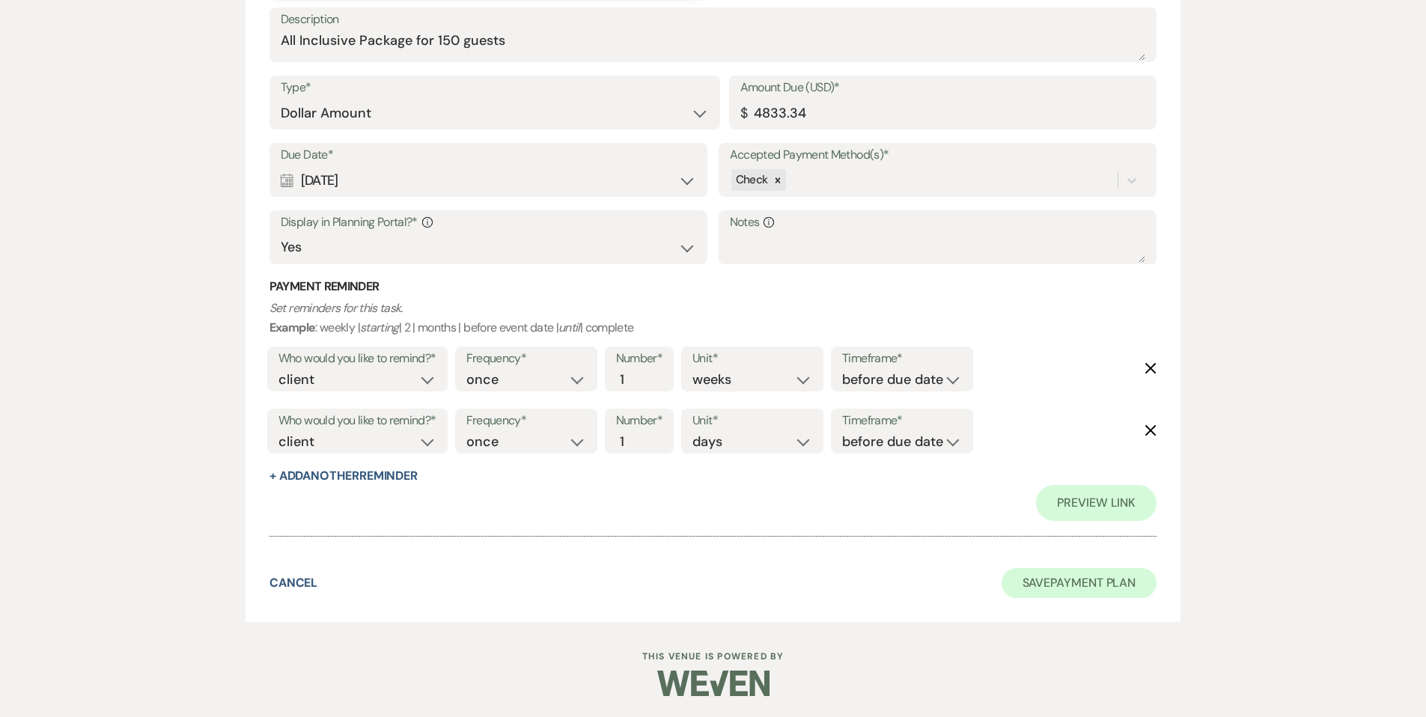
type input "Payment #3 - All Inclusive Package"
click at [1081, 585] on button "Save Payment Plan" at bounding box center [1080, 583] width 156 height 30
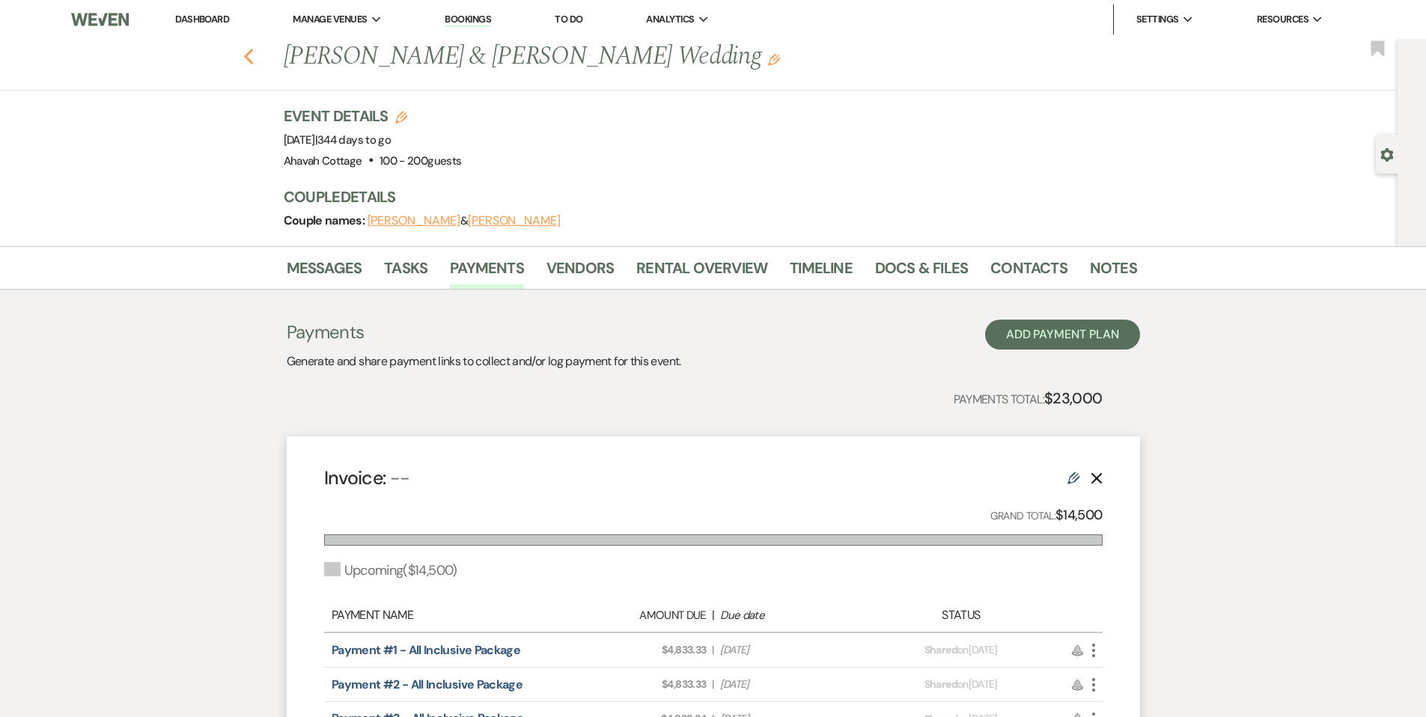
click at [250, 55] on icon "Previous" at bounding box center [248, 57] width 11 height 18
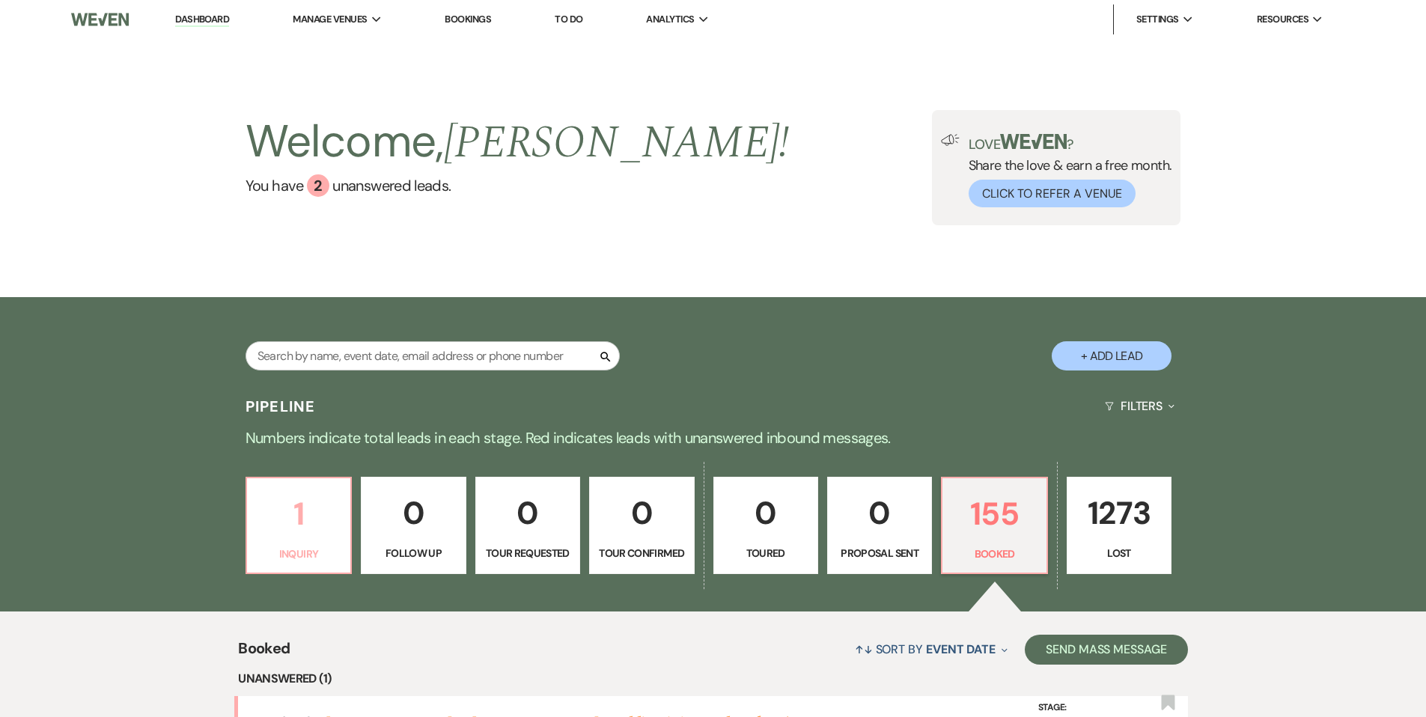
click at [296, 531] on p "1" at bounding box center [298, 514] width 85 height 50
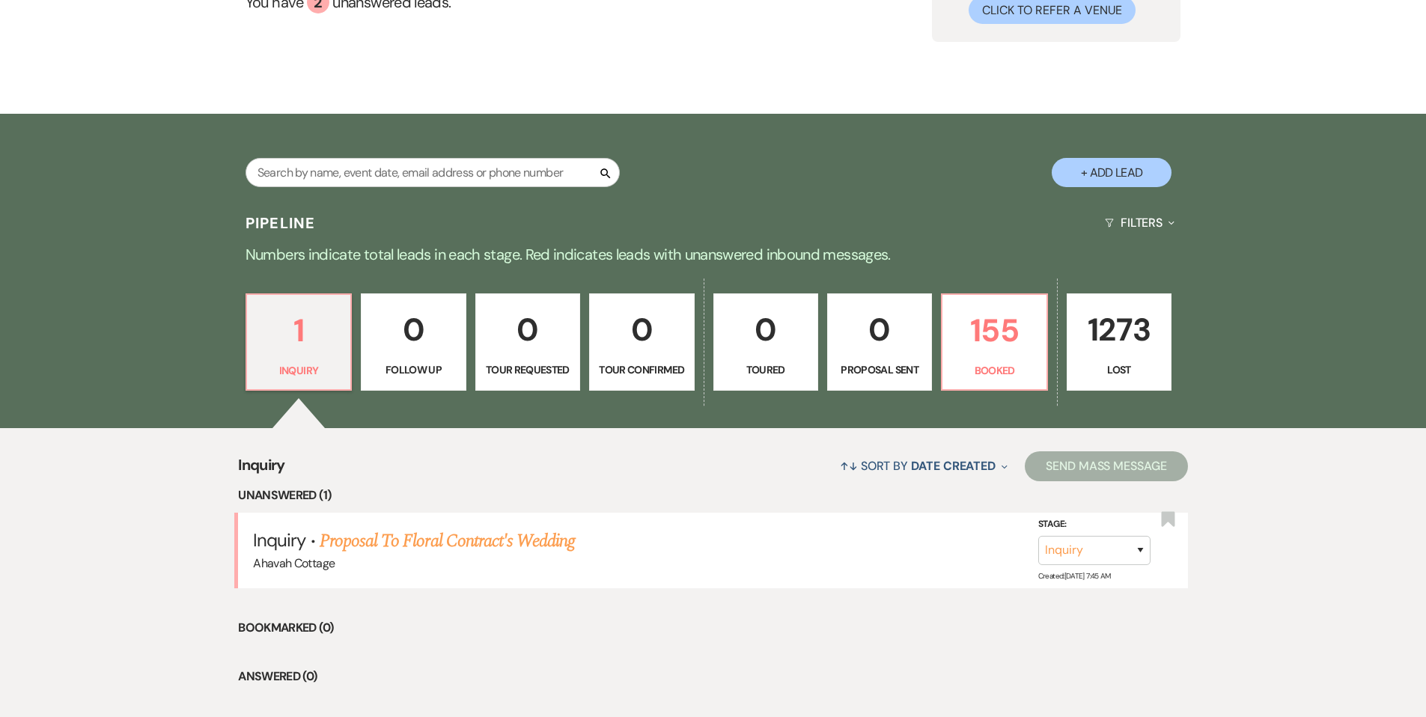
scroll to position [266, 0]
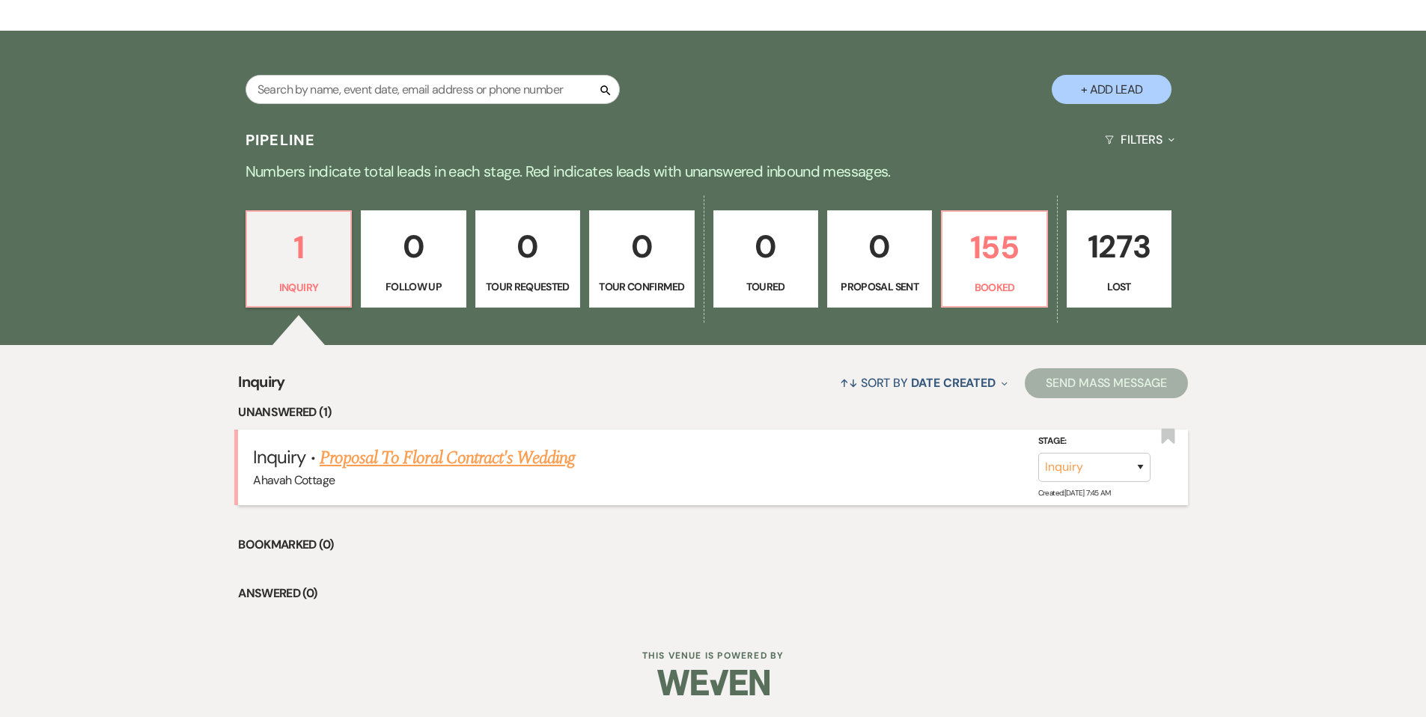
click at [421, 461] on link "Proposal To Floral Contract's Wedding" at bounding box center [447, 458] width 255 height 27
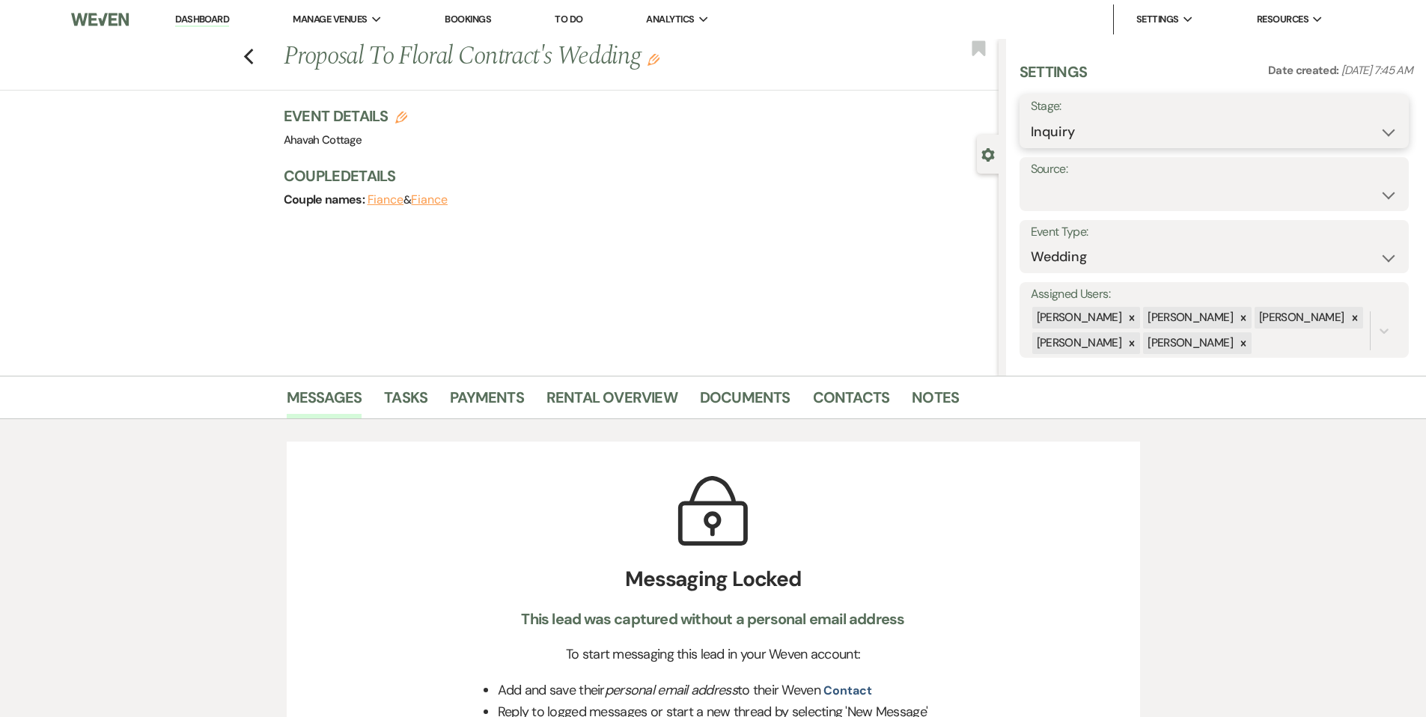
click at [1079, 131] on select "Inquiry Follow Up Tour Requested Tour Confirmed Toured Proposal Sent Booked Lost" at bounding box center [1214, 132] width 367 height 29
select select "8"
click at [1031, 118] on select "Inquiry Follow Up Tour Requested Tour Confirmed Toured Proposal Sent Booked Lost" at bounding box center [1214, 132] width 367 height 29
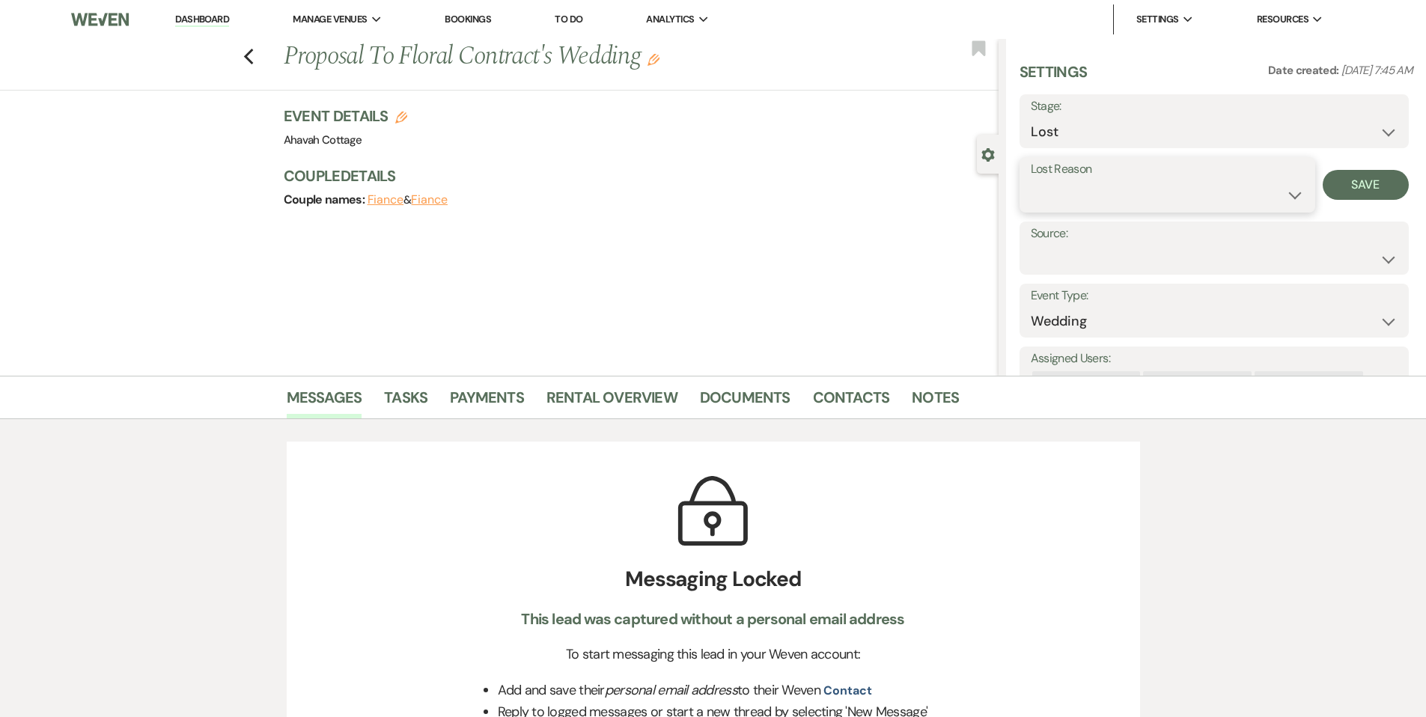
click at [1069, 204] on select "Booked Elsewhere Budget Date Unavailable No Response Not a Good Match Capacity …" at bounding box center [1167, 194] width 273 height 29
select select "3"
click at [1031, 180] on select "Booked Elsewhere Budget Date Unavailable No Response Not a Good Match Capacity …" at bounding box center [1167, 194] width 273 height 29
click at [1349, 183] on button "Save" at bounding box center [1366, 185] width 86 height 30
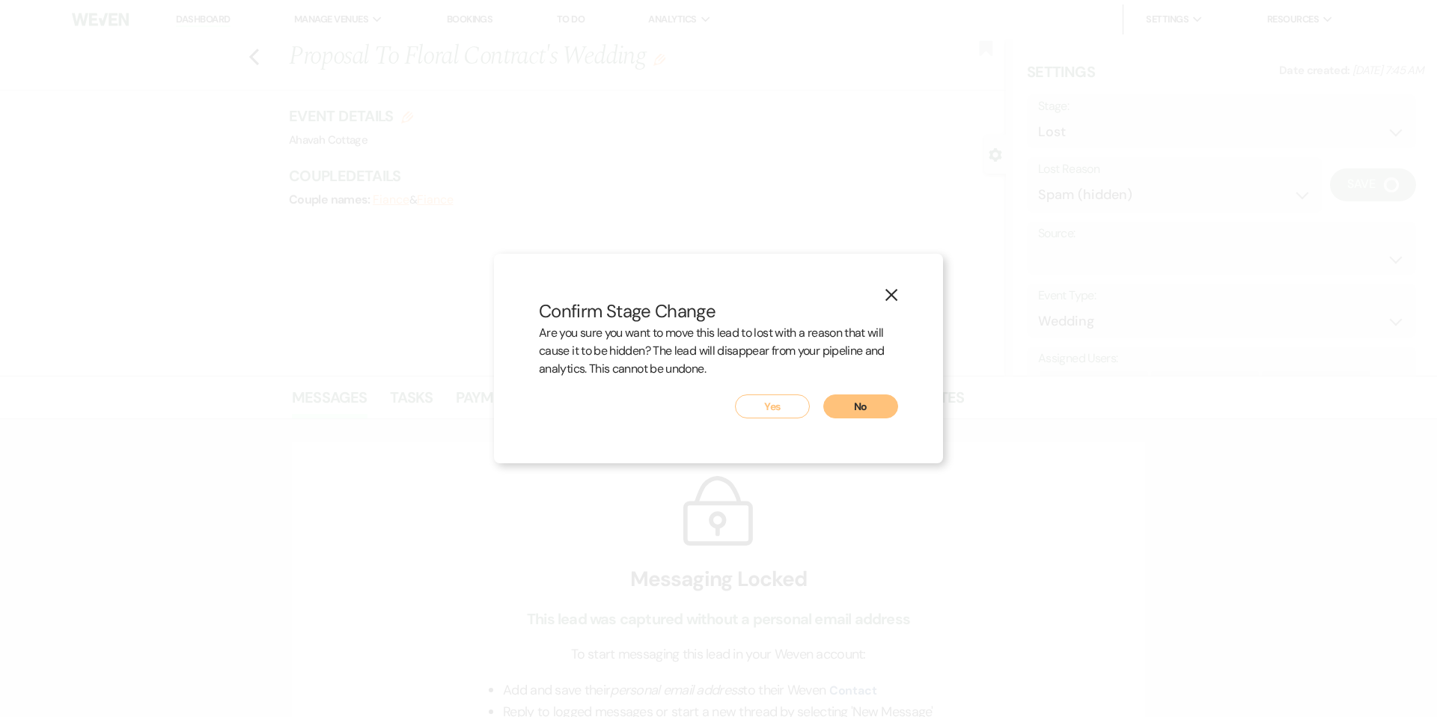
click at [773, 396] on button "Yes" at bounding box center [772, 406] width 75 height 24
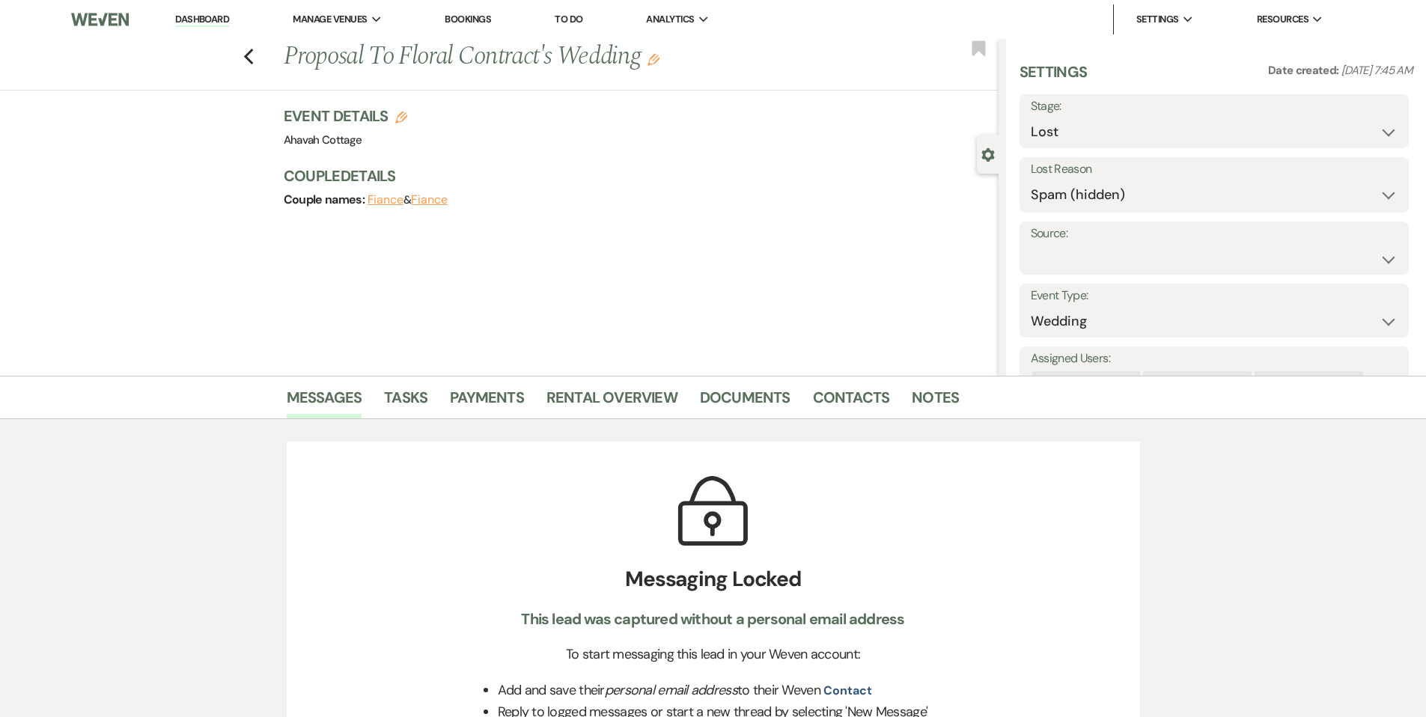
click at [204, 27] on li "Dashboard" at bounding box center [202, 19] width 69 height 30
click at [204, 21] on link "Dashboard" at bounding box center [202, 20] width 54 height 14
select select "8"
select select "3"
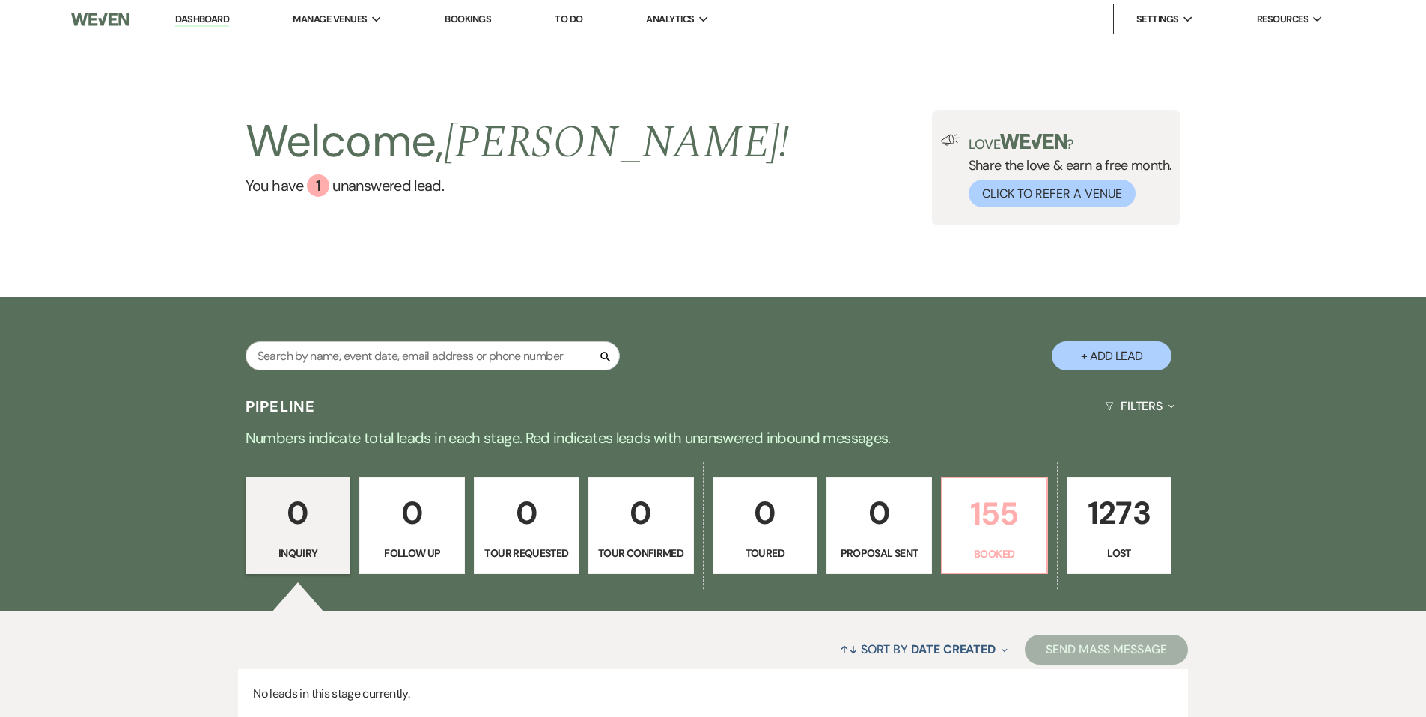
click at [966, 534] on p "155" at bounding box center [994, 514] width 86 height 50
